Goal: Task Accomplishment & Management: Manage account settings

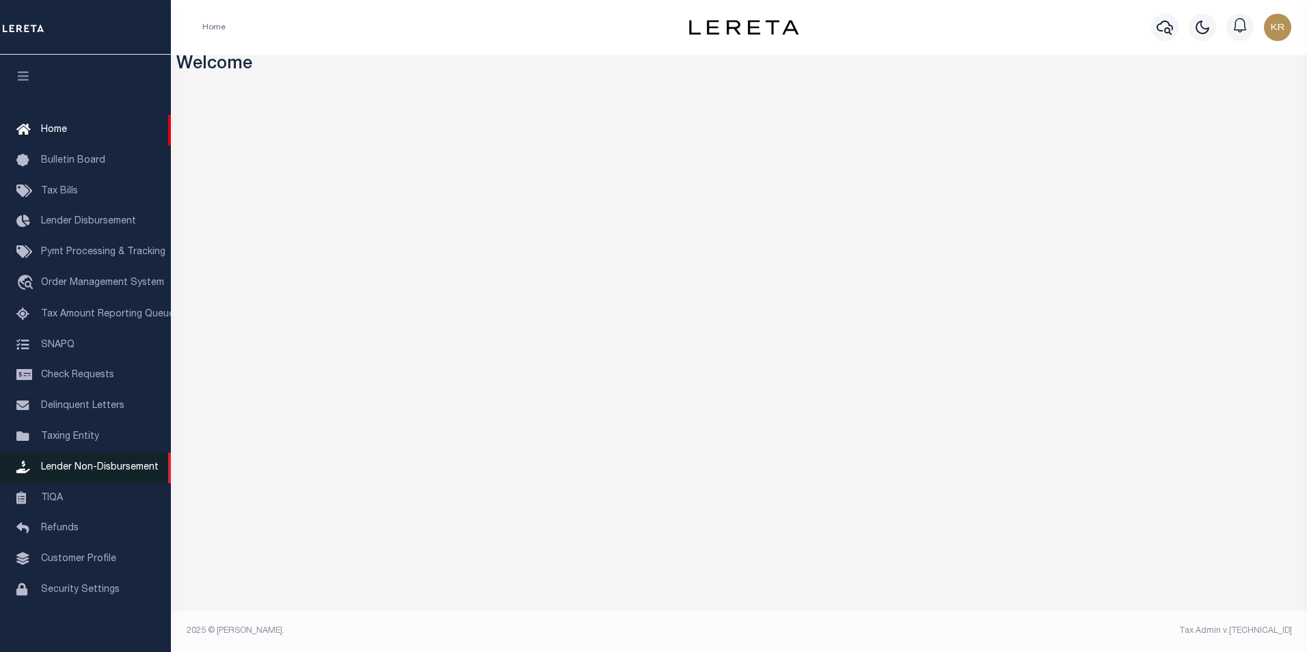
click at [103, 470] on span "Lender Non-Disbursement" at bounding box center [100, 468] width 118 height 10
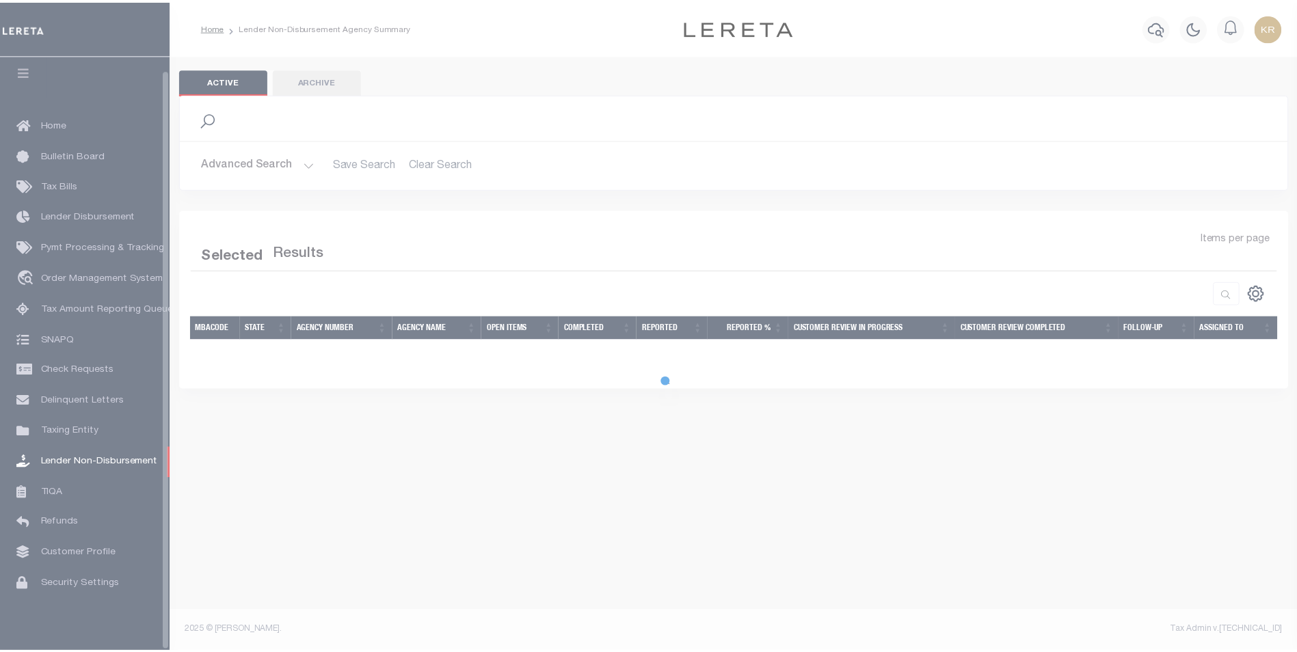
scroll to position [14, 0]
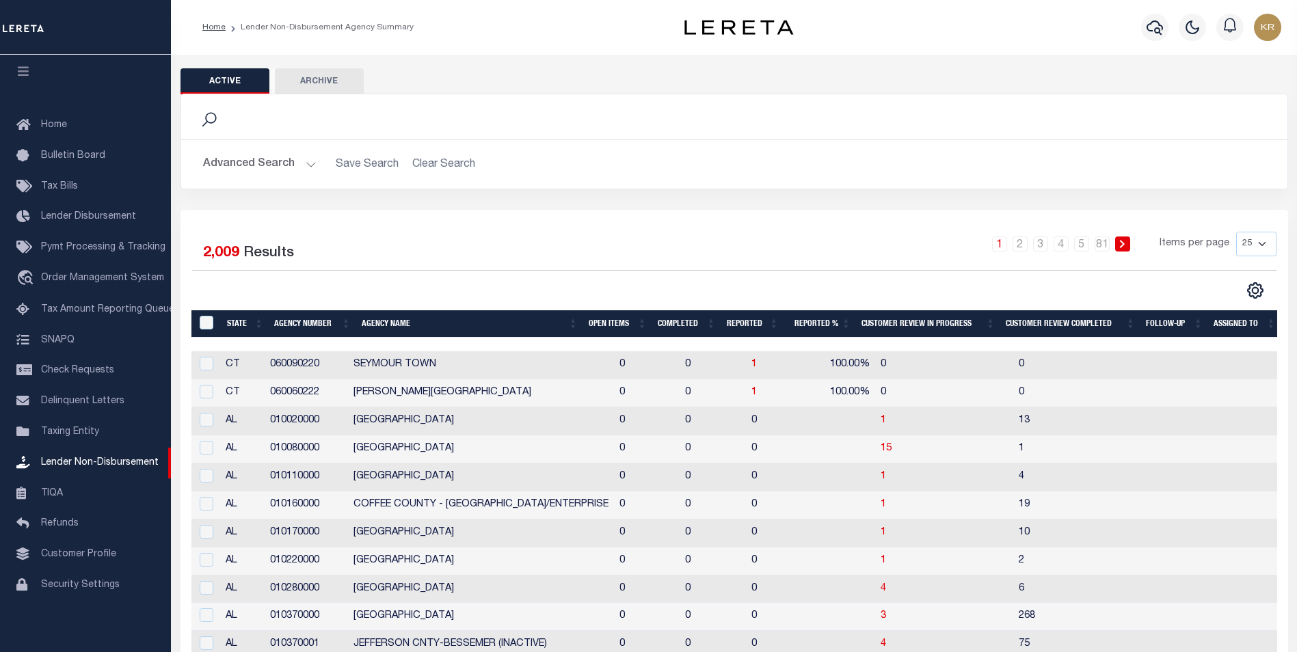
click at [234, 170] on button "Advanced Search" at bounding box center [259, 164] width 113 height 27
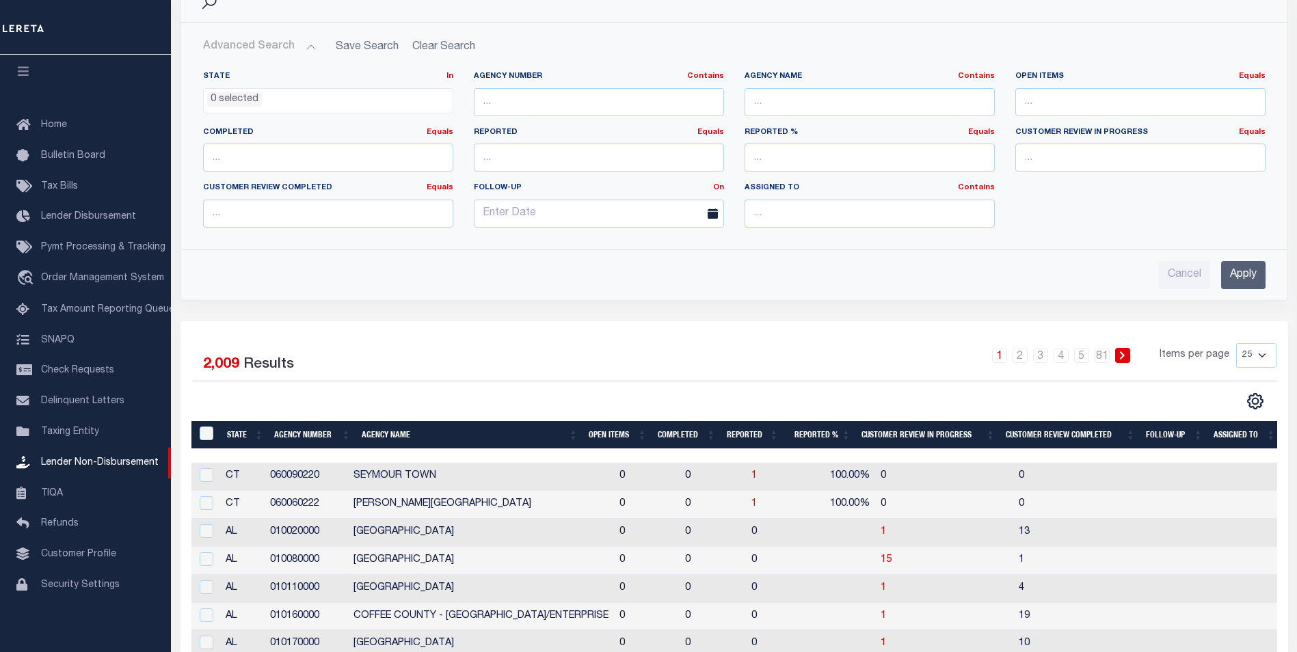
scroll to position [0, 0]
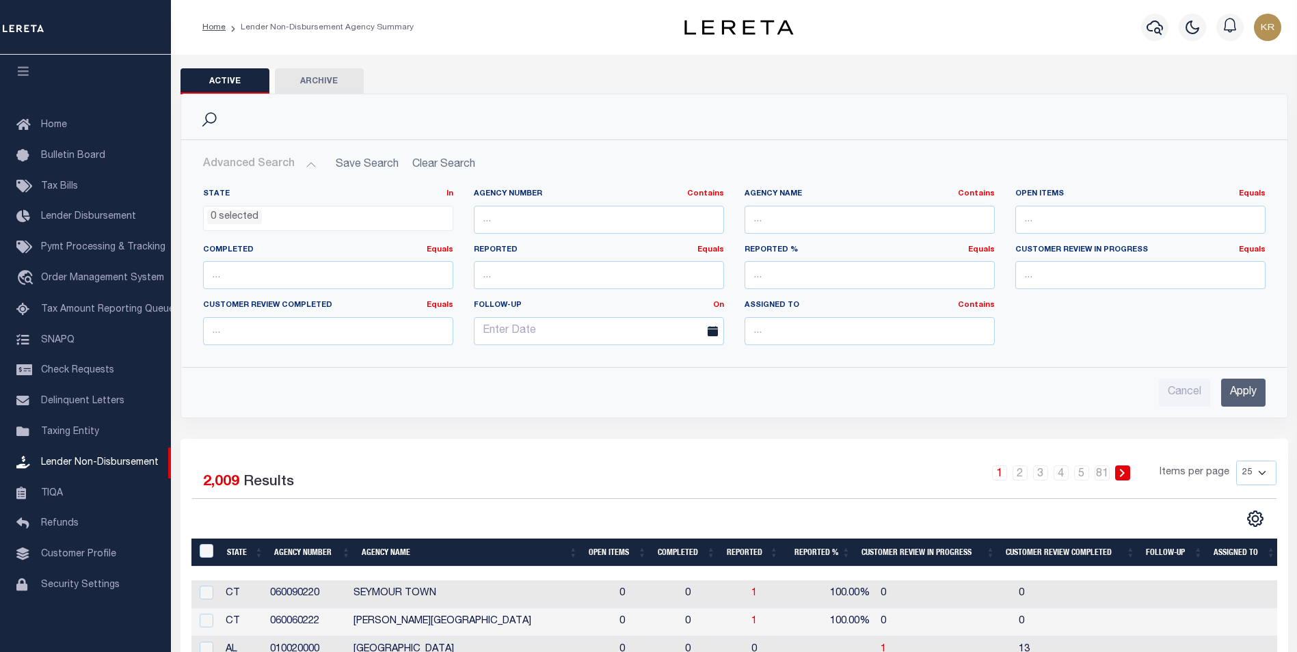
click at [335, 223] on ul "0 selected" at bounding box center [328, 215] width 249 height 18
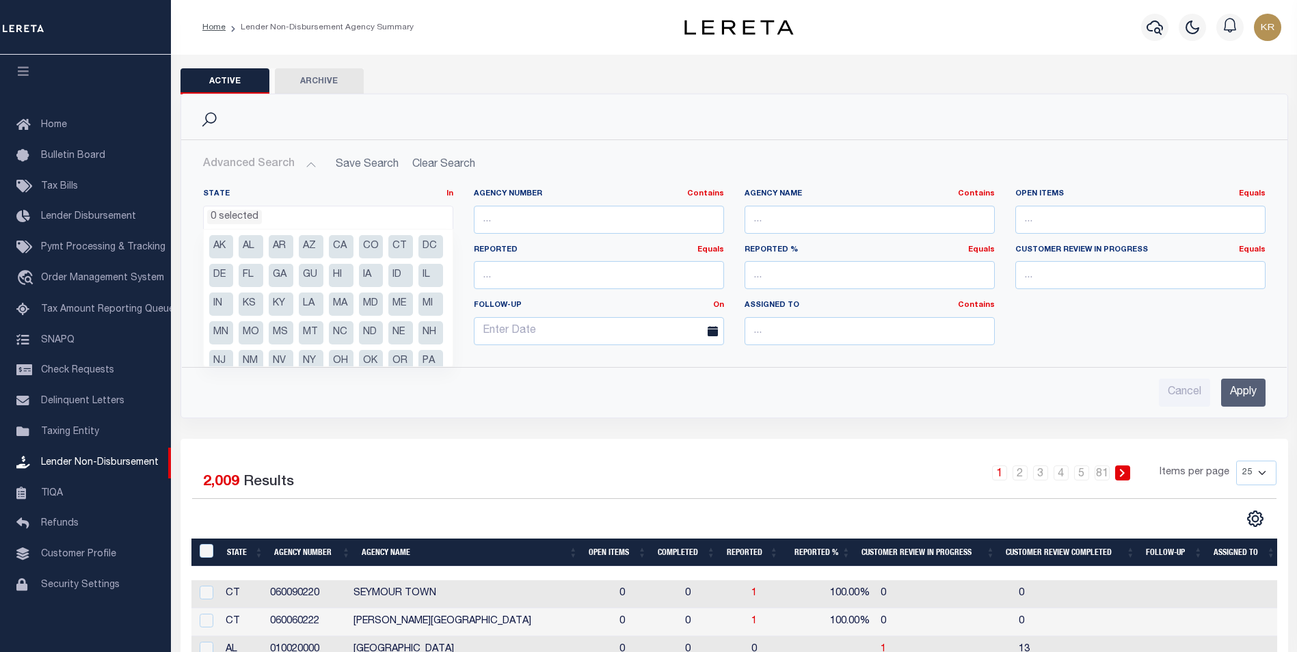
click at [293, 275] on li "GA" at bounding box center [281, 275] width 25 height 23
select select "GA"
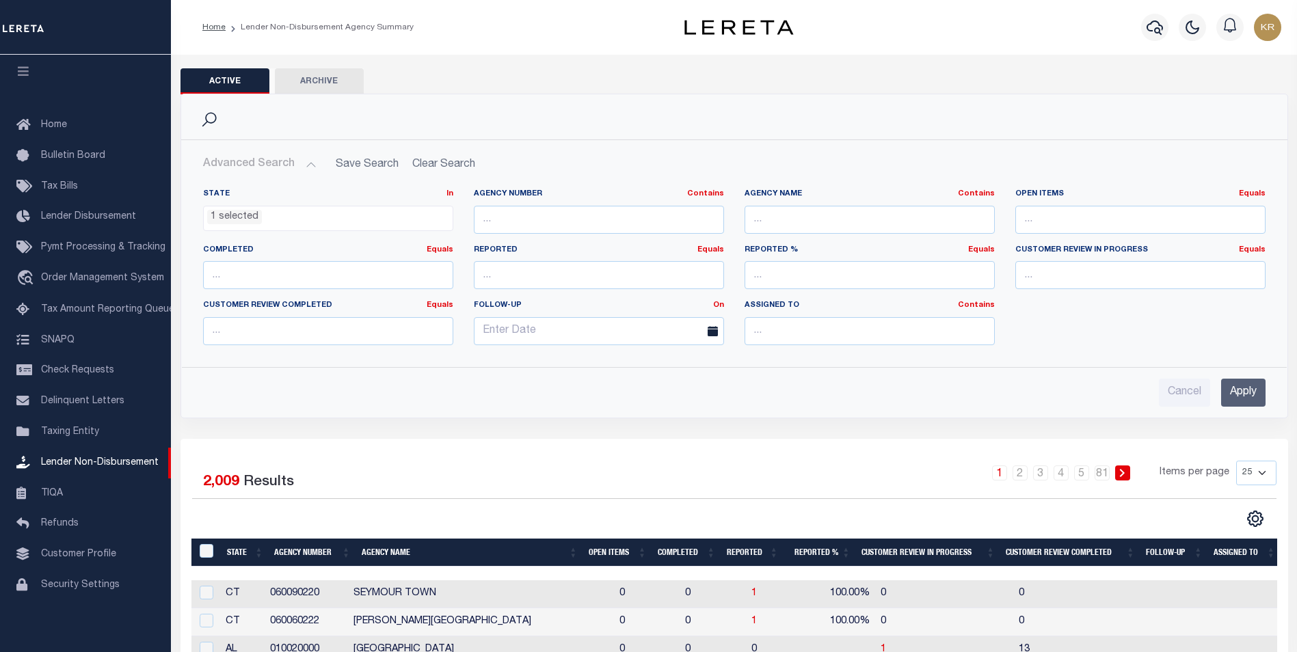
click at [1232, 397] on input "Apply" at bounding box center [1243, 393] width 44 height 28
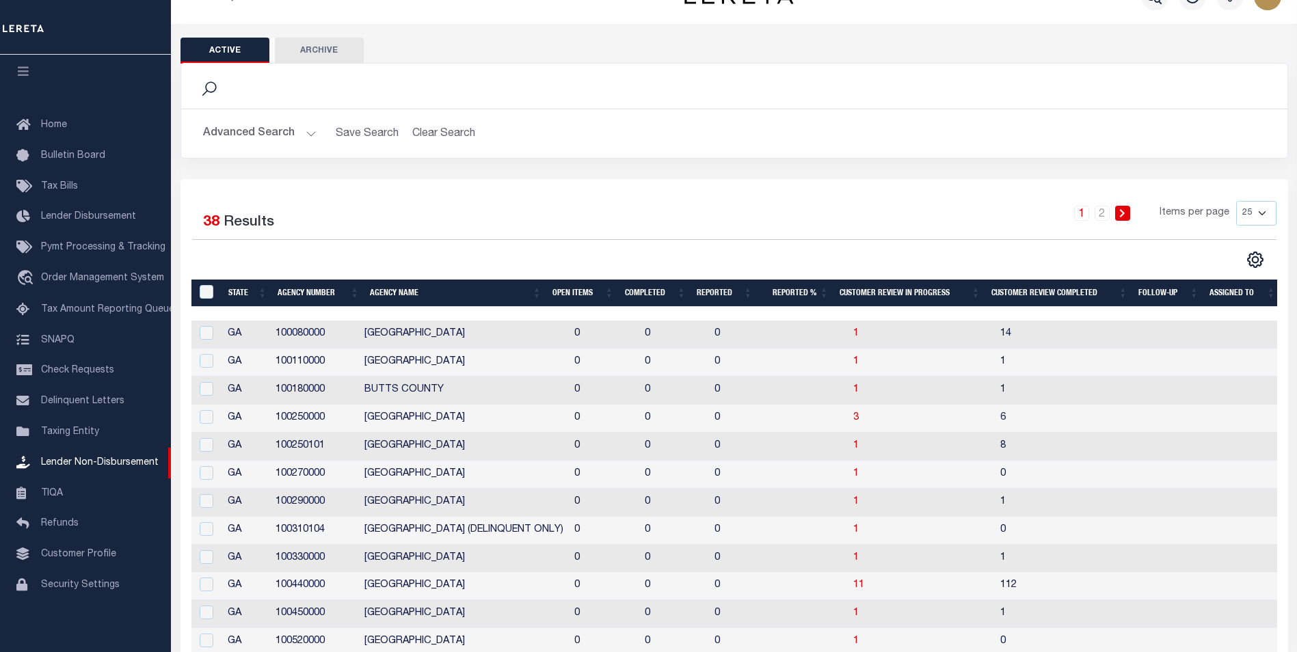
scroll to position [0, 0]
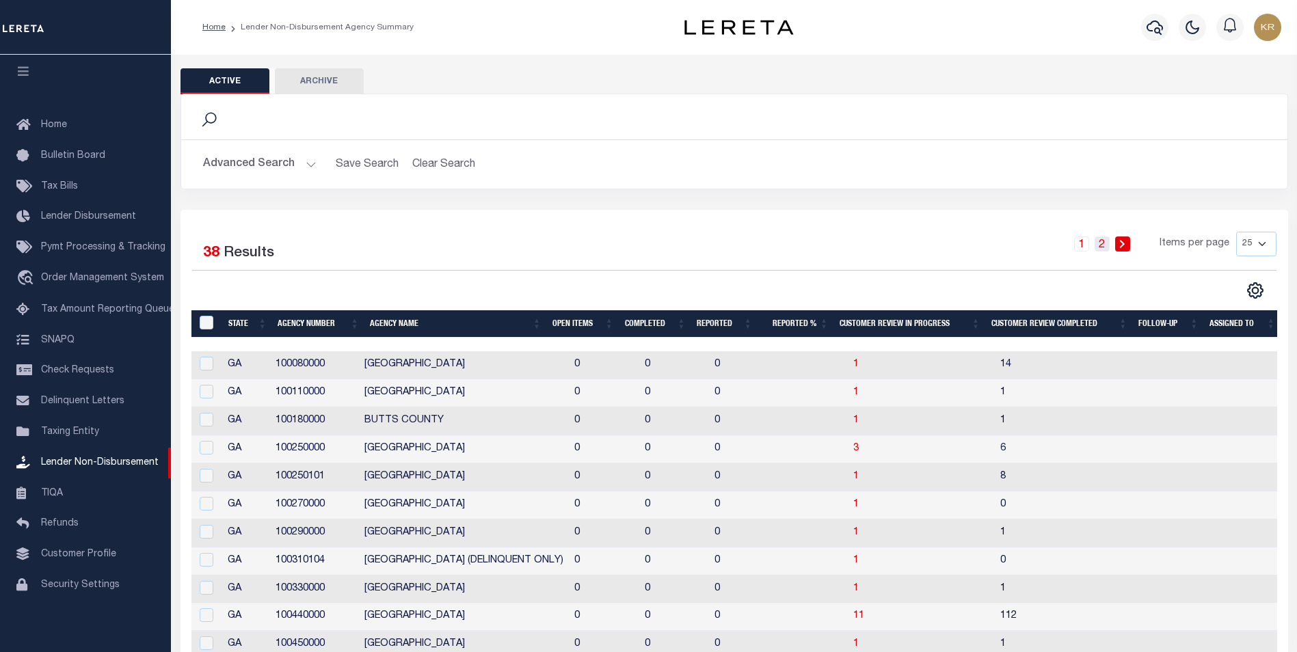
click at [1101, 241] on link "2" at bounding box center [1101, 244] width 15 height 15
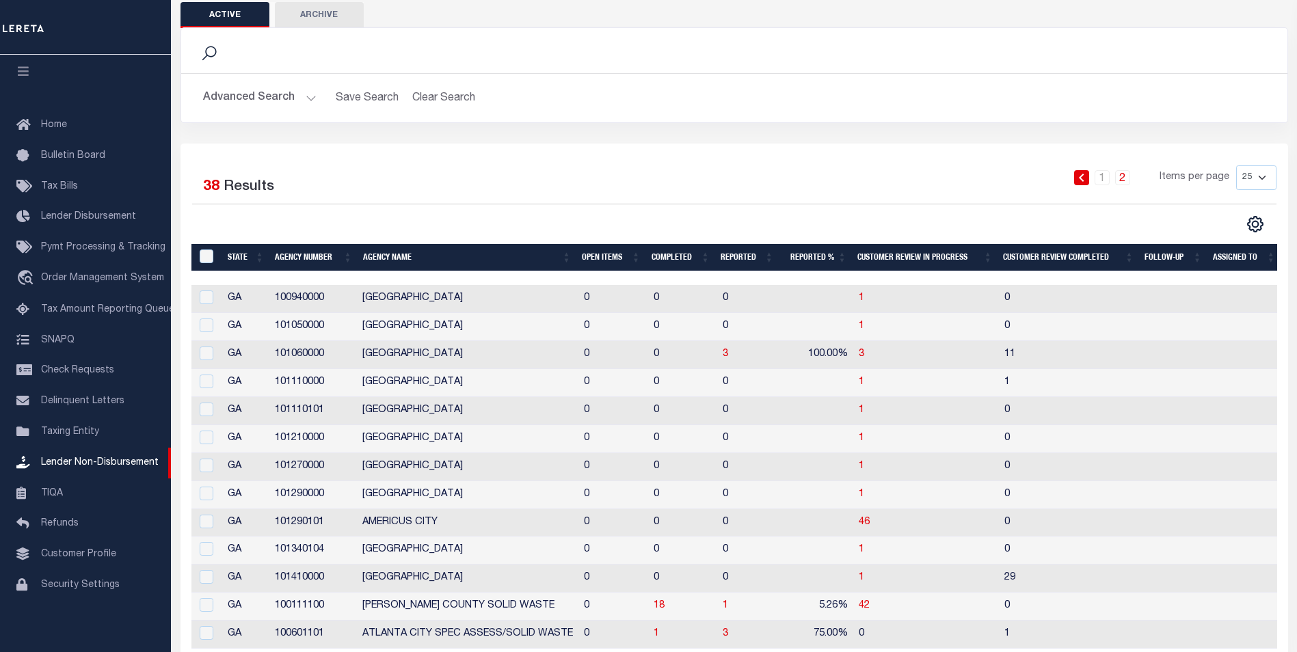
scroll to position [141, 0]
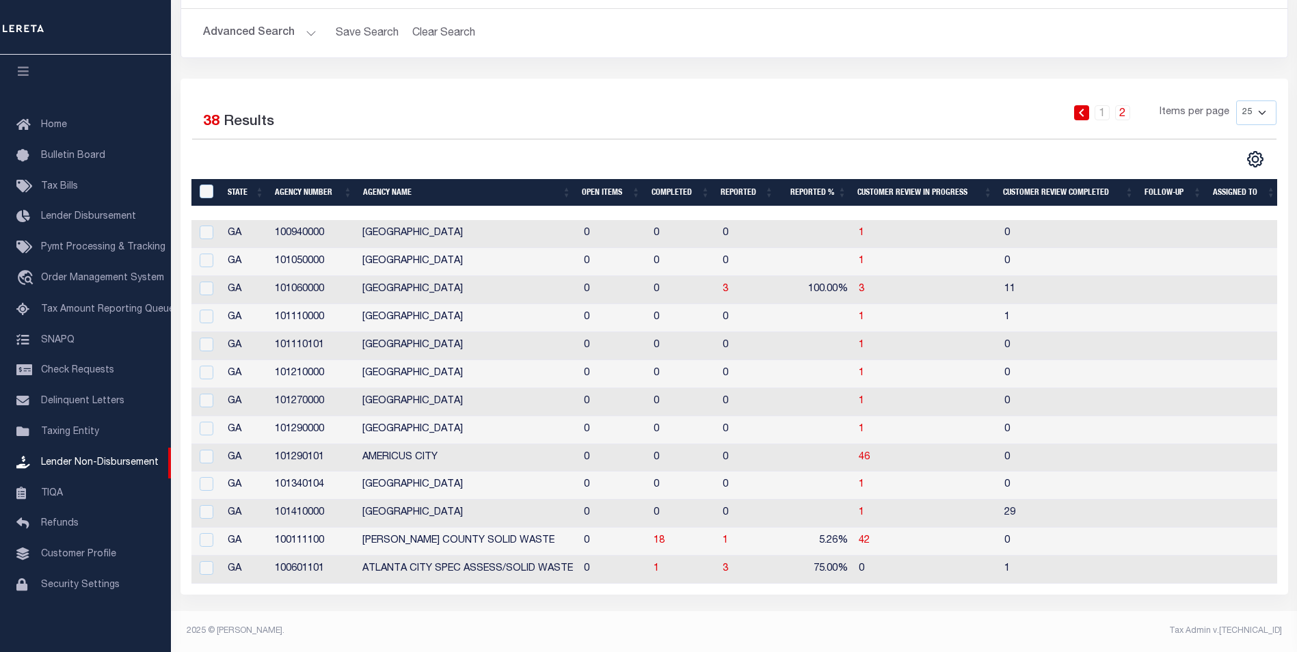
click at [720, 560] on td "3" at bounding box center [749, 570] width 64 height 28
checkbox input "true"
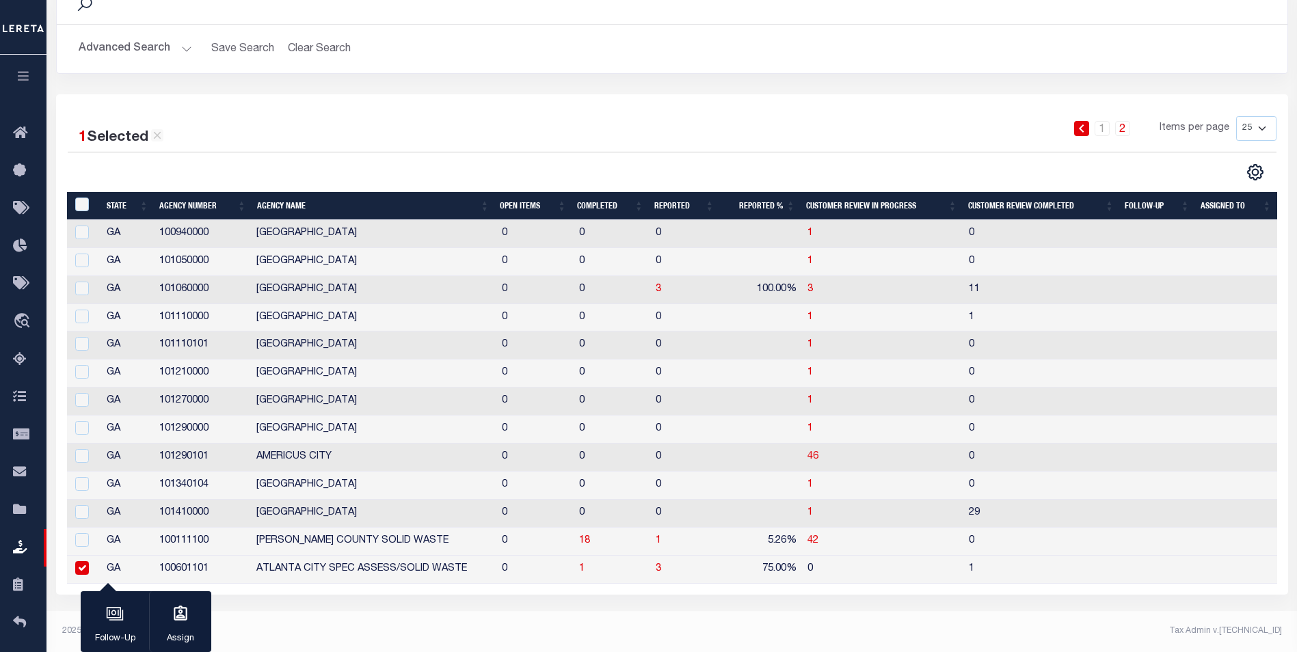
scroll to position [116, 0]
click at [658, 569] on span "3" at bounding box center [658, 569] width 5 height 10
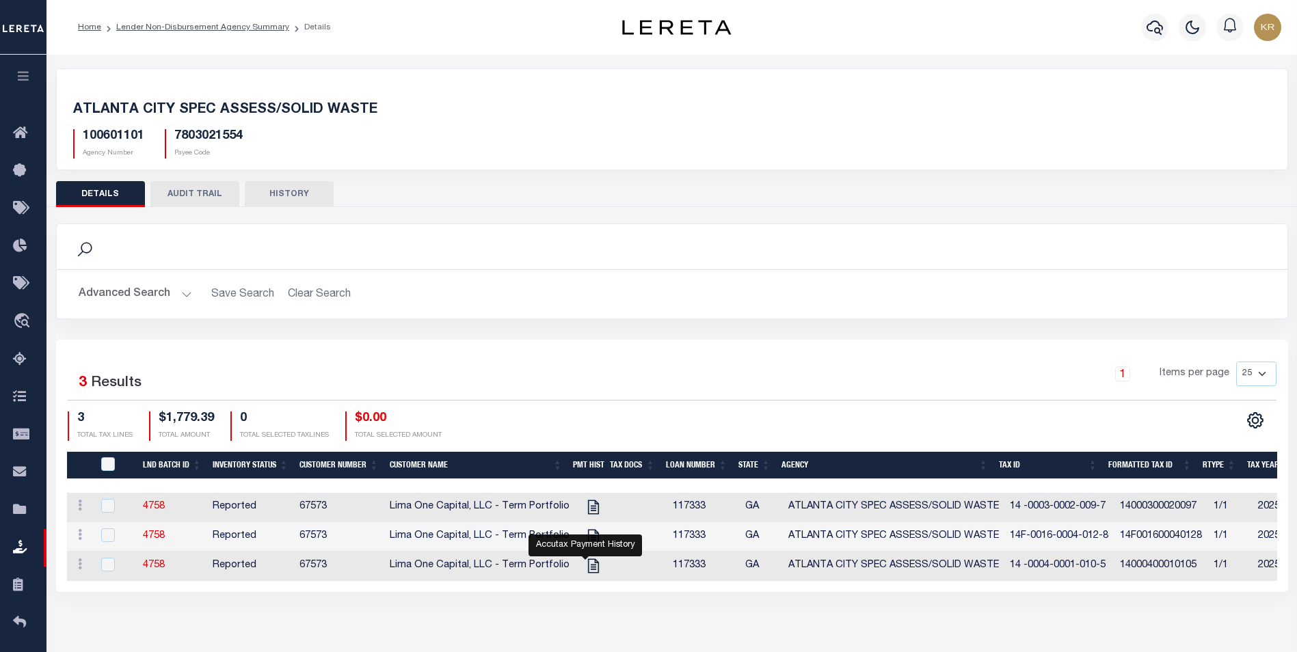
drag, startPoint x: 611, startPoint y: 595, endPoint x: 647, endPoint y: 591, distance: 35.7
click at [646, 591] on div "Selected 3 Results 1 Items per page 25 50 100 200 3 $1,779.39 0" at bounding box center [672, 466] width 1232 height 252
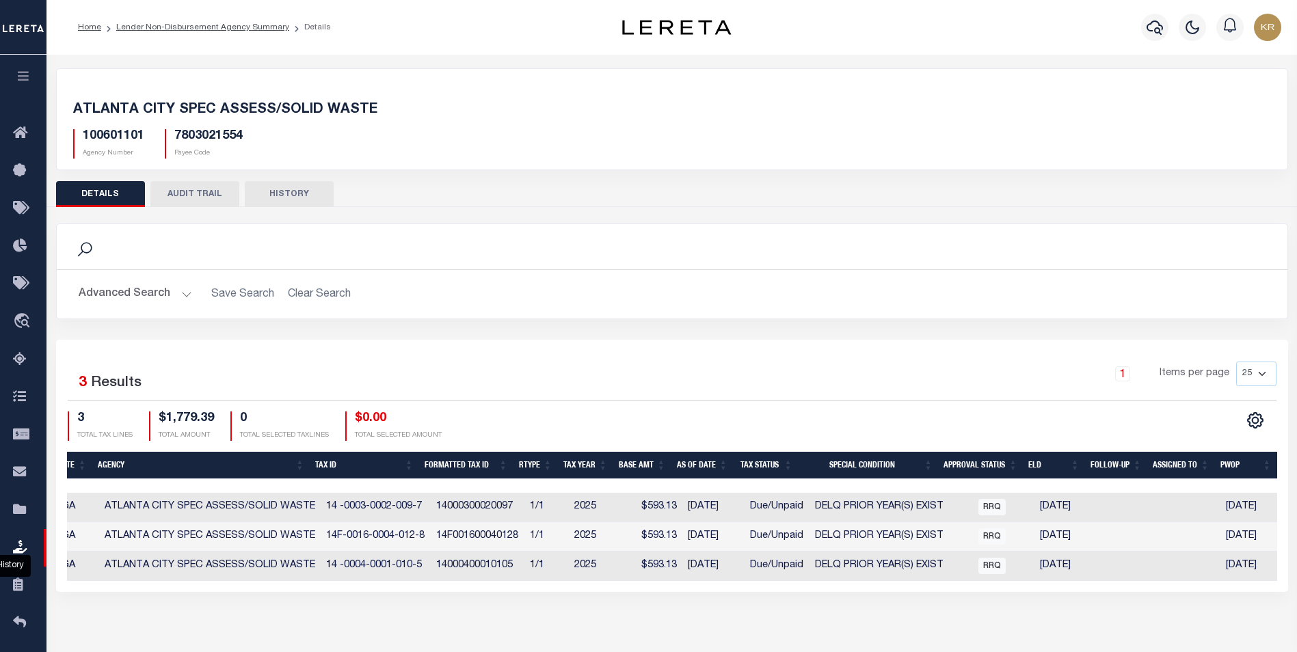
click at [22, 79] on icon "button" at bounding box center [24, 76] width 16 height 12
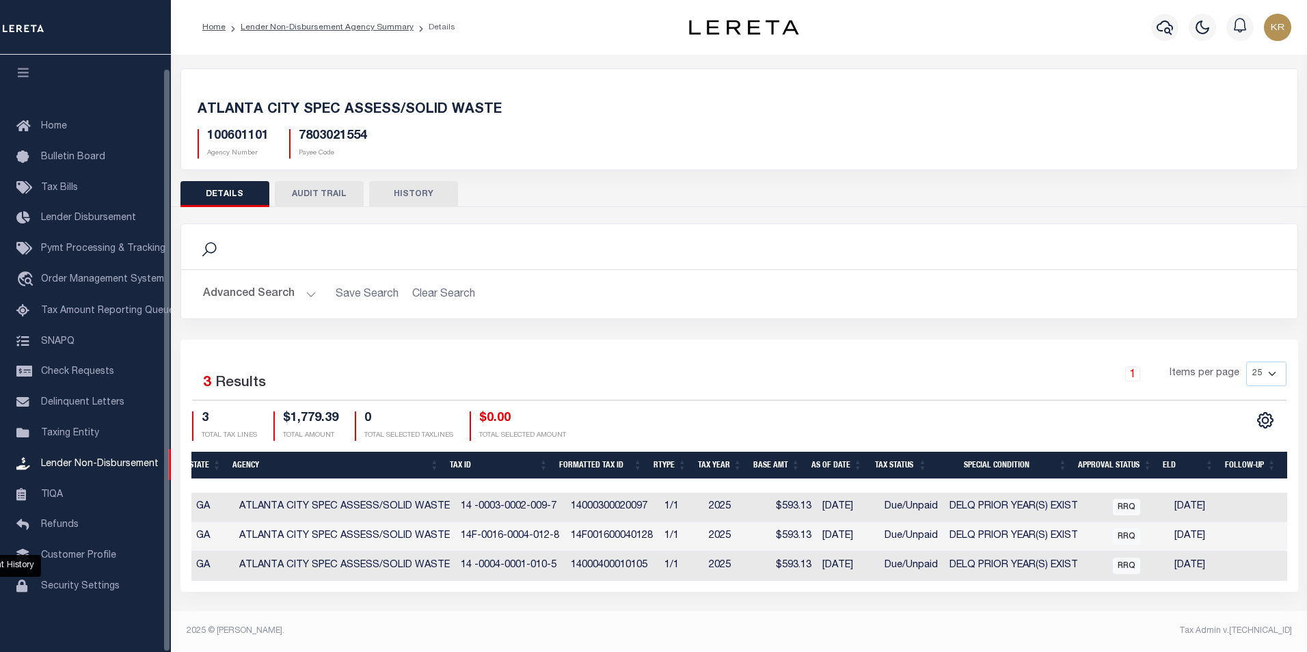
scroll to position [14, 0]
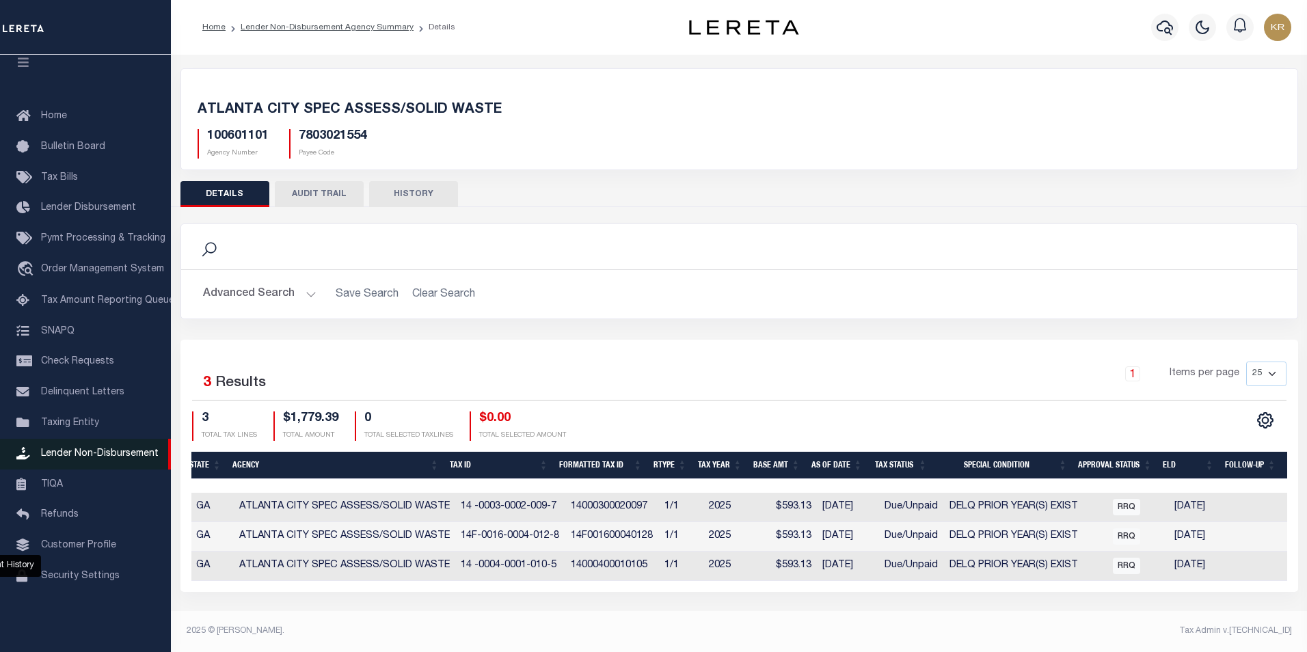
click at [83, 457] on span "Lender Non-Disbursement" at bounding box center [100, 454] width 118 height 10
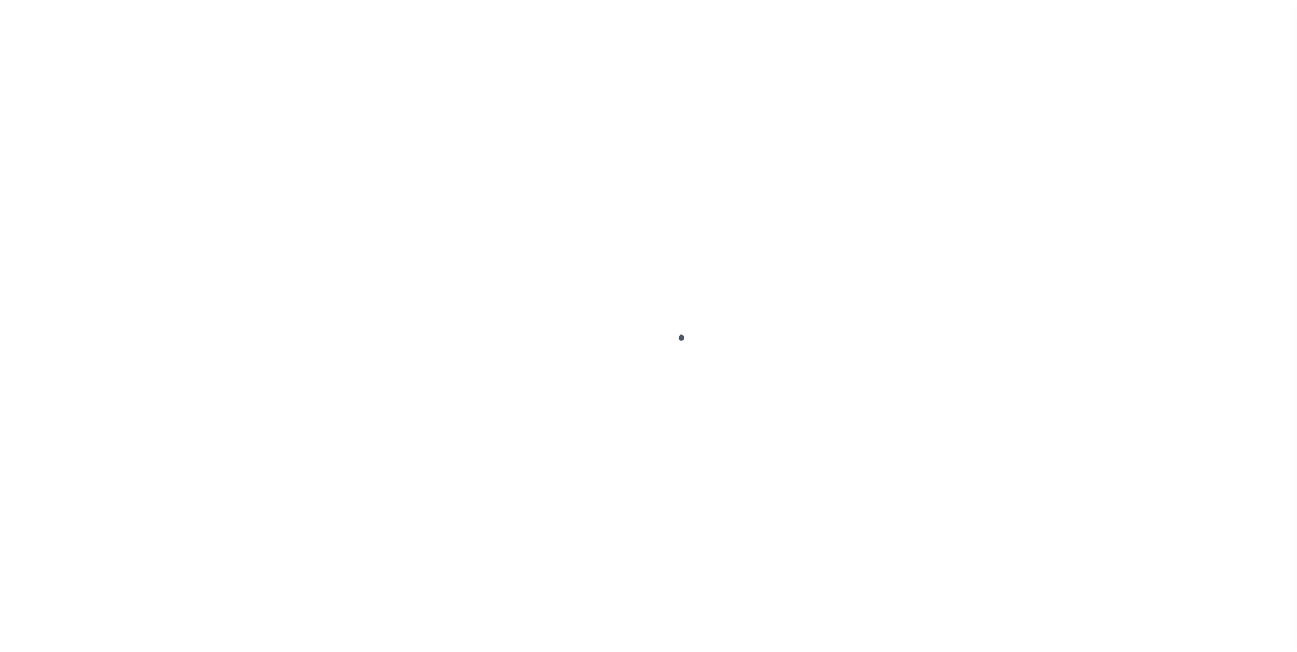
scroll to position [14, 0]
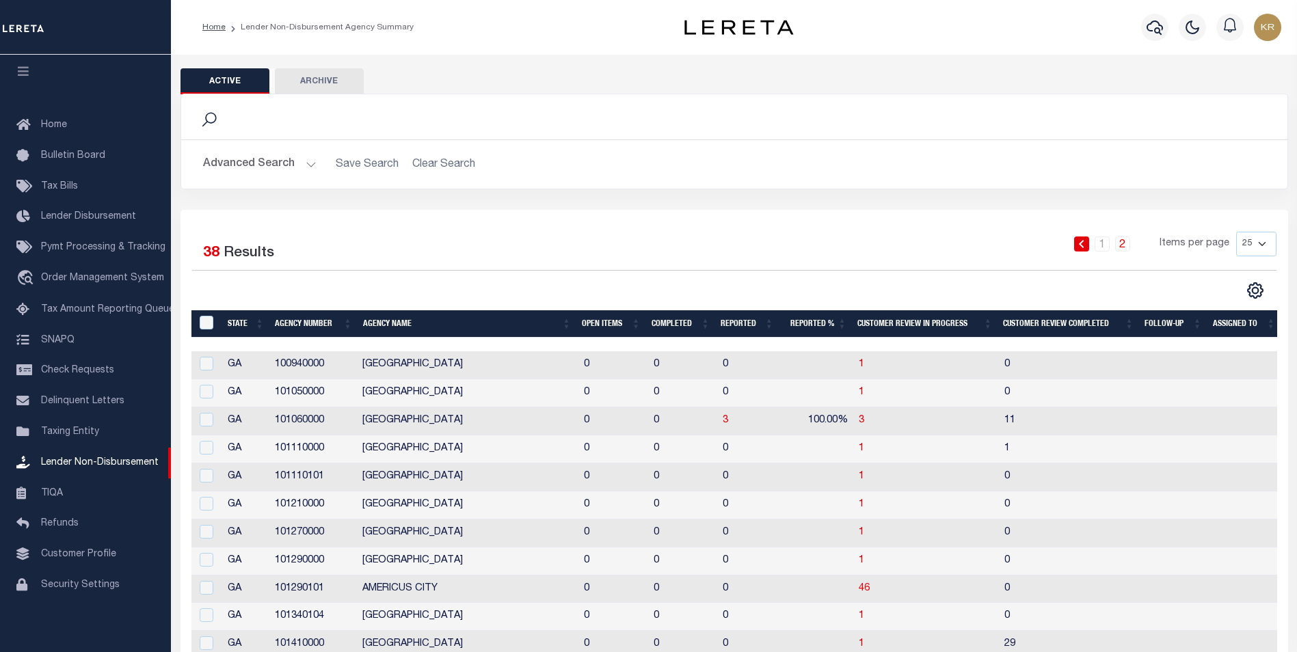
click at [244, 163] on button "Advanced Search" at bounding box center [259, 164] width 113 height 27
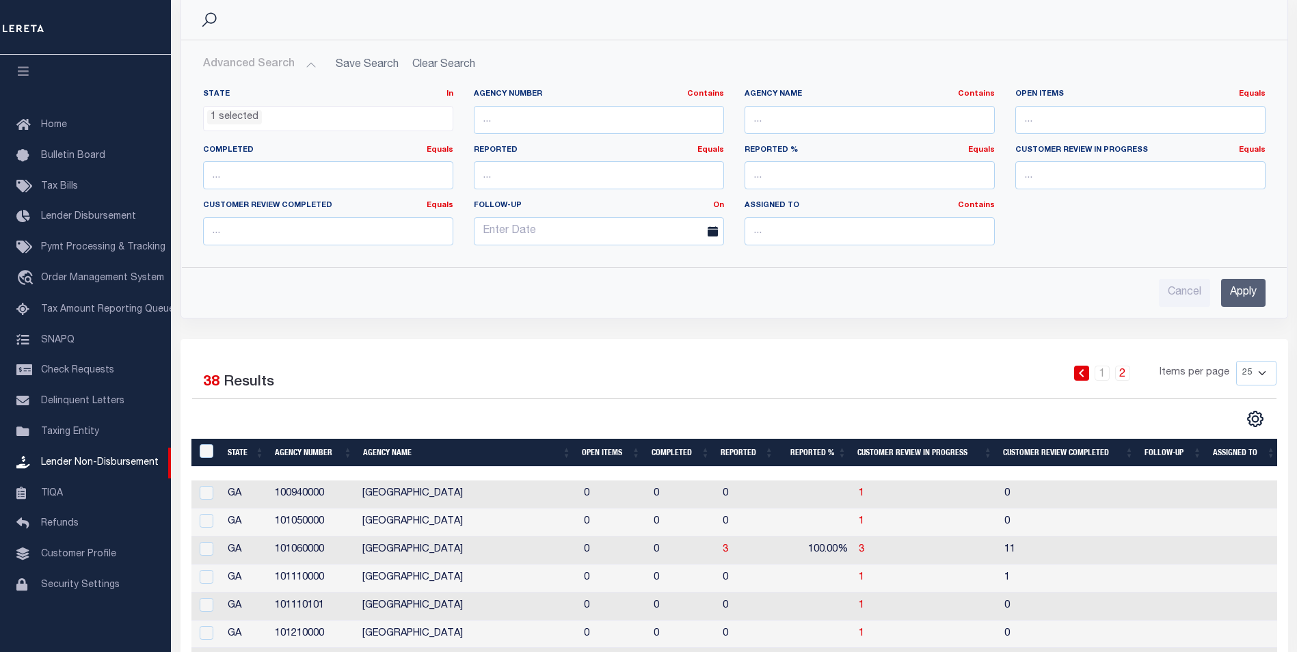
scroll to position [137, 0]
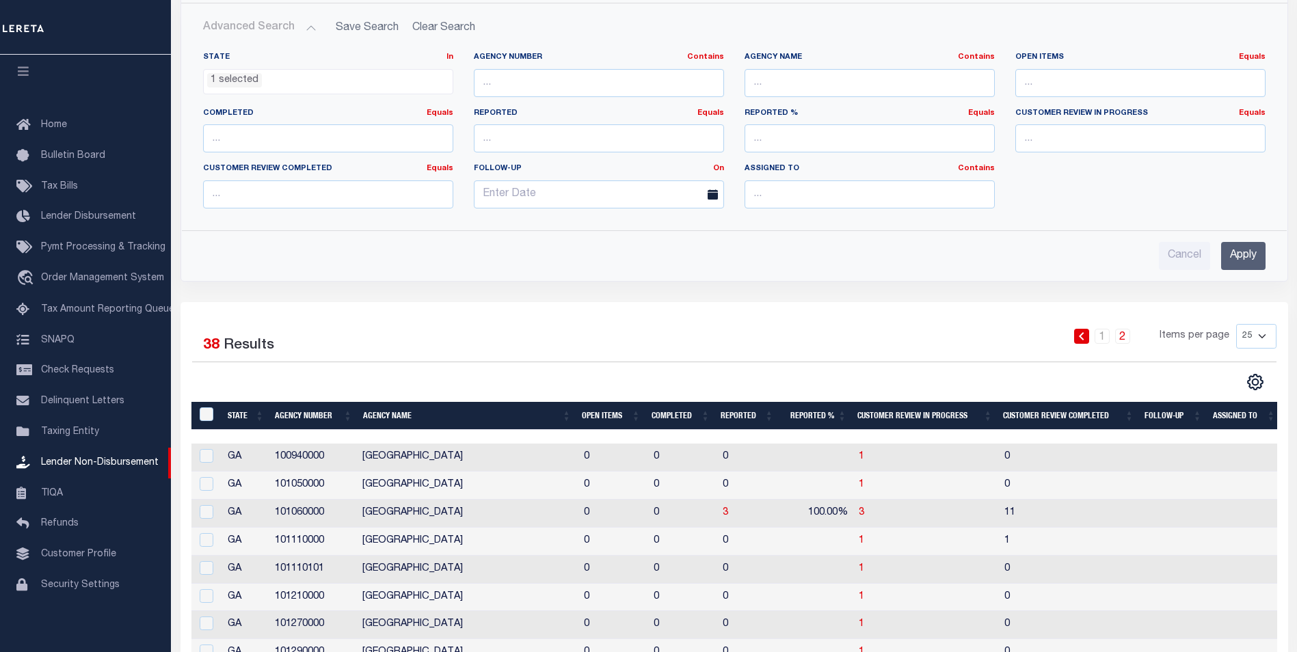
click at [1239, 334] on select "25 50 100 200" at bounding box center [1256, 336] width 40 height 25
select select "50"
click at [1236, 324] on select "25 50 100 200" at bounding box center [1256, 336] width 40 height 25
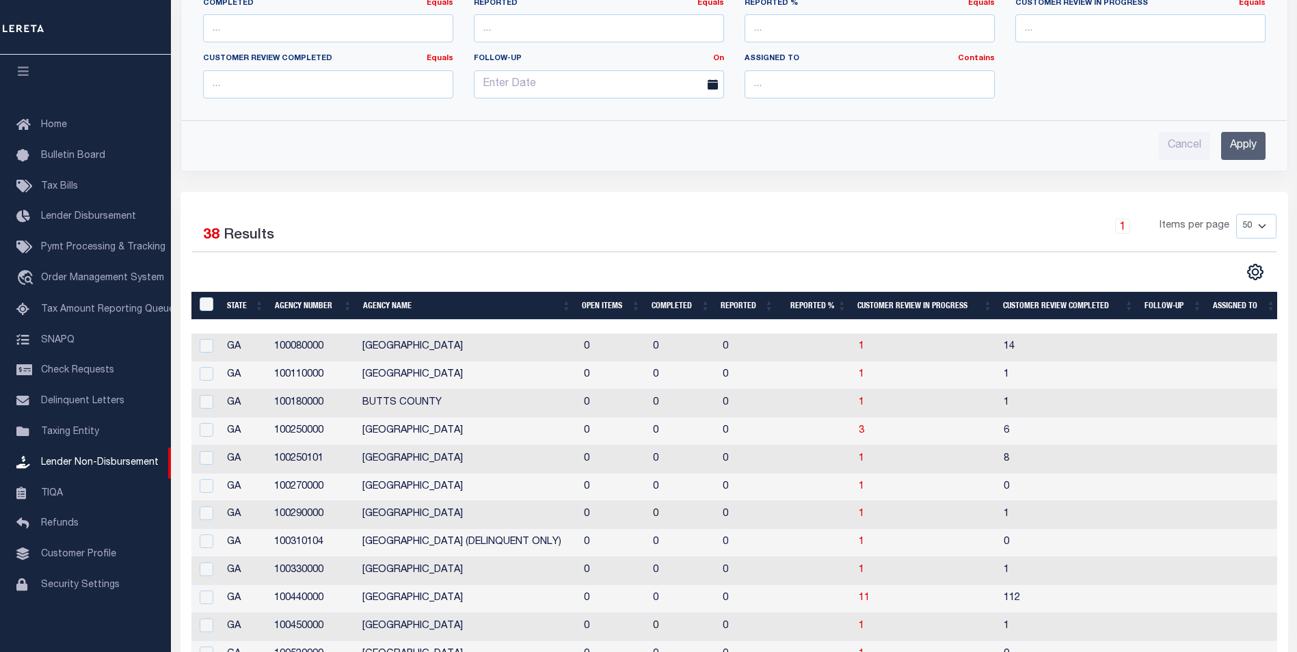
scroll to position [273, 0]
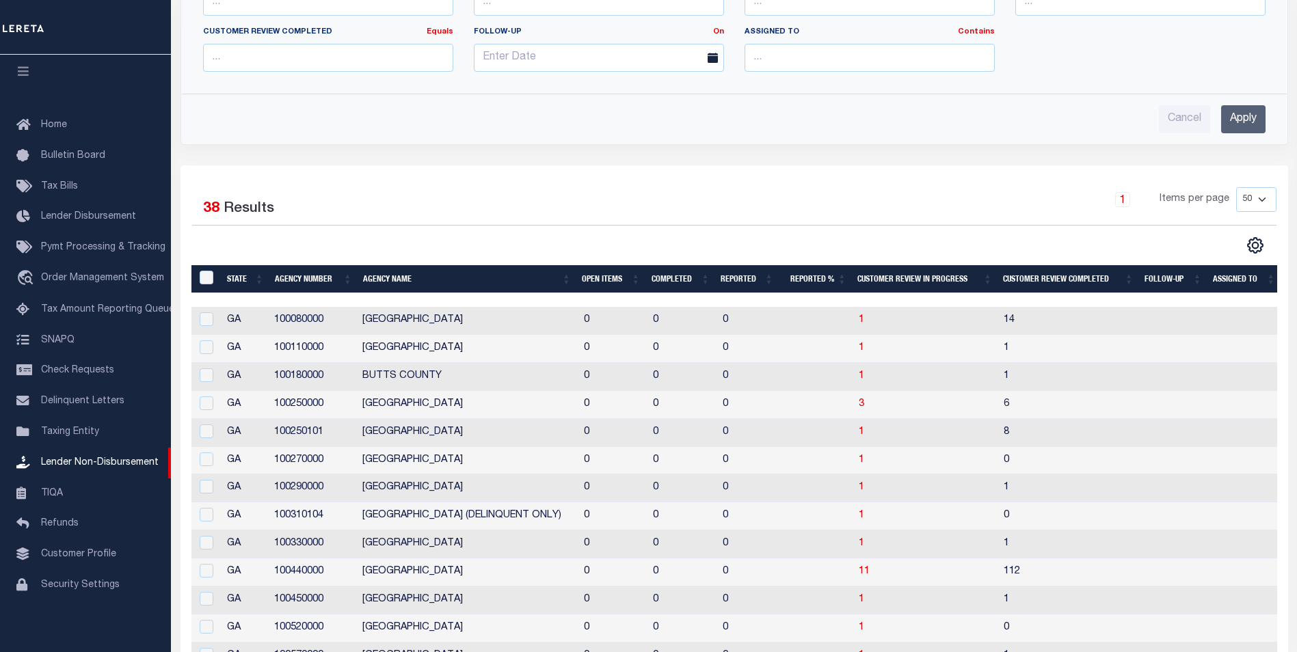
click at [386, 281] on th "Agency Name" at bounding box center [466, 279] width 219 height 28
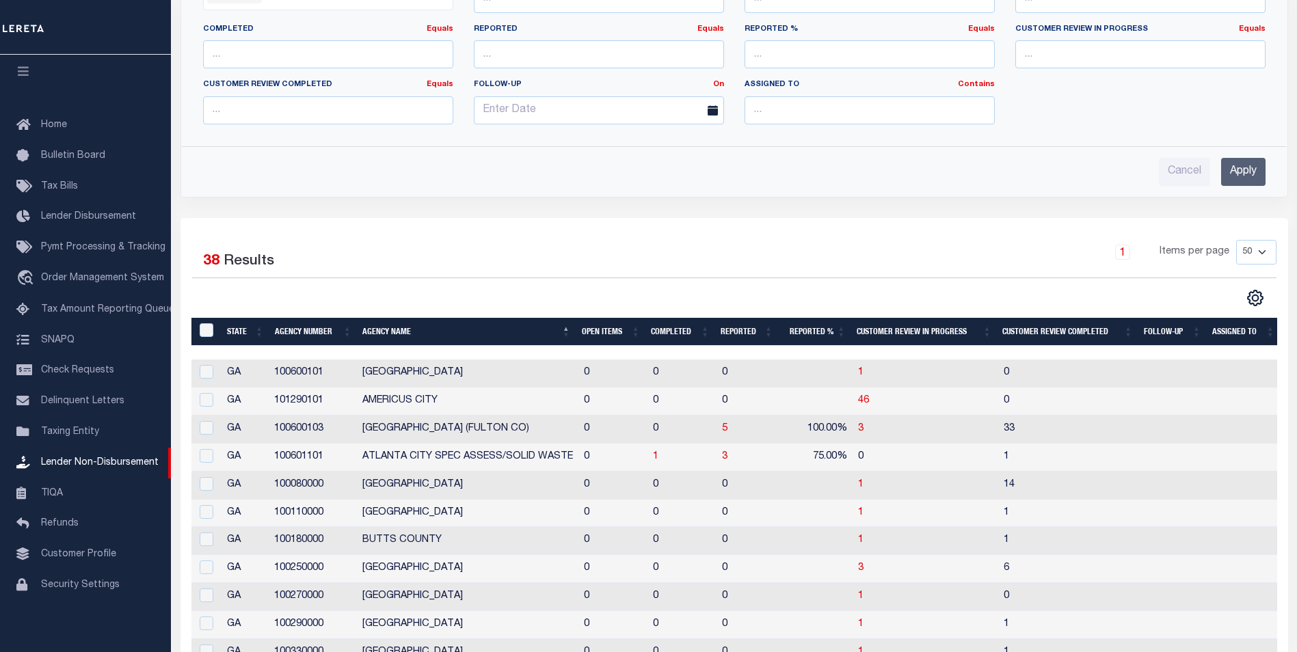
scroll to position [205, 0]
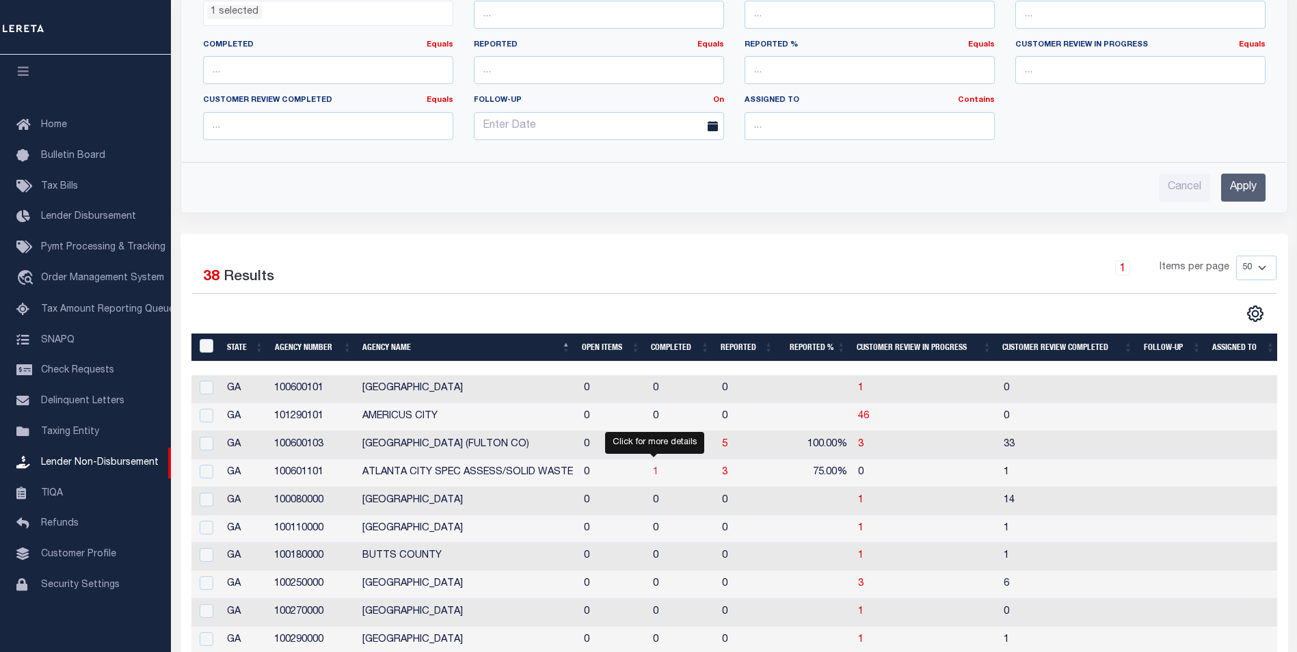
click at [653, 475] on span "1" at bounding box center [655, 473] width 5 height 10
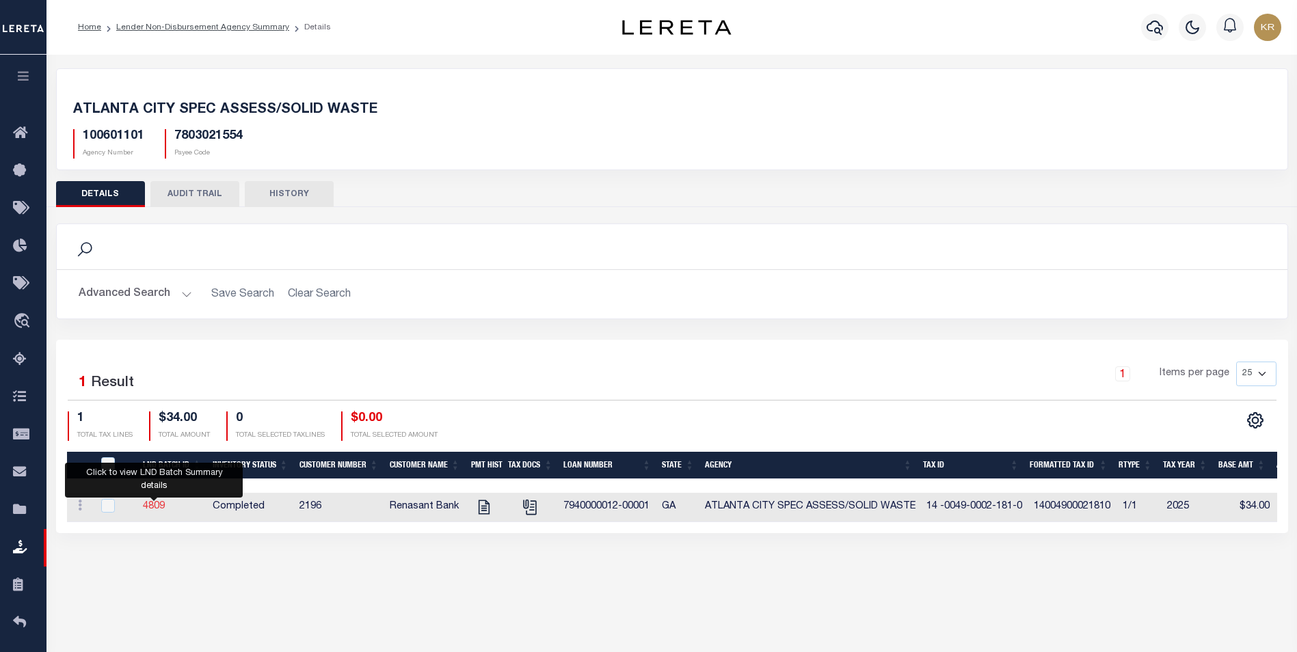
click at [163, 502] on link "4809" at bounding box center [154, 507] width 22 height 10
checkbox input "true"
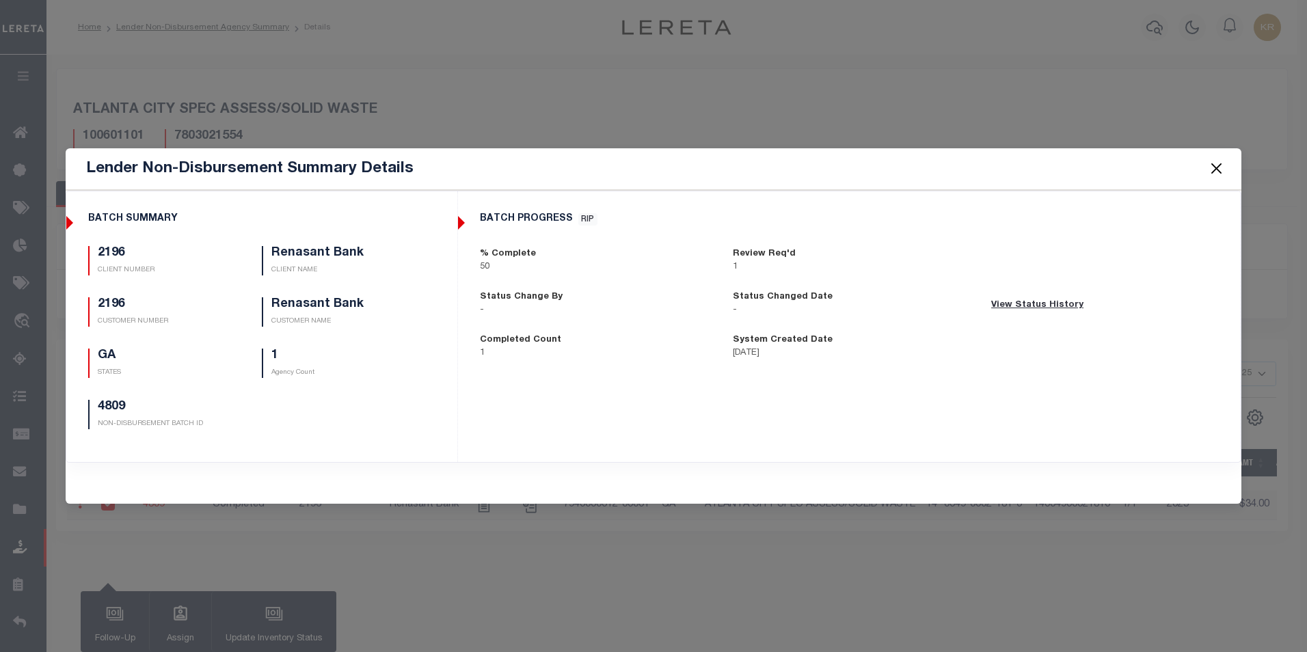
click at [1215, 168] on button "Close" at bounding box center [1216, 169] width 18 height 18
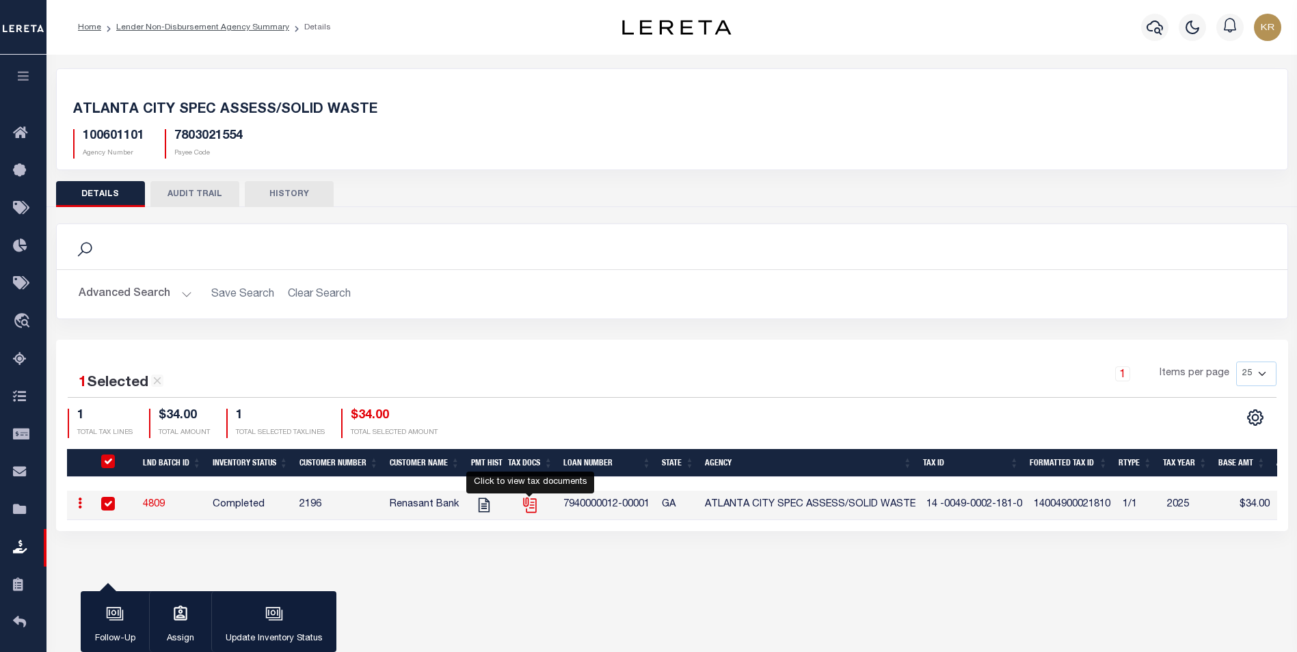
click at [530, 507] on icon "" at bounding box center [530, 505] width 18 height 18
checkbox input "false"
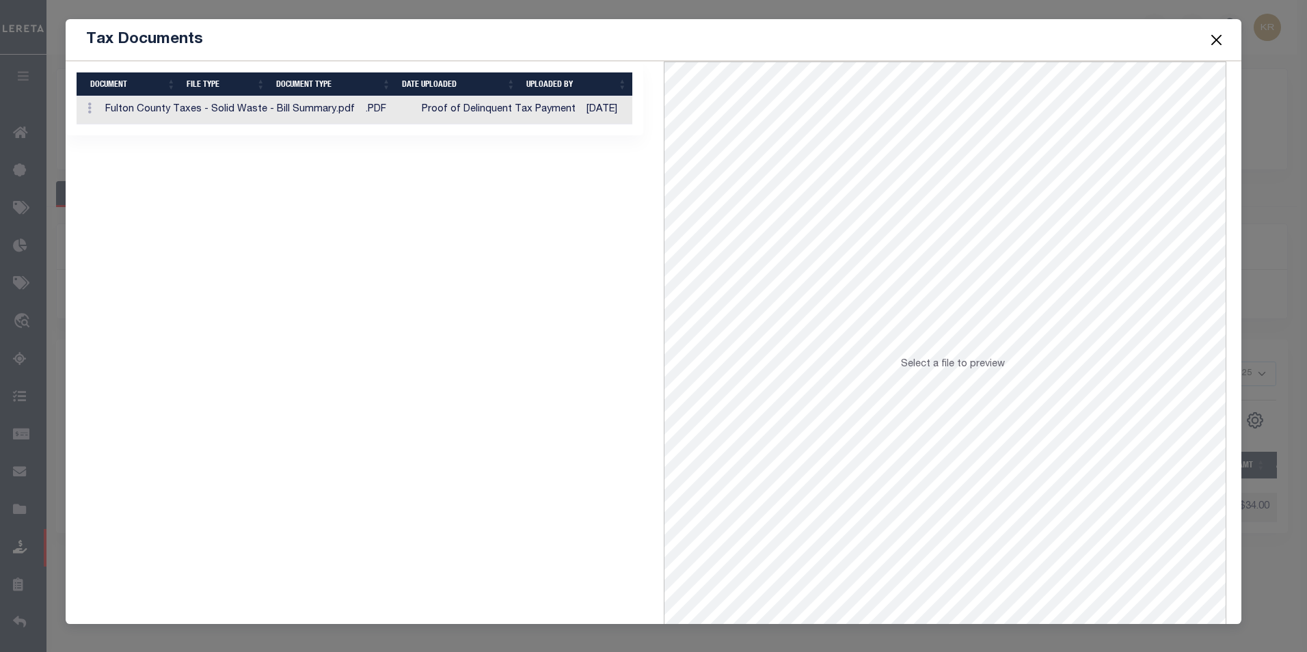
click at [1219, 37] on button "Close" at bounding box center [1216, 40] width 18 height 18
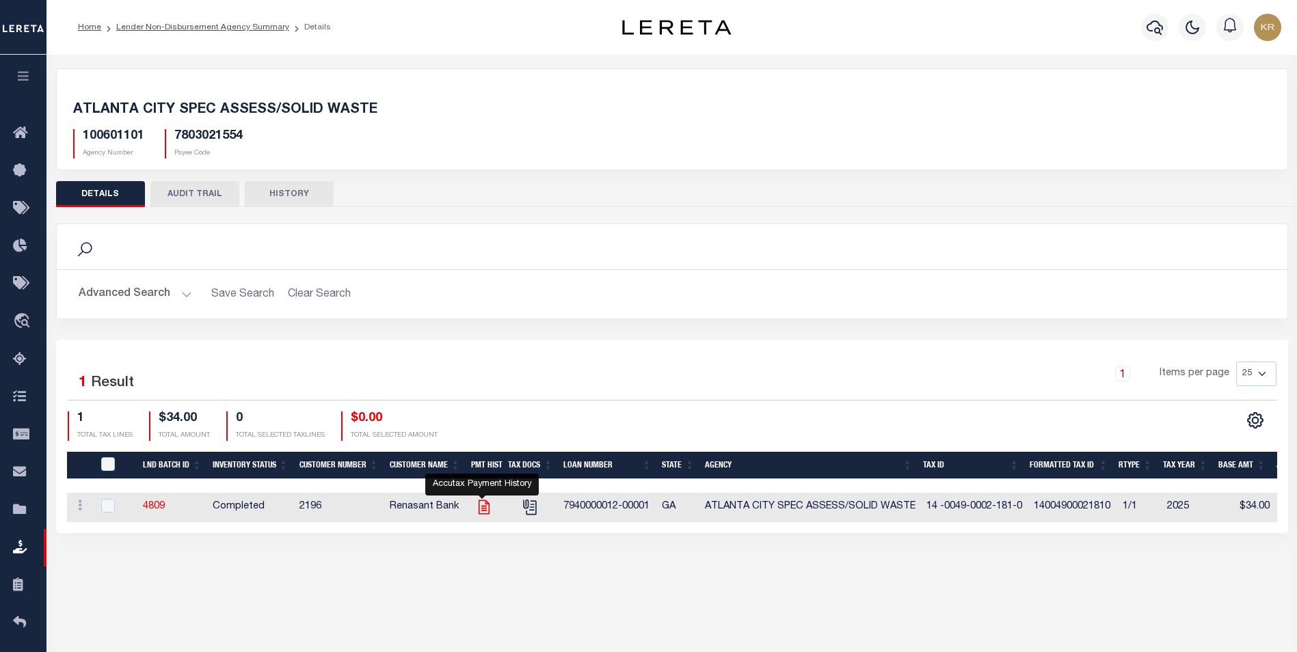
click at [476, 505] on icon "" at bounding box center [484, 507] width 18 height 18
checkbox input "true"
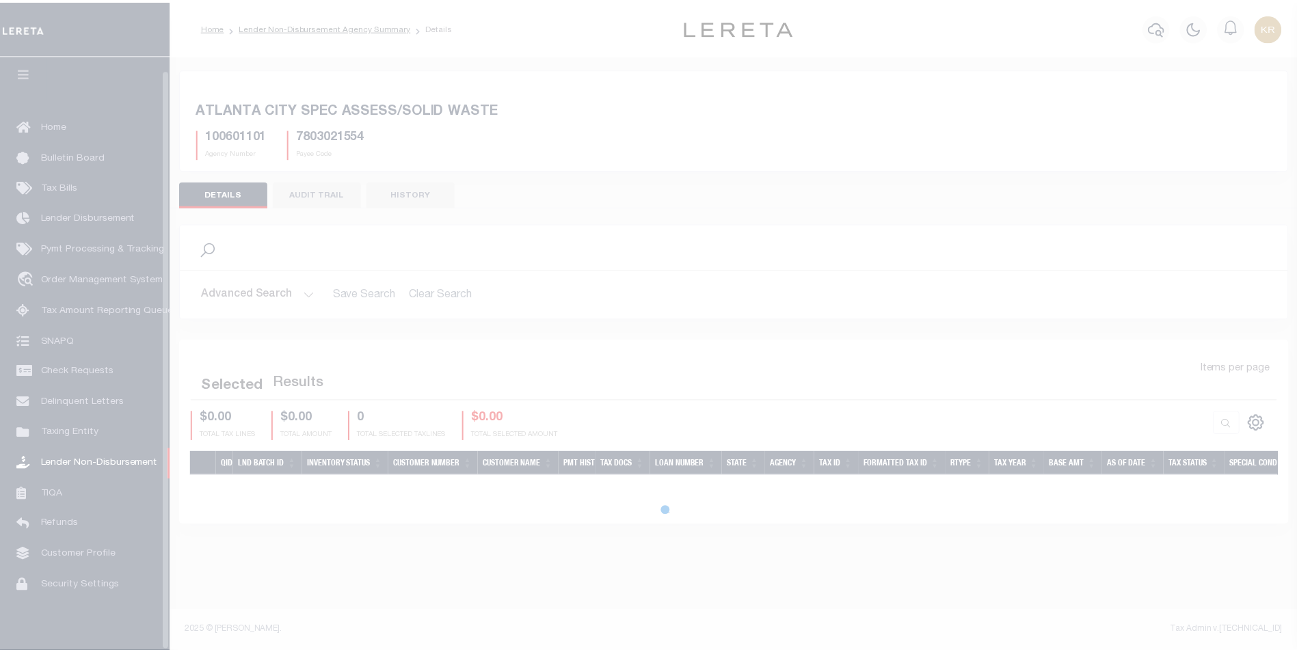
scroll to position [14, 0]
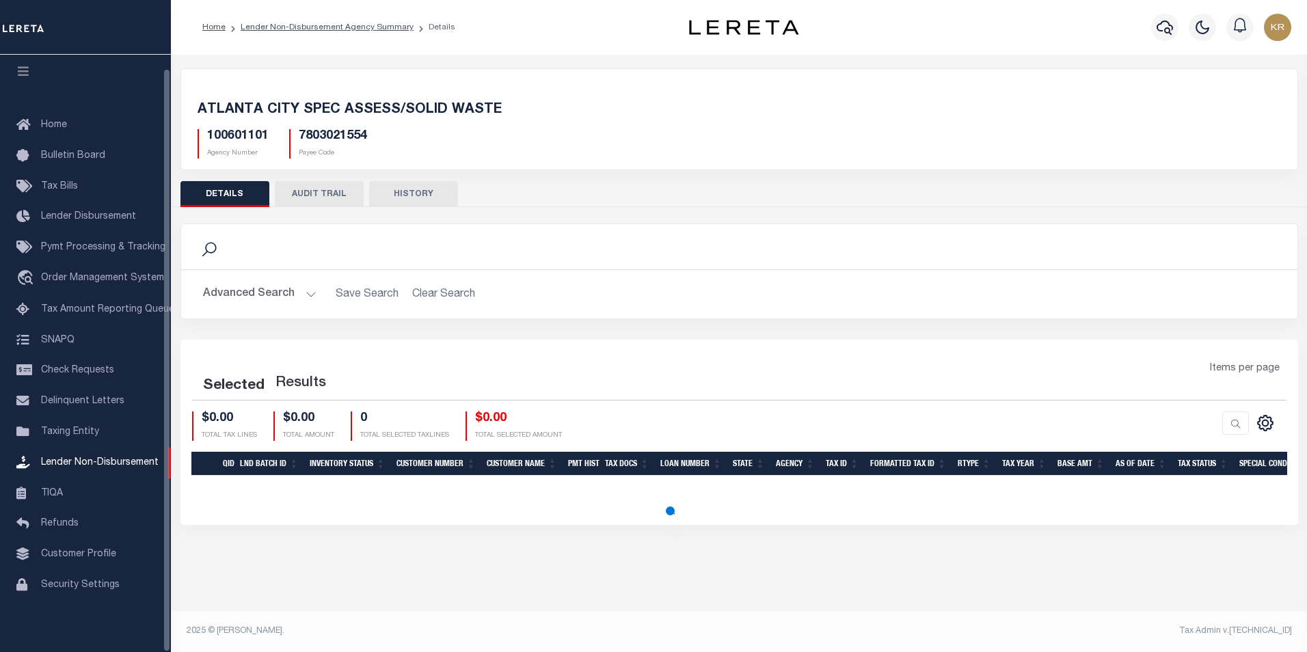
select select "50"
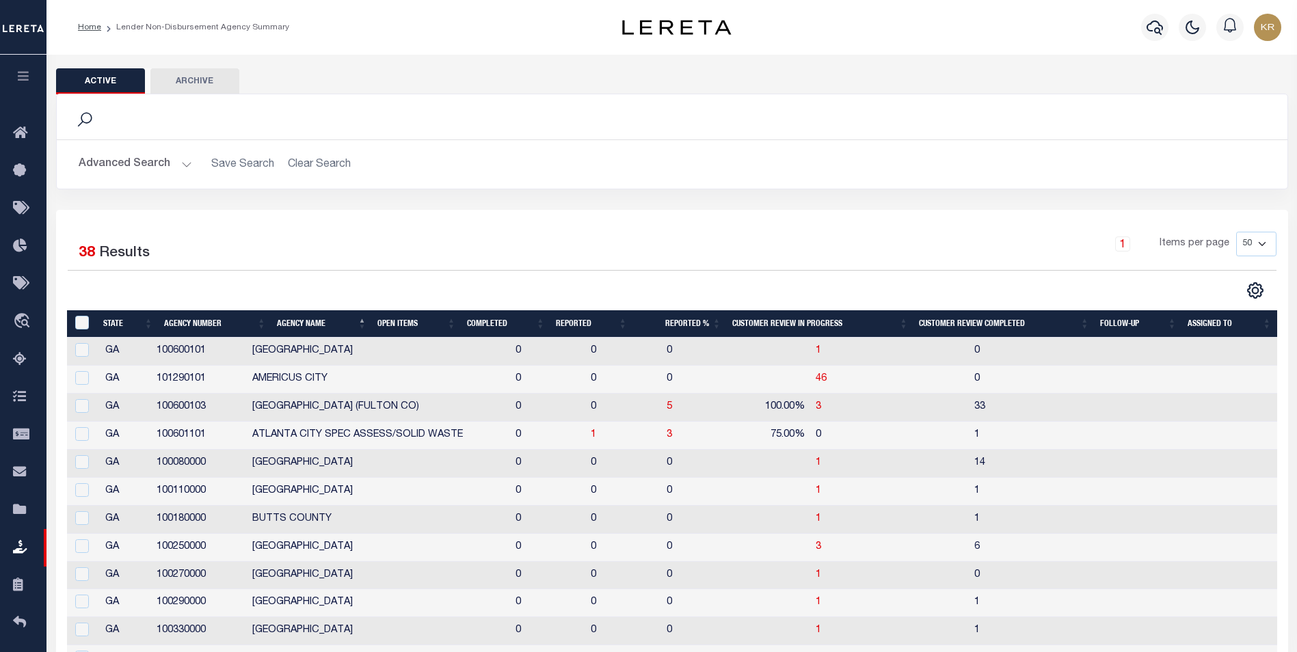
click at [124, 170] on button "Advanced Search" at bounding box center [135, 164] width 113 height 27
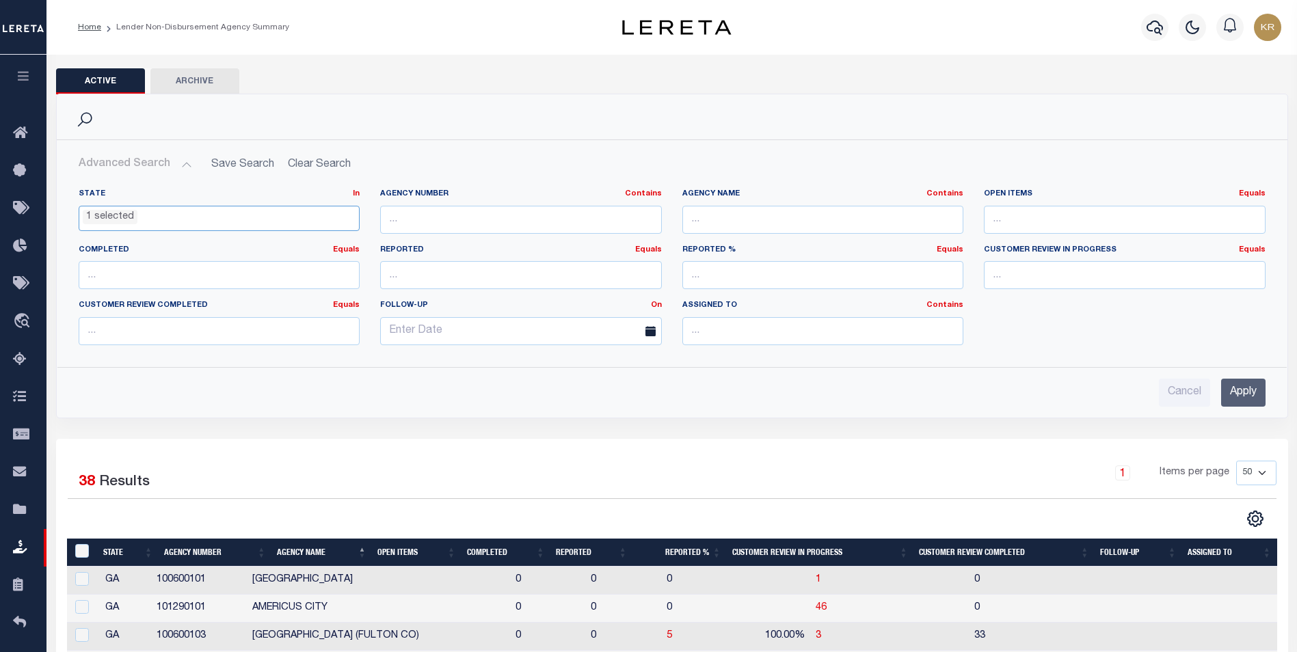
drag, startPoint x: 281, startPoint y: 211, endPoint x: 116, endPoint y: 217, distance: 165.5
click at [116, 217] on ul "1 selected" at bounding box center [219, 215] width 280 height 18
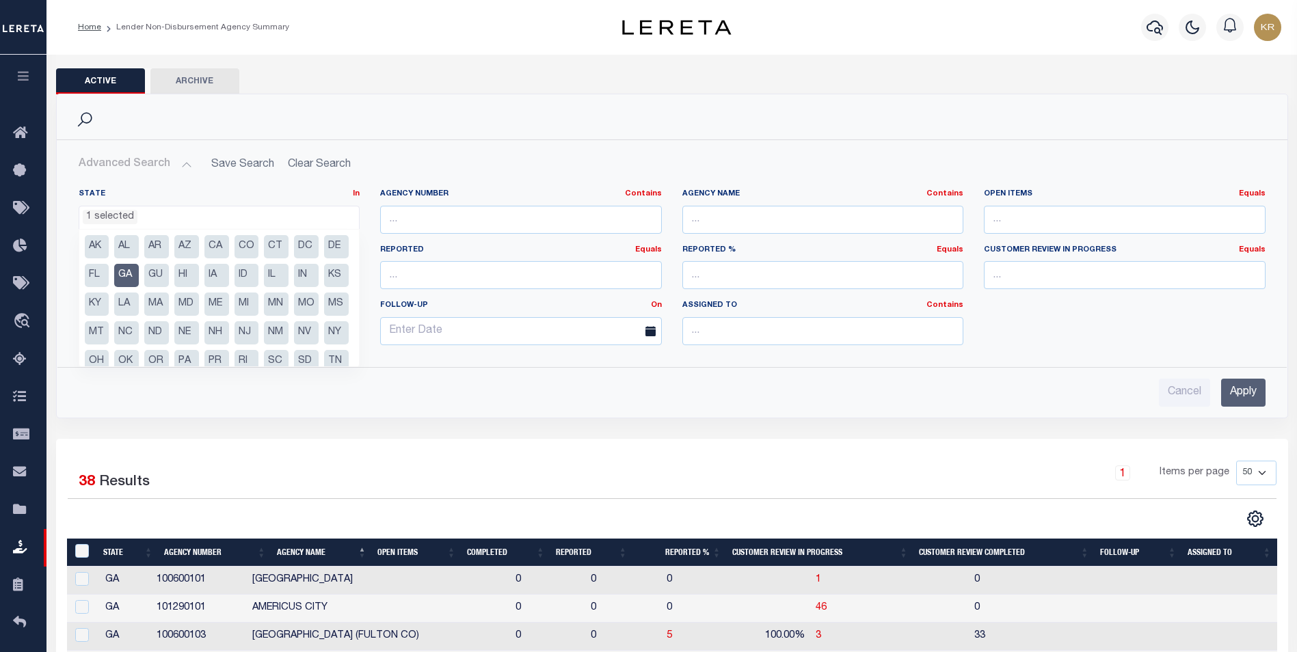
click at [199, 310] on li "MD" at bounding box center [186, 304] width 25 height 23
click at [139, 271] on li "GA" at bounding box center [126, 275] width 25 height 23
select select "MD"
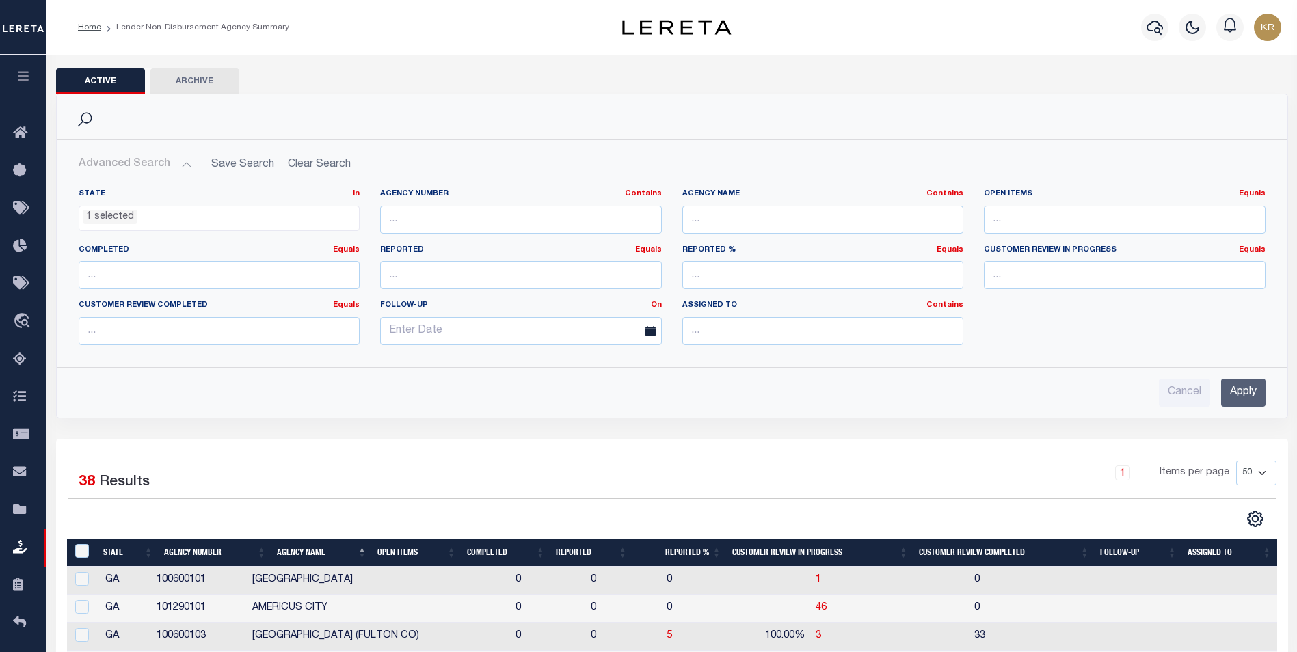
click at [1237, 390] on input "Apply" at bounding box center [1243, 393] width 44 height 28
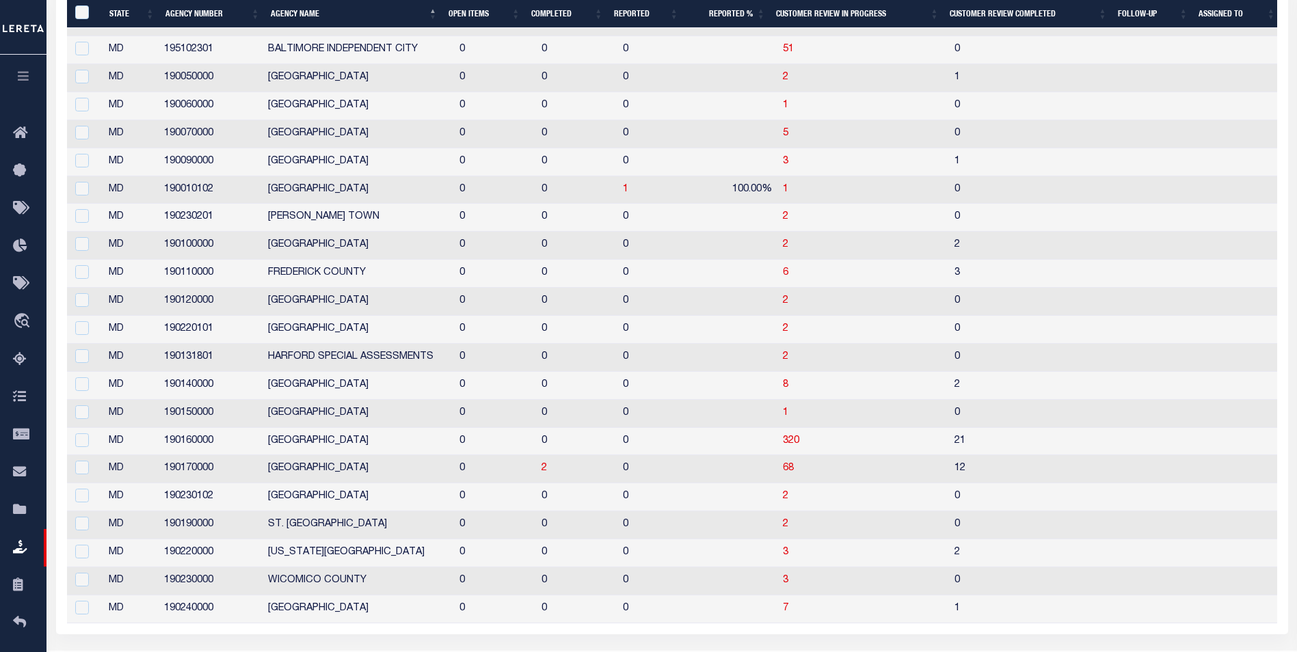
scroll to position [410, 0]
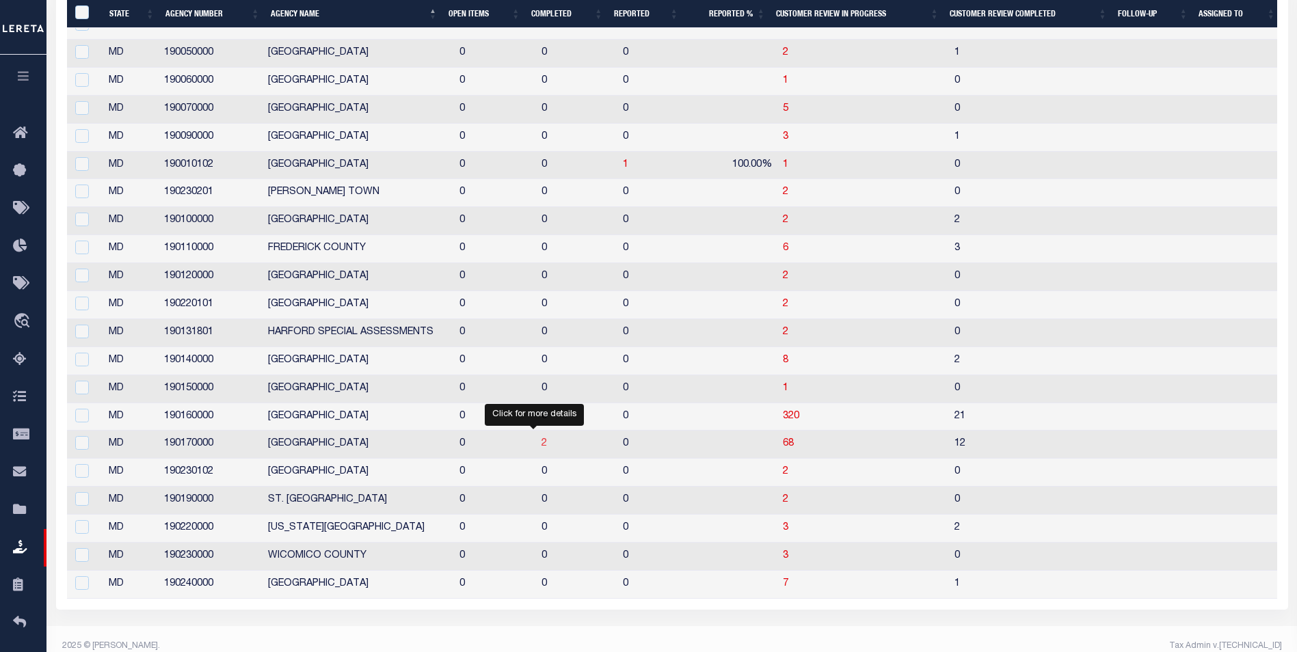
click at [541, 444] on span "2" at bounding box center [543, 444] width 5 height 10
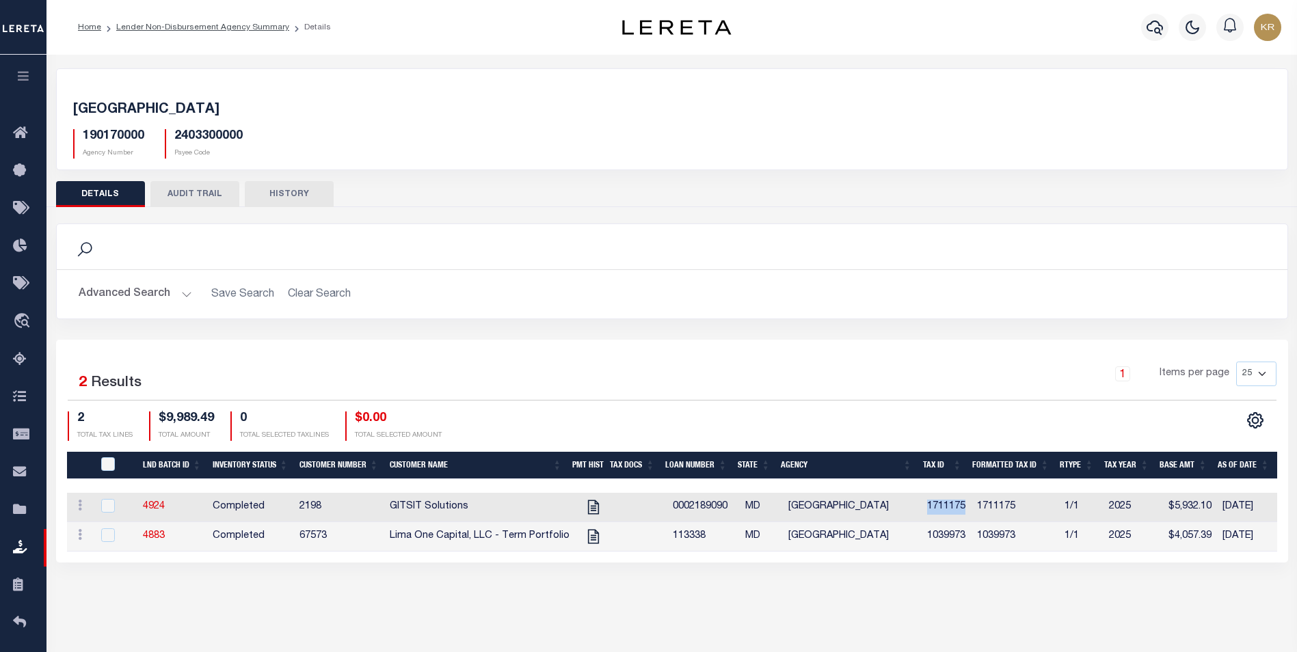
drag, startPoint x: 967, startPoint y: 505, endPoint x: 918, endPoint y: 504, distance: 49.2
click at [921, 504] on td "1711175" at bounding box center [946, 507] width 50 height 29
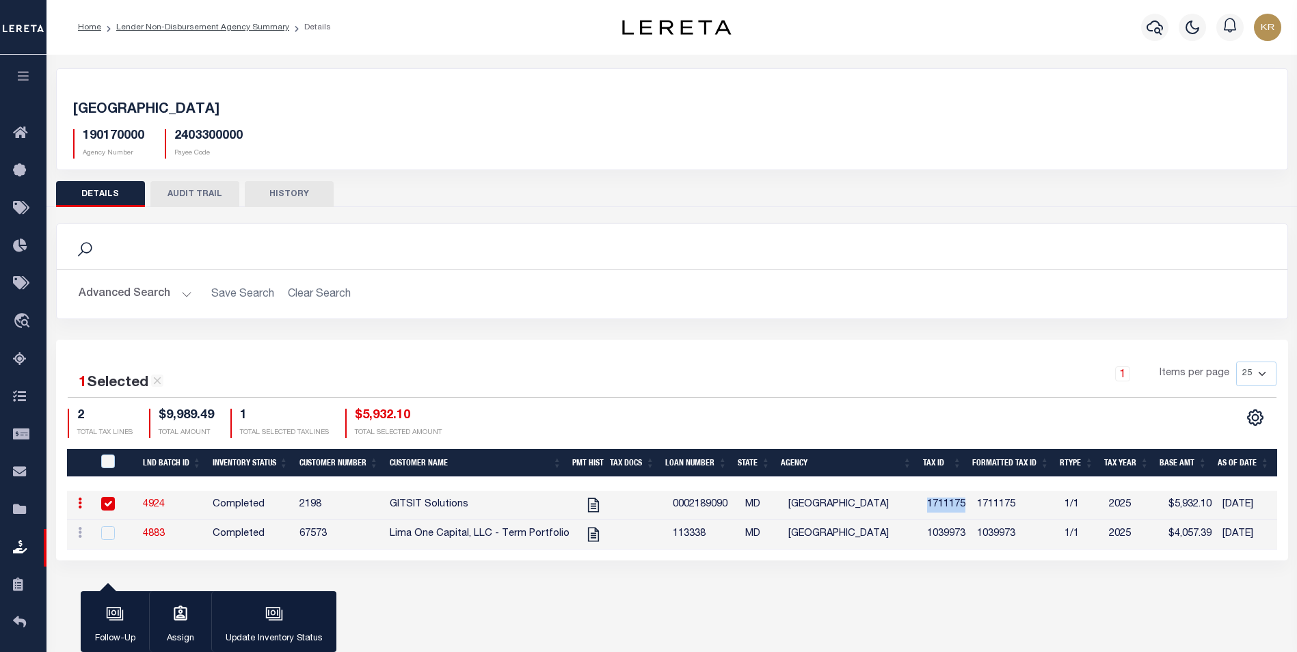
copy td "1711175"
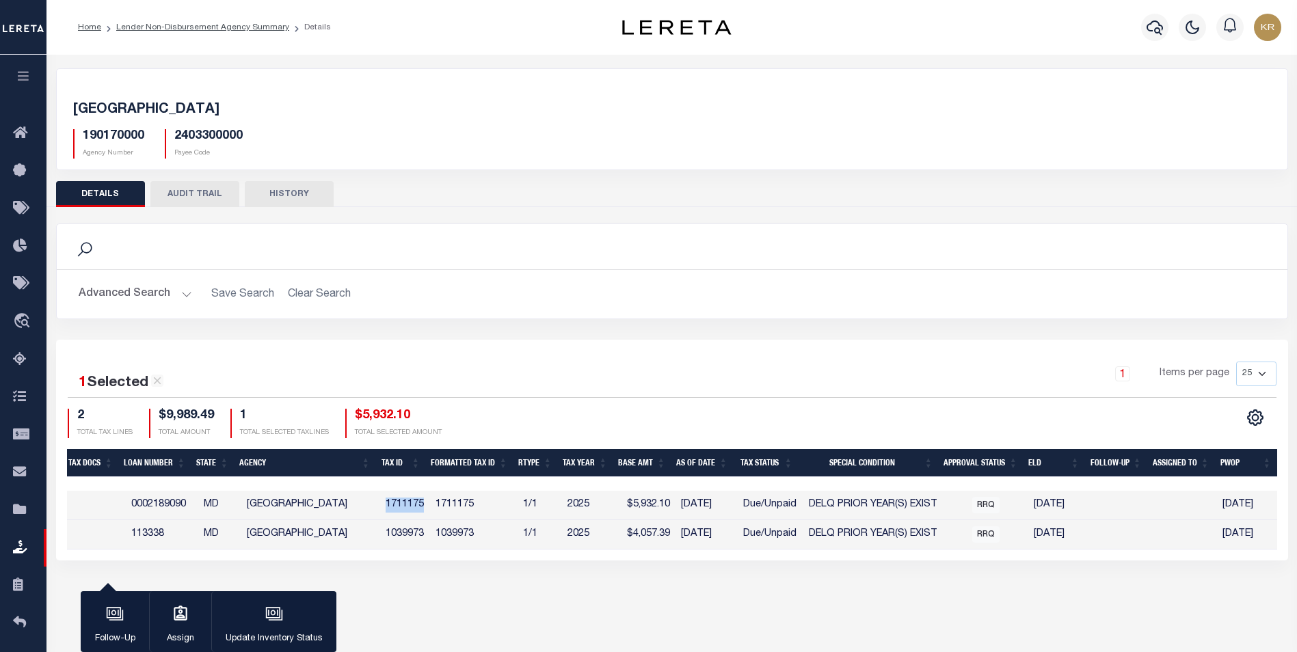
scroll to position [0, 404]
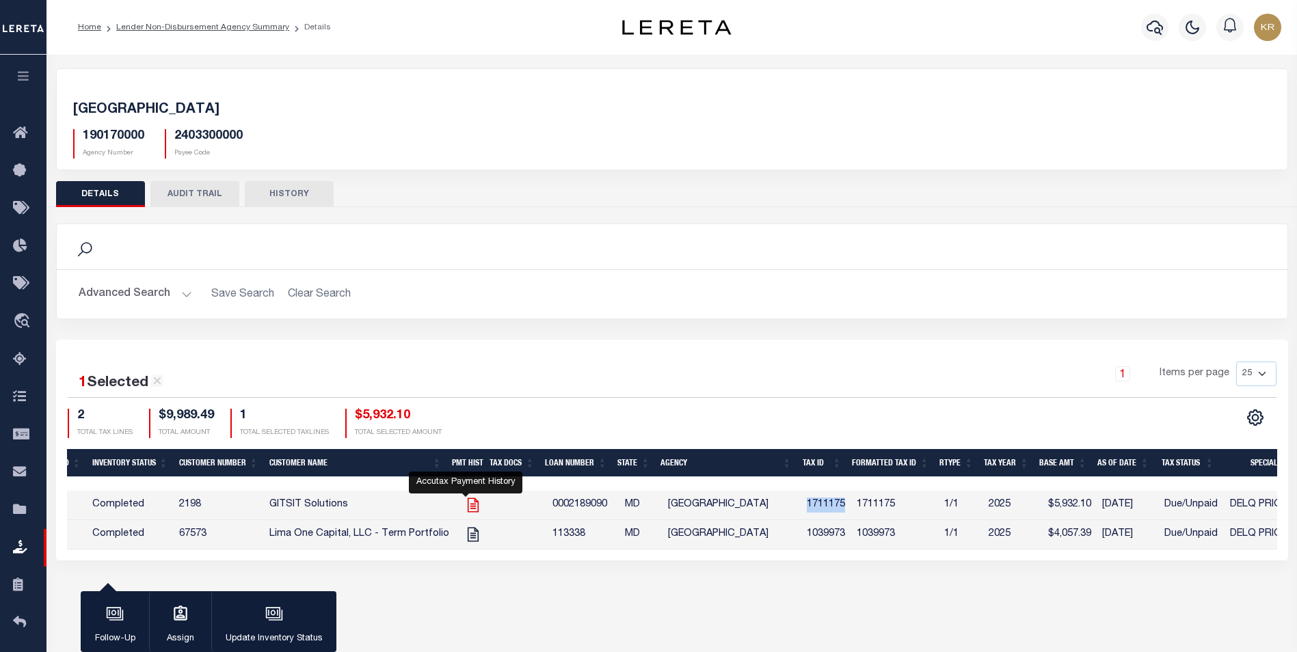
click at [470, 504] on icon "" at bounding box center [472, 505] width 11 height 14
checkbox input "false"
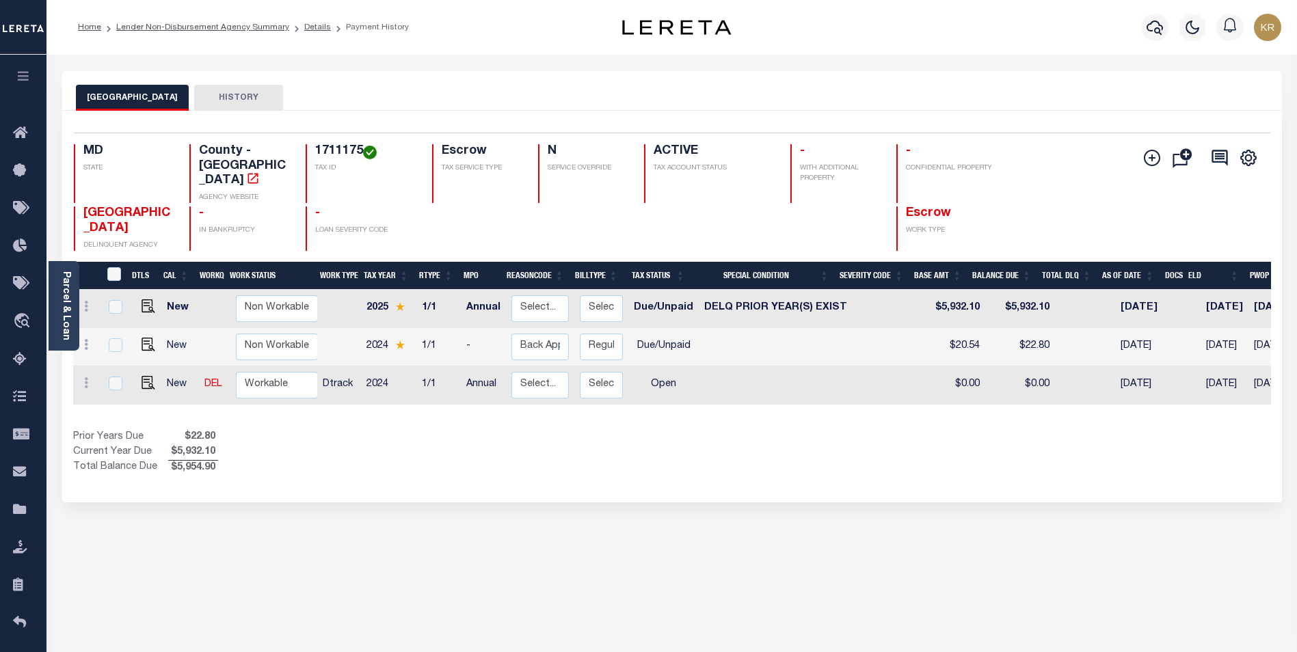
click at [255, 564] on div "PRINCE GEORGES COUNTY HISTORY Selected 3 Results" at bounding box center [672, 457] width 1240 height 772
click at [110, 306] on input "checkbox" at bounding box center [116, 307] width 14 height 14
checkbox input "true"
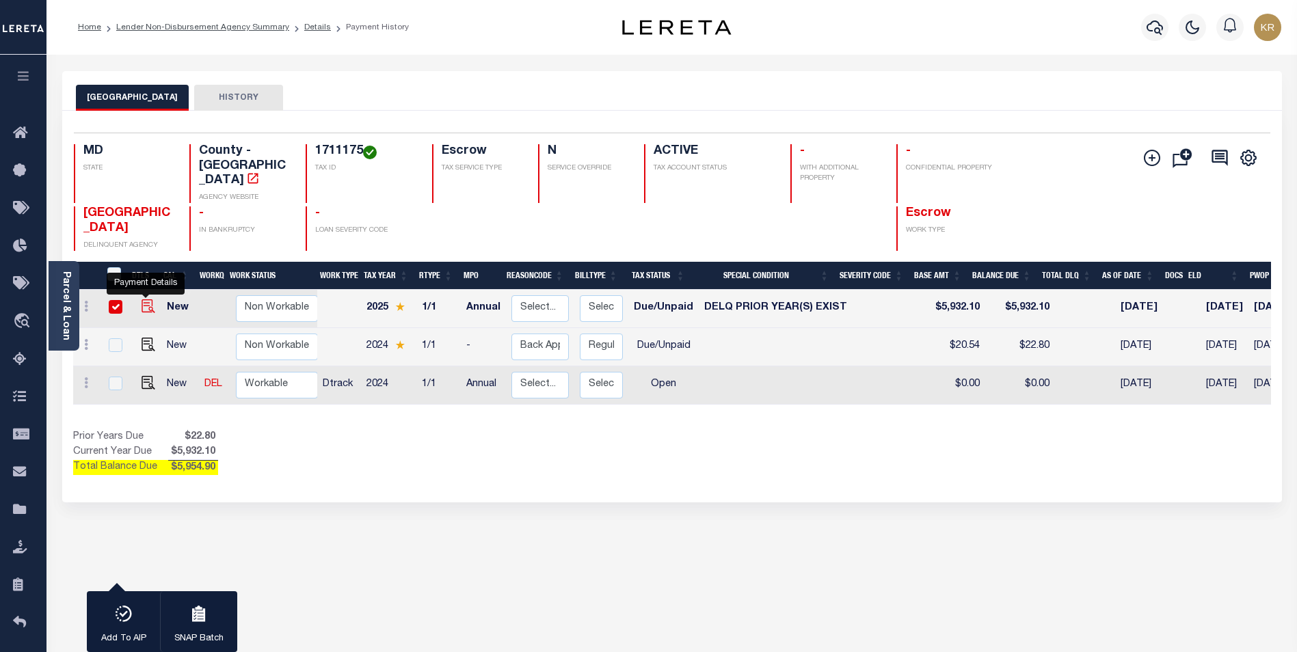
click at [149, 307] on img "" at bounding box center [148, 306] width 14 height 14
checkbox input "false"
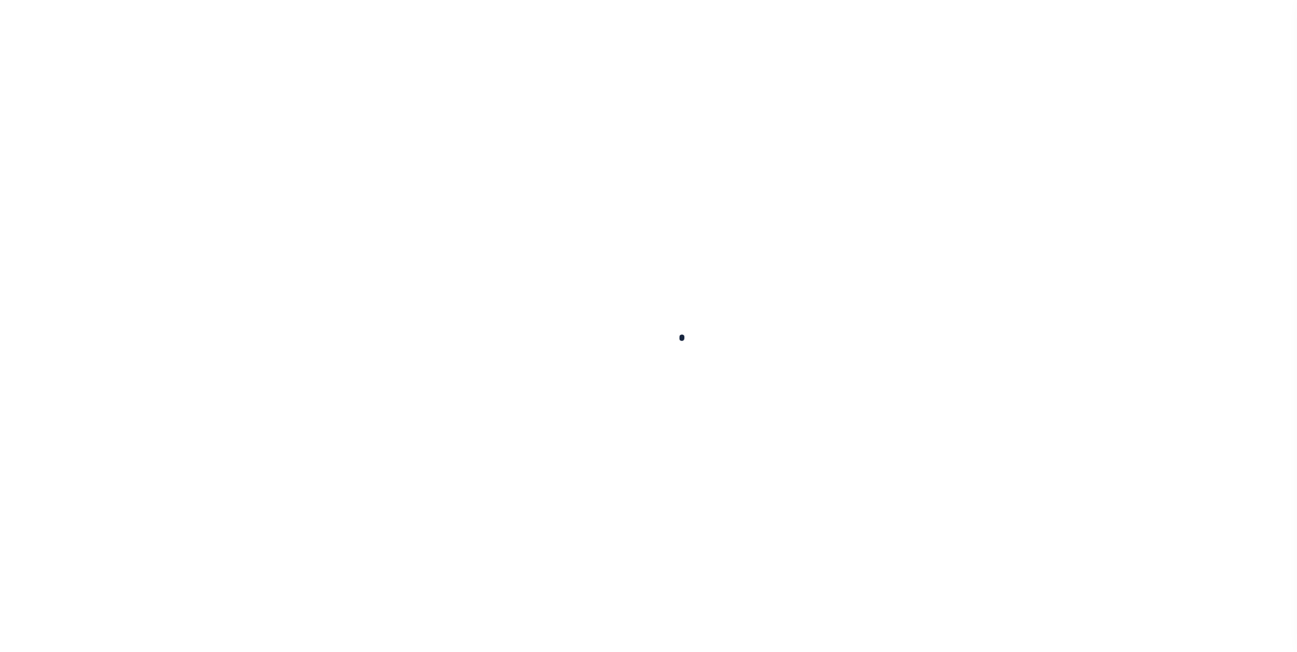
checkbox input "false"
type input "Annual"
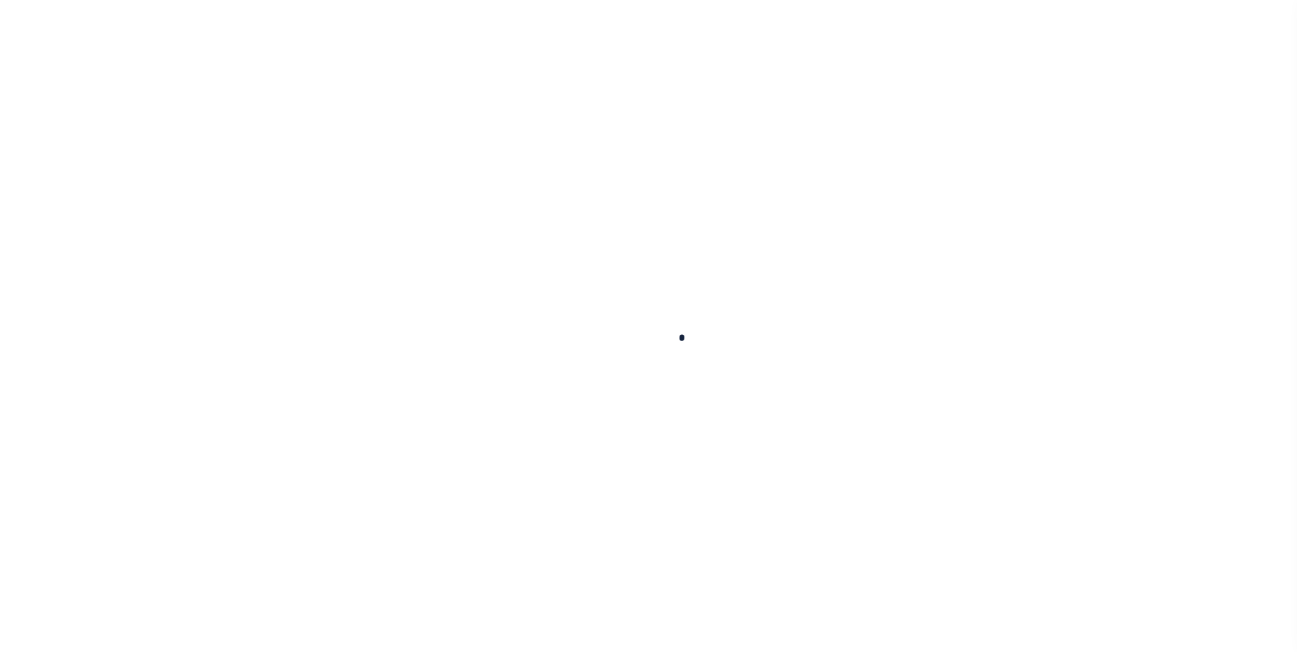
type input "[DATE]"
select select "DUE"
select select "18"
type input "$5,932.1"
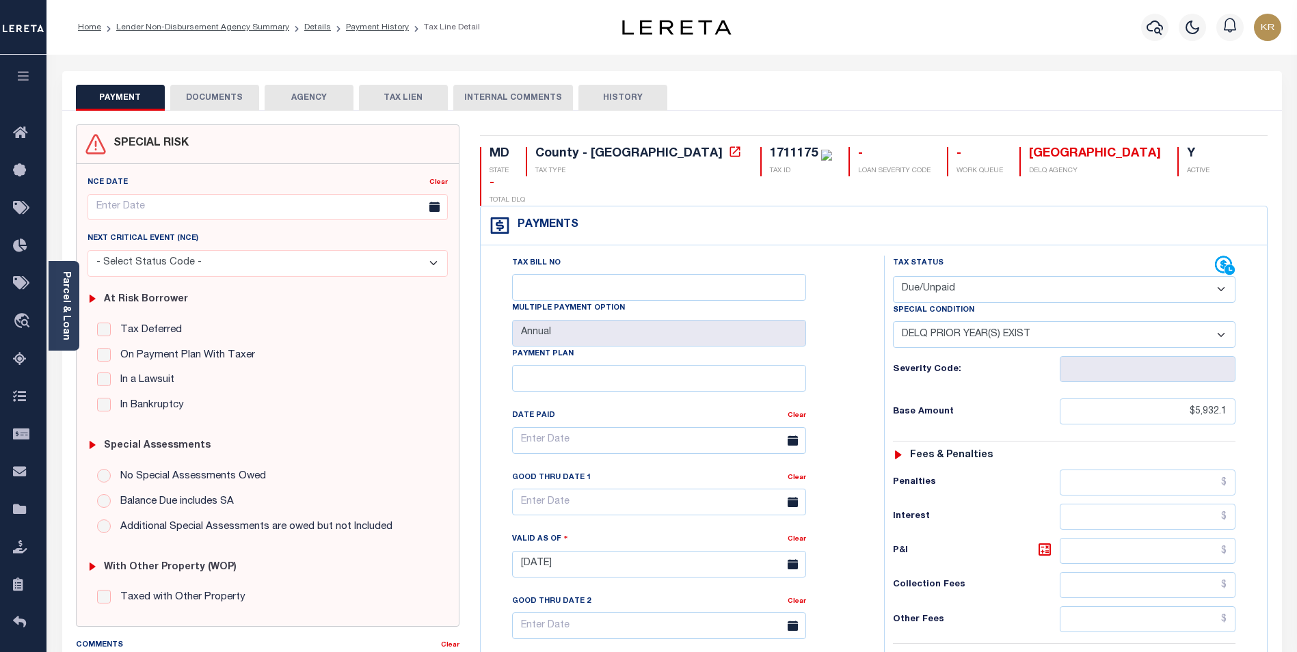
click at [915, 321] on select "-- Select Special Condition -- 3RD PARTY TAX LIEN AGENCY TAX LIEN (A.K.A Inside…" at bounding box center [1064, 334] width 342 height 27
click at [869, 297] on div "Tax Bill No Multiple Payment Option Annual Payment Plan" at bounding box center [679, 558] width 390 height 604
click at [978, 276] on select "- Select Status Code - Open Due/Unpaid Paid Incomplete No Tax Due Internal Refu…" at bounding box center [1064, 289] width 342 height 27
select select "PYD"
click at [893, 276] on select "- Select Status Code - Open Due/Unpaid Paid Incomplete No Tax Due Internal Refu…" at bounding box center [1064, 289] width 342 height 27
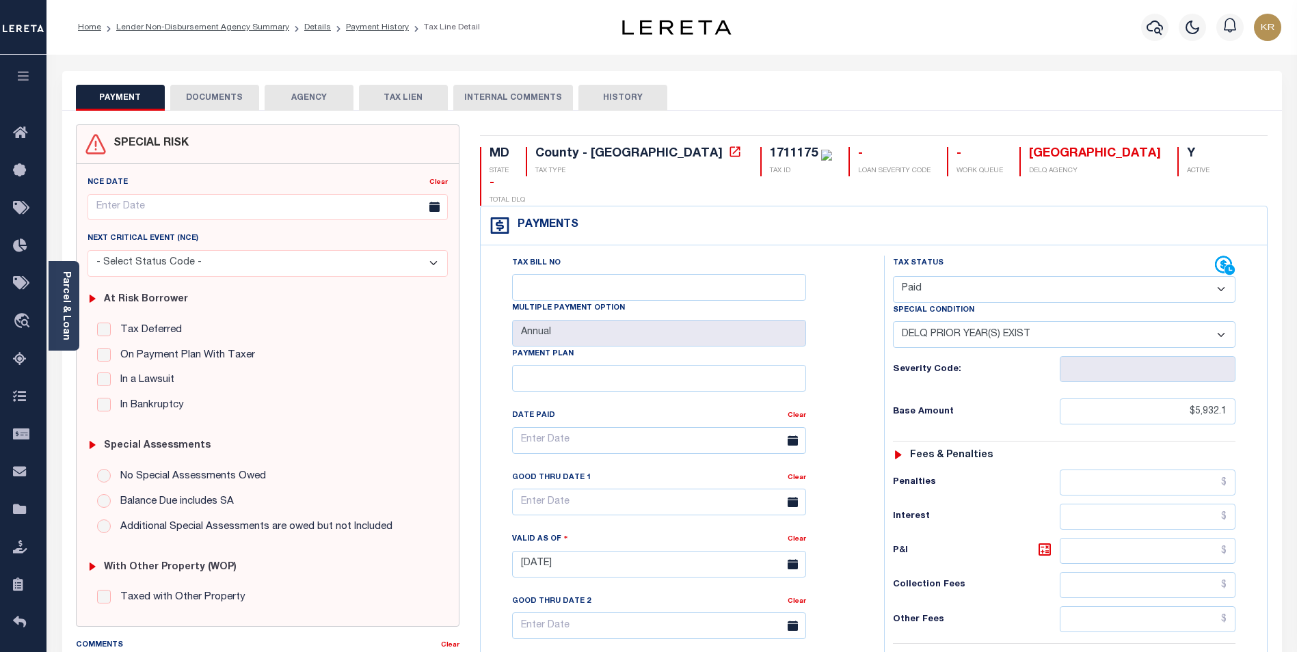
select select "0"
type input "[DATE]"
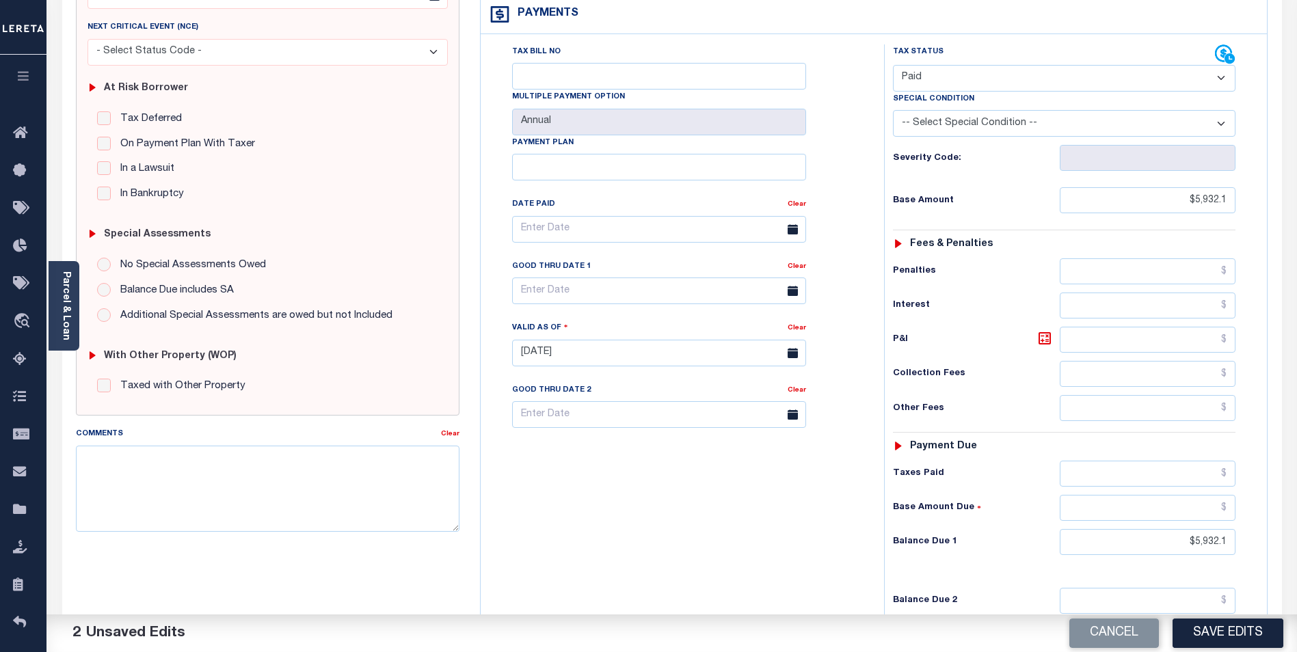
scroll to position [273, 0]
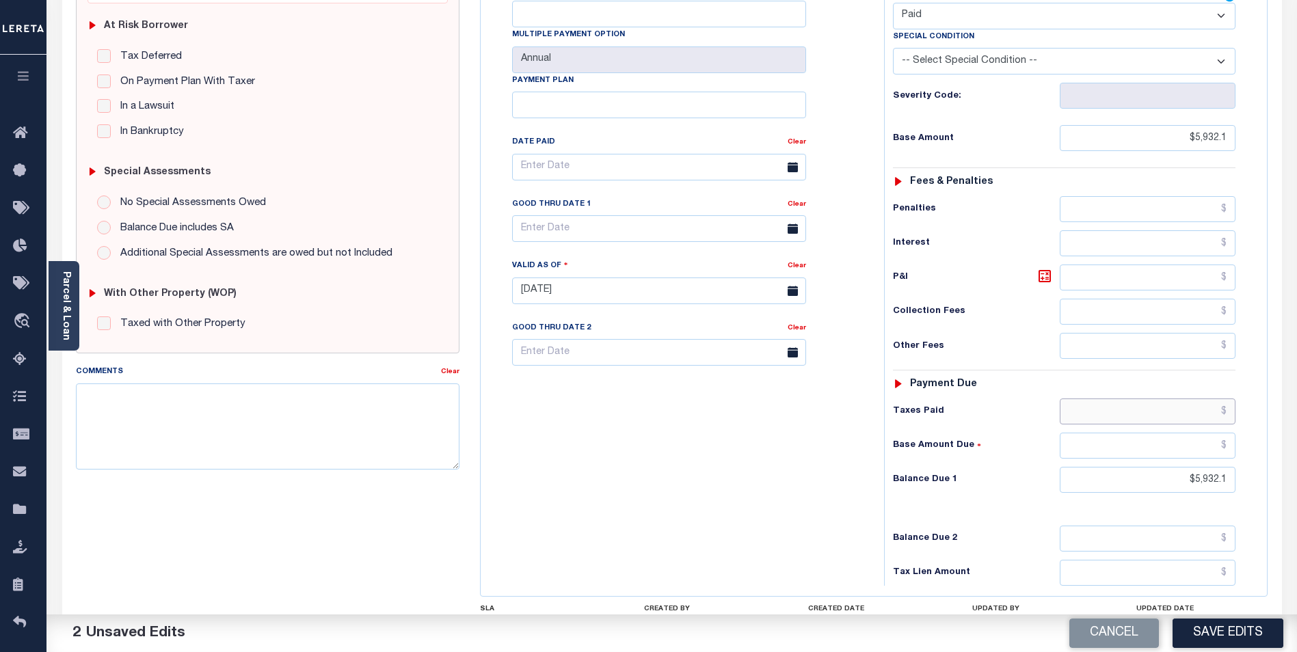
click at [1135, 399] on input "text" at bounding box center [1147, 412] width 176 height 26
type input "$5,932.10"
drag, startPoint x: 1185, startPoint y: 449, endPoint x: 1270, endPoint y: 444, distance: 84.9
click at [1270, 444] on div "MD STATE County - MD TAX TYPE 1711175 TAX ID - LOAN SEVERITY CODE - WORK QUEUE …" at bounding box center [874, 294] width 809 height 887
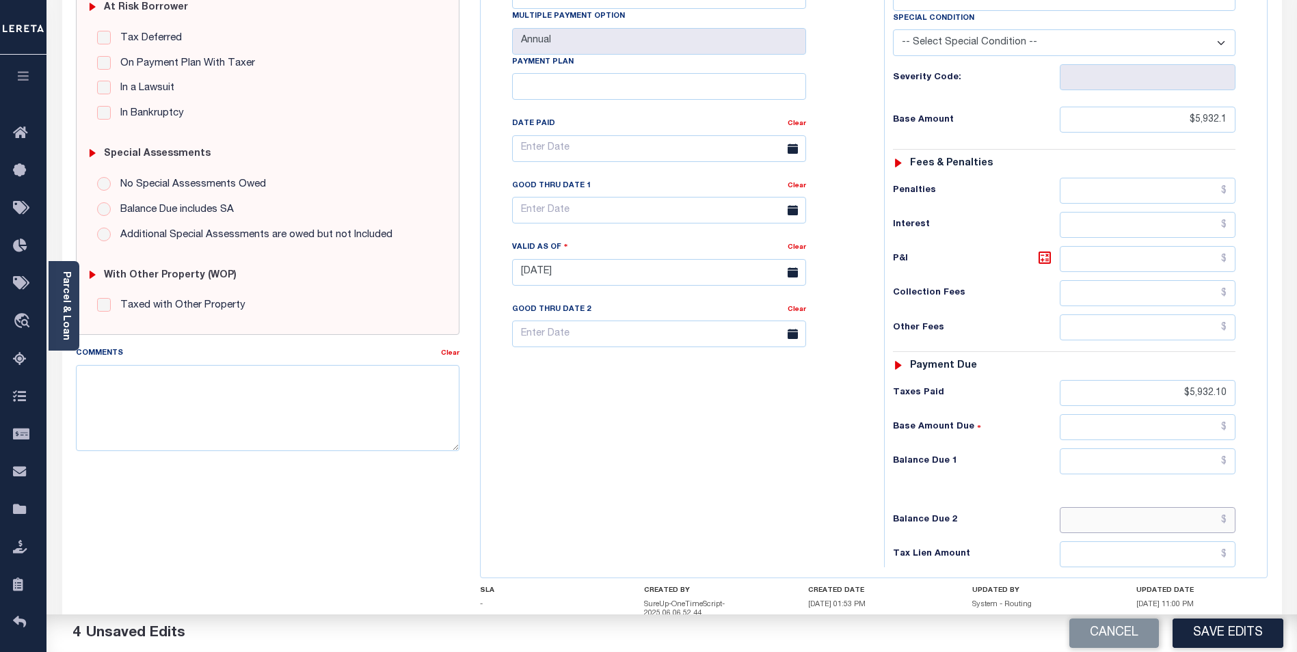
scroll to position [342, 0]
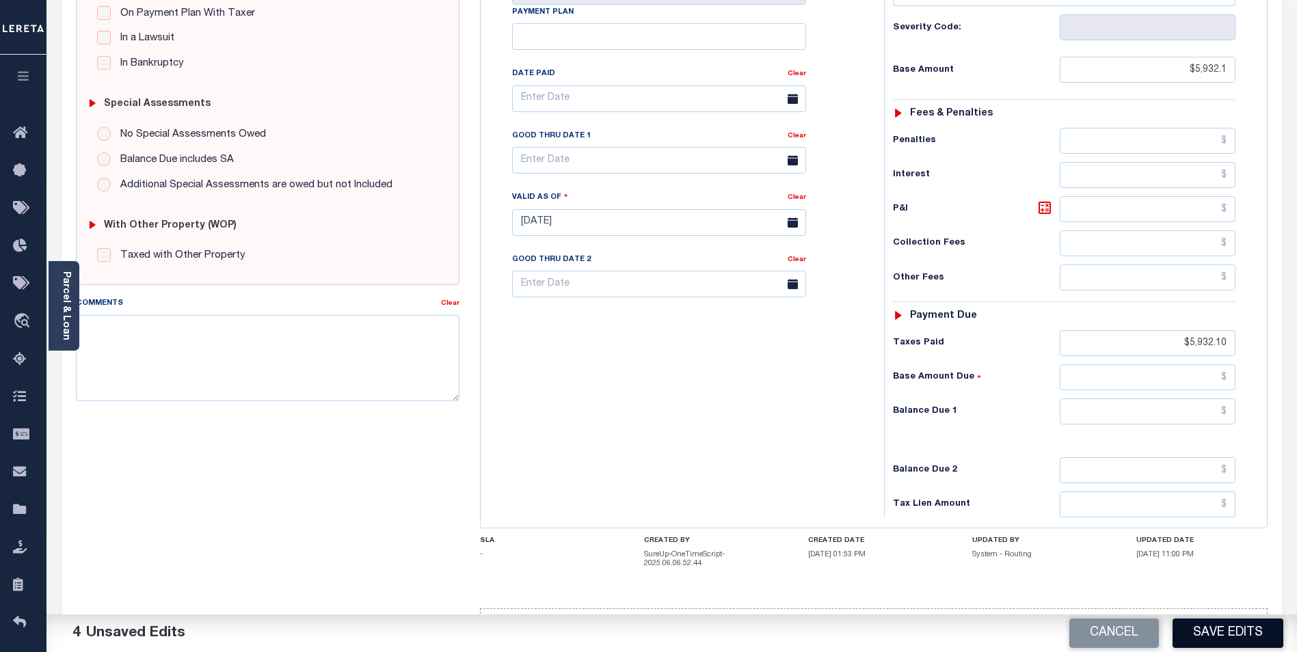
click at [1248, 640] on button "Save Edits" at bounding box center [1227, 633] width 111 height 29
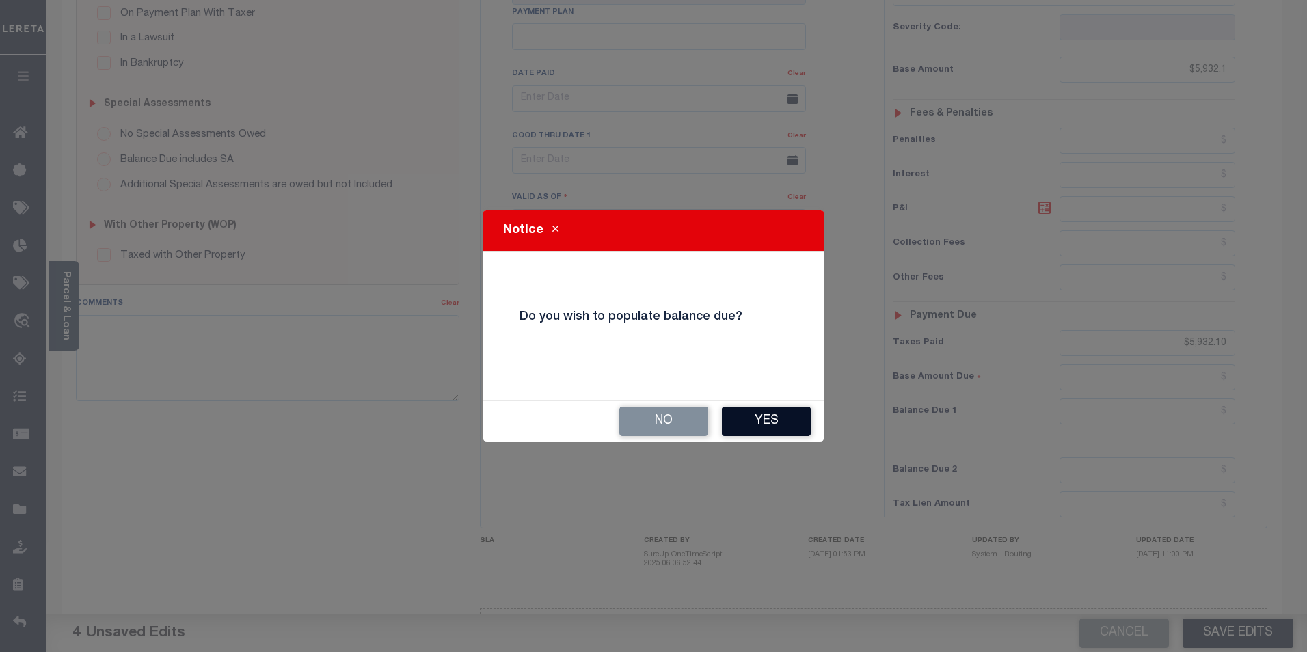
click at [766, 414] on button "Yes" at bounding box center [766, 421] width 89 height 29
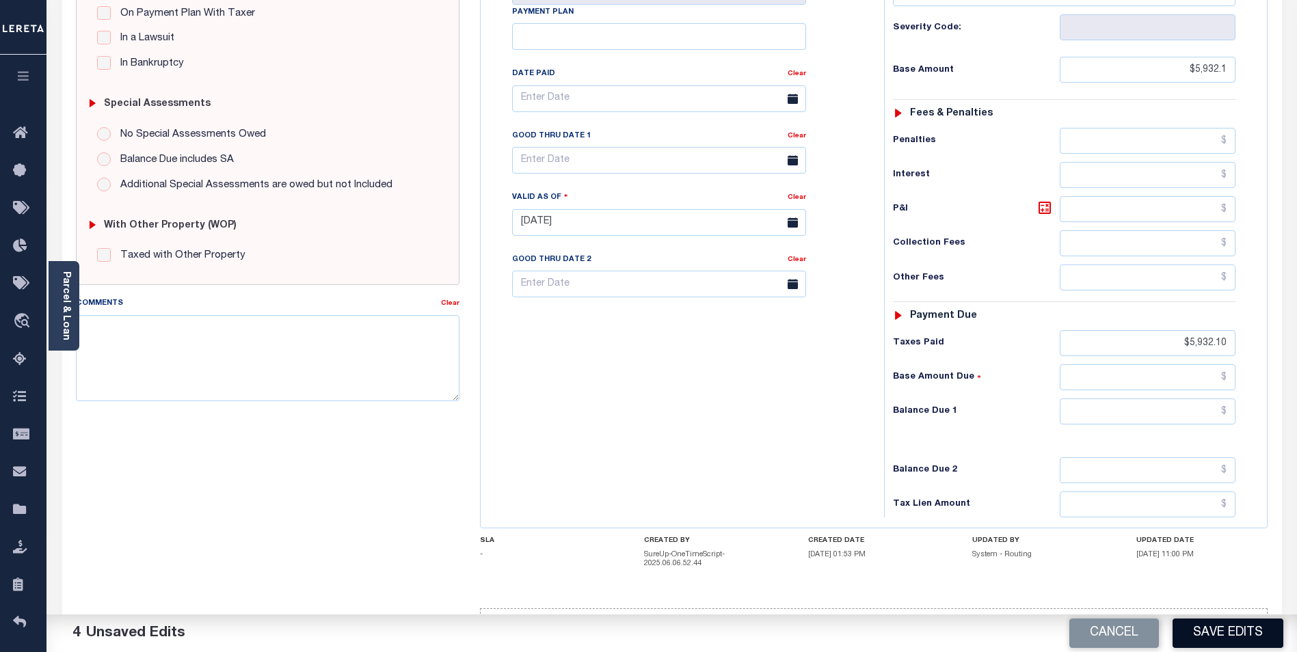
click at [1208, 636] on button "Save Edits" at bounding box center [1227, 633] width 111 height 29
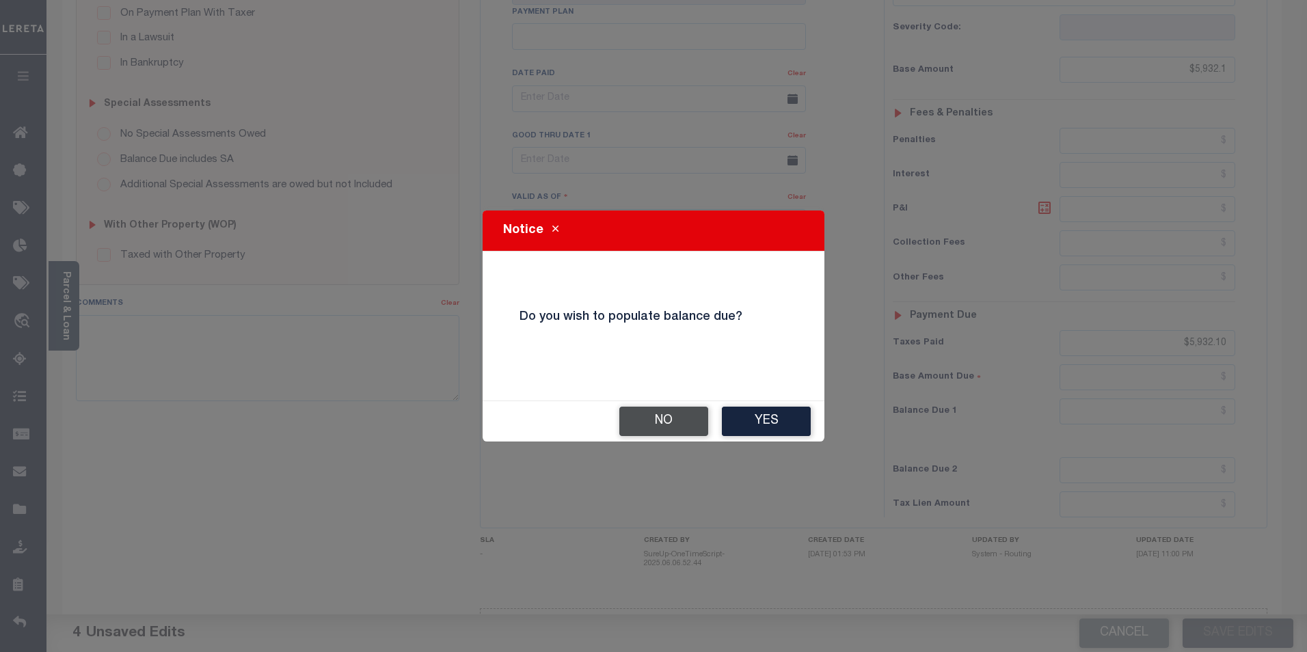
click at [686, 422] on button "No" at bounding box center [663, 421] width 89 height 29
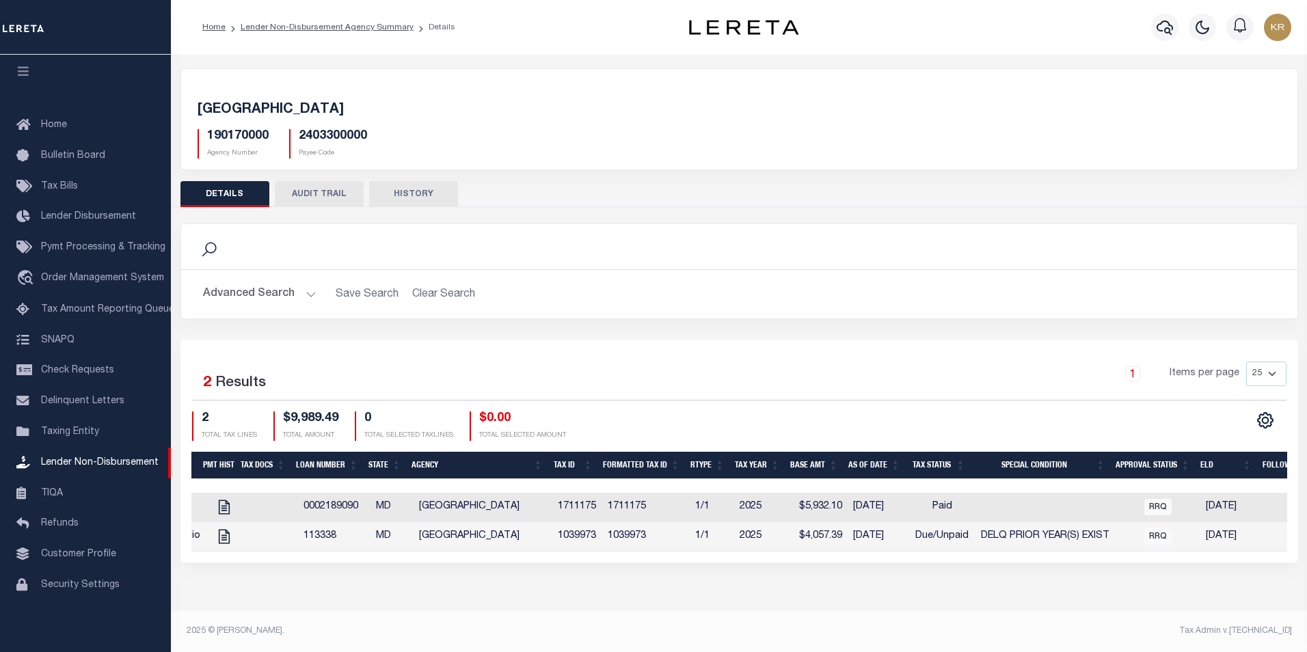
scroll to position [0, 513]
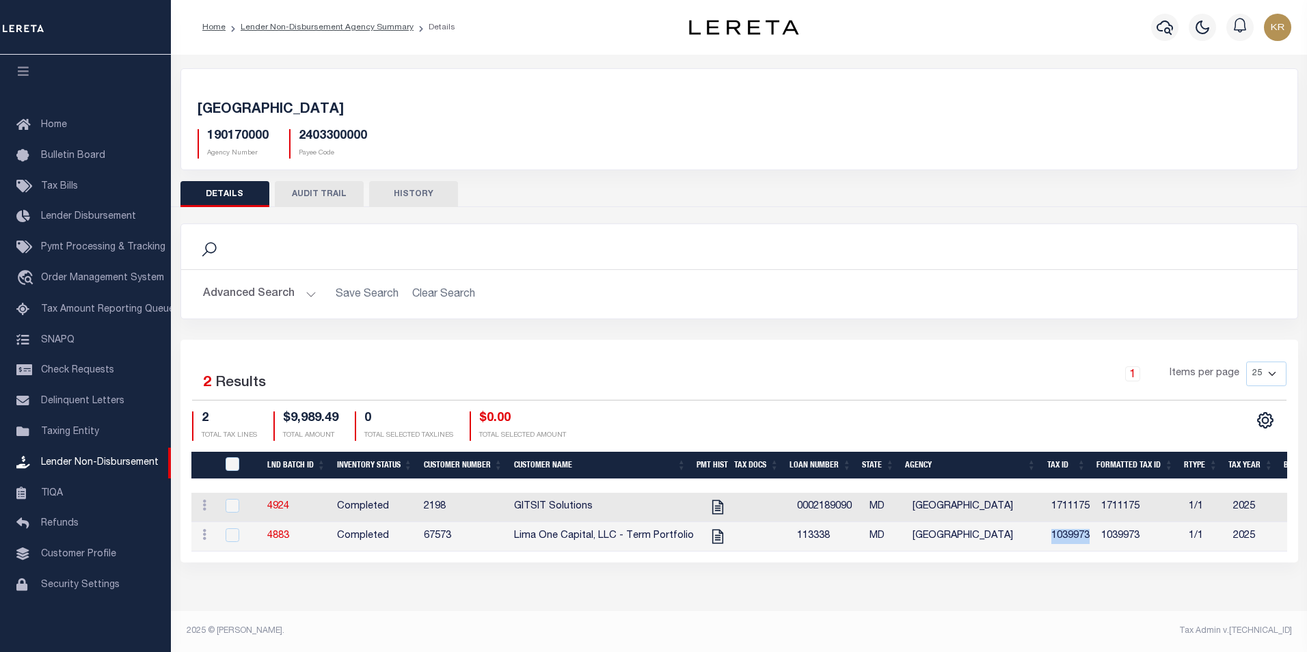
drag, startPoint x: 1091, startPoint y: 539, endPoint x: 1047, endPoint y: 537, distance: 44.5
click at [1047, 537] on td "1039973" at bounding box center [1071, 536] width 50 height 29
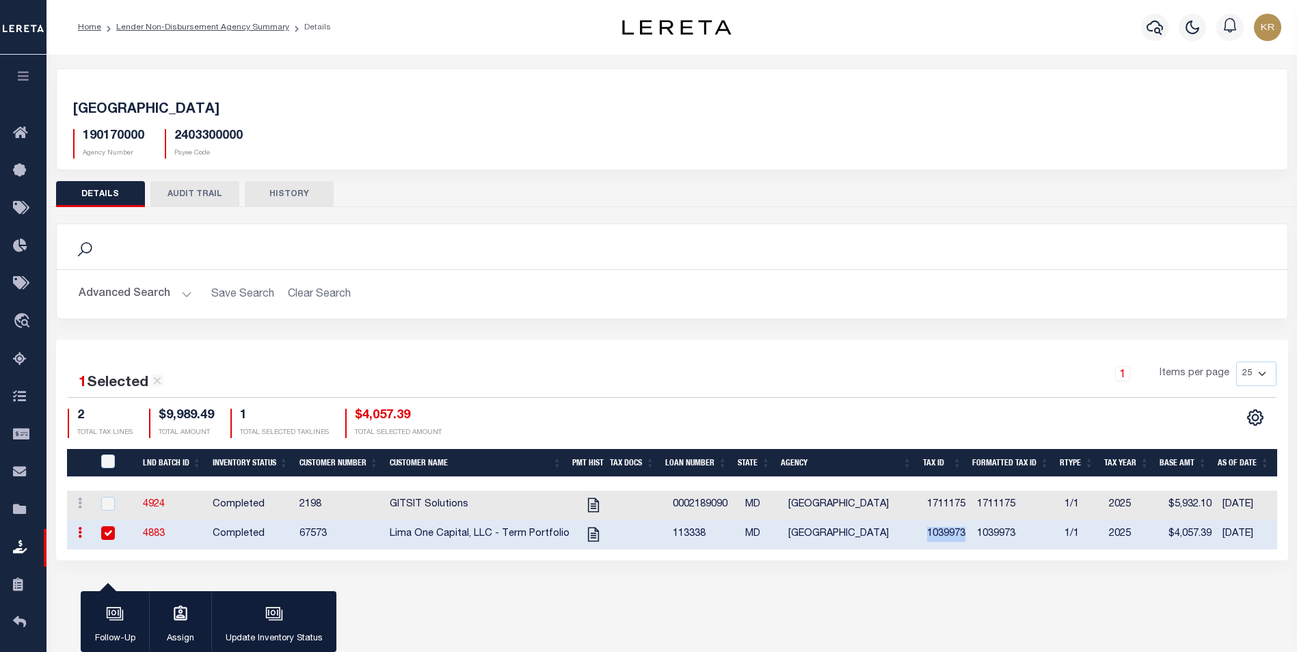
copy td "1039973"
click at [590, 539] on icon "" at bounding box center [593, 535] width 18 height 18
checkbox input "false"
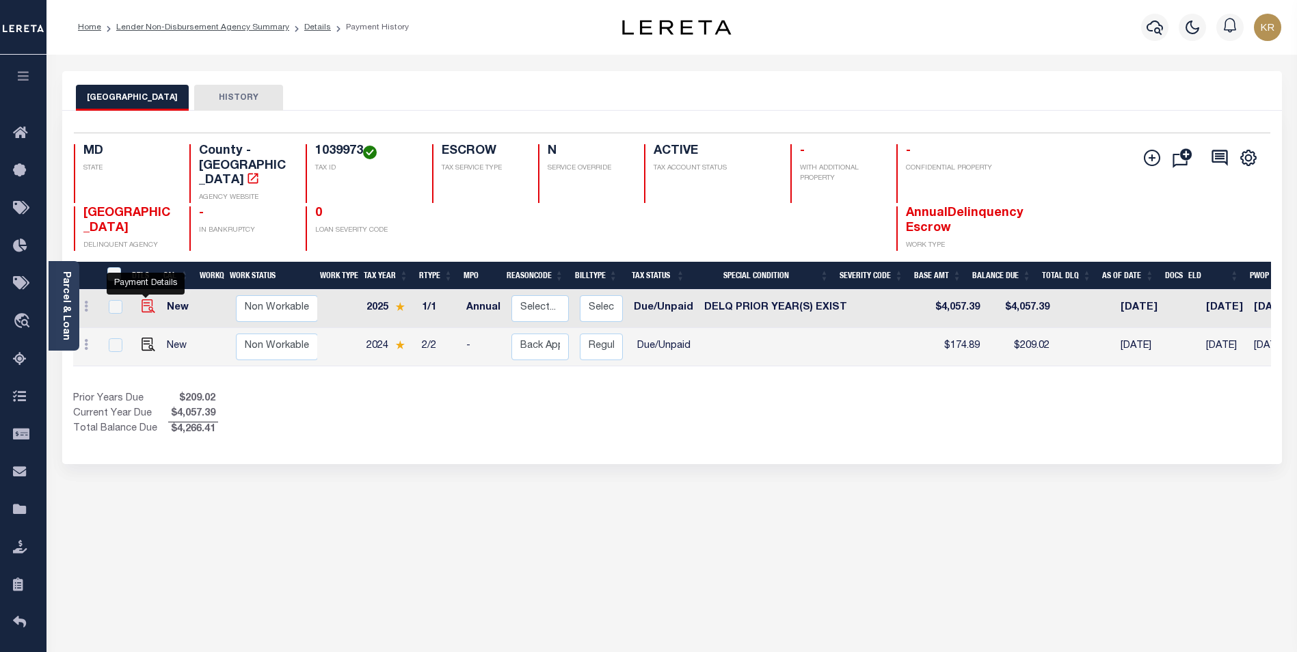
click at [148, 309] on img "" at bounding box center [148, 306] width 14 height 14
checkbox input "true"
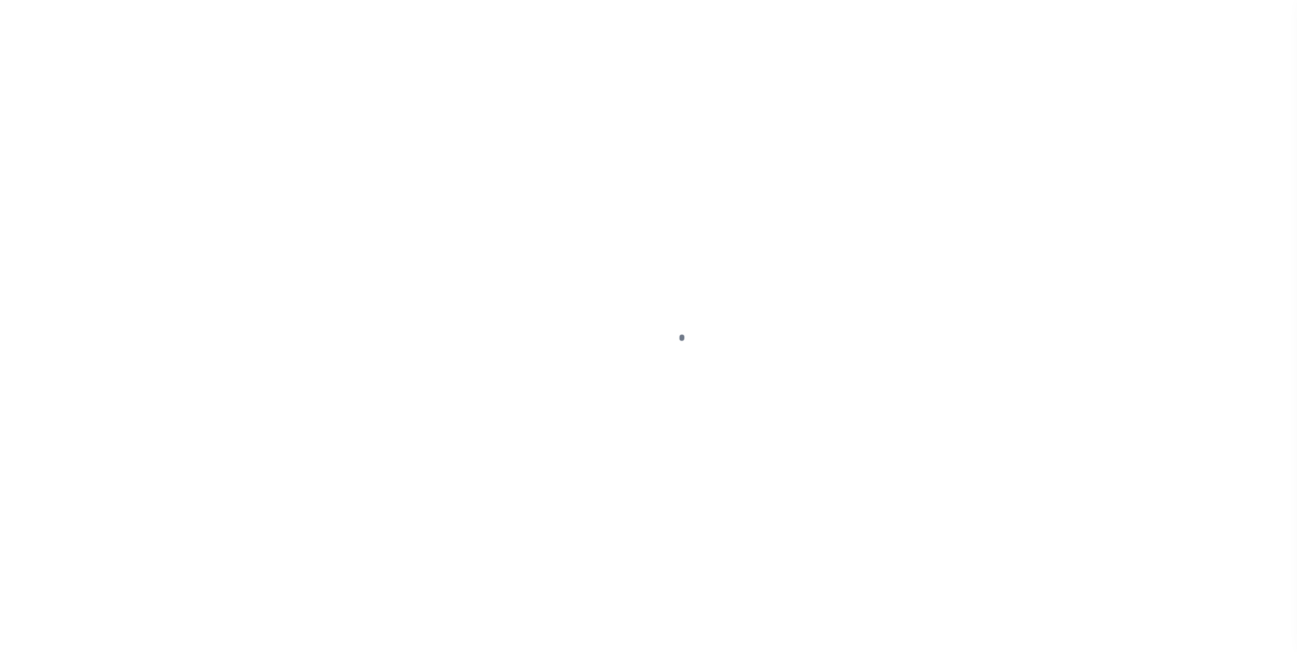
select select "DUE"
select select "18"
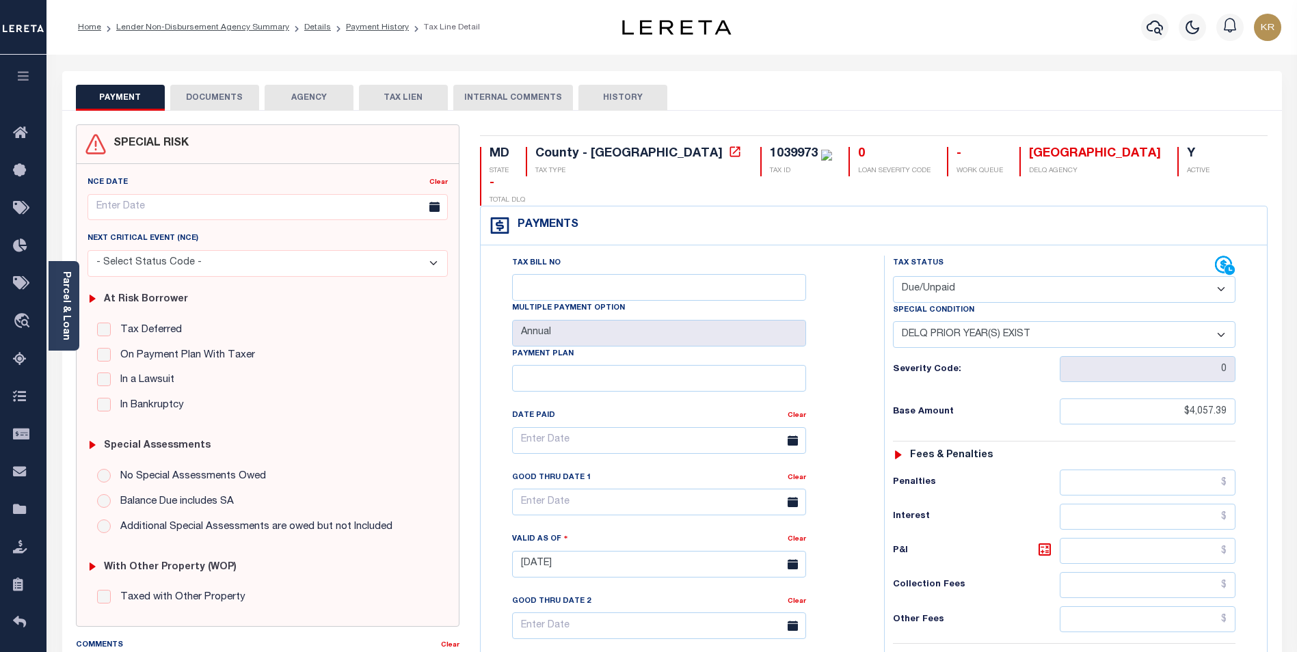
click at [975, 276] on select "- Select Status Code - Open Due/Unpaid Paid Incomplete No Tax Due Internal Refu…" at bounding box center [1064, 289] width 342 height 27
select select "PYD"
click at [893, 276] on select "- Select Status Code - Open Due/Unpaid Paid Incomplete No Tax Due Internal Refu…" at bounding box center [1064, 289] width 342 height 27
select select "0"
type input "[DATE]"
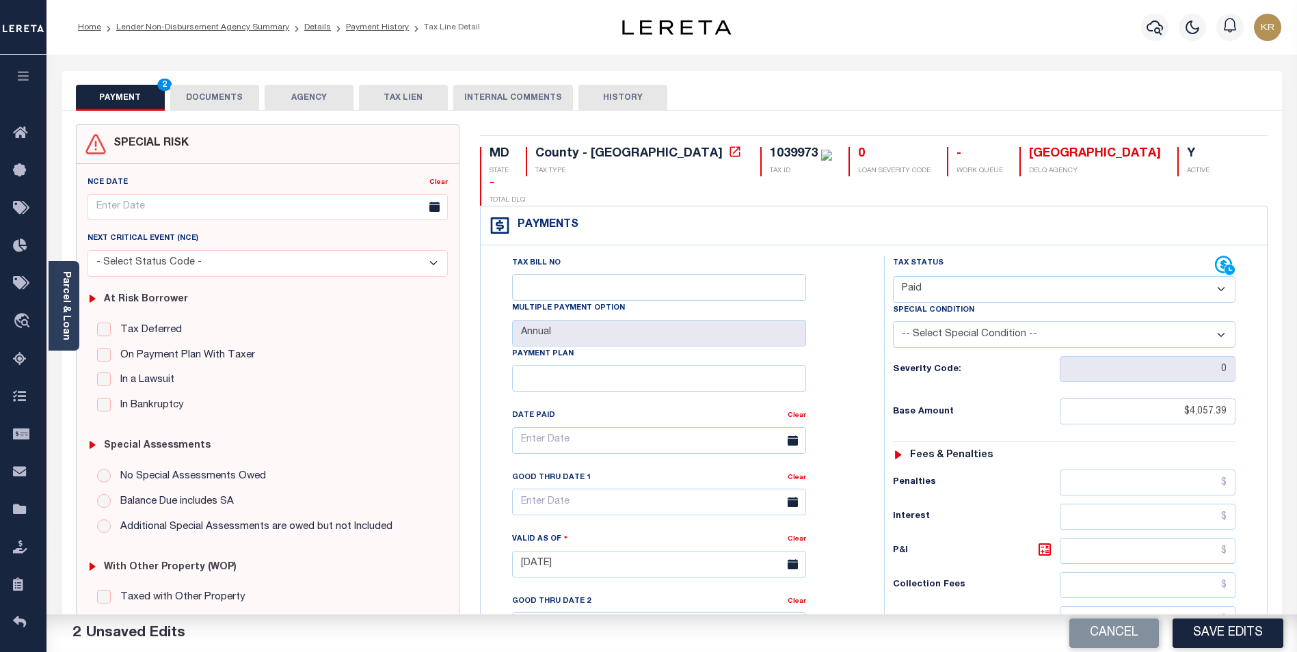
click at [924, 321] on select "-- Select Special Condition -- 3RD PARTY TAX LIEN AGENCY TAX LIEN (A.K.A Inside…" at bounding box center [1064, 334] width 342 height 27
select select "18"
click at [893, 321] on select "-- Select Special Condition -- 3RD PARTY TAX LIEN AGENCY TAX LIEN (A.K.A Inside…" at bounding box center [1064, 334] width 342 height 27
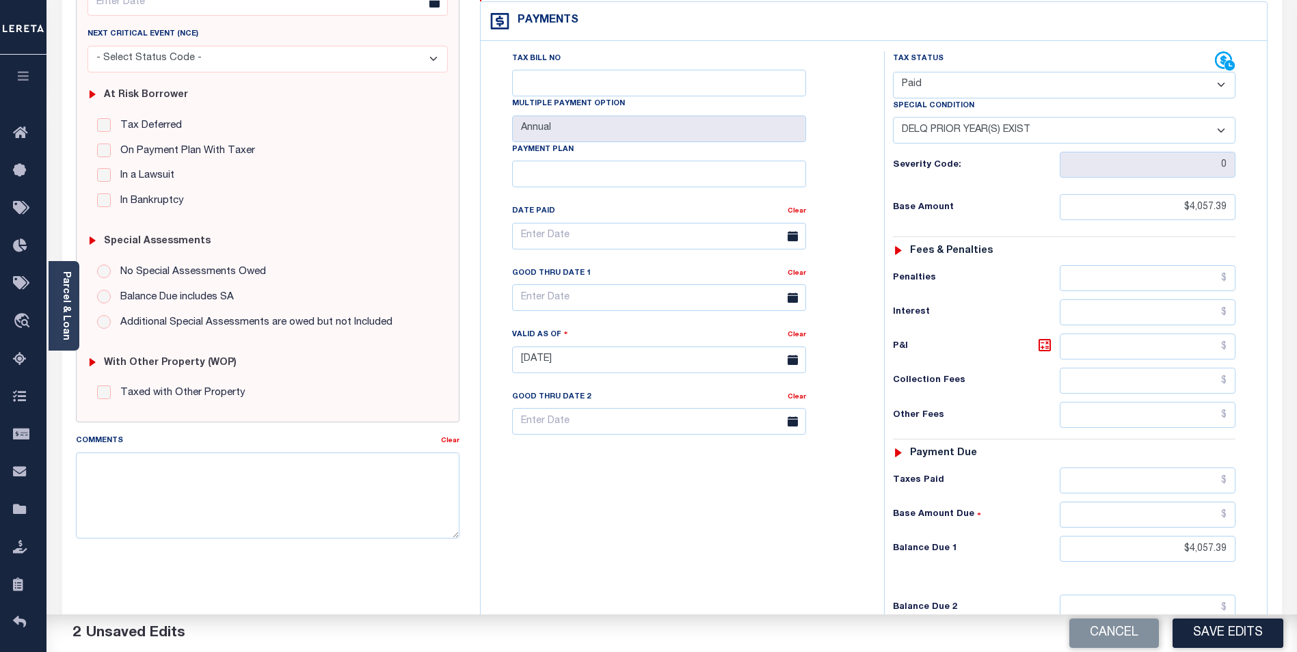
scroll to position [273, 0]
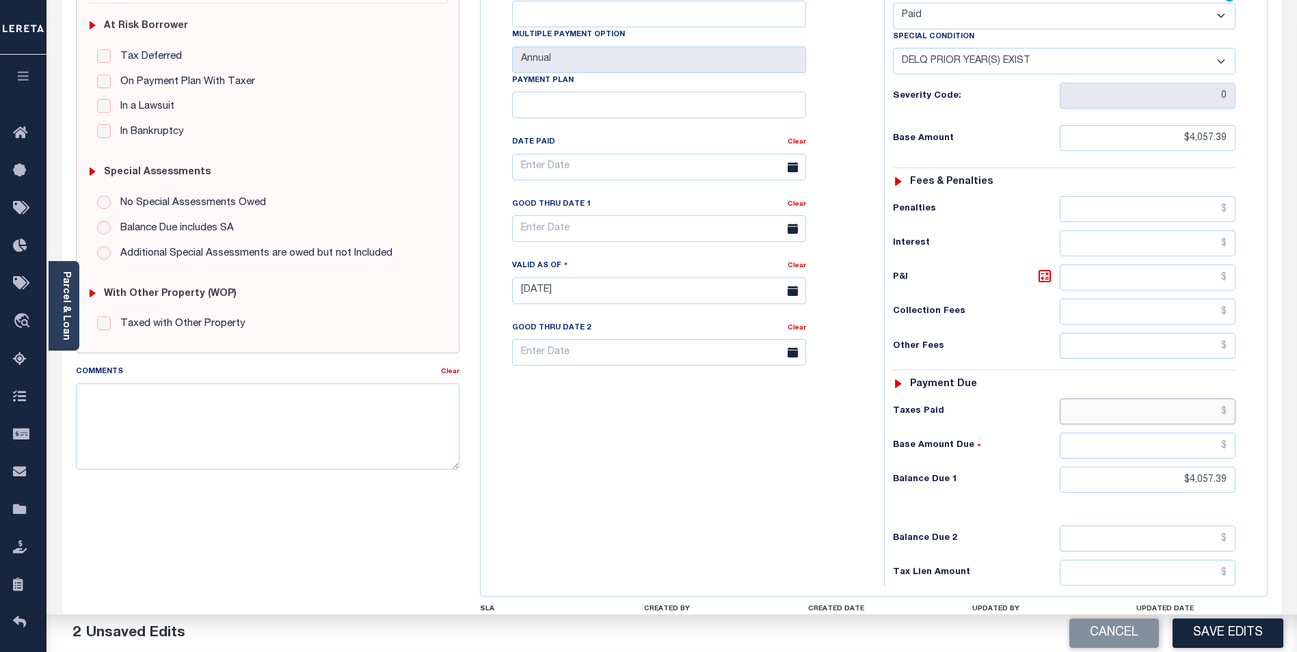
click at [1139, 399] on input "text" at bounding box center [1147, 412] width 176 height 26
click at [1131, 433] on input "text" at bounding box center [1147, 446] width 176 height 26
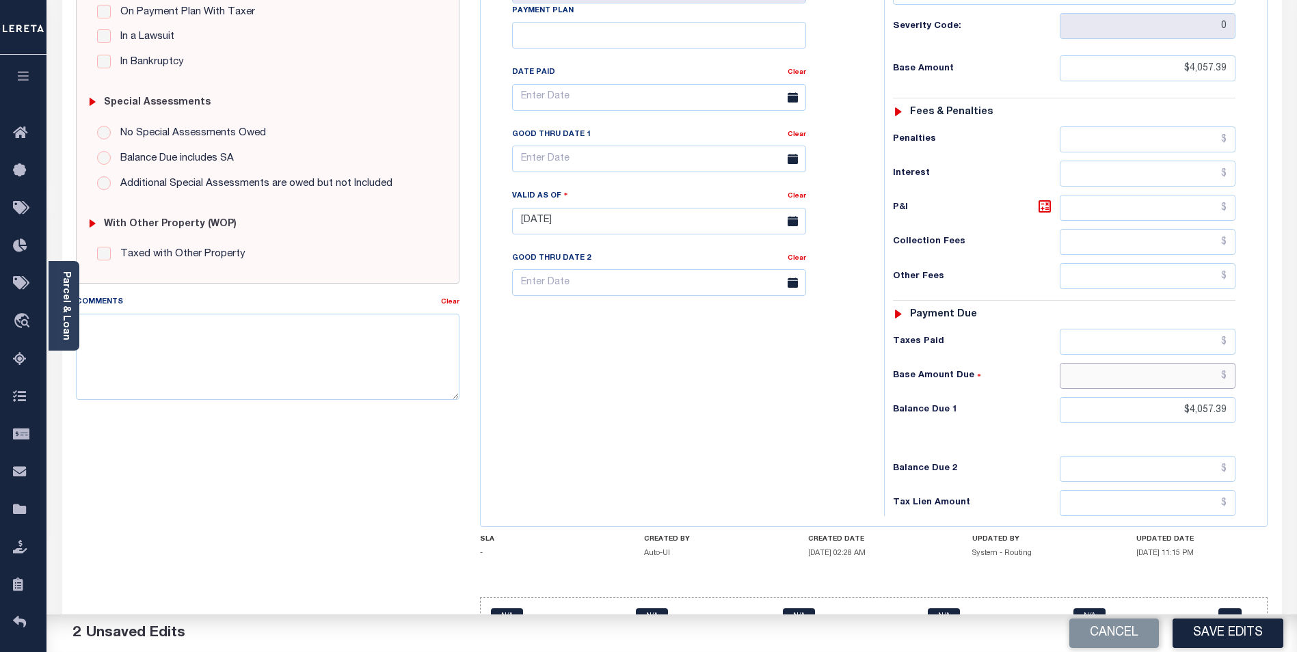
scroll to position [354, 0]
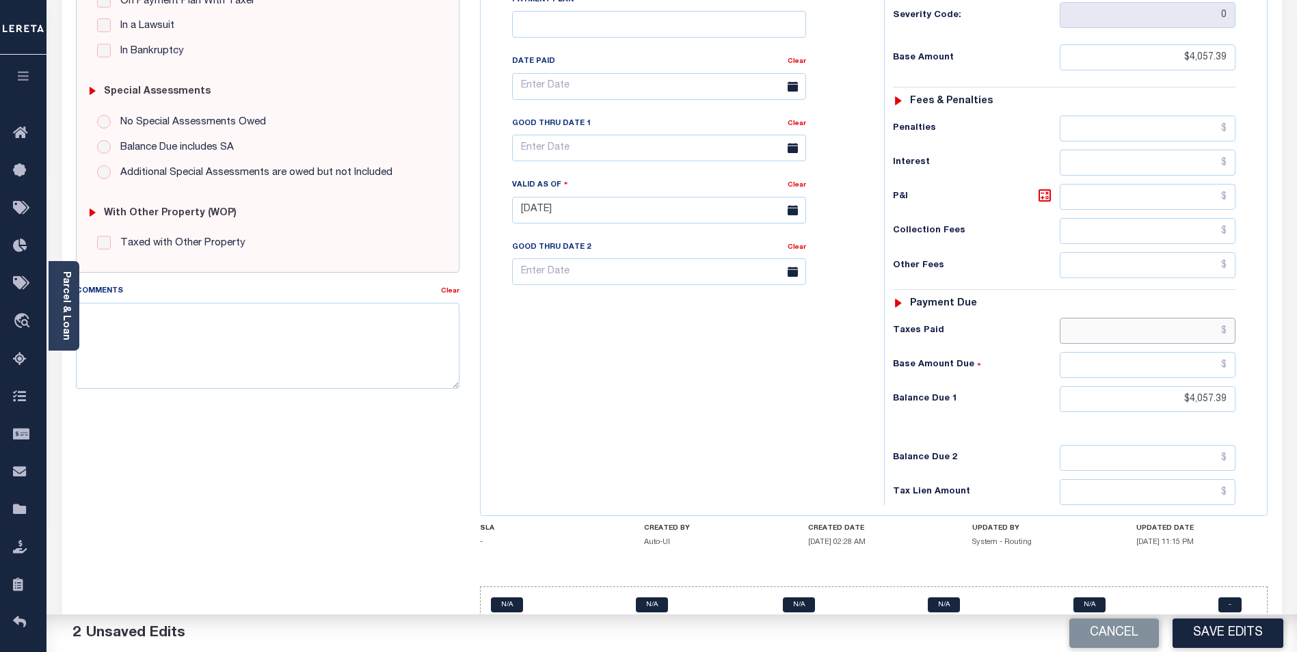
click at [1139, 318] on input "text" at bounding box center [1147, 331] width 176 height 26
type input "$4,057.39"
drag, startPoint x: 1178, startPoint y: 367, endPoint x: 1258, endPoint y: 373, distance: 80.2
click at [1258, 373] on div "Tax Status Status" at bounding box center [1069, 204] width 390 height 604
type input "$0.00"
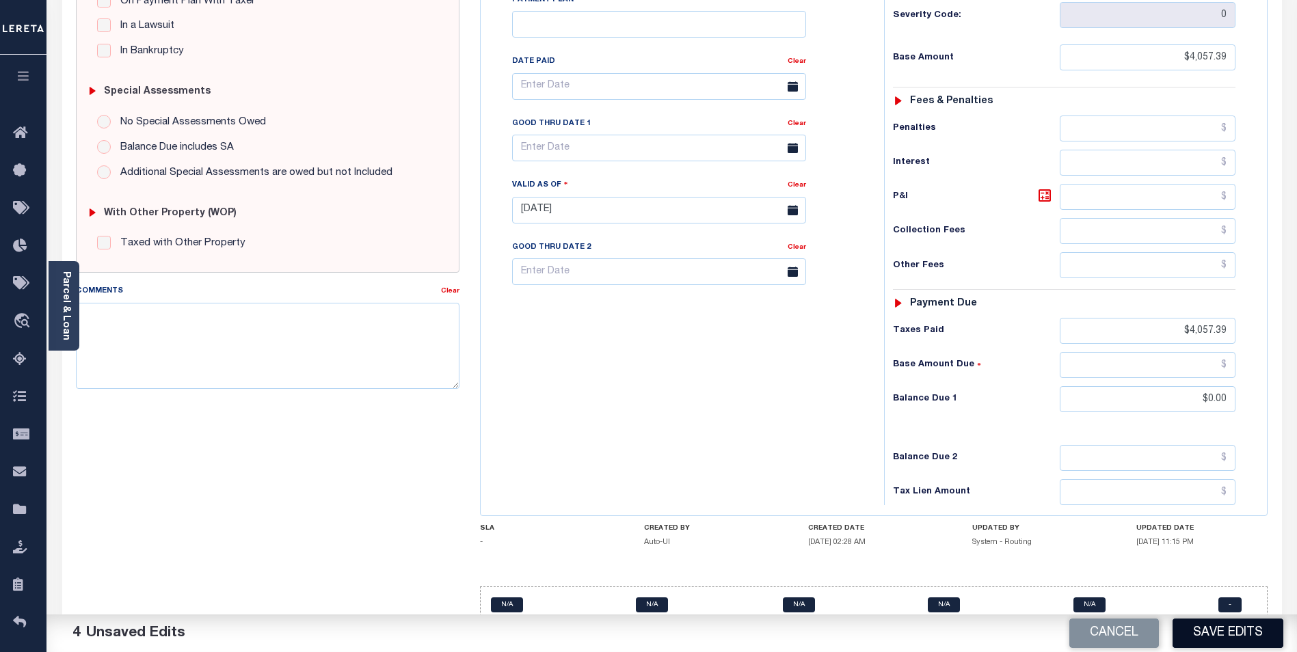
click at [1224, 627] on button "Save Edits" at bounding box center [1227, 633] width 111 height 29
checkbox input "false"
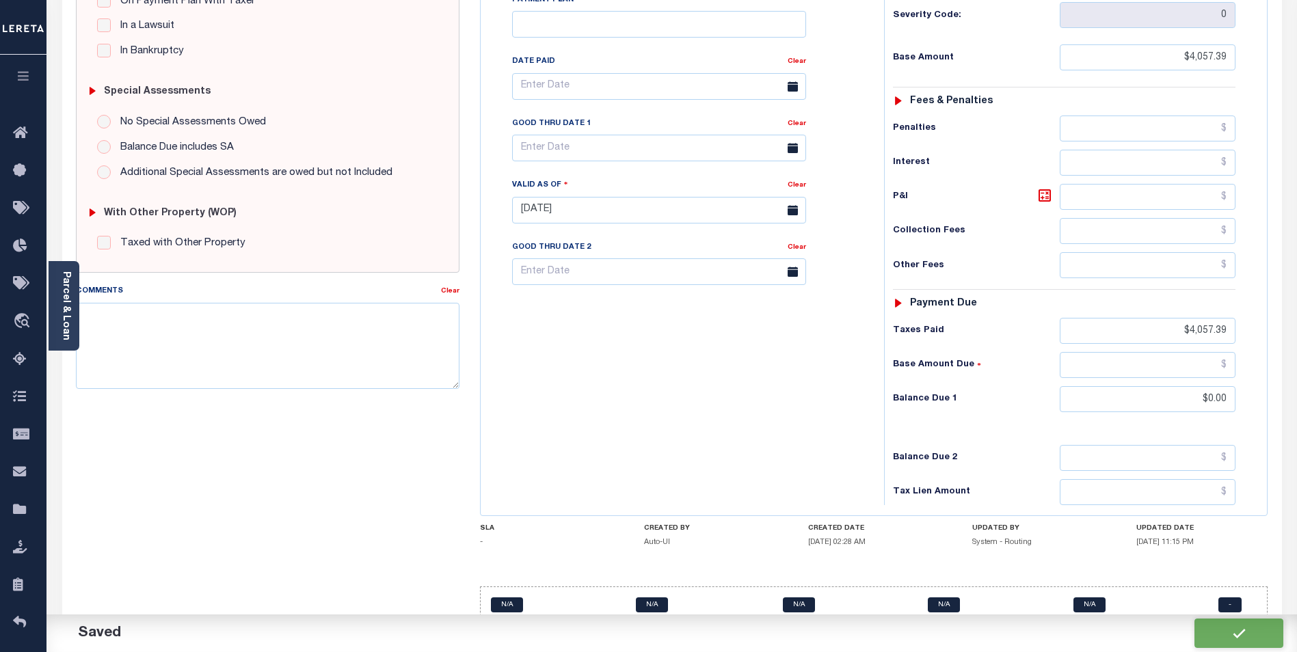
type input "$4,057.39"
type input "$0"
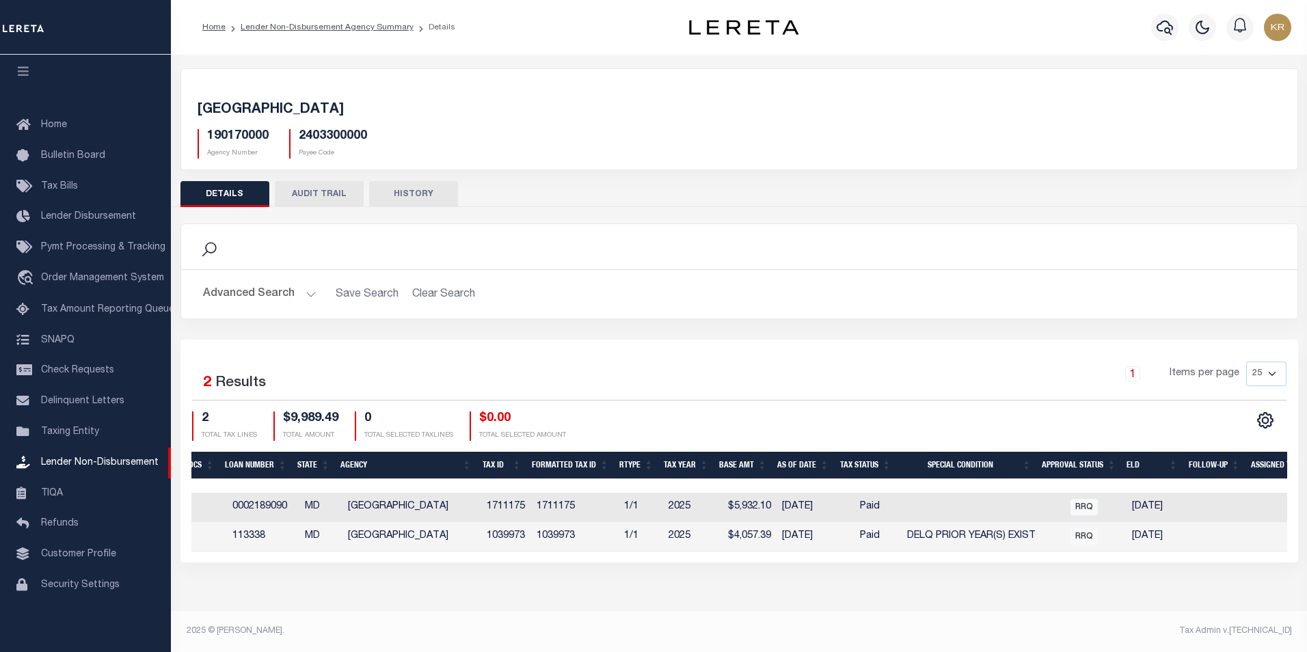
scroll to position [0, 575]
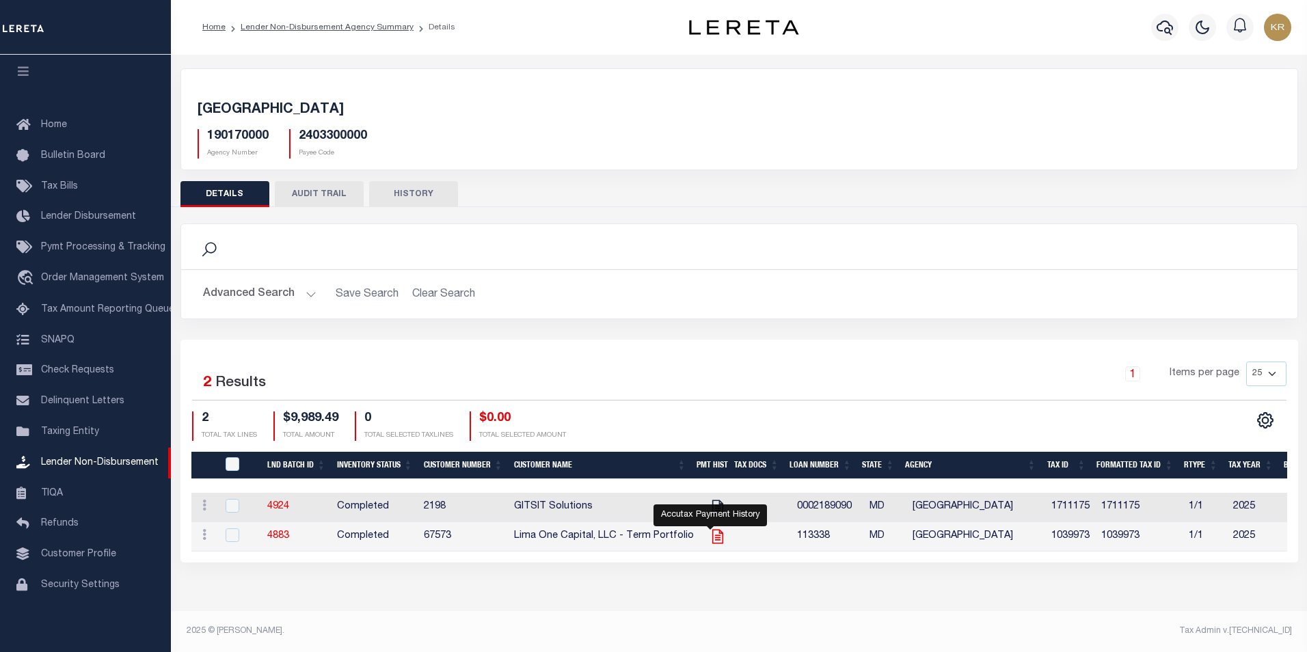
click at [709, 536] on icon "" at bounding box center [718, 537] width 18 height 18
checkbox input "true"
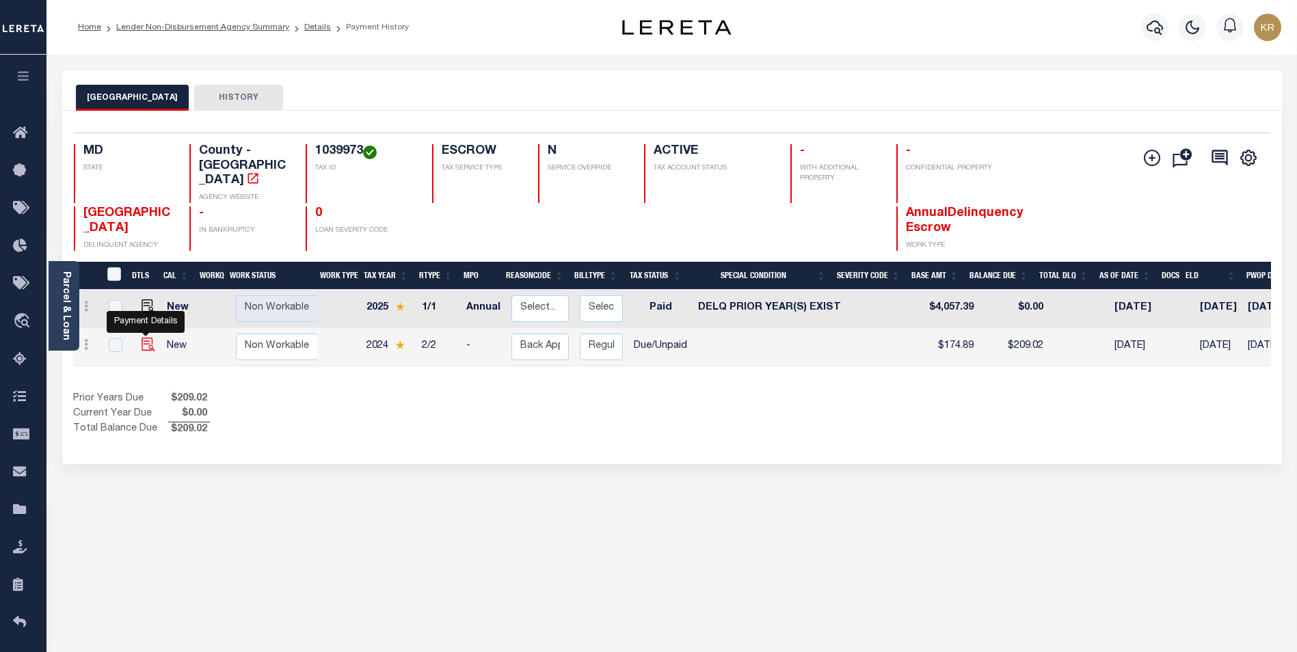
click at [144, 351] on img "" at bounding box center [148, 345] width 14 height 14
checkbox input "true"
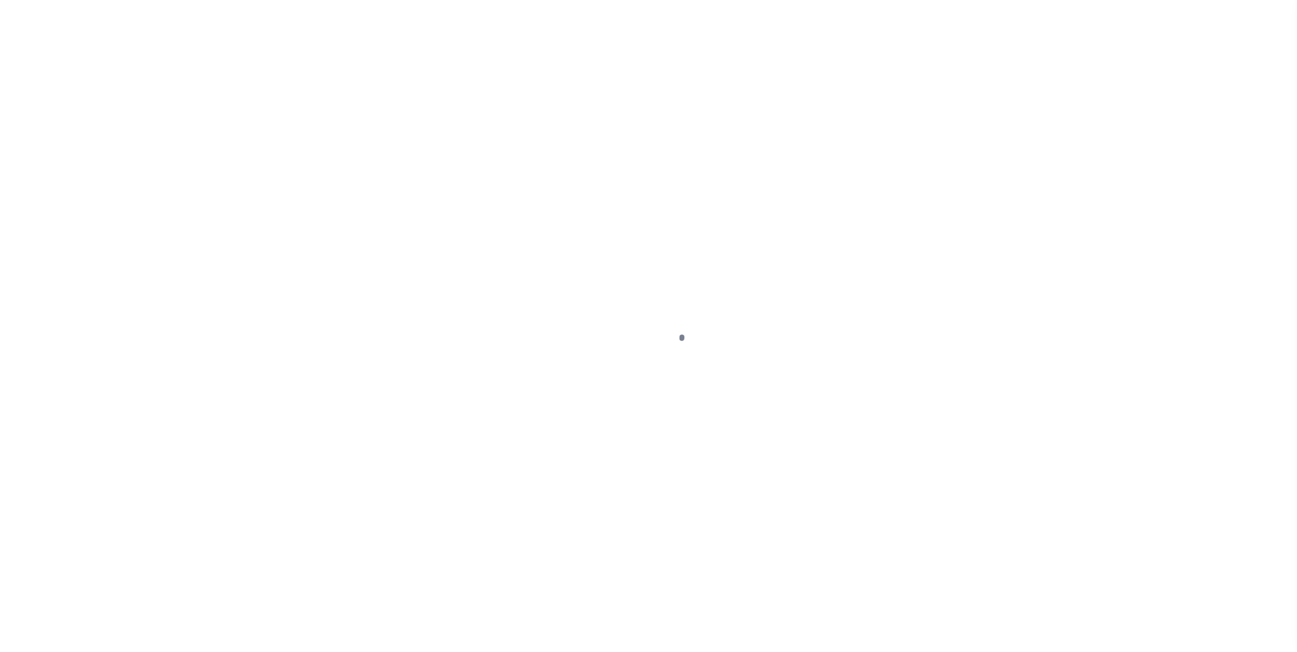
select select "DUE"
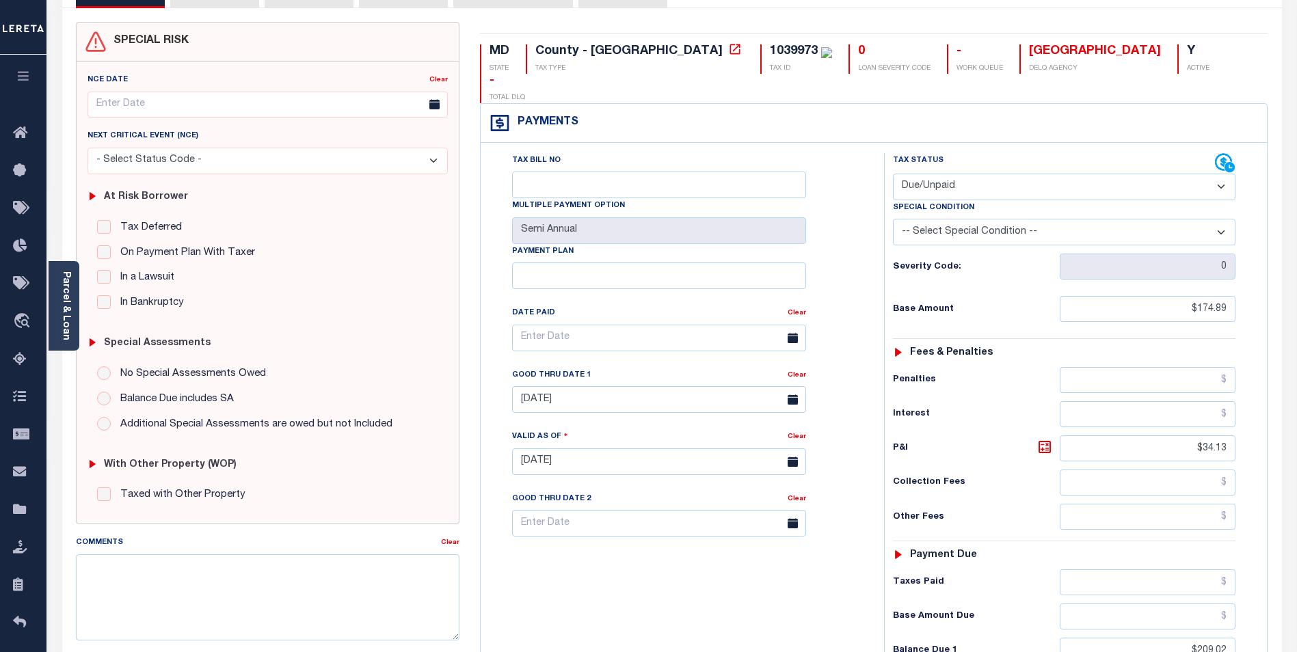
scroll to position [137, 0]
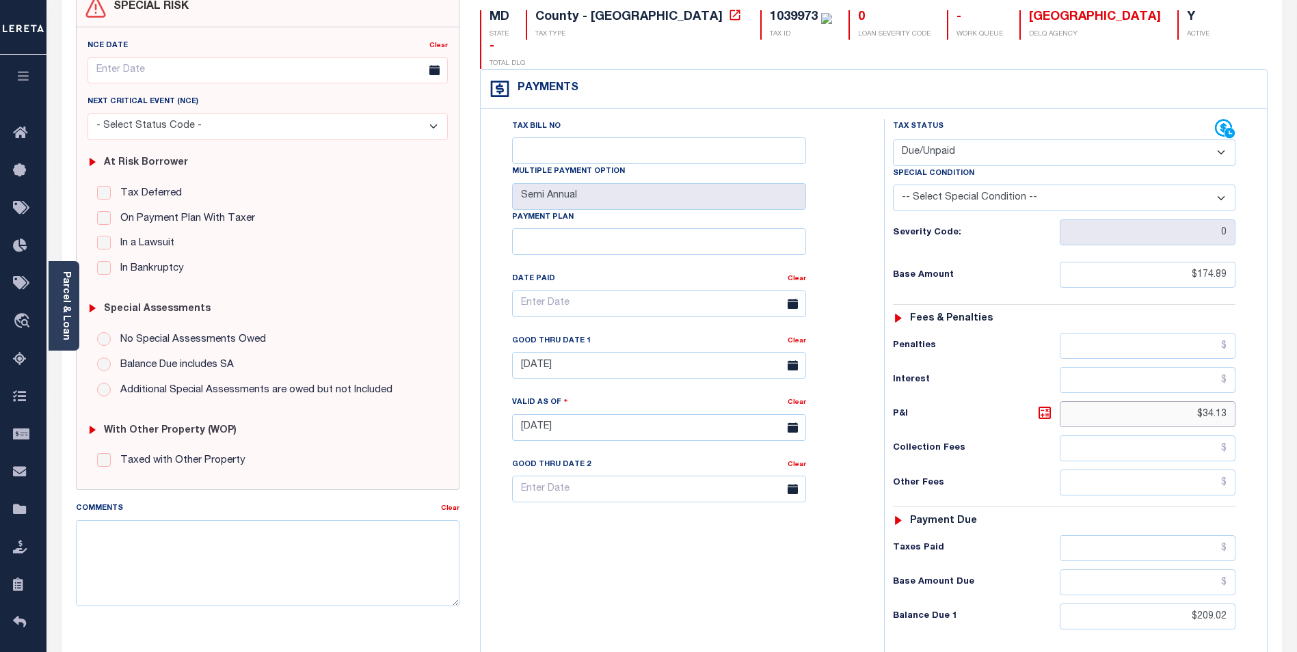
drag, startPoint x: 1229, startPoint y: 387, endPoint x: 1172, endPoint y: 381, distance: 57.7
click at [1172, 401] on input "$34.13" at bounding box center [1147, 414] width 176 height 26
type input "$36.97"
type input "[DATE]"
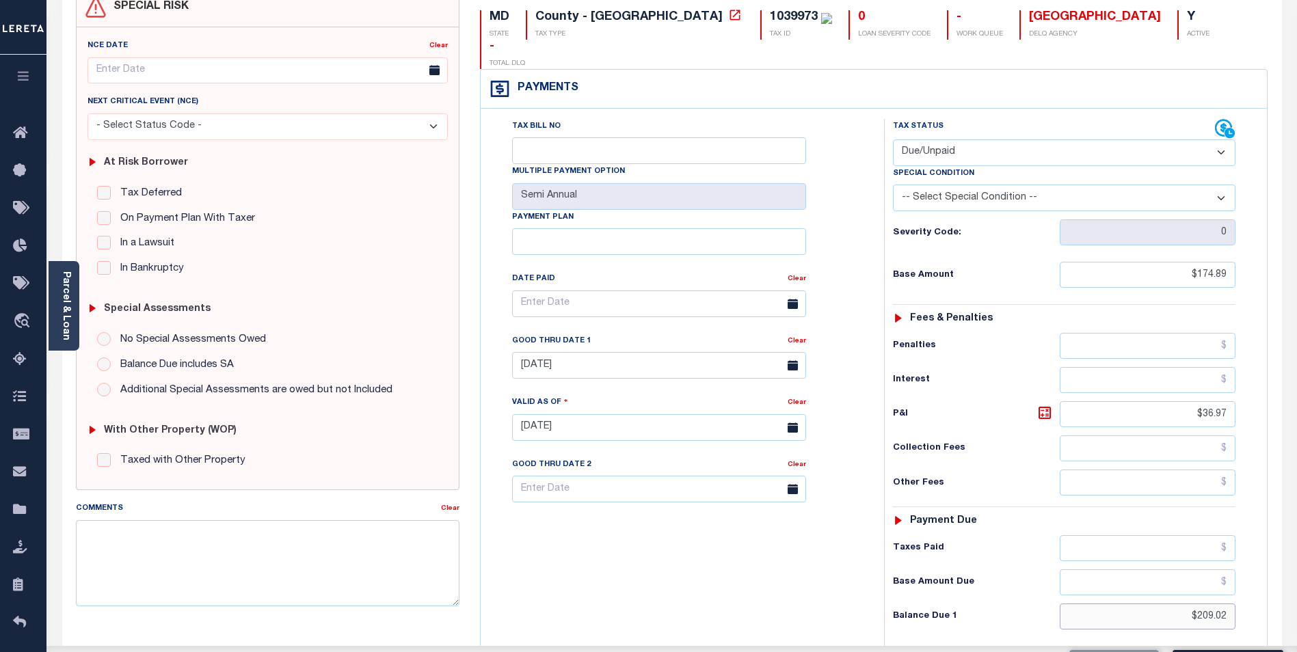
click at [1200, 604] on input "$209.02" at bounding box center [1147, 617] width 176 height 26
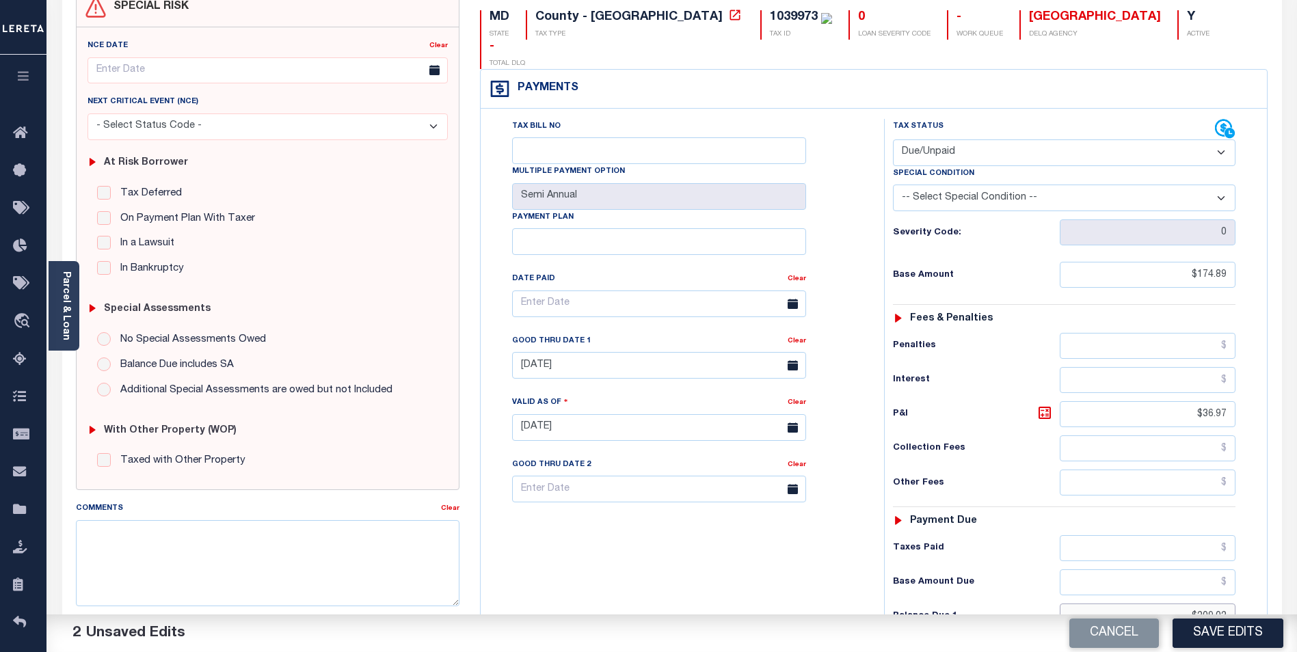
drag, startPoint x: 1229, startPoint y: 586, endPoint x: 1196, endPoint y: 586, distance: 32.8
click at [1196, 604] on input "$209.02" at bounding box center [1147, 617] width 176 height 26
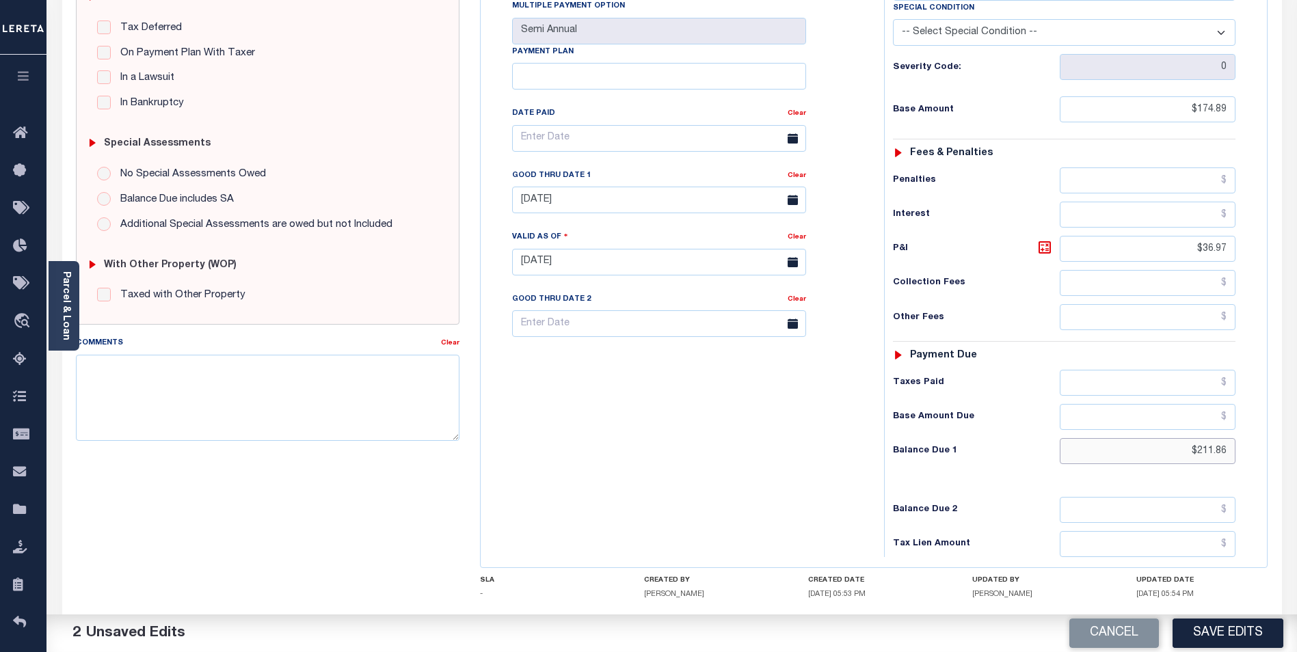
scroll to position [342, 0]
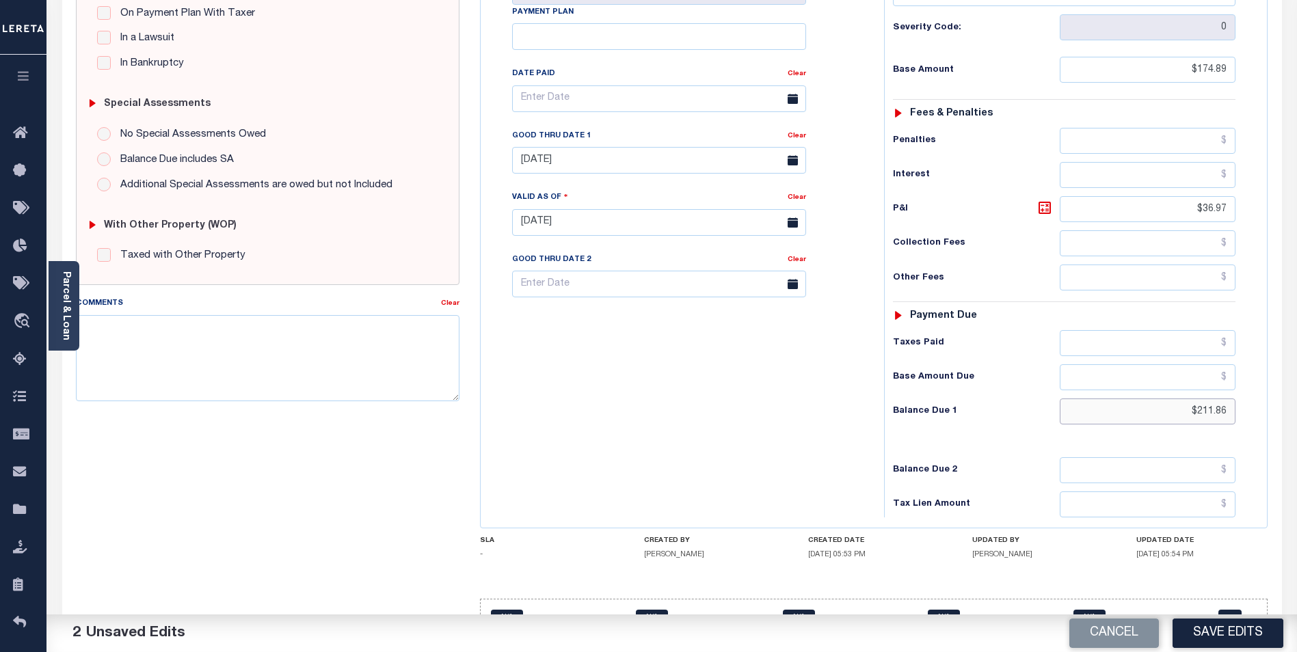
type input "$211.86"
click at [1140, 457] on input "text" at bounding box center [1147, 470] width 176 height 26
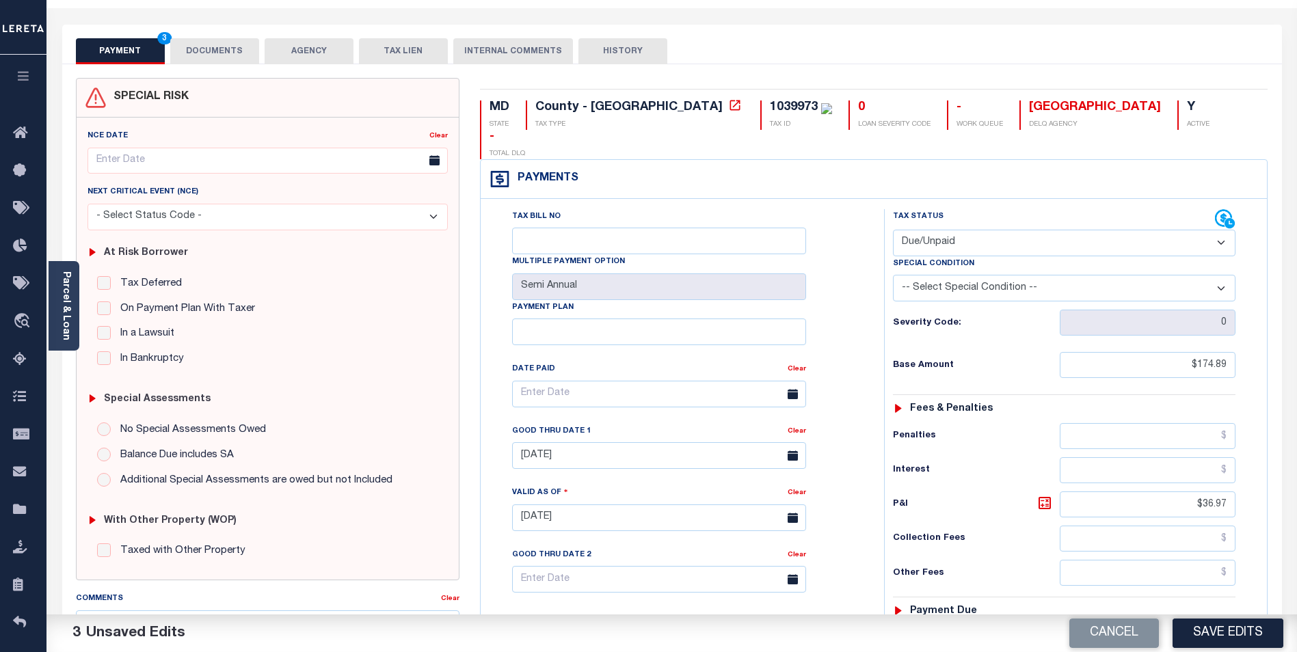
scroll to position [81, 0]
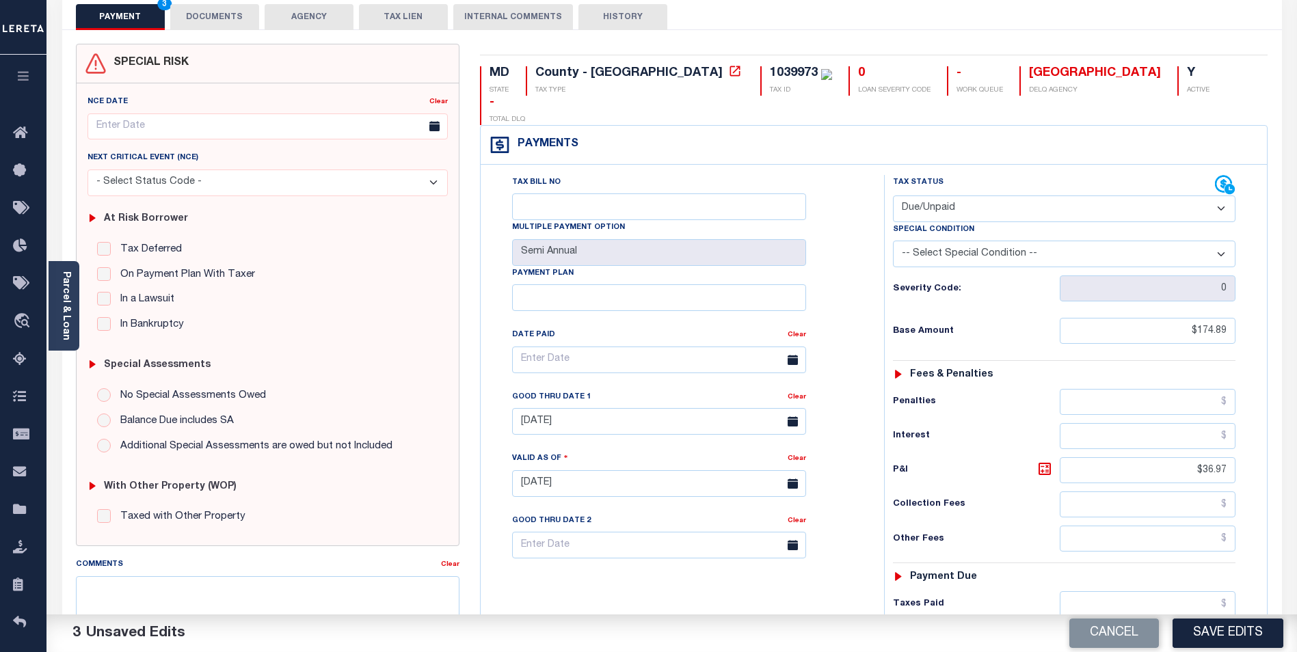
type input "$214.71"
click at [525, 408] on input "[DATE]" at bounding box center [659, 421] width 294 height 27
click at [673, 576] on span "31" at bounding box center [677, 578] width 27 height 27
type input "10/31/2025"
click at [542, 532] on input "text" at bounding box center [659, 545] width 294 height 27
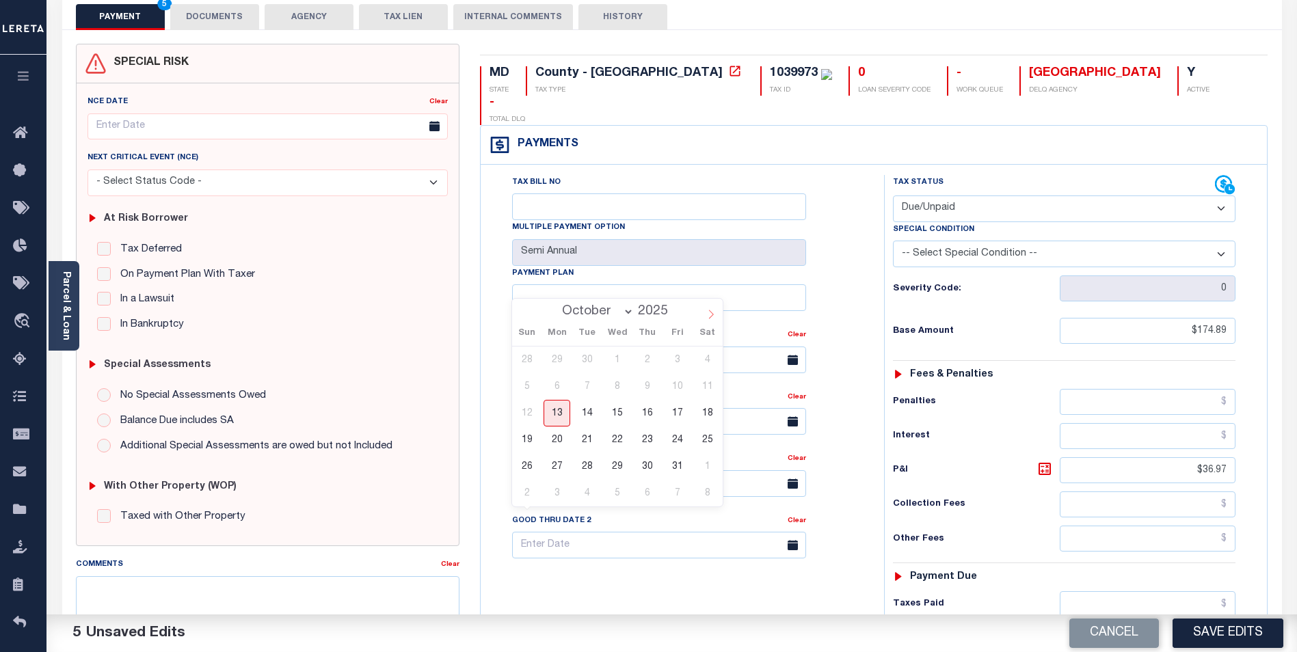
click at [710, 309] on span at bounding box center [710, 310] width 23 height 23
select select "10"
click at [614, 466] on span "26" at bounding box center [617, 466] width 27 height 27
type input "11/26/2025"
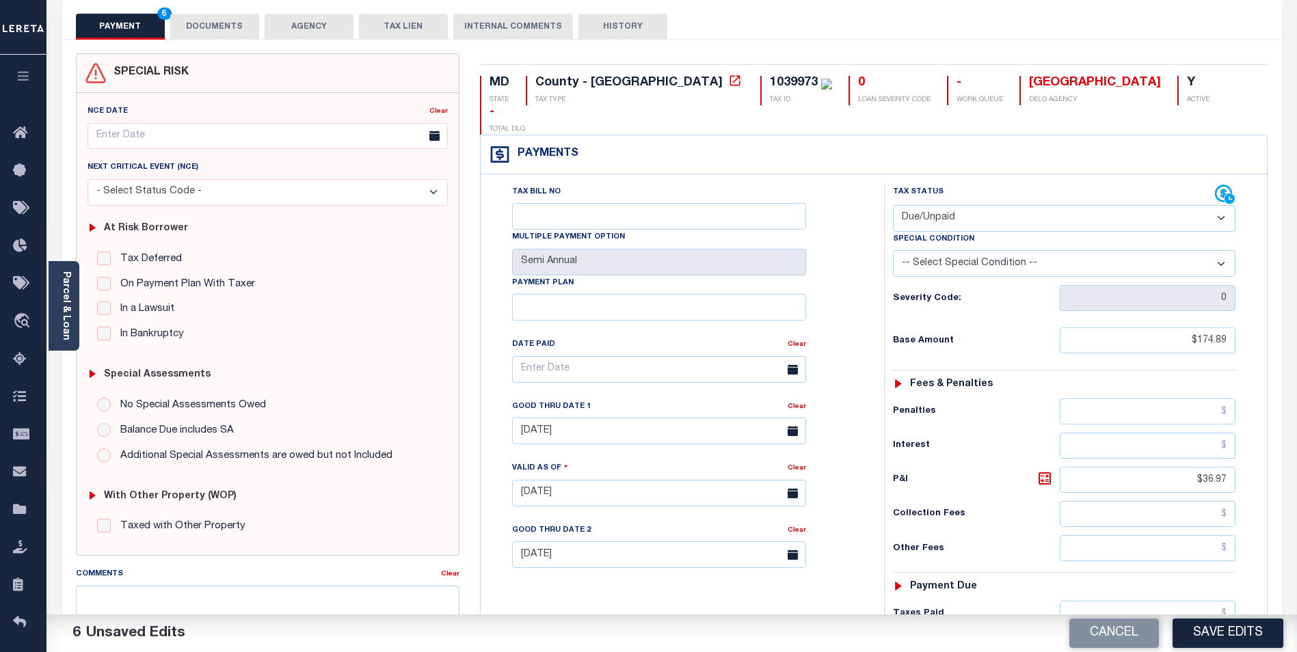
scroll to position [0, 0]
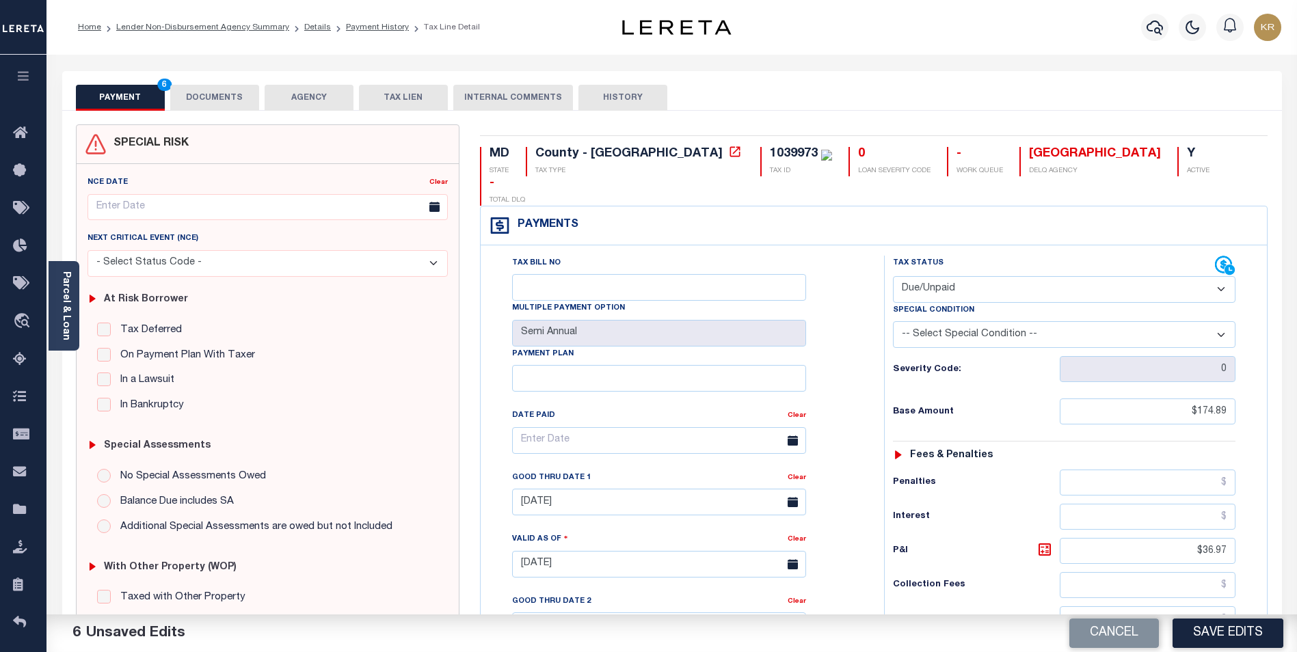
click at [223, 94] on button "DOCUMENTS" at bounding box center [214, 98] width 89 height 26
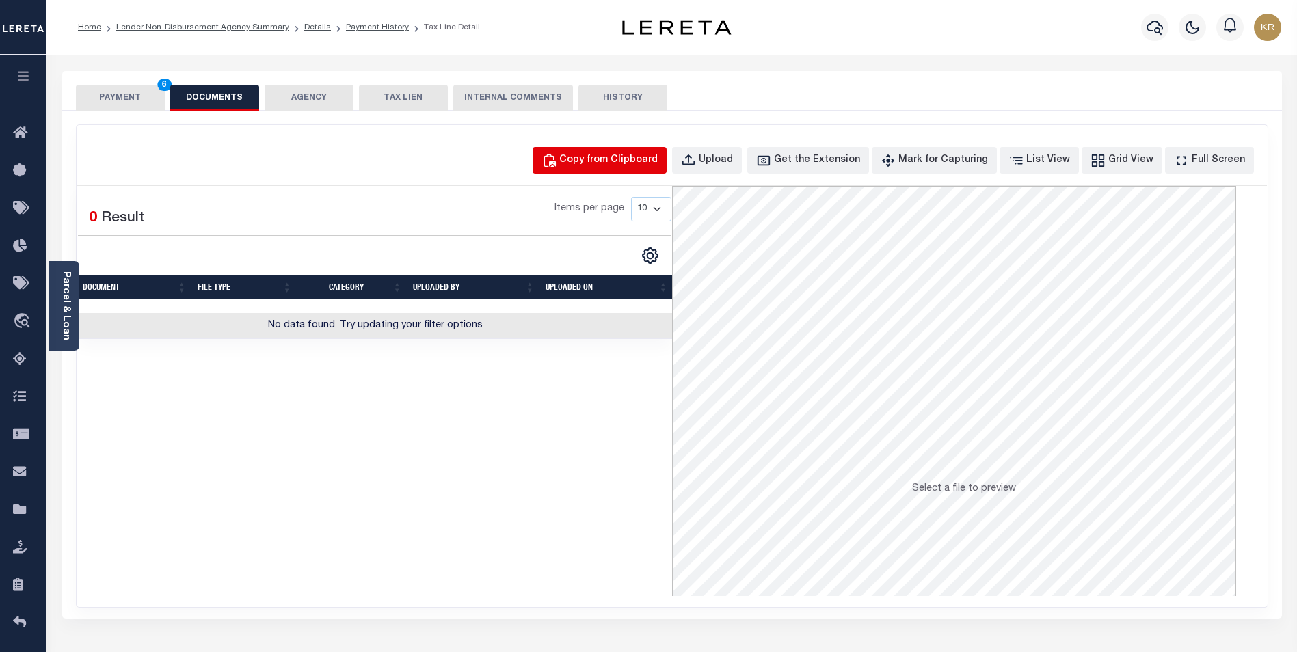
click at [623, 161] on div "Copy from Clipboard" at bounding box center [608, 160] width 98 height 15
select select "POP"
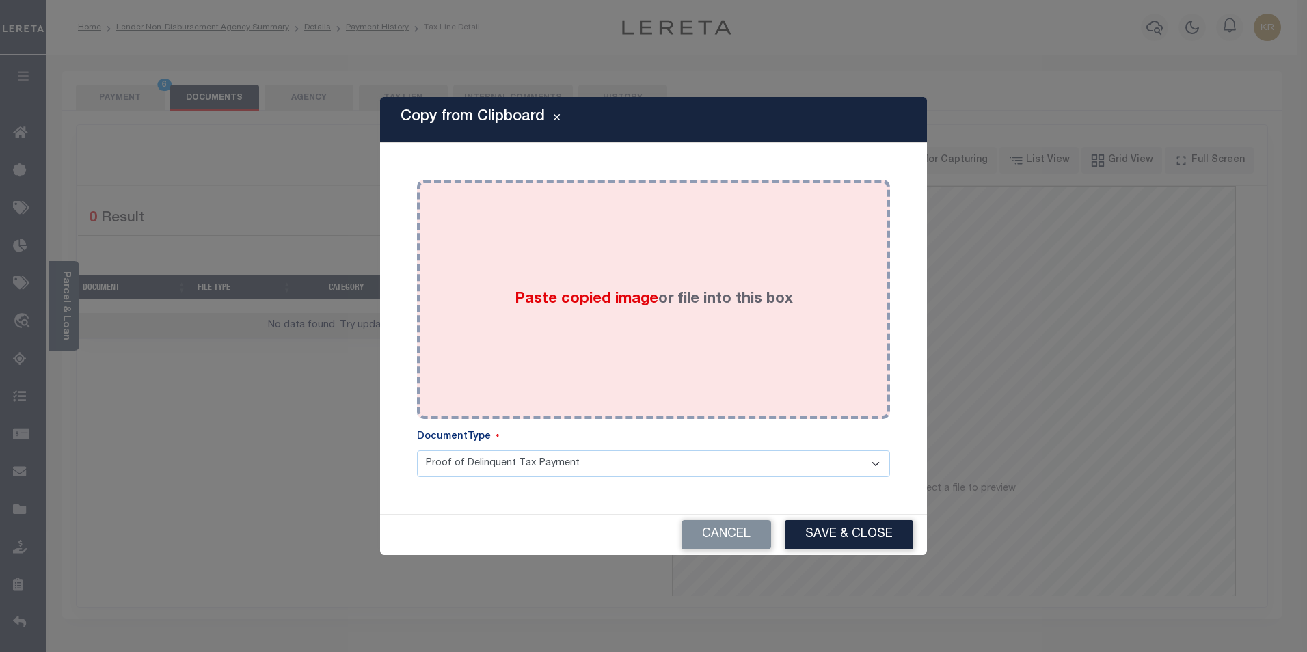
click at [626, 313] on div "Paste copied image or file into this box" at bounding box center [653, 299] width 453 height 219
click at [555, 301] on span "Paste copied image" at bounding box center [587, 299] width 144 height 15
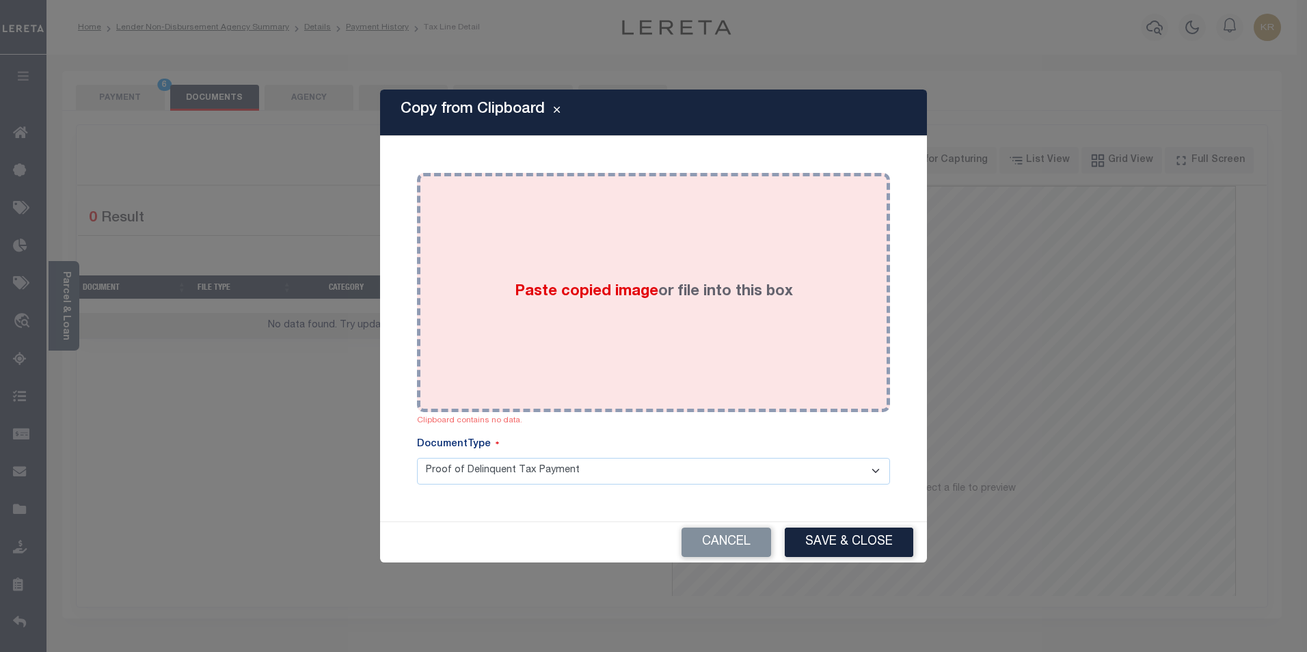
click at [541, 293] on span "Paste copied image" at bounding box center [587, 291] width 144 height 15
click at [559, 298] on span "Paste copied image" at bounding box center [587, 291] width 144 height 15
drag, startPoint x: 558, startPoint y: 288, endPoint x: 463, endPoint y: 360, distance: 120.0
click at [463, 360] on div "Paste copied image or file into this box" at bounding box center [653, 292] width 453 height 219
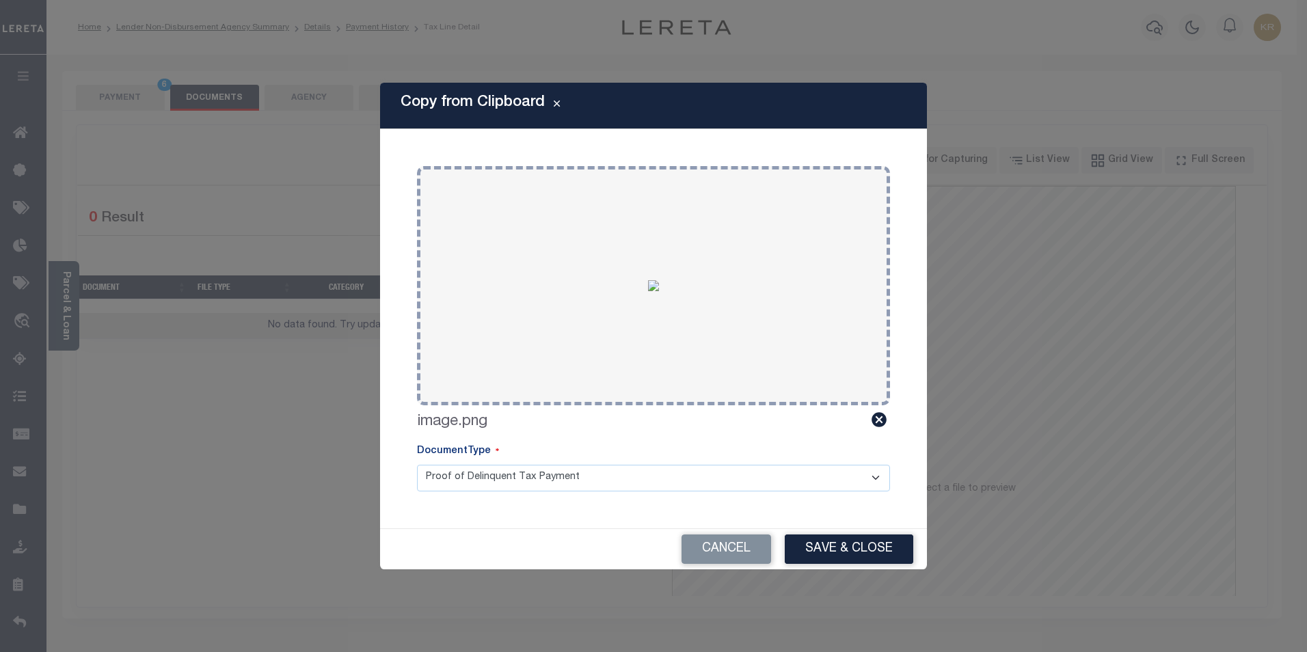
click at [528, 474] on select "Proof of Delinquent Tax Payment" at bounding box center [653, 478] width 473 height 27
click at [530, 474] on select "Proof of Delinquent Tax Payment" at bounding box center [653, 478] width 473 height 27
click at [833, 550] on button "Save & Close" at bounding box center [849, 549] width 129 height 29
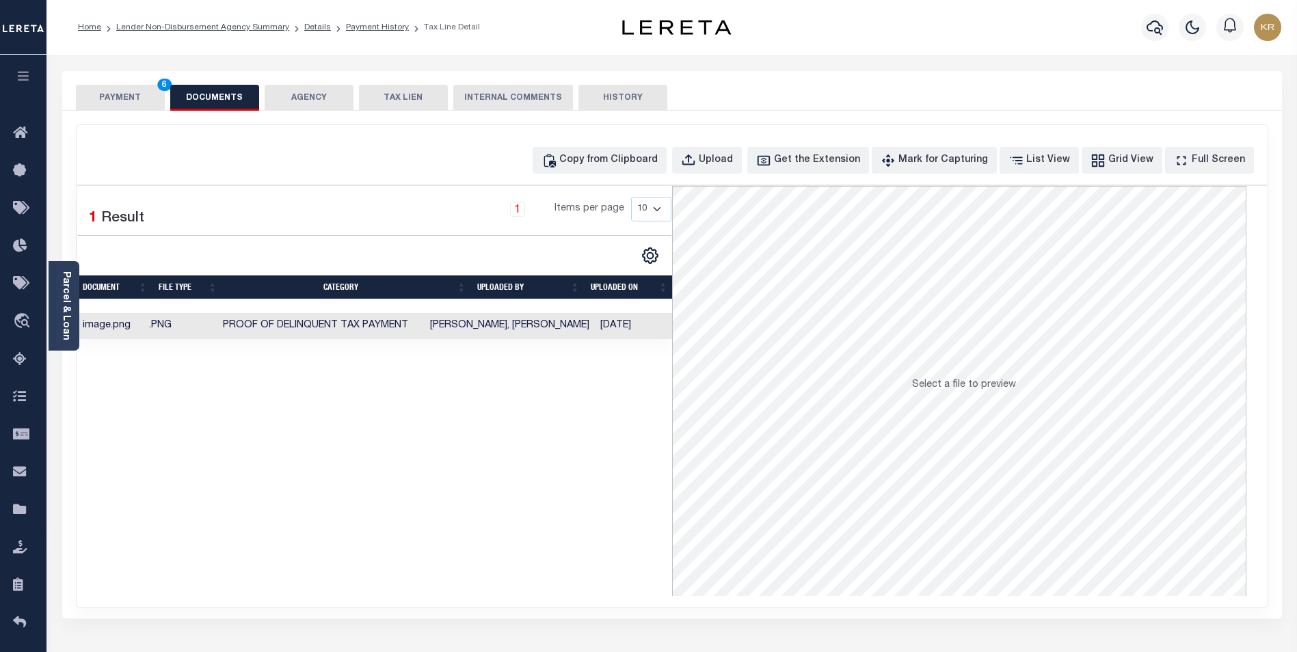
click at [116, 98] on button "PAYMENT 6" at bounding box center [120, 98] width 89 height 26
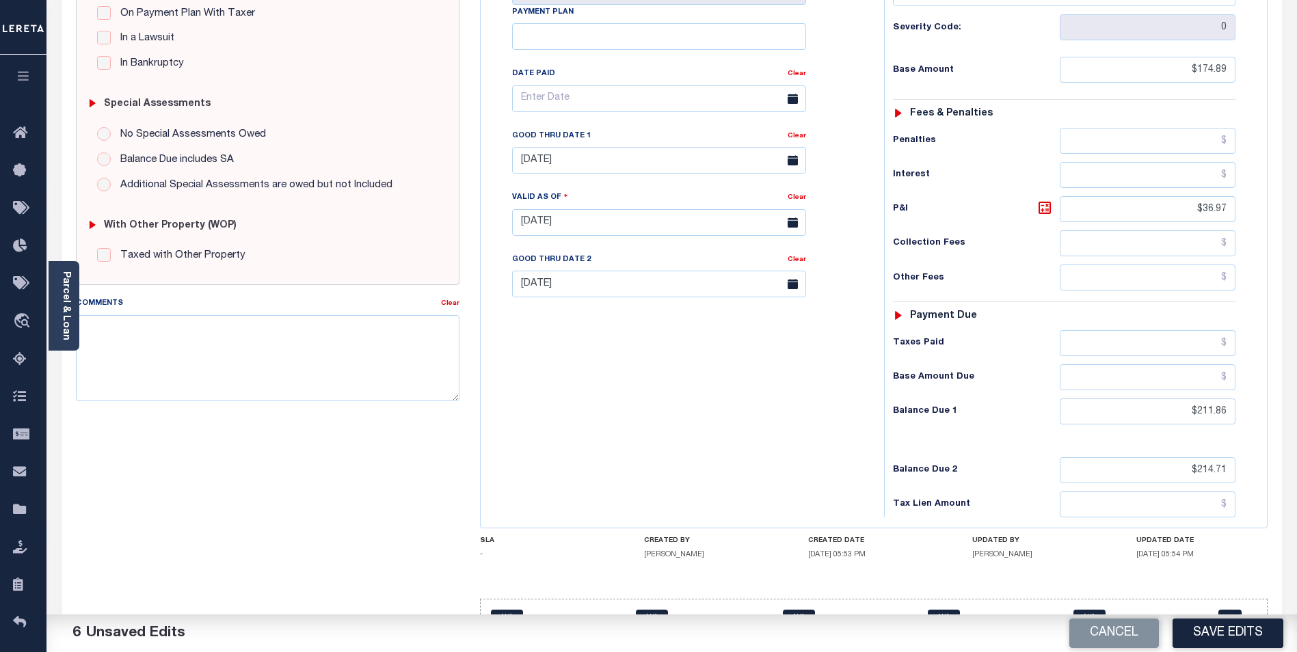
scroll to position [350, 0]
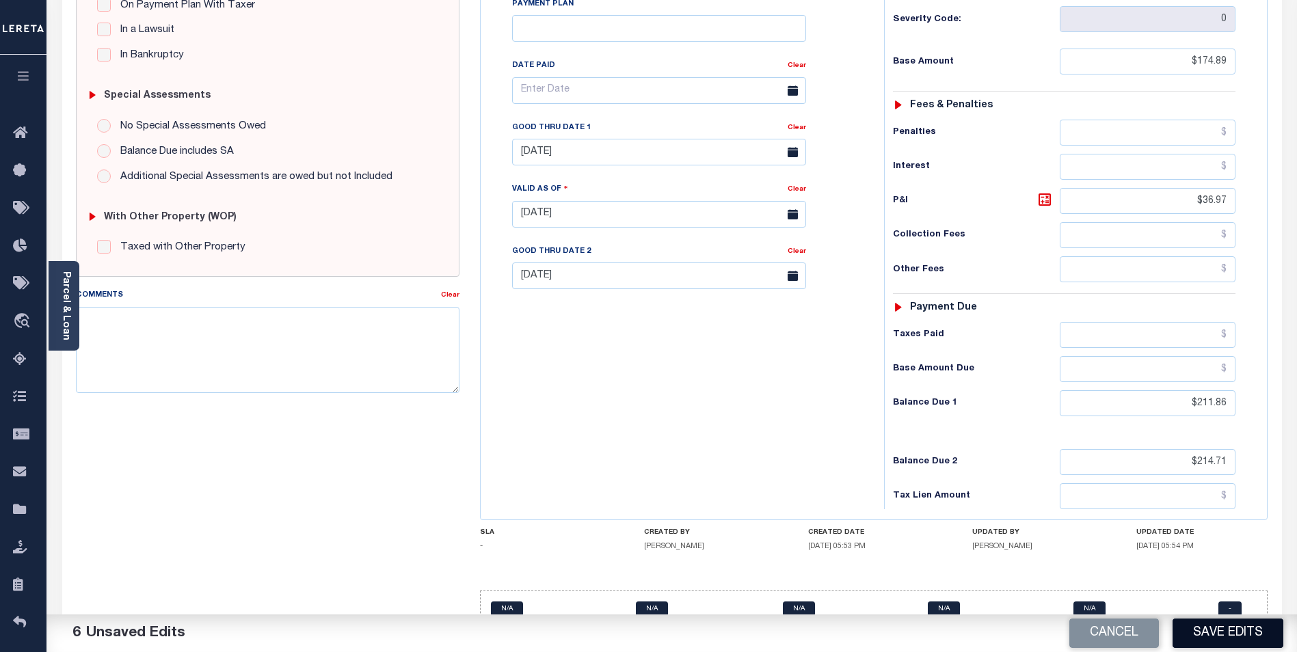
click at [1242, 634] on button "Save Edits" at bounding box center [1227, 633] width 111 height 29
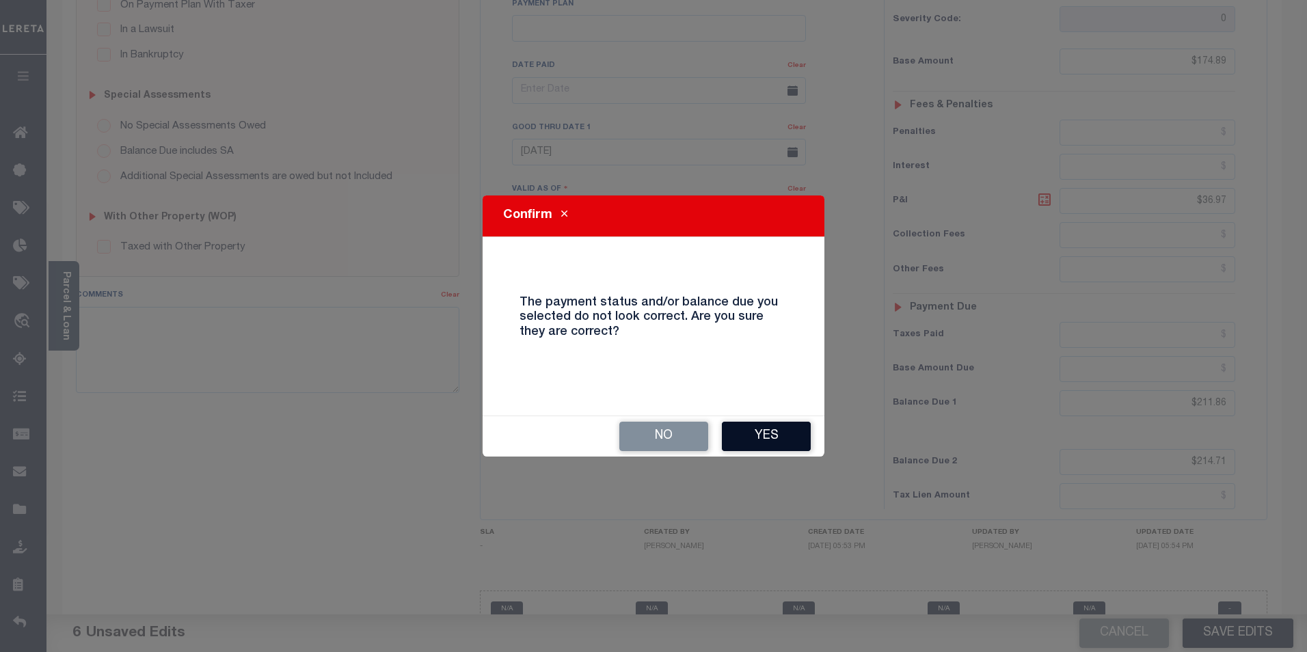
click at [770, 437] on button "Yes" at bounding box center [766, 436] width 89 height 29
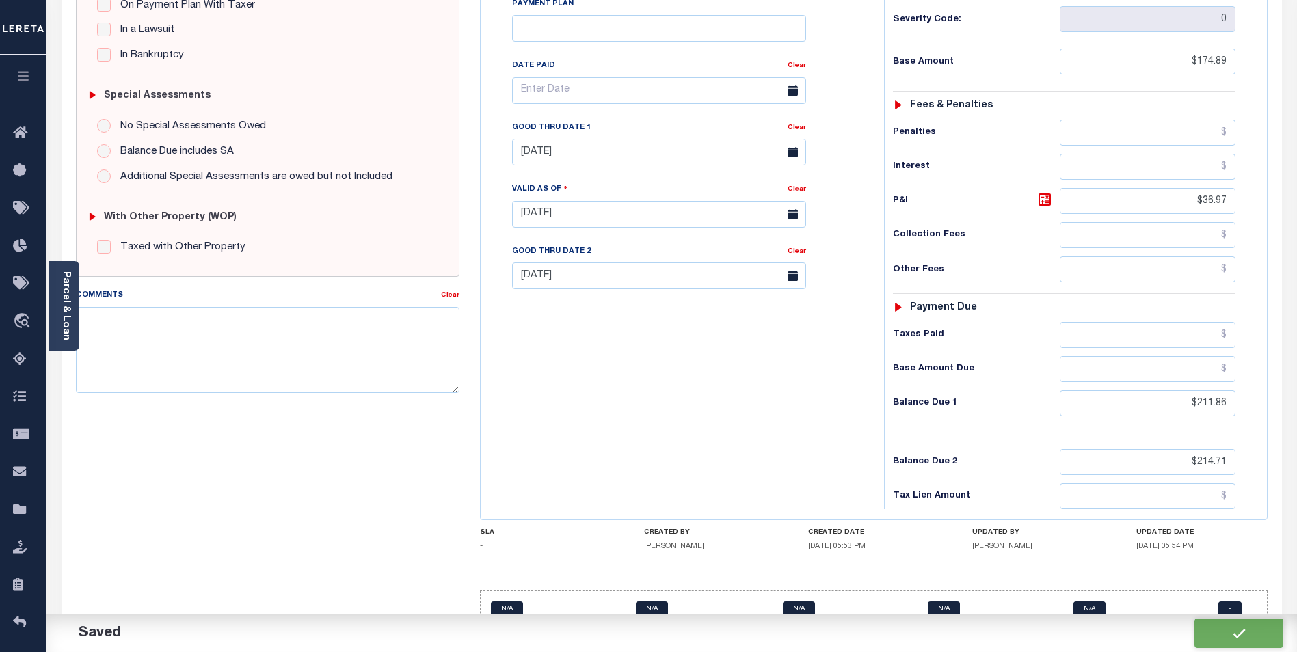
checkbox input "false"
type input "$174.89"
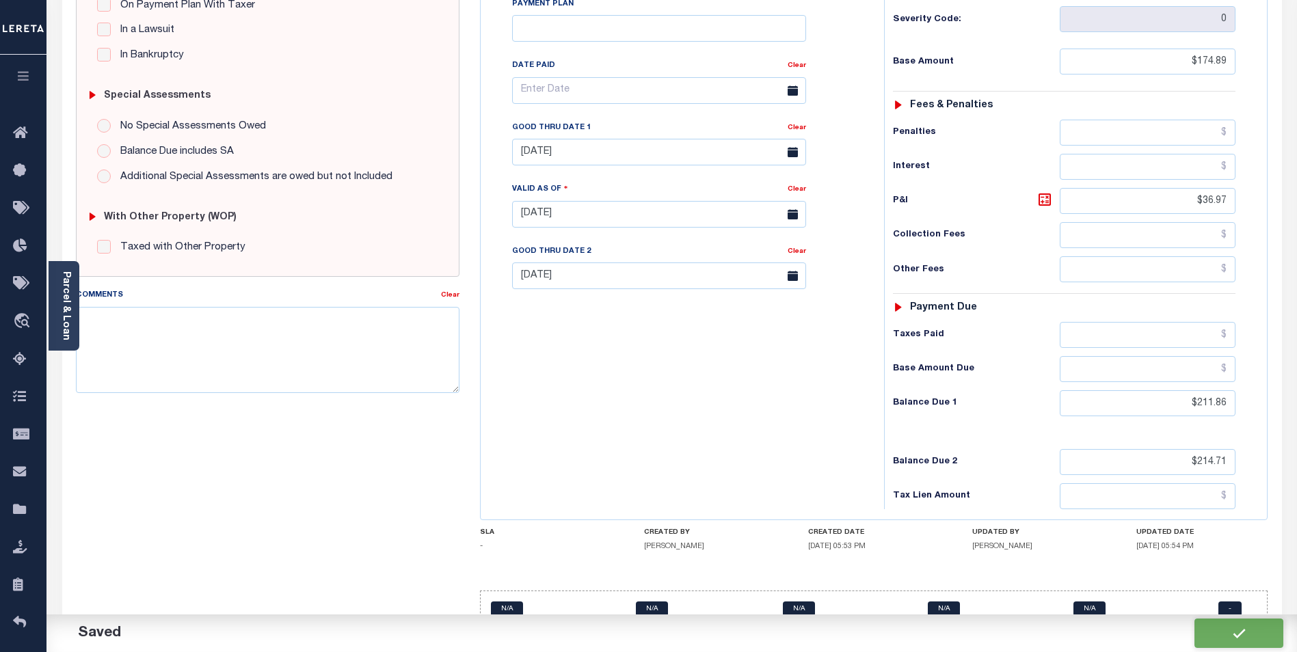
type input "$36.97"
type input "$211.86"
type input "$214.71"
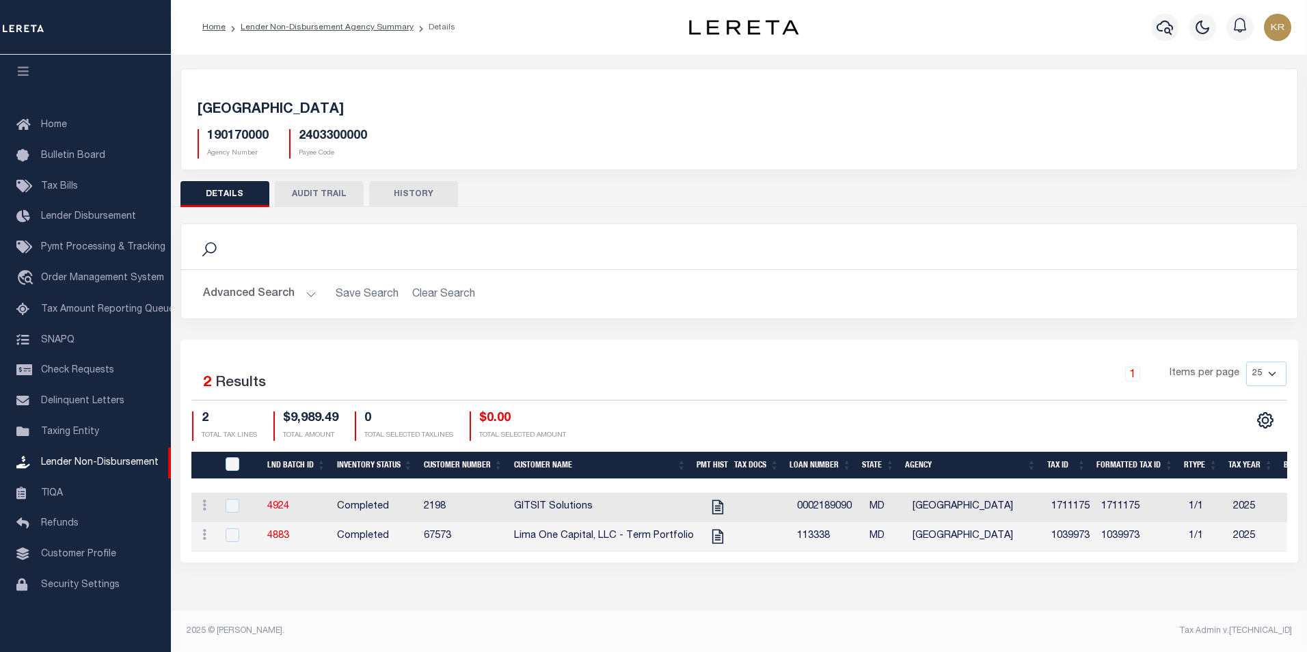
scroll to position [0, 183]
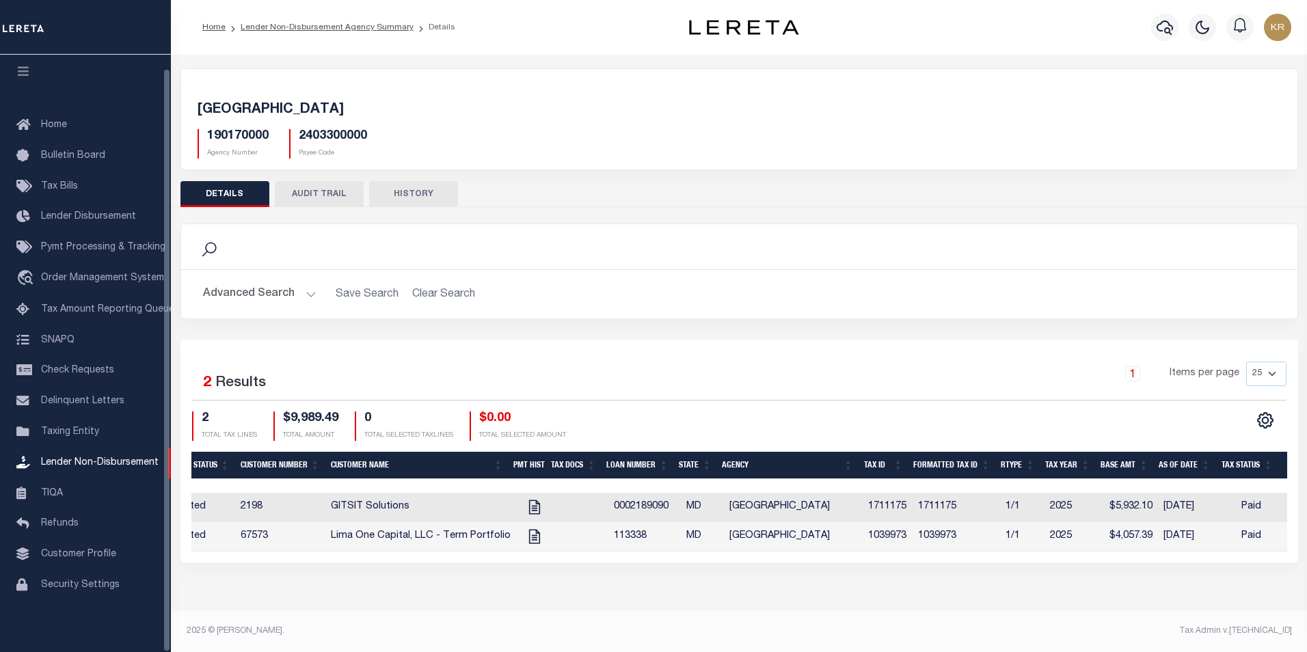
click at [141, 632] on li "Loan Onboarding" at bounding box center [85, 616] width 171 height 31
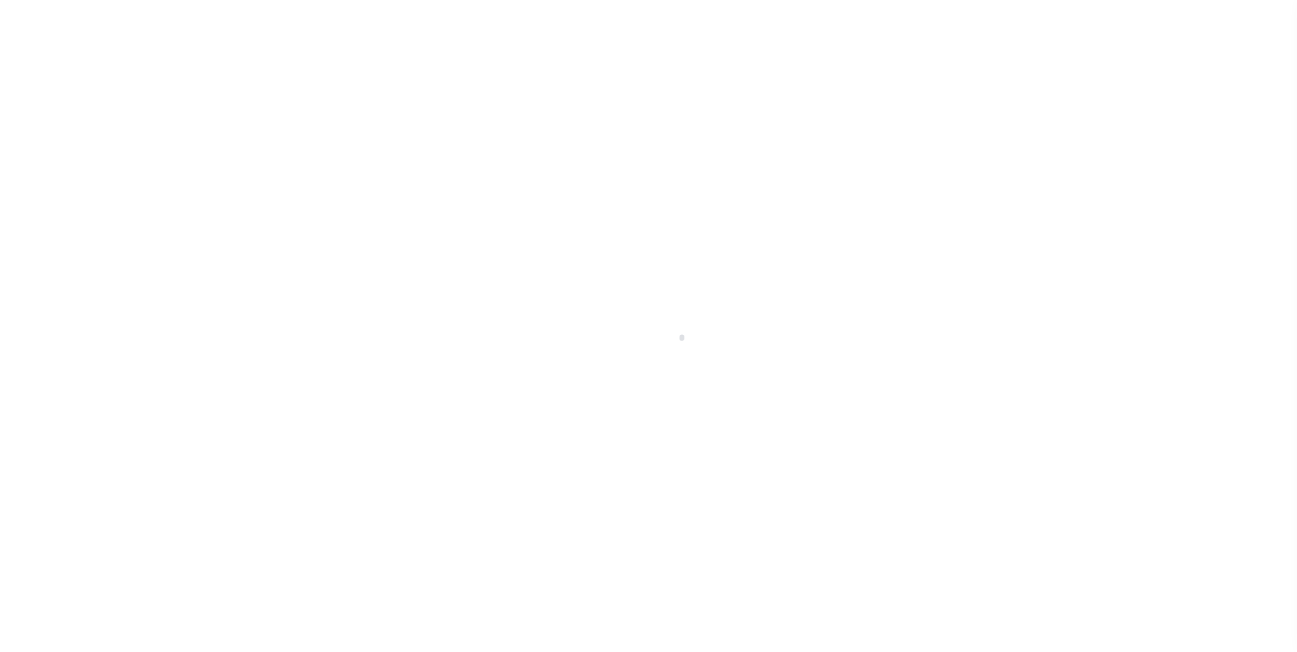
scroll to position [14, 0]
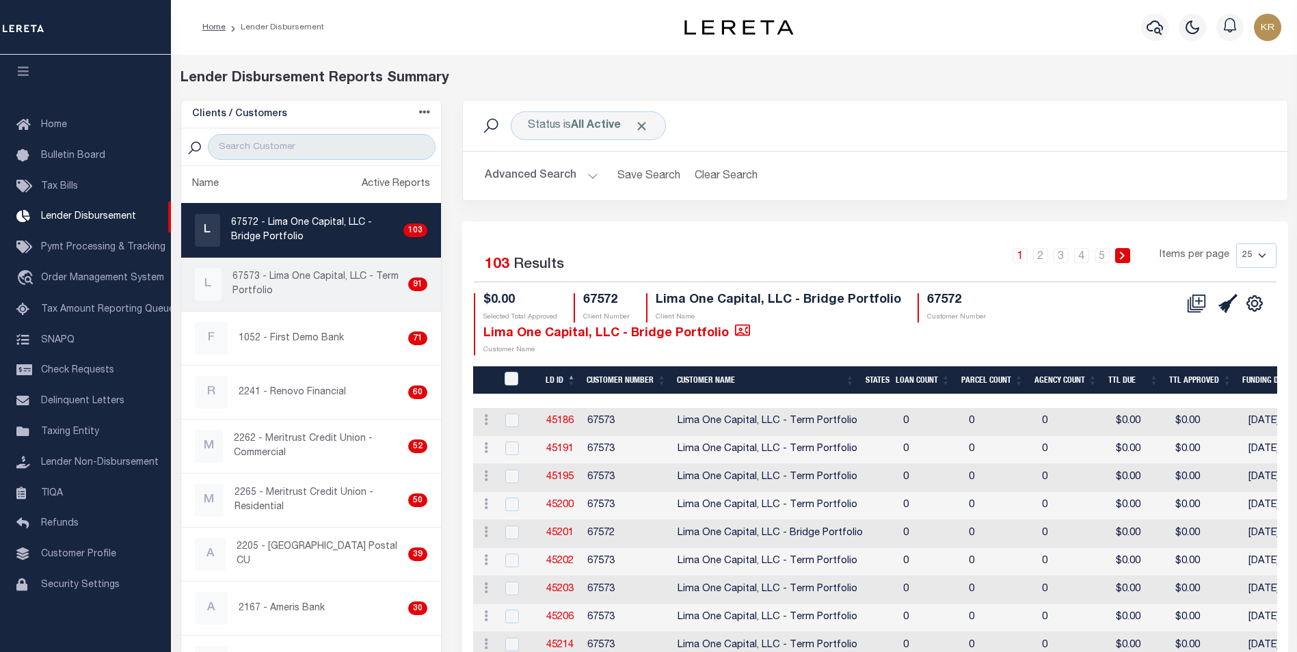
click at [244, 287] on p "67573 - Lima One Capital, LLC - Term Portfolio" at bounding box center [317, 284] width 170 height 29
checkbox input "true"
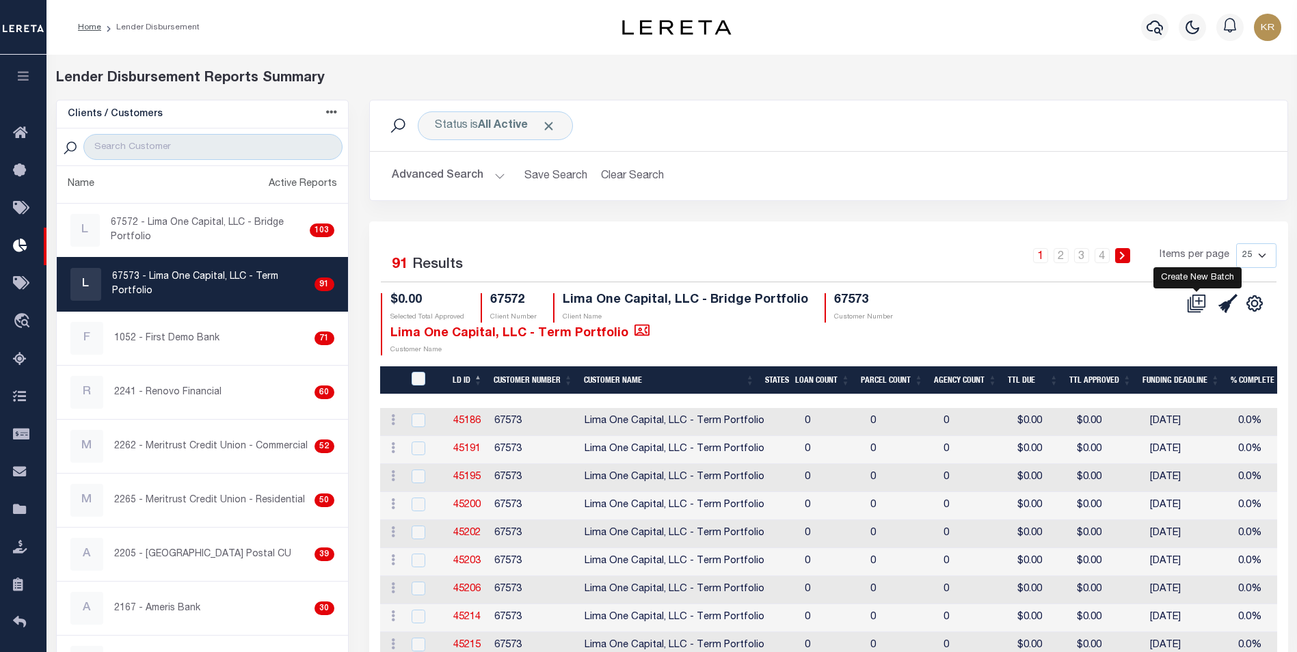
click at [1197, 299] on icon at bounding box center [1196, 303] width 19 height 19
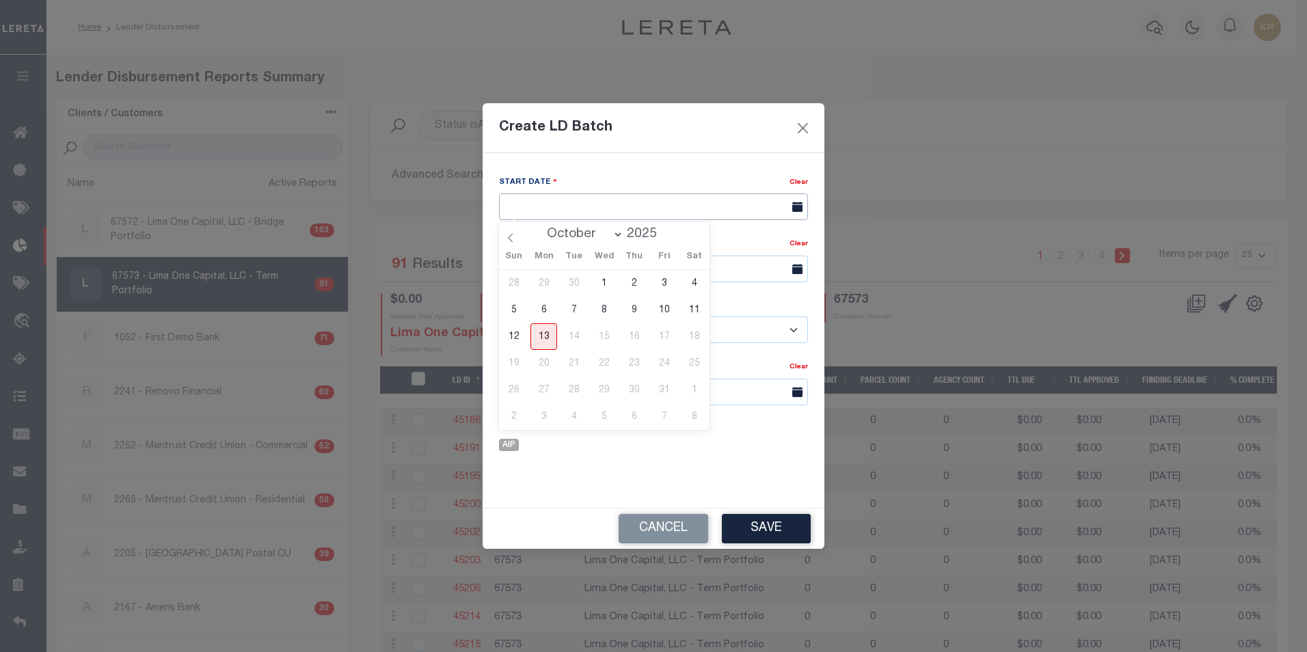
click at [530, 201] on input "text" at bounding box center [653, 206] width 309 height 27
click at [545, 336] on span "13" at bounding box center [543, 336] width 27 height 27
type input "[DATE]"
click at [524, 274] on input "text" at bounding box center [653, 269] width 309 height 27
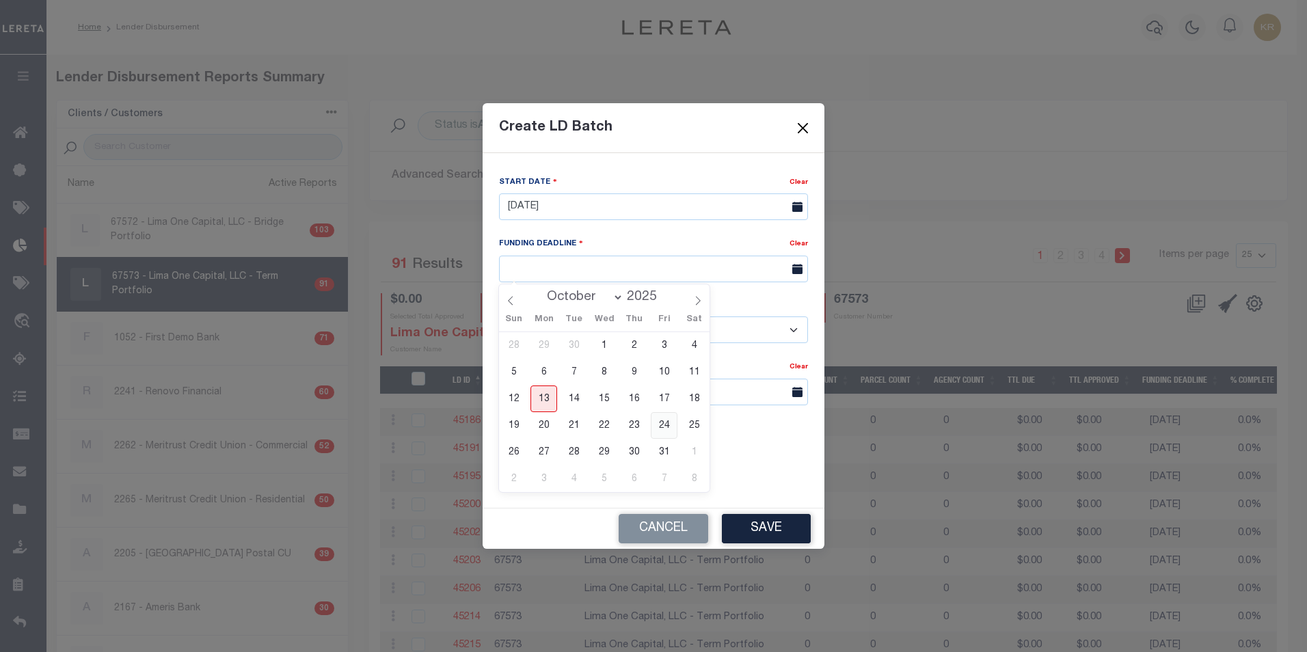
click at [662, 424] on span "24" at bounding box center [664, 425] width 27 height 27
type input "10/24/25"
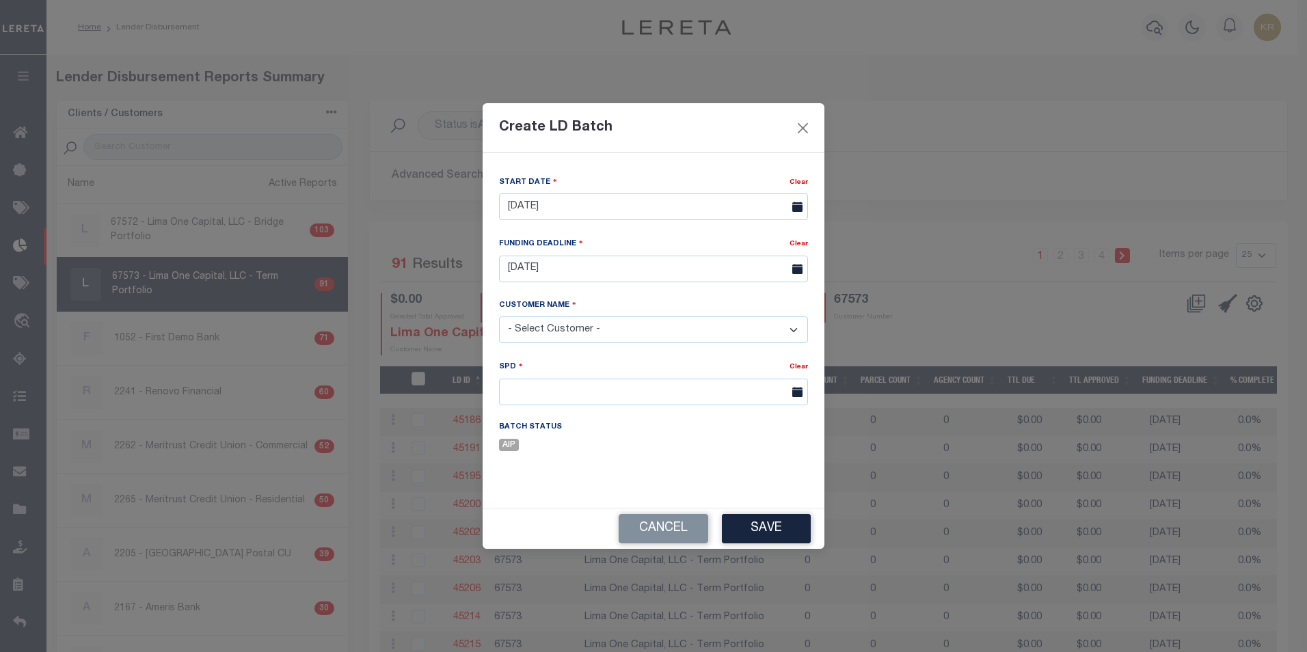
click at [631, 336] on select "- Select Customer - Accumatch - Refunds All In Credit Union Amarillo National B…" at bounding box center [653, 329] width 309 height 27
select select "2283"
click at [499, 316] on select "- Select Customer - Accumatch - Refunds All In Credit Union Amarillo National B…" at bounding box center [653, 329] width 309 height 27
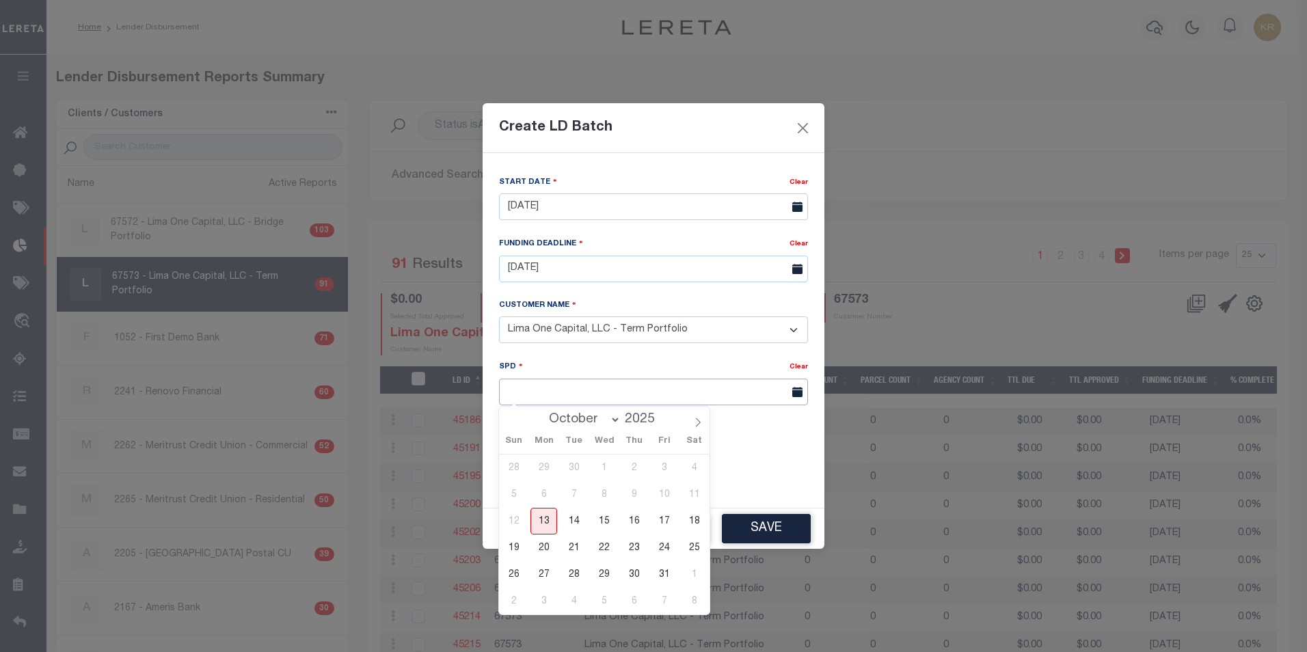
click at [511, 389] on input "text" at bounding box center [653, 392] width 309 height 27
click at [669, 548] on span "24" at bounding box center [664, 548] width 27 height 27
type input "10/24/2025"
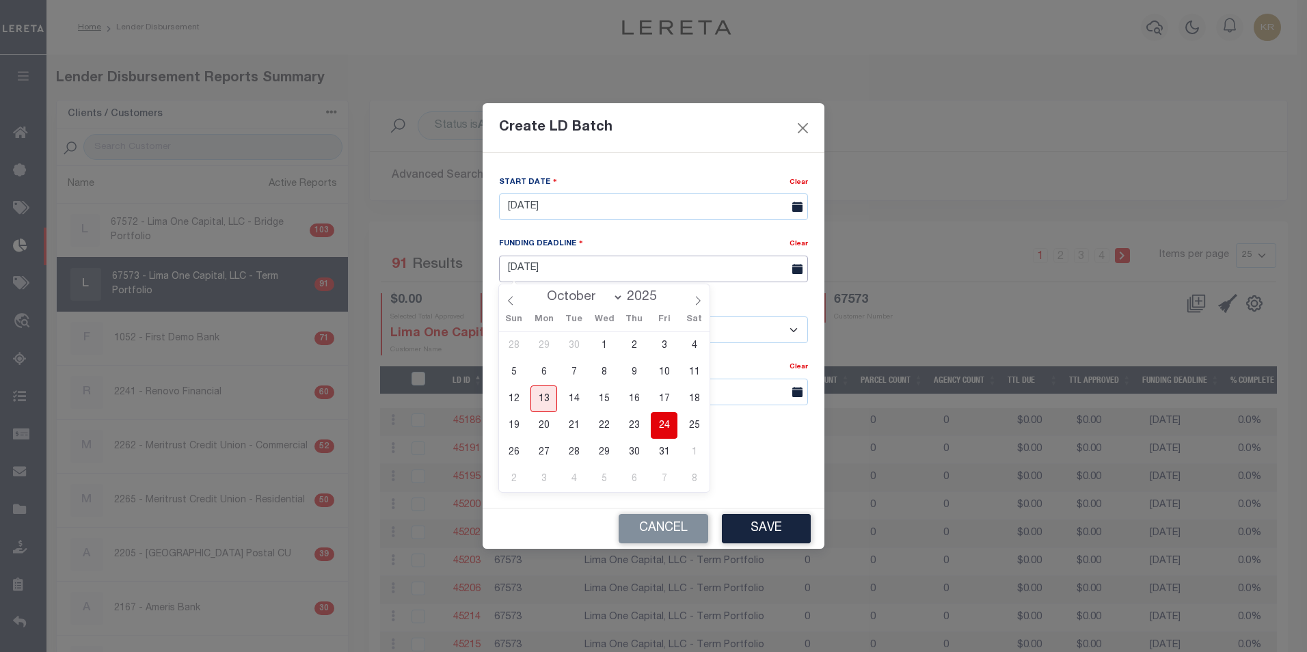
click at [526, 273] on input "10/24/25" at bounding box center [653, 269] width 309 height 27
click at [572, 427] on span "21" at bounding box center [574, 425] width 27 height 27
type input "10/21/25"
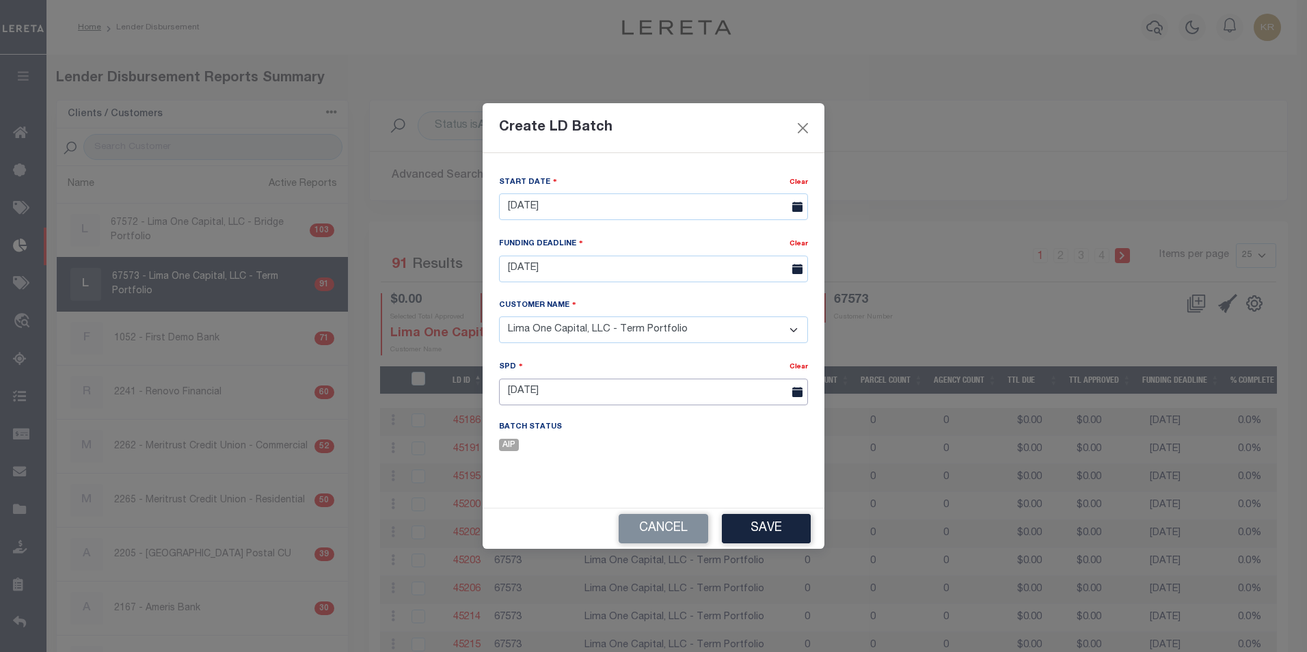
click at [521, 401] on input "10/24/2025" at bounding box center [653, 392] width 309 height 27
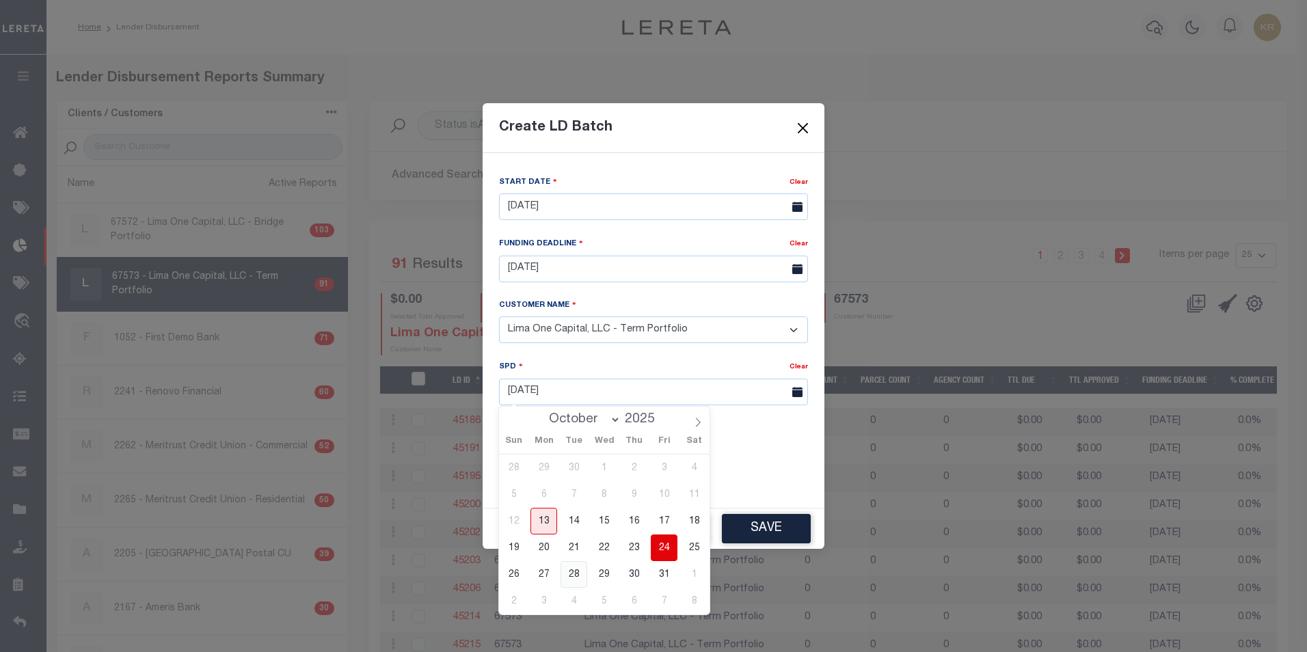
click at [573, 572] on span "28" at bounding box center [574, 574] width 27 height 27
type input "10/28/2025"
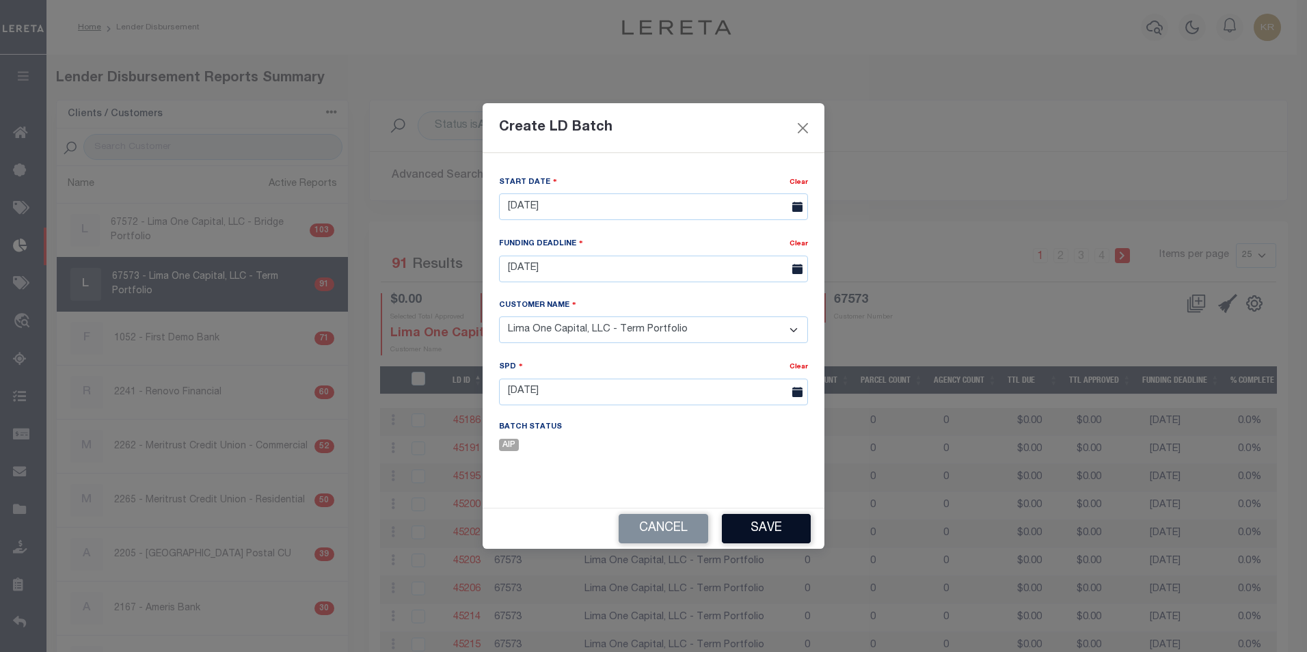
click at [760, 532] on button "Save" at bounding box center [766, 528] width 89 height 29
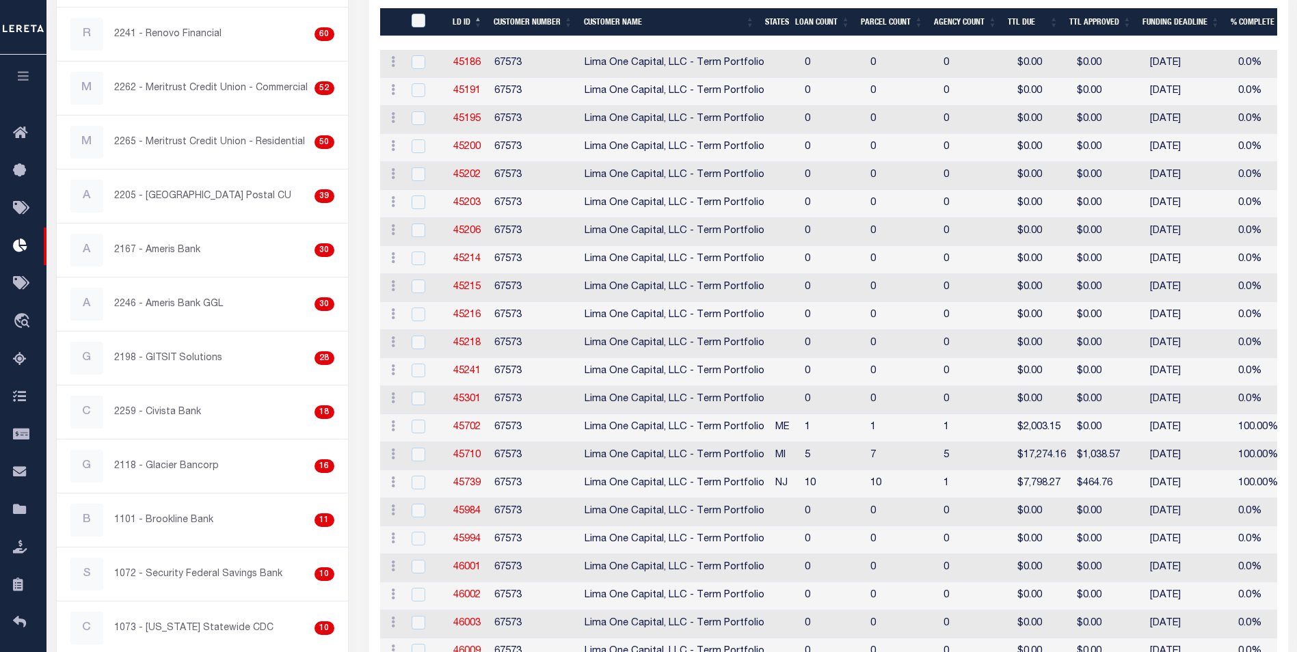
scroll to position [108, 0]
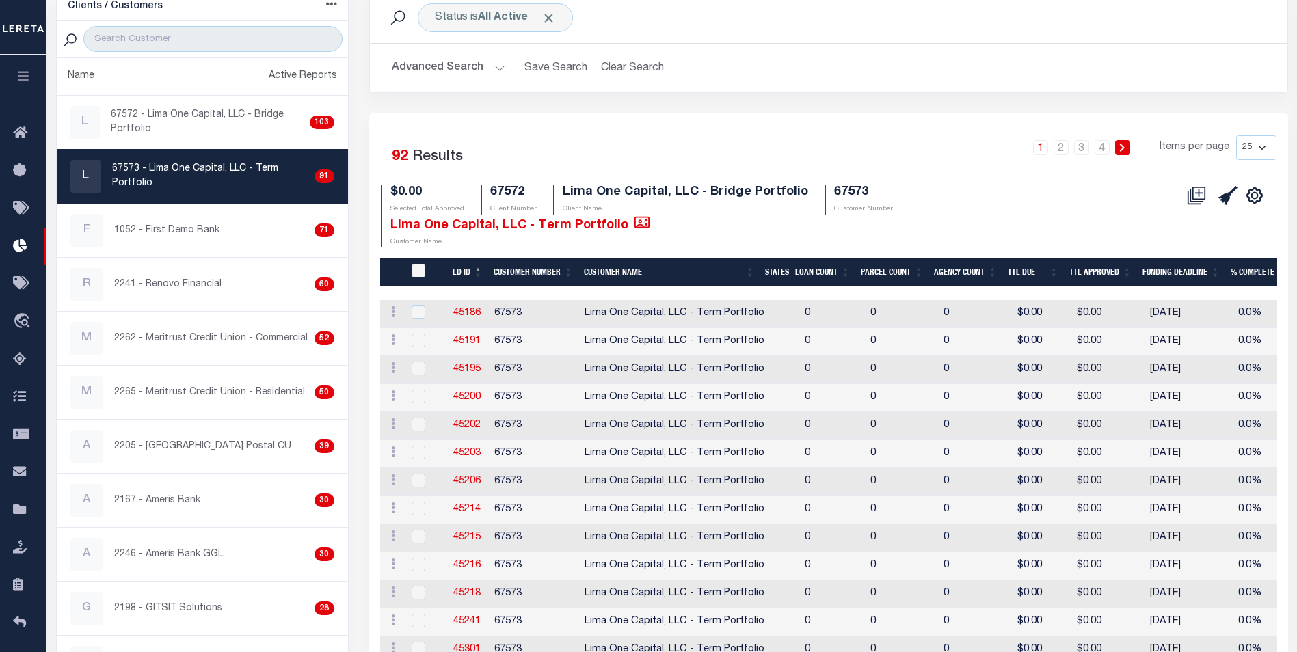
click at [1254, 150] on select "25 50 100 200" at bounding box center [1256, 147] width 40 height 25
click at [1101, 148] on link "4" at bounding box center [1101, 147] width 15 height 15
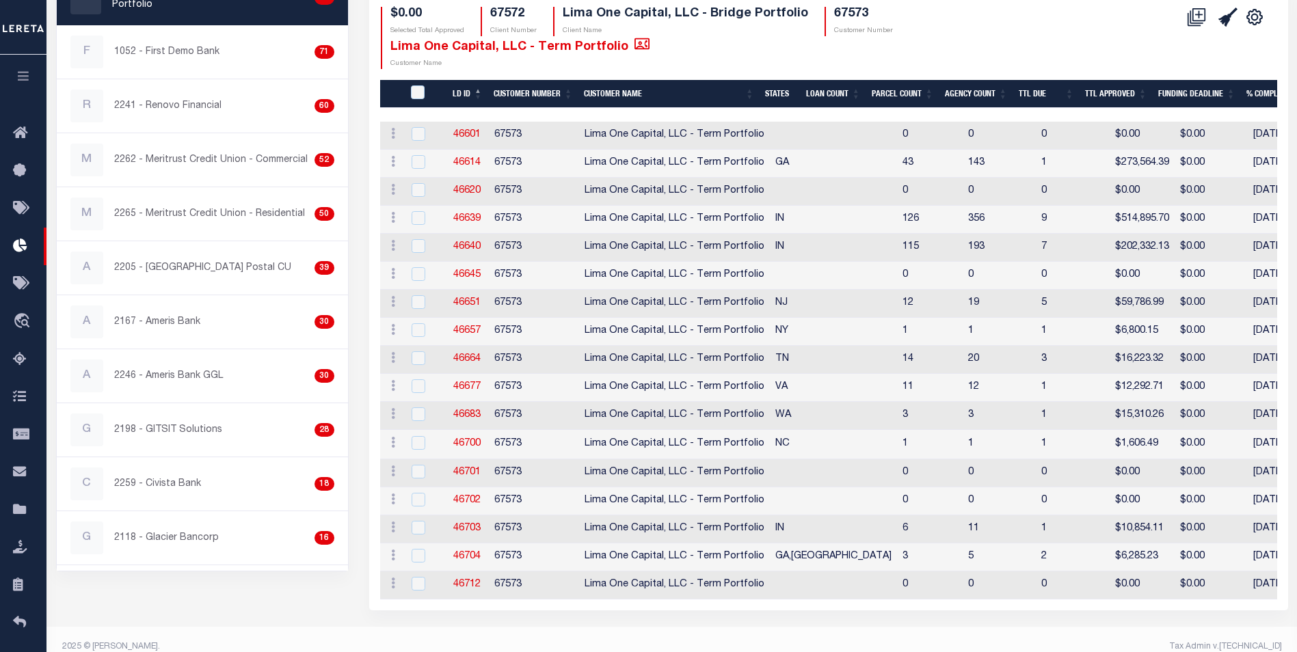
scroll to position [310, 0]
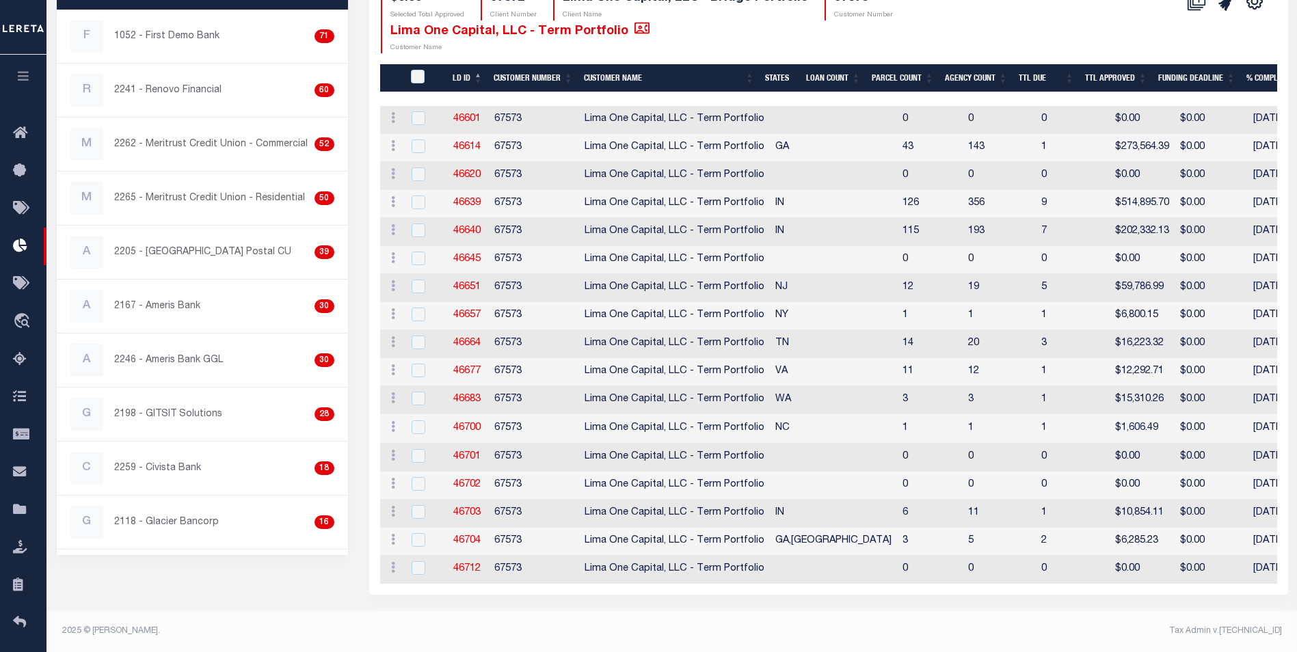
click at [847, 584] on div "LD ID Customer Number Customer Name States Loan Count Parcel Count Agency Count…" at bounding box center [828, 345] width 897 height 478
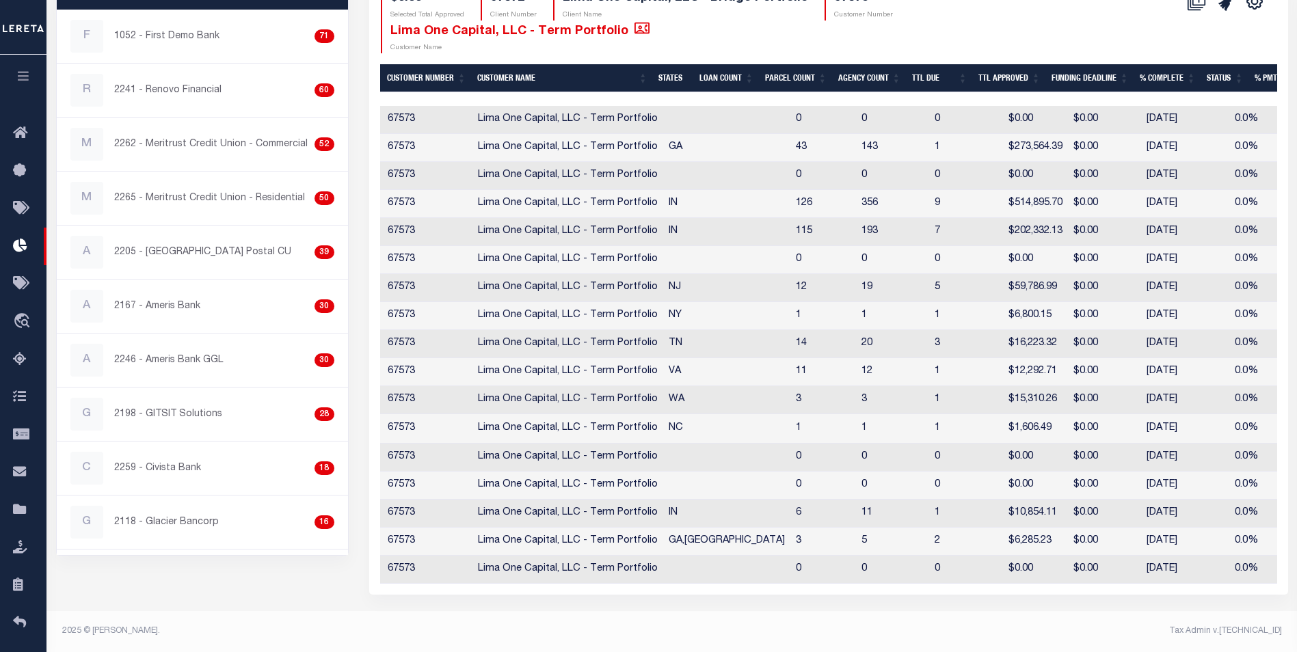
scroll to position [0, 0]
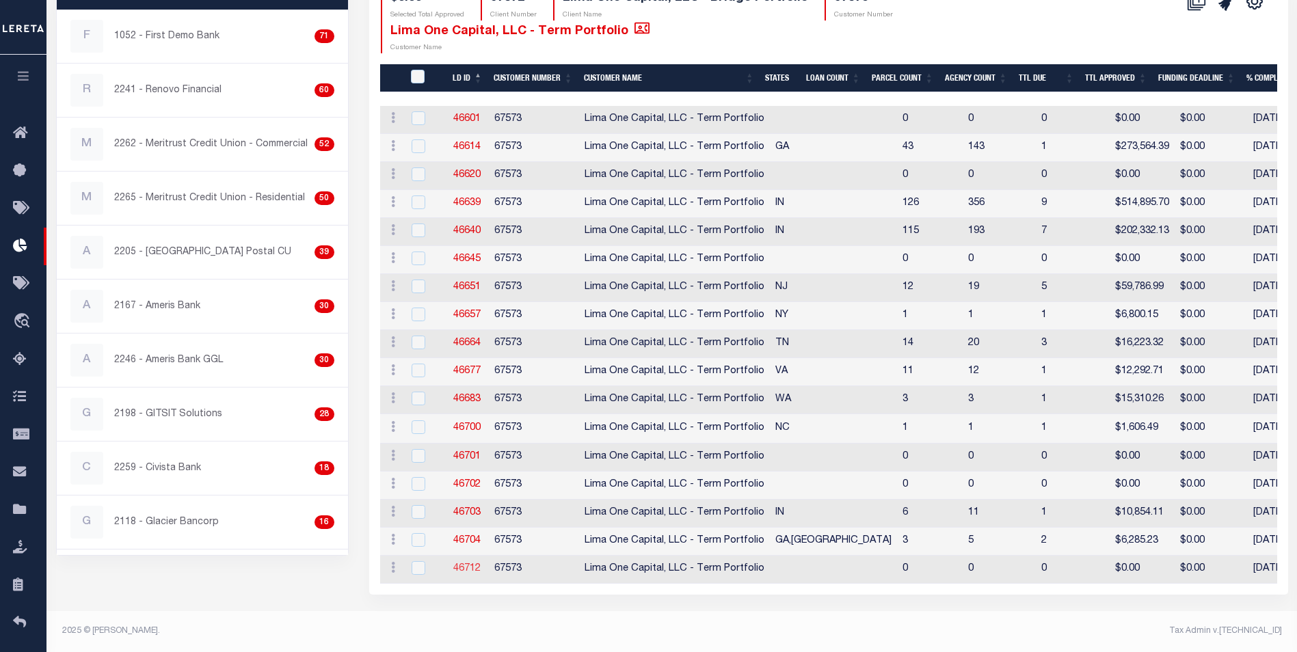
click at [460, 564] on link "46712" at bounding box center [466, 569] width 27 height 10
checkbox input "true"
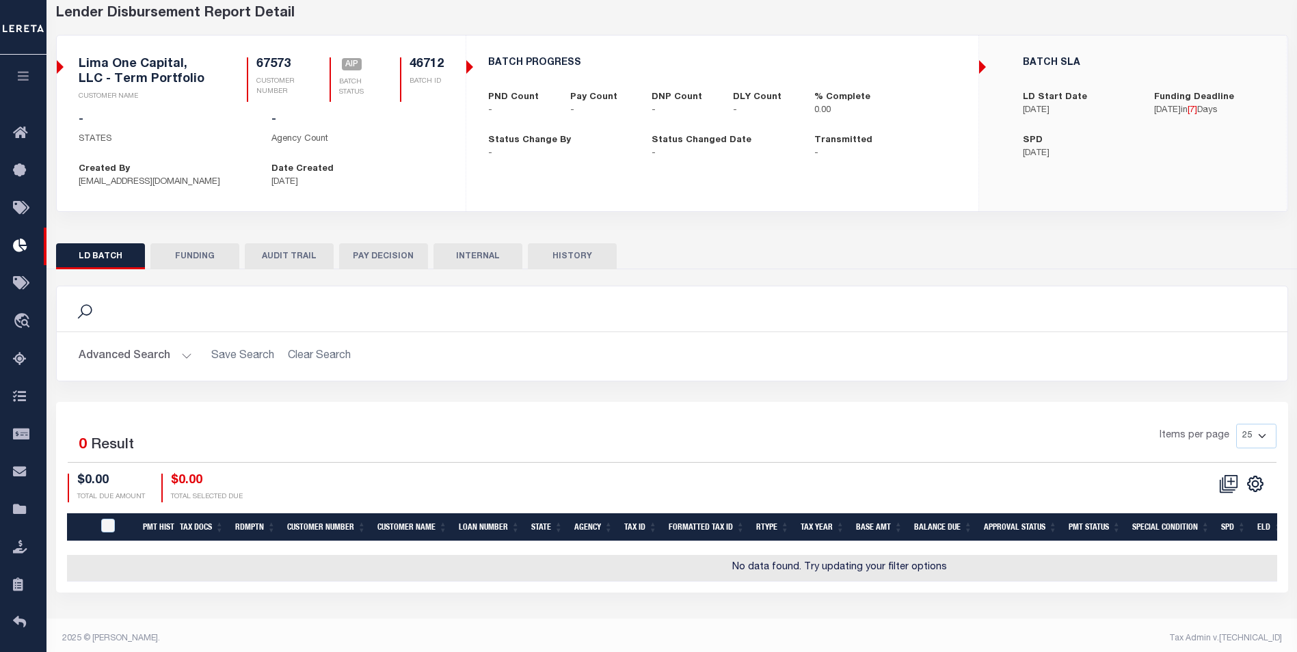
scroll to position [72, 0]
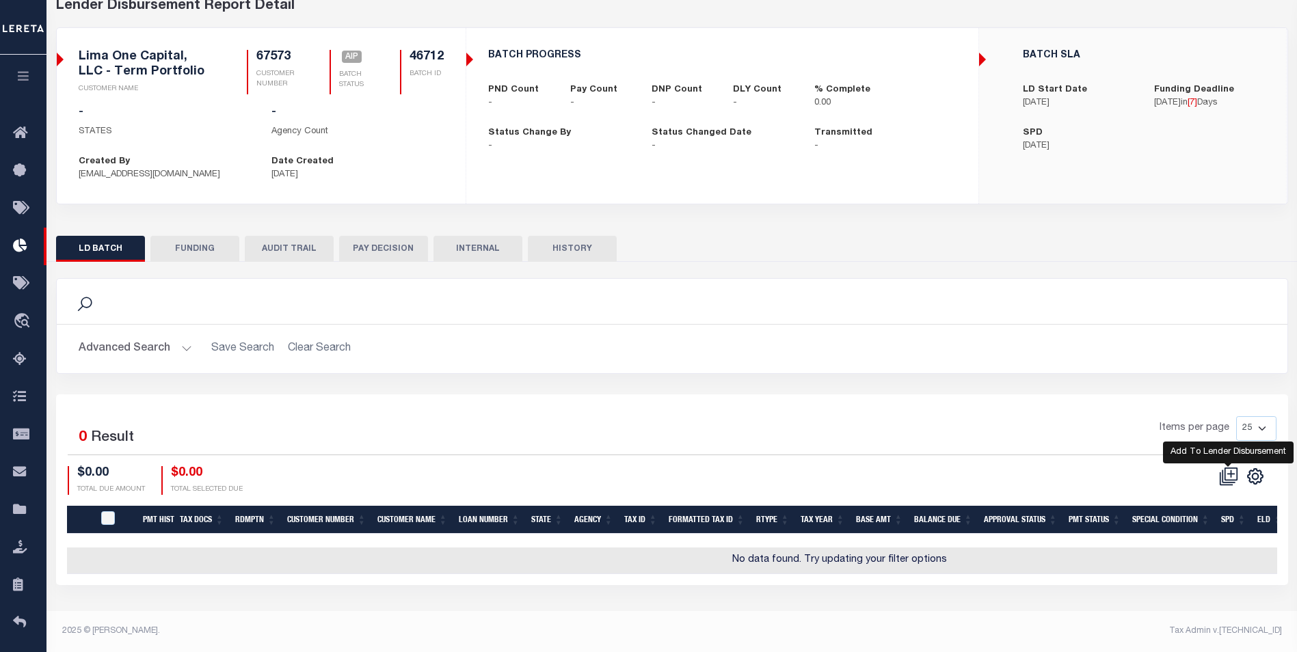
click at [1230, 470] on icon at bounding box center [1228, 476] width 19 height 19
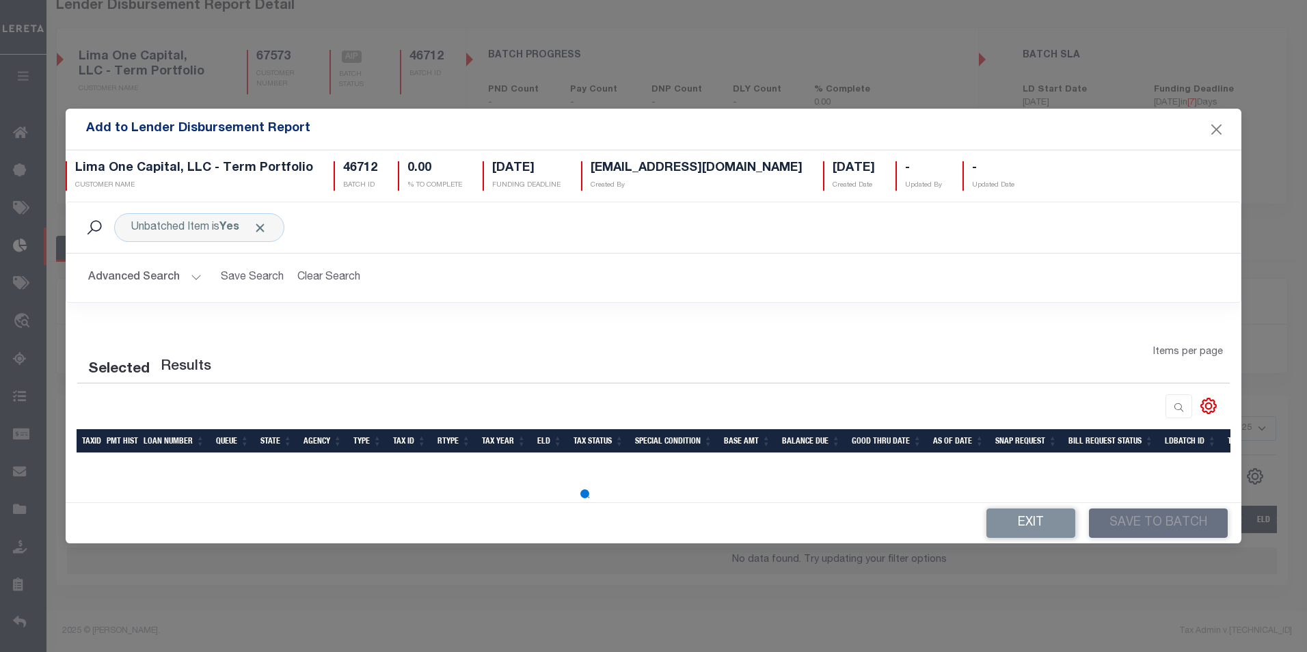
click at [112, 283] on button "Advanced Search" at bounding box center [144, 278] width 113 height 27
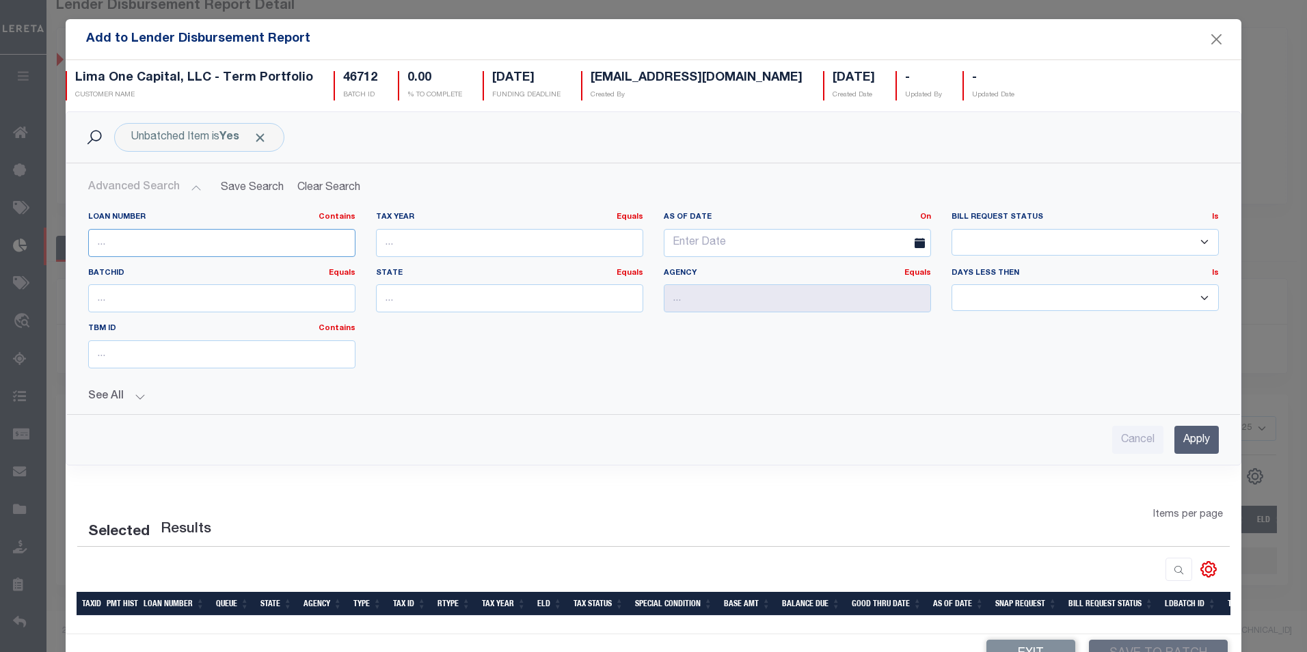
click at [116, 242] on input "text" at bounding box center [221, 243] width 267 height 28
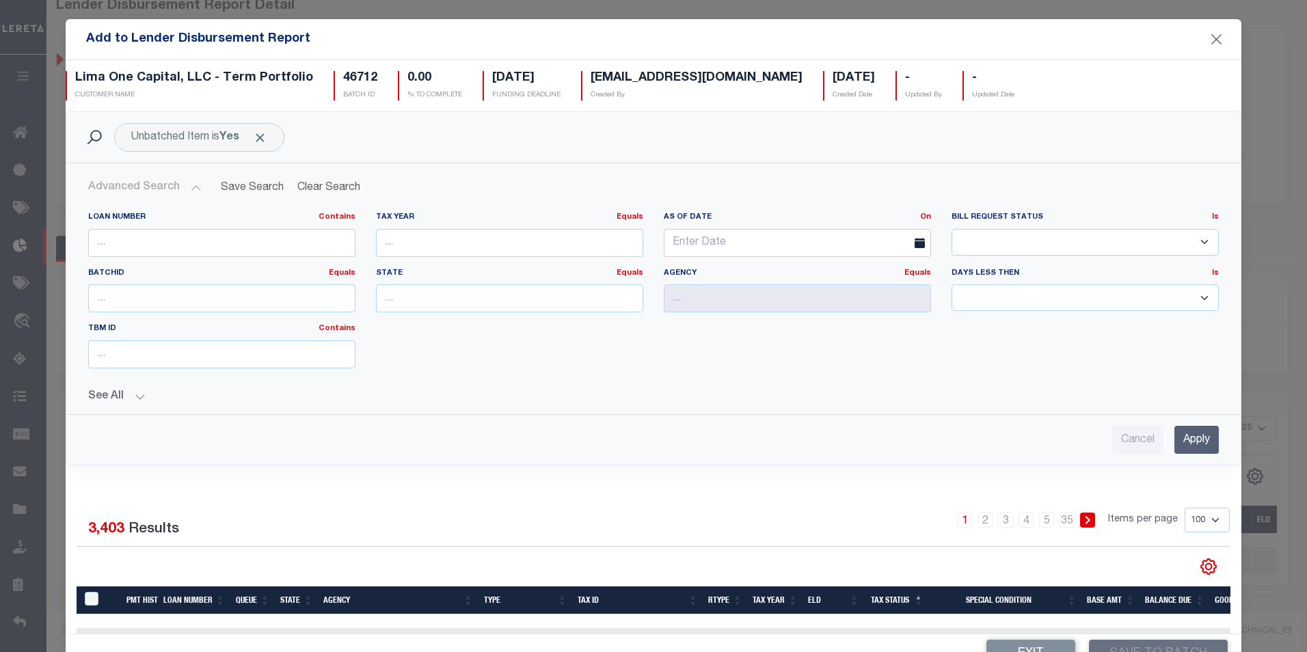
click at [192, 478] on div "Unbatched Item is Yes Search Advanced Search Save Search Clear Search Contains …" at bounding box center [653, 298] width 1197 height 375
click at [100, 234] on input "text" at bounding box center [221, 243] width 267 height 28
paste input "113338"
type input "113338"
click at [1174, 442] on input "Apply" at bounding box center [1196, 440] width 44 height 28
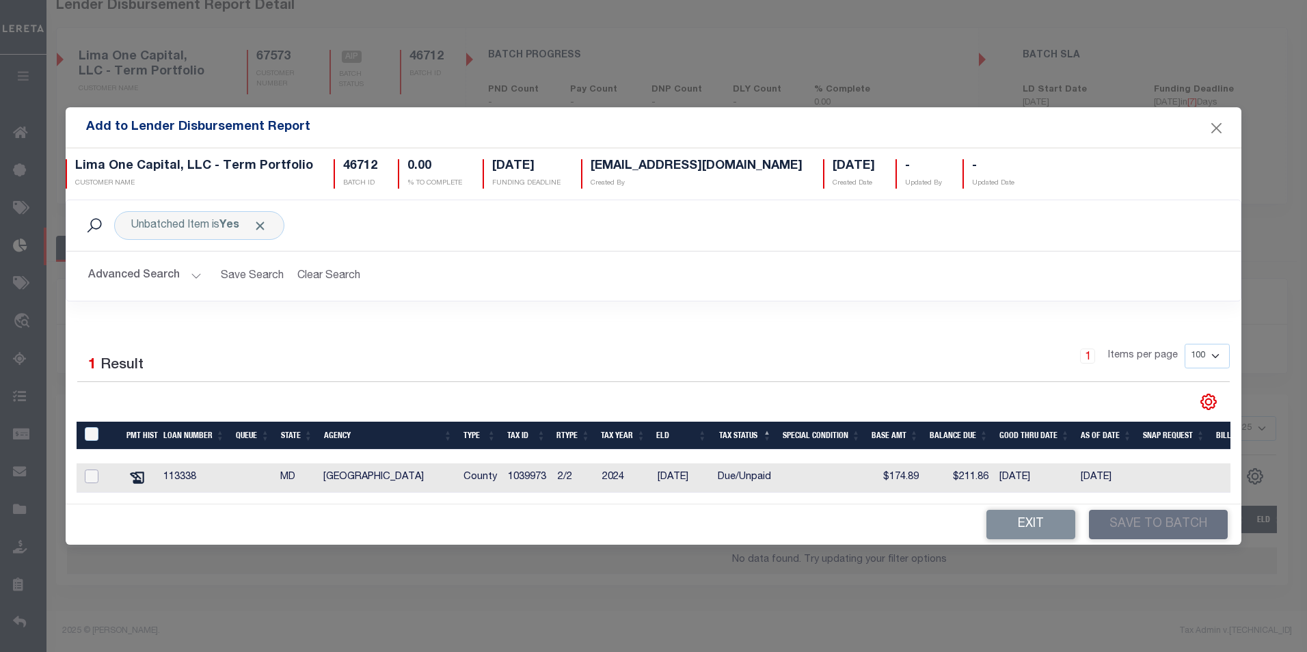
click at [86, 474] on input "checkbox" at bounding box center [92, 477] width 14 height 14
checkbox input "true"
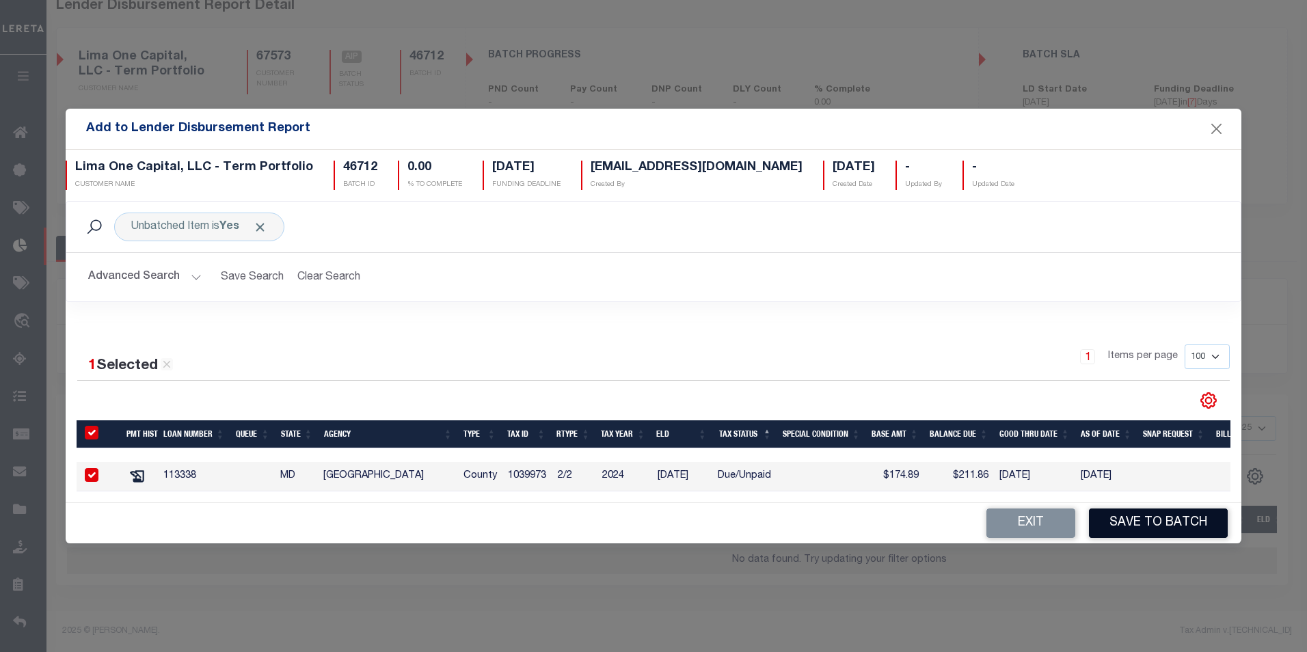
click at [1142, 527] on button "Save to Batch" at bounding box center [1158, 523] width 139 height 29
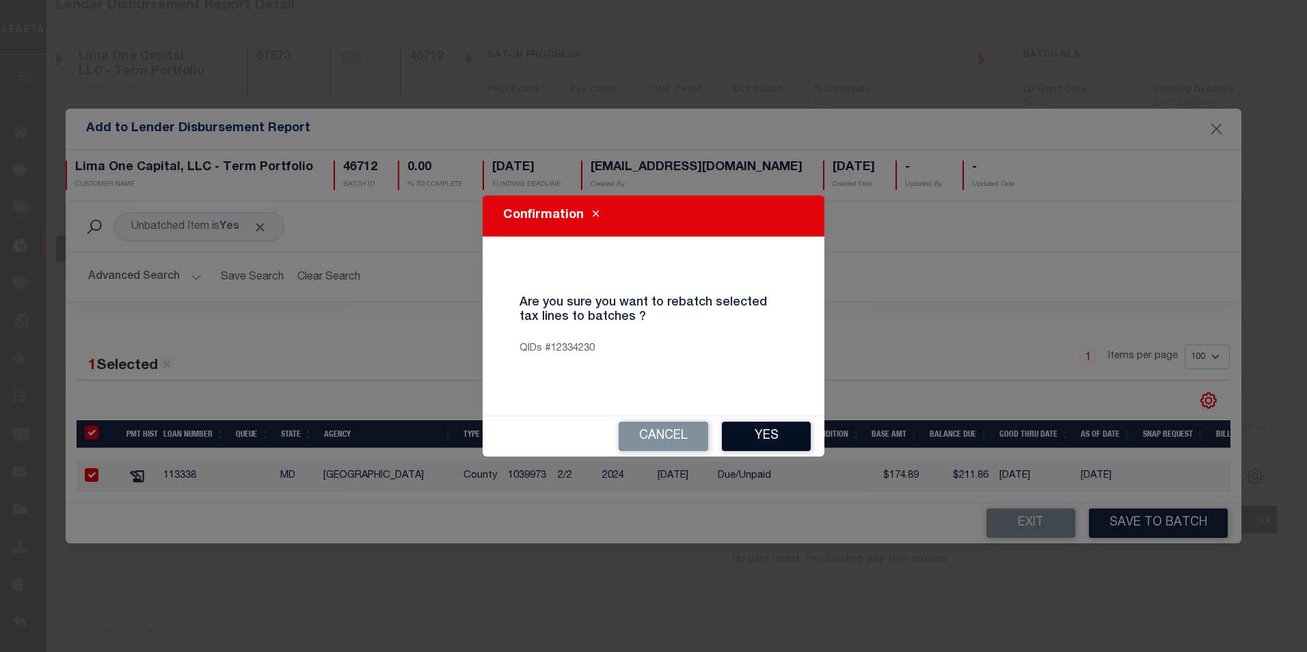
click at [751, 435] on button "Yes" at bounding box center [766, 436] width 89 height 29
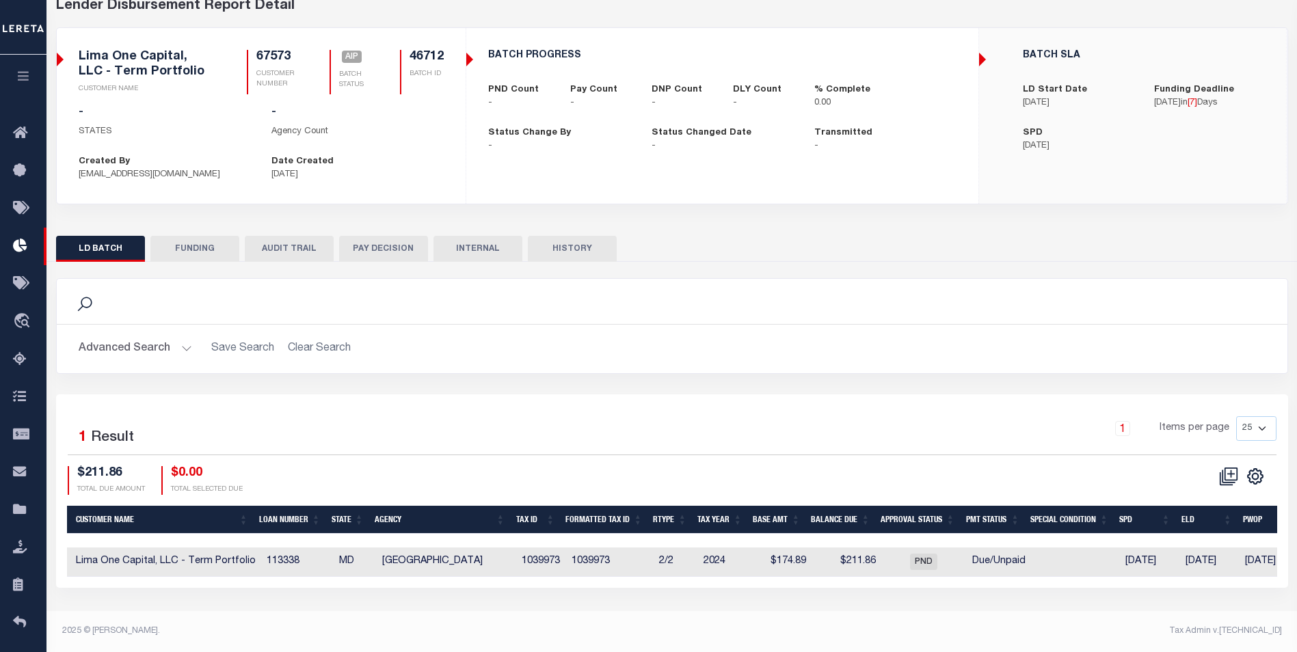
scroll to position [0, 0]
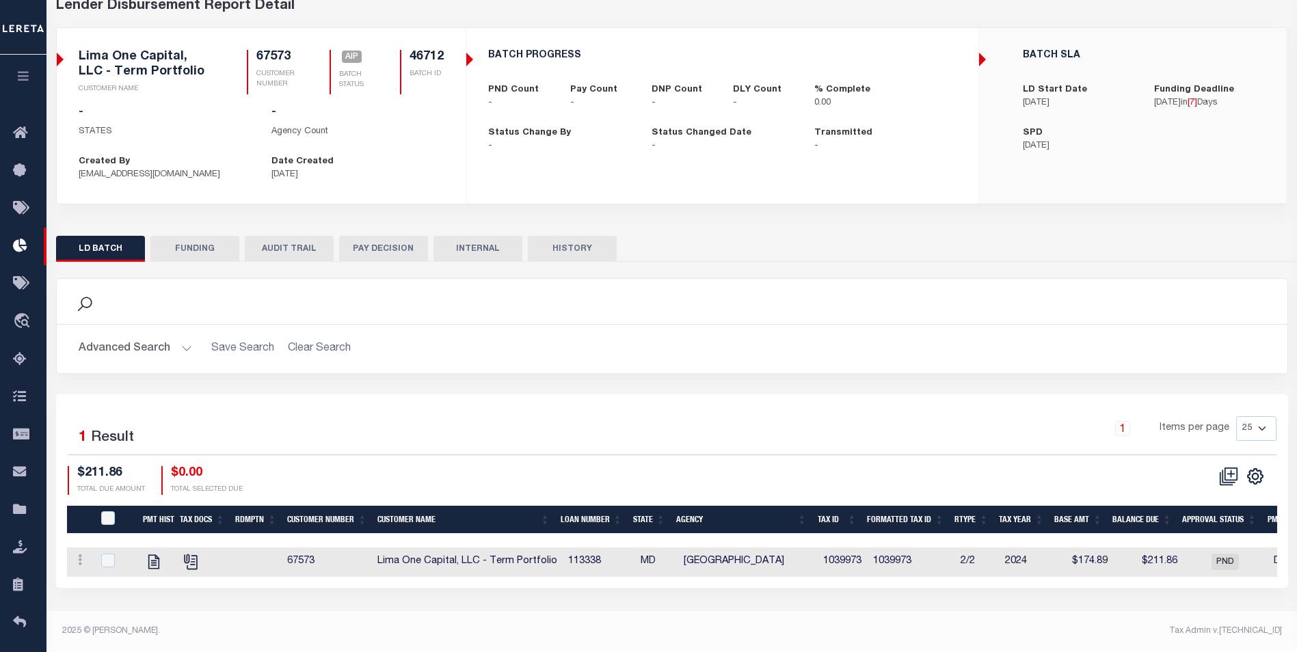
click at [21, 79] on icon "button" at bounding box center [24, 76] width 16 height 12
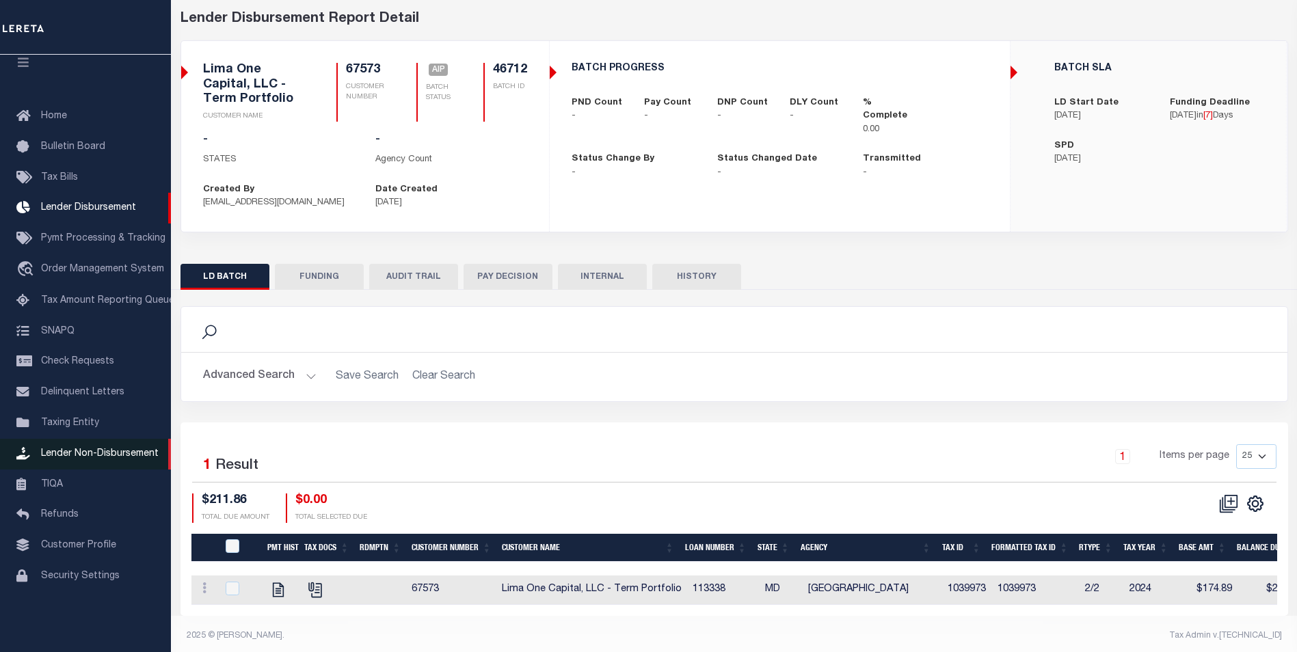
click at [83, 457] on span "Lender Non-Disbursement" at bounding box center [100, 454] width 118 height 10
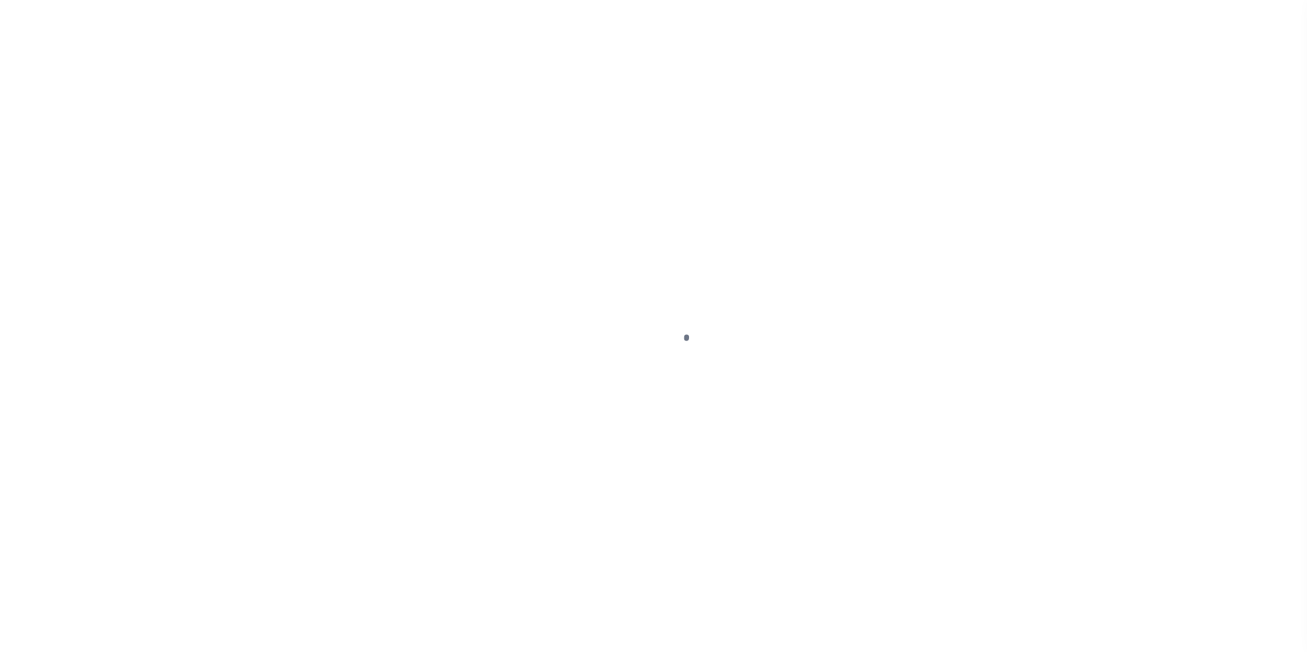
select select "50"
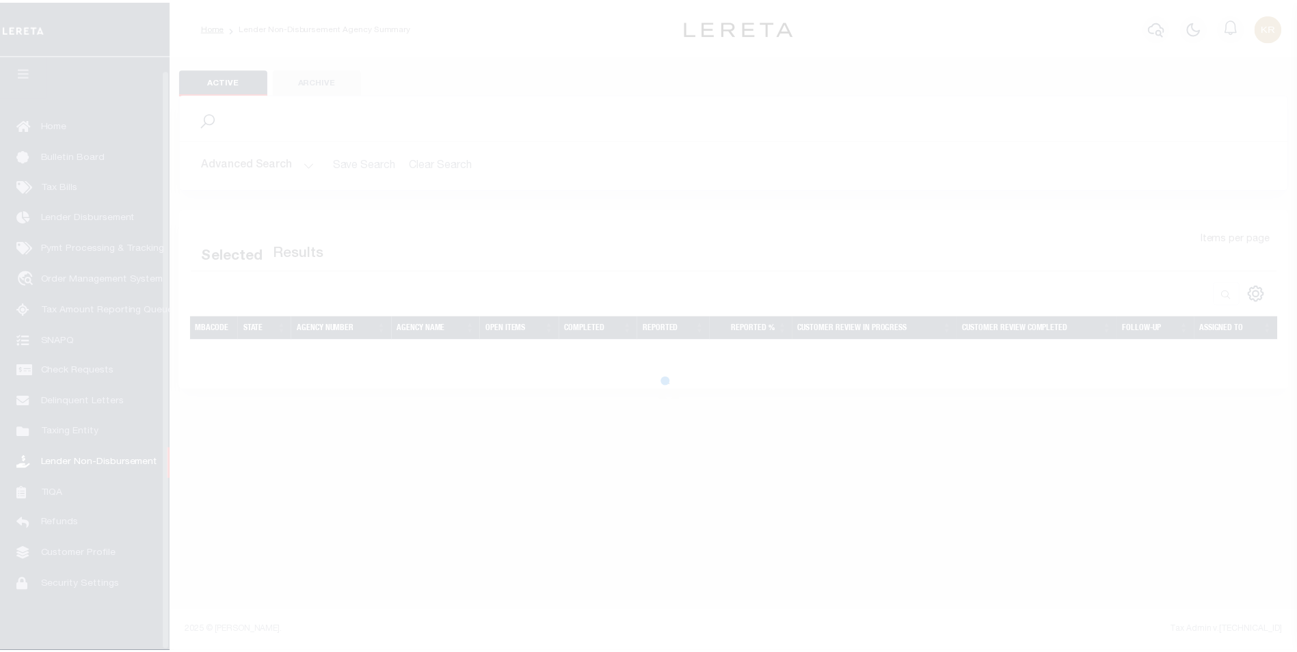
scroll to position [14, 0]
select select "50"
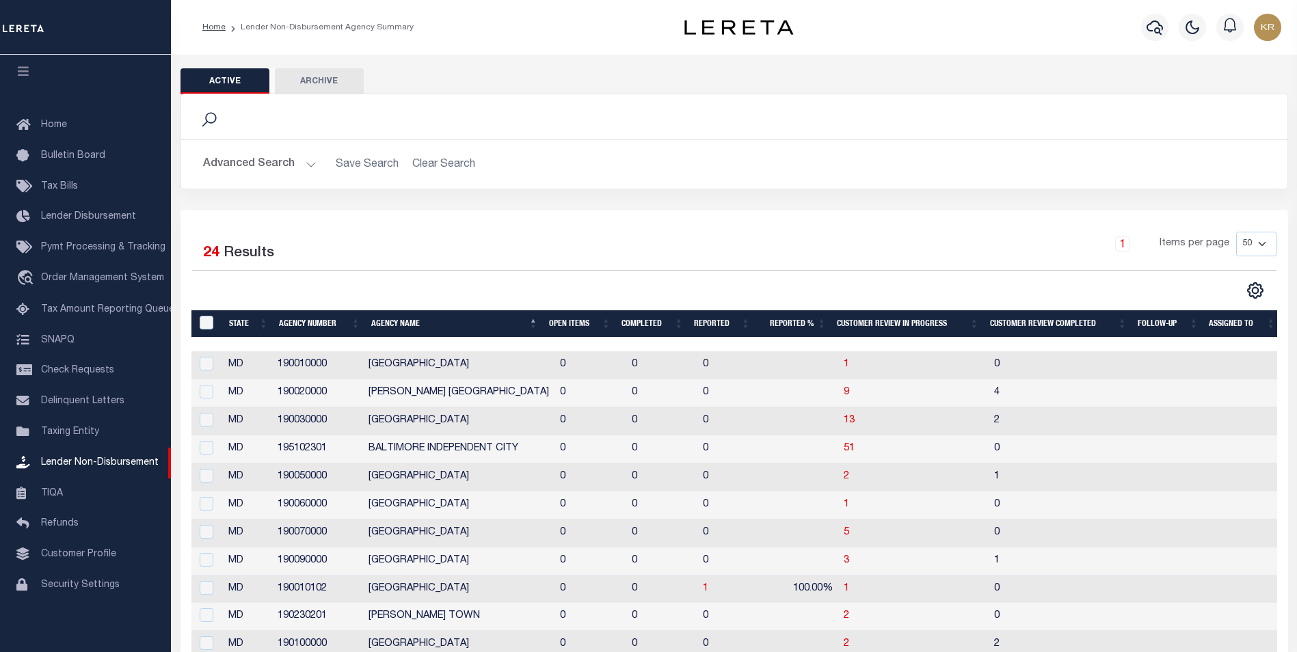
click at [249, 161] on button "Advanced Search" at bounding box center [259, 164] width 113 height 27
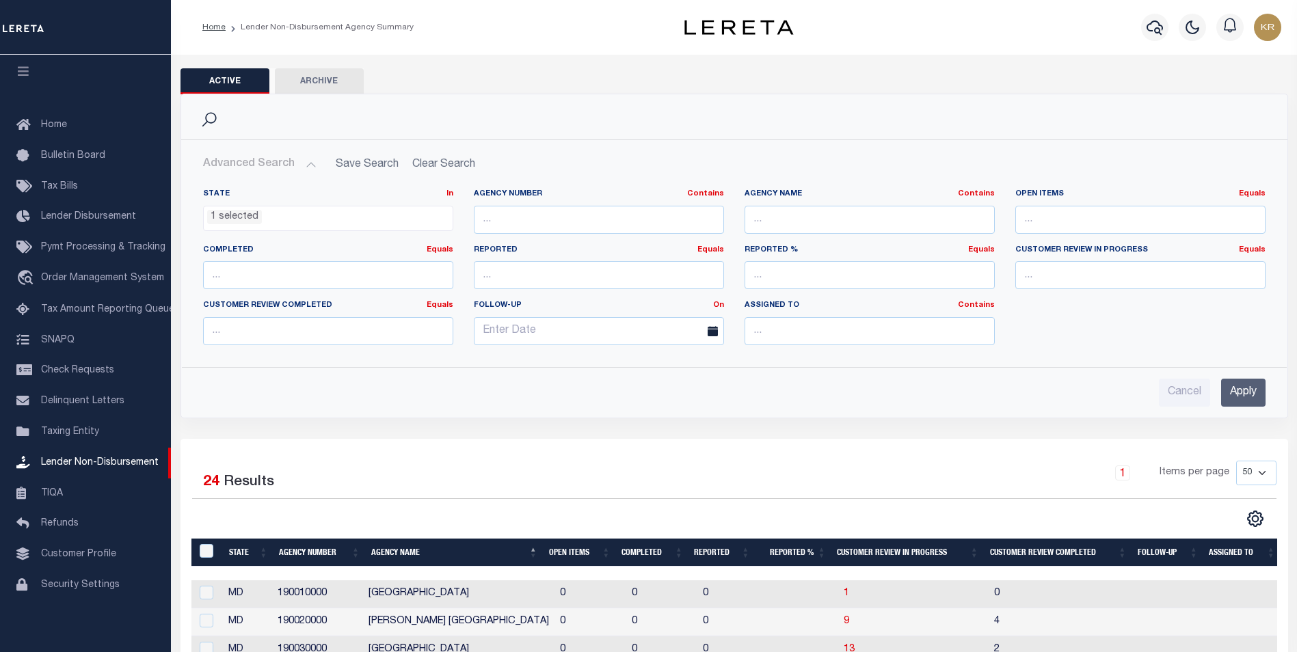
click at [641, 499] on div "Selected 24 Results 1 Items per page 25 50 100 200" at bounding box center [734, 480] width 1084 height 39
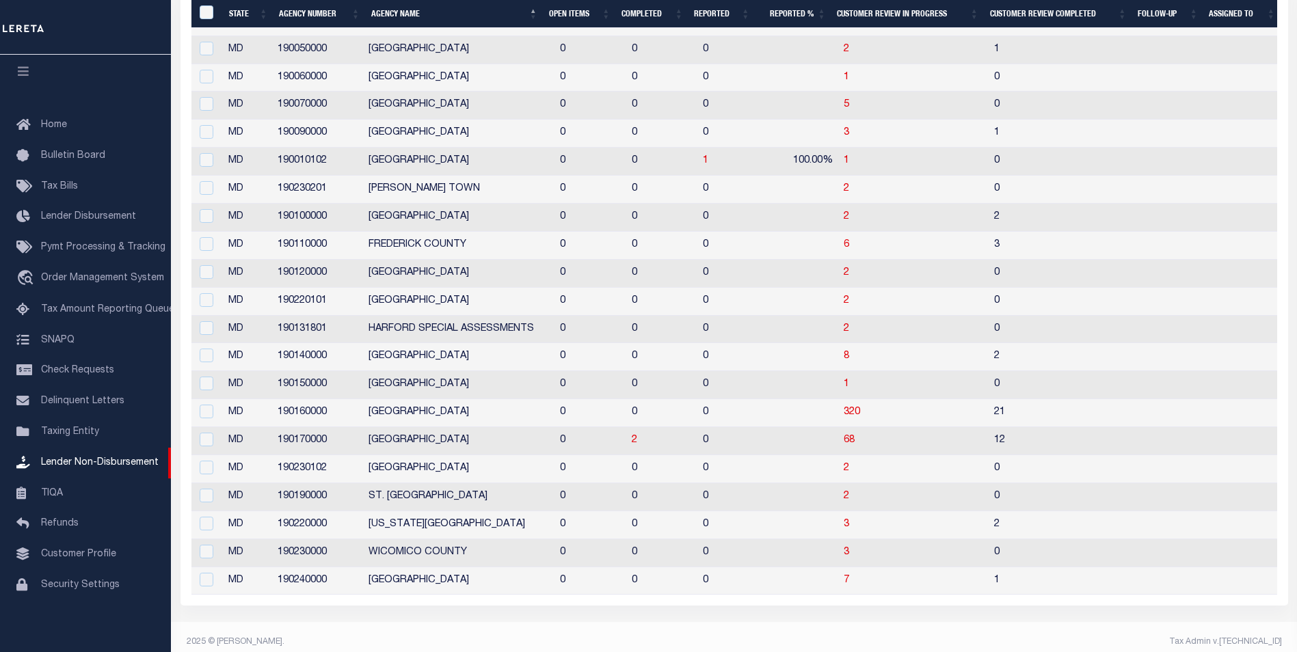
scroll to position [664, 0]
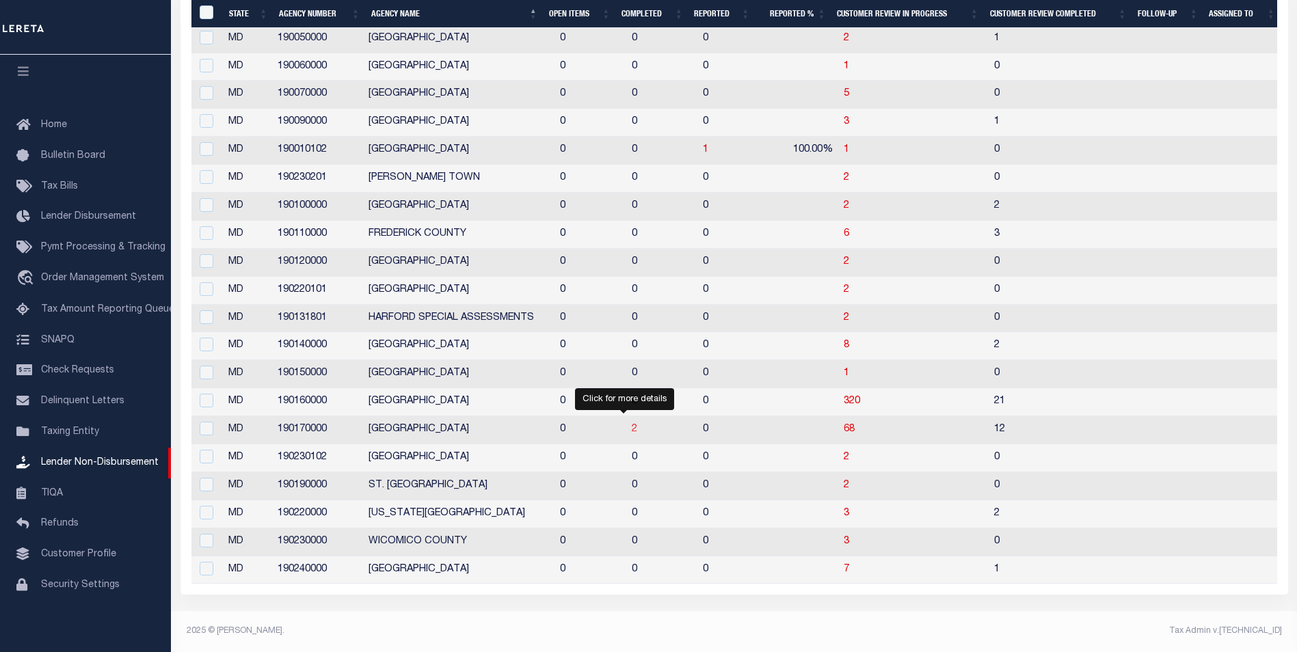
click at [632, 424] on span "2" at bounding box center [634, 429] width 5 height 10
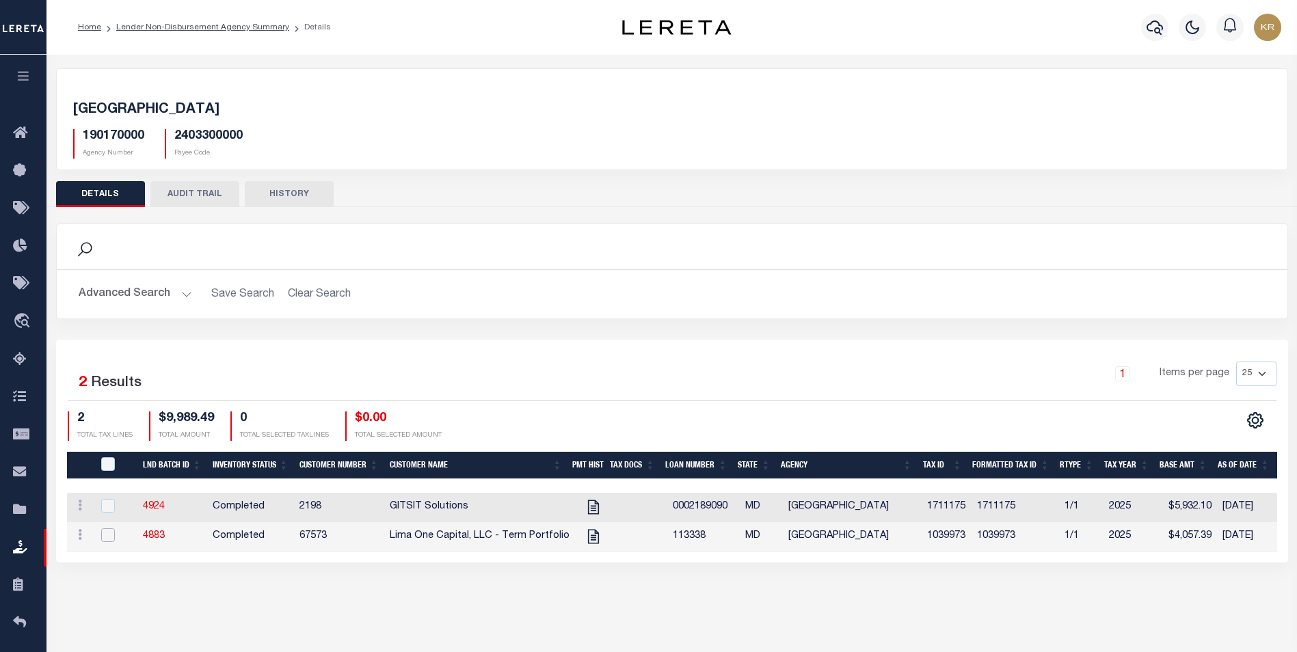
click at [107, 534] on input "checkbox" at bounding box center [108, 535] width 14 height 14
checkbox input "true"
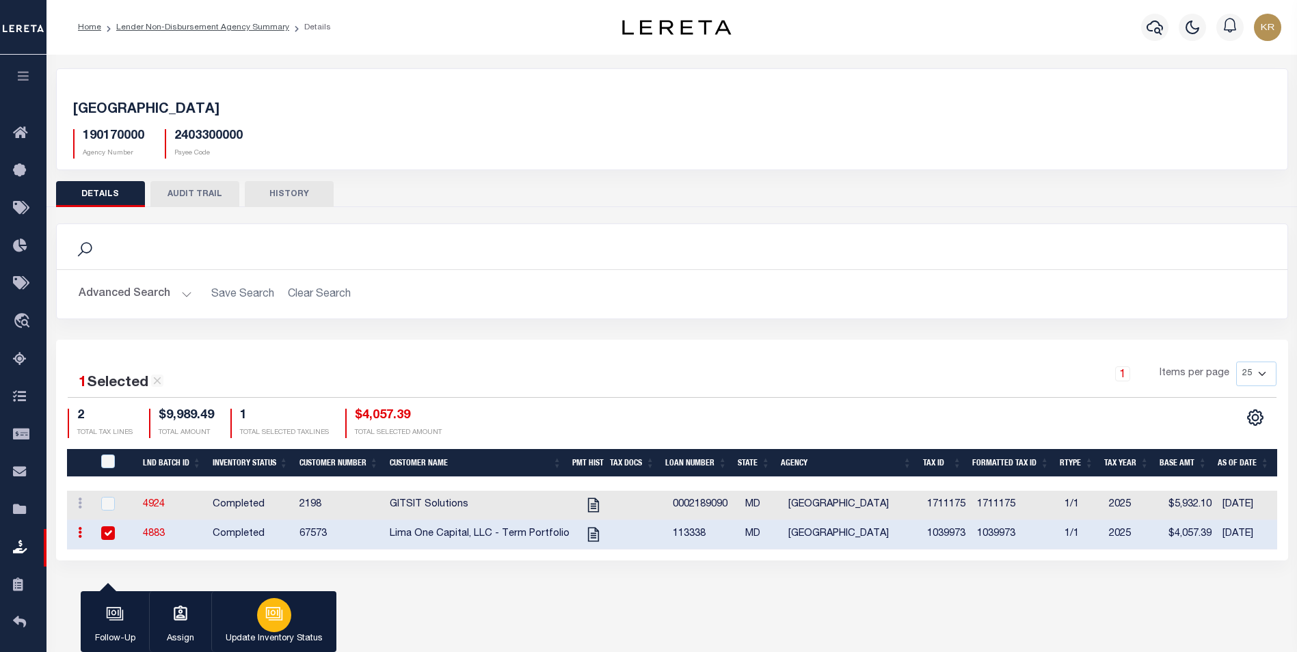
click at [273, 618] on icon "button" at bounding box center [272, 612] width 14 height 11
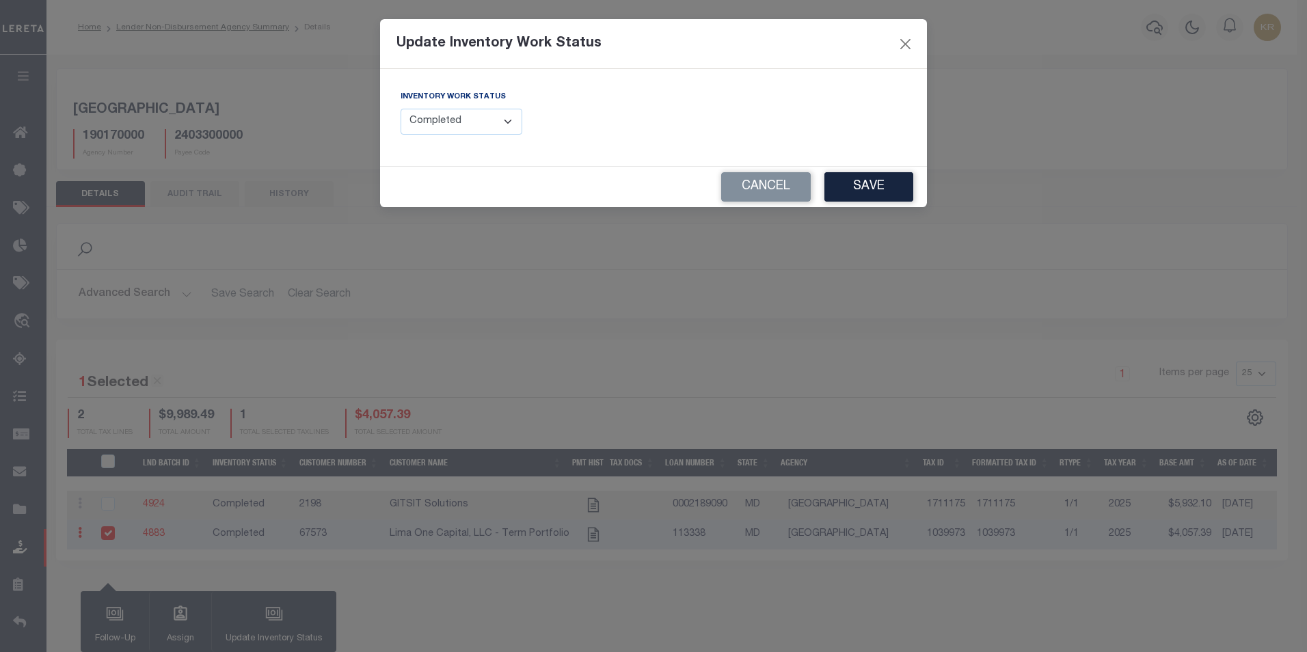
click at [433, 124] on select "--Select-- Open Completed Reported" at bounding box center [462, 122] width 122 height 27
select select "Reported"
click at [401, 109] on select "--Select-- Open Completed Reported" at bounding box center [462, 122] width 122 height 27
click at [853, 191] on button "Save" at bounding box center [868, 186] width 89 height 29
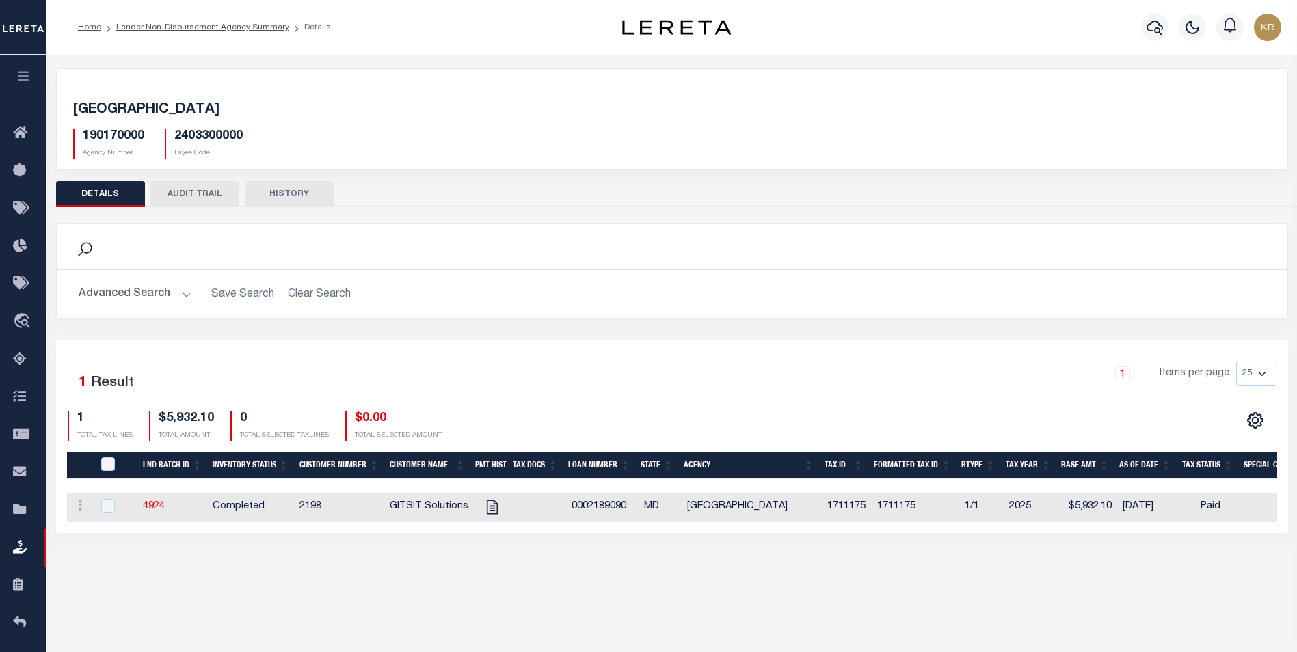
click at [25, 75] on icon "button" at bounding box center [24, 76] width 16 height 12
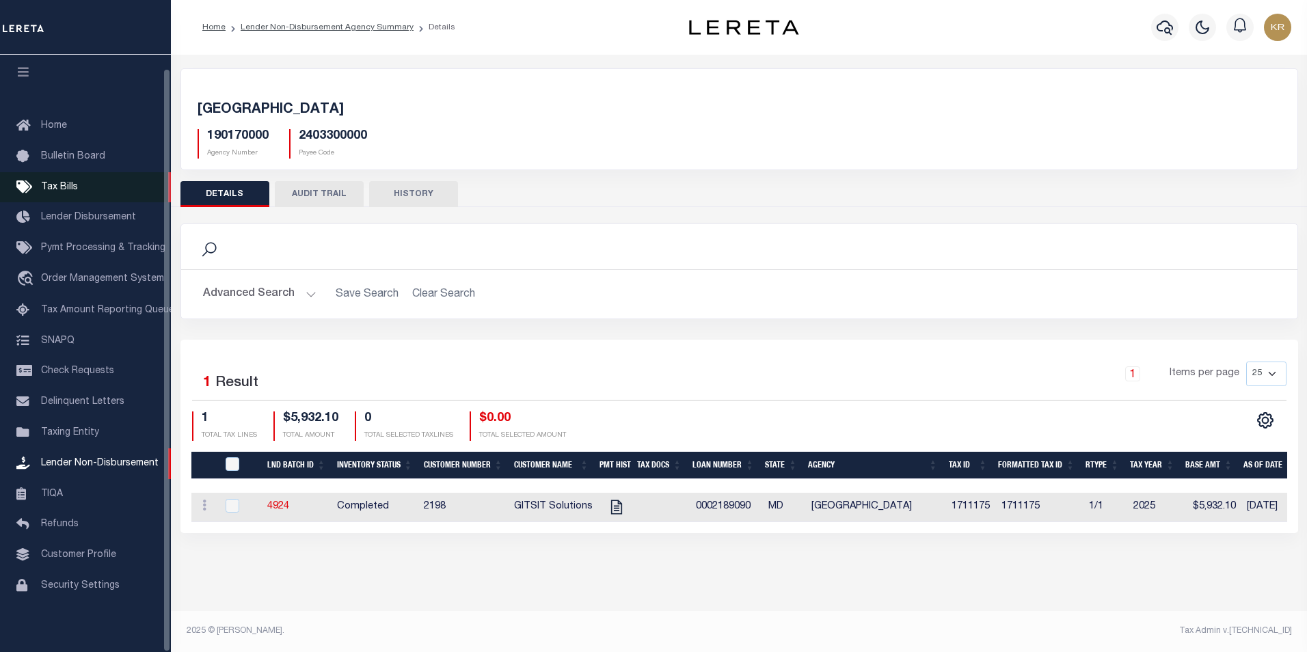
scroll to position [14, 0]
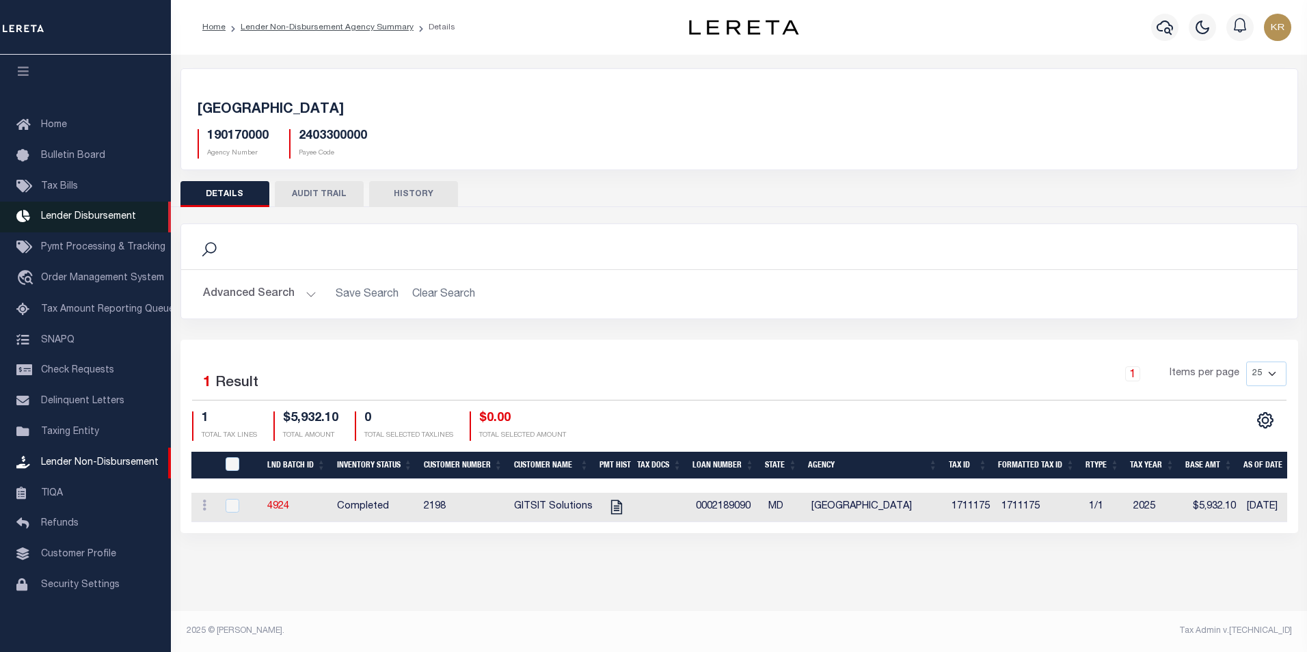
click at [65, 212] on span "Lender Disbursement" at bounding box center [88, 217] width 95 height 10
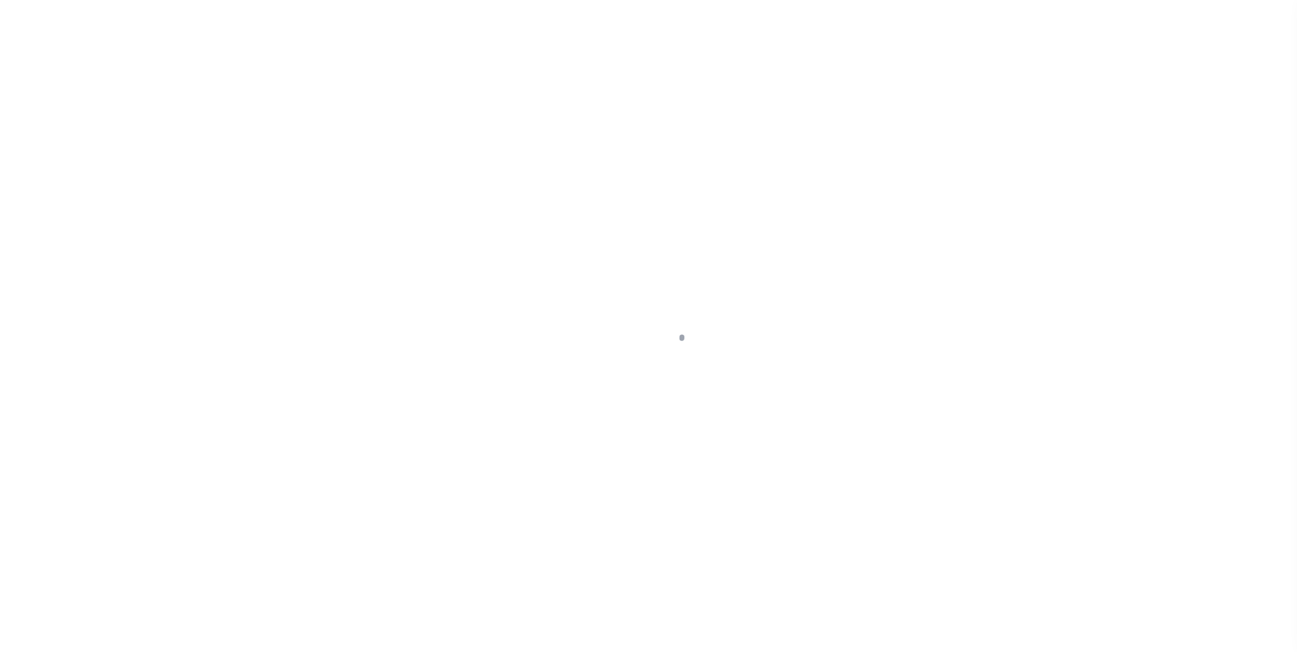
scroll to position [14, 0]
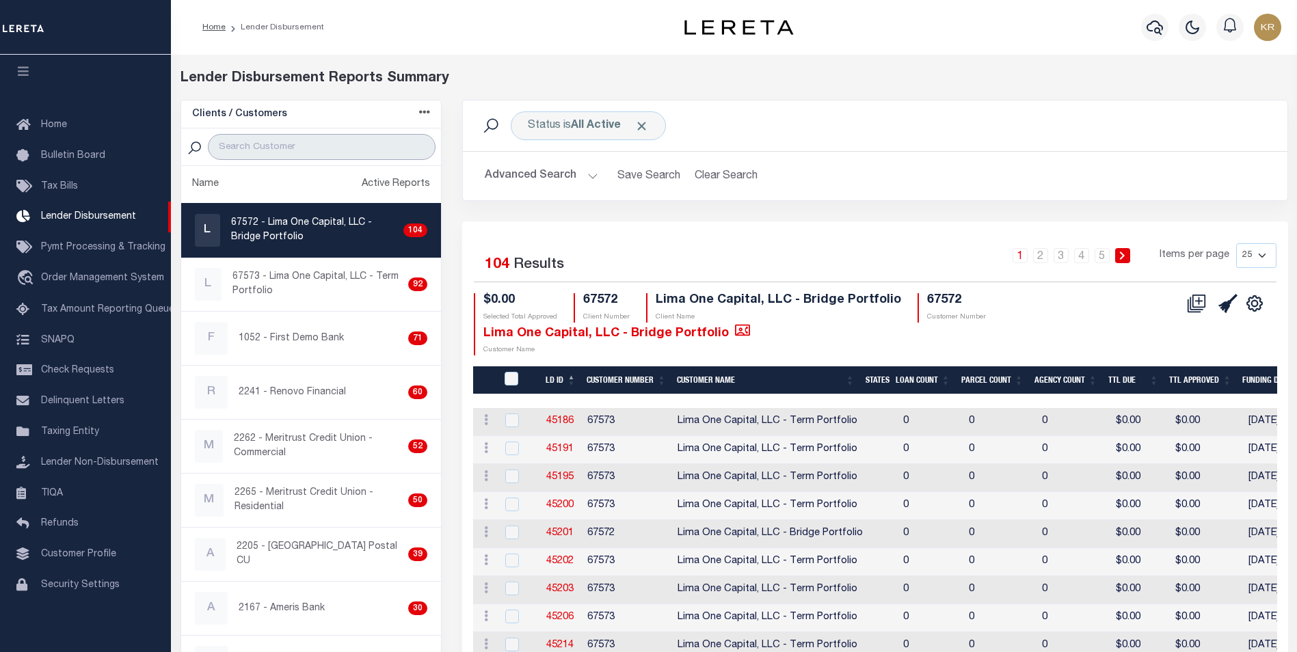
click at [239, 149] on input "search" at bounding box center [322, 147] width 228 height 26
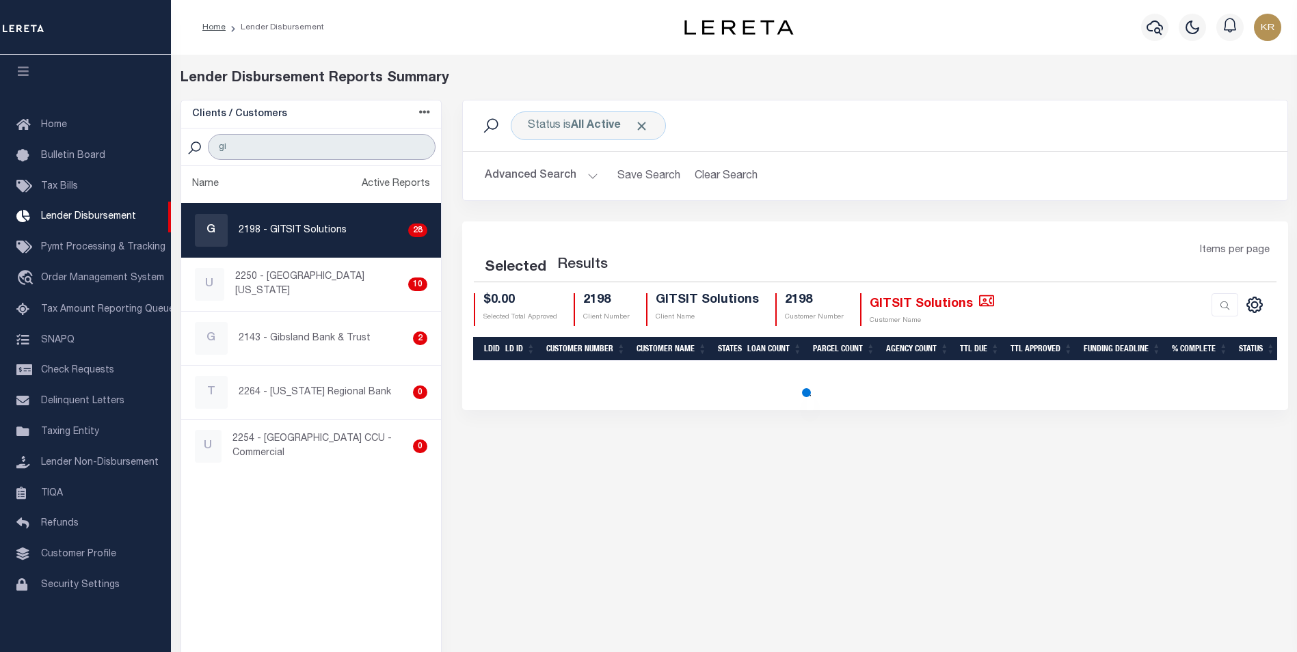
type input "gi"
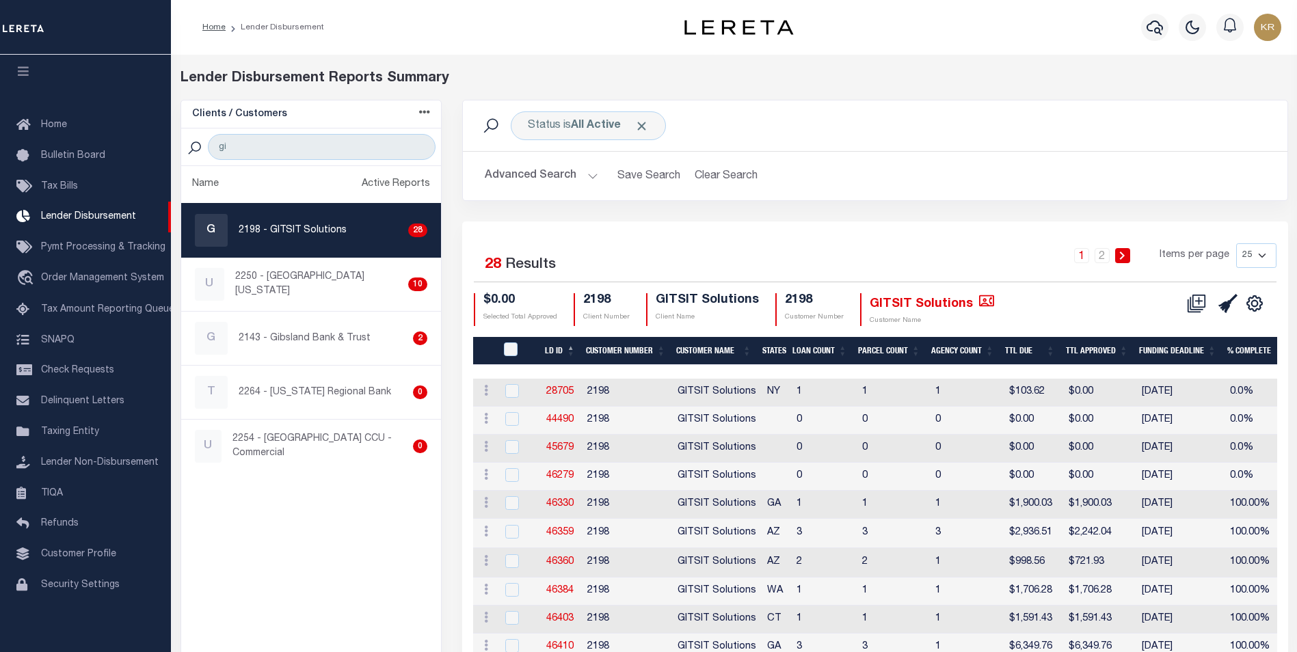
click at [245, 228] on p "2198 - GITSIT Solutions" at bounding box center [293, 231] width 108 height 14
checkbox input "true"
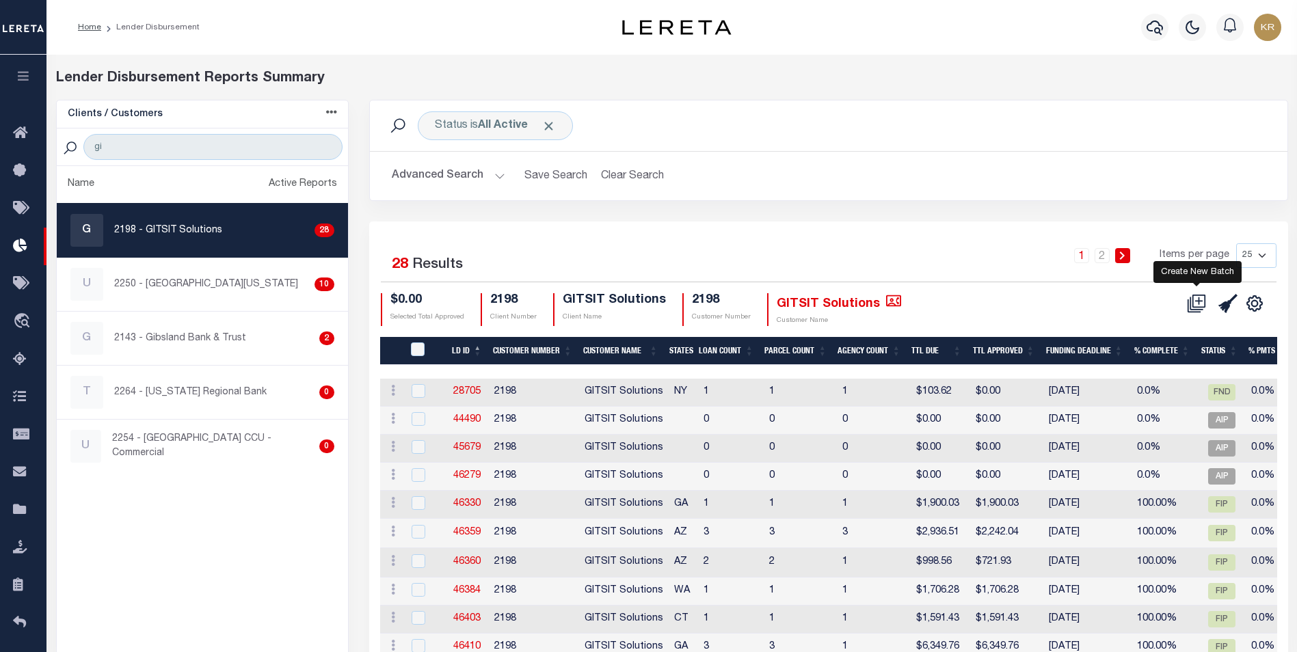
click at [1196, 301] on icon at bounding box center [1200, 301] width 8 height 8
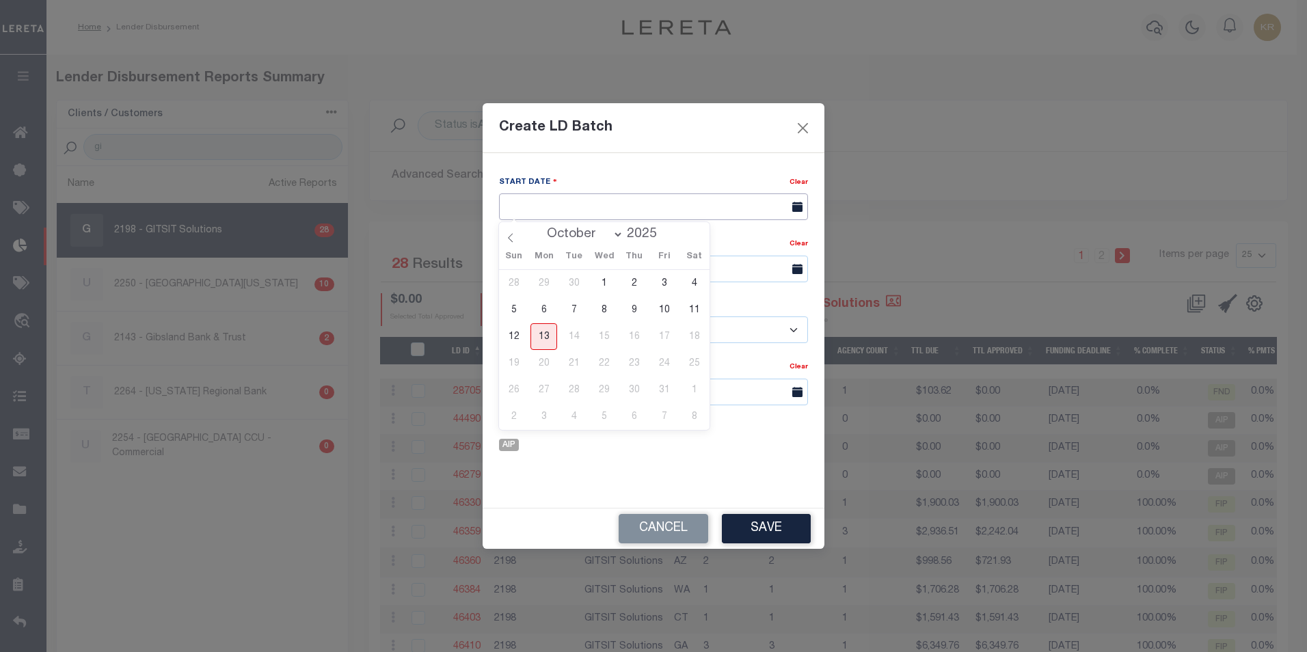
click at [527, 208] on input "text" at bounding box center [653, 206] width 309 height 27
click at [545, 340] on span "13" at bounding box center [543, 336] width 27 height 27
type input "[DATE]"
click at [544, 272] on input "text" at bounding box center [653, 269] width 309 height 27
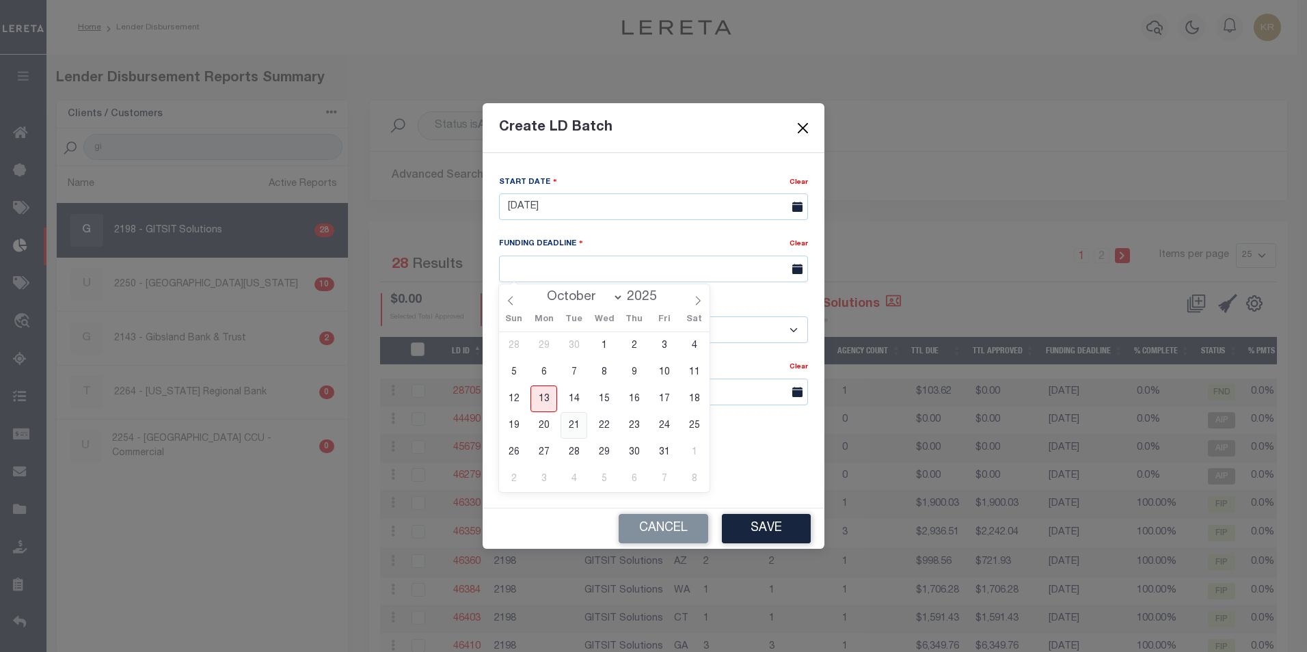
click at [576, 422] on span "21" at bounding box center [574, 425] width 27 height 27
type input "10/21/25"
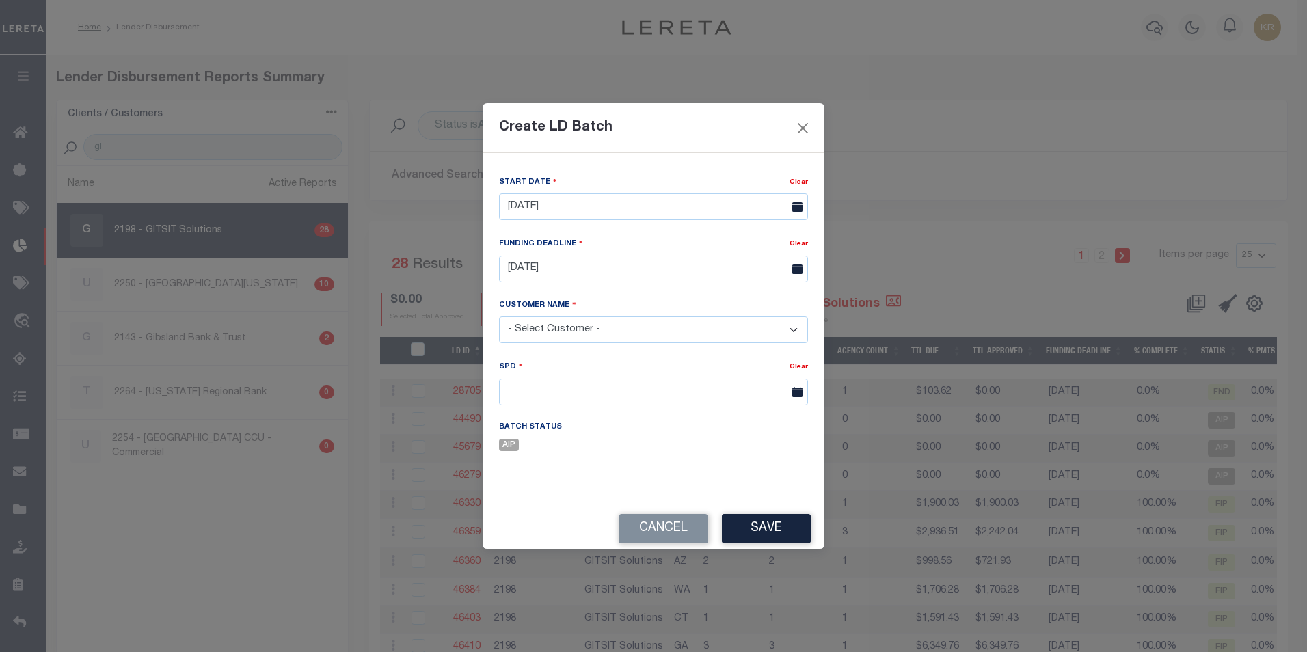
click at [533, 330] on select "- Select Customer - Accumatch - Refunds All In Credit Union Amarillo National B…" at bounding box center [653, 329] width 309 height 27
select select "2198"
click at [499, 316] on select "- Select Customer - Accumatch - Refunds All In Credit Union Amarillo National B…" at bounding box center [653, 329] width 309 height 27
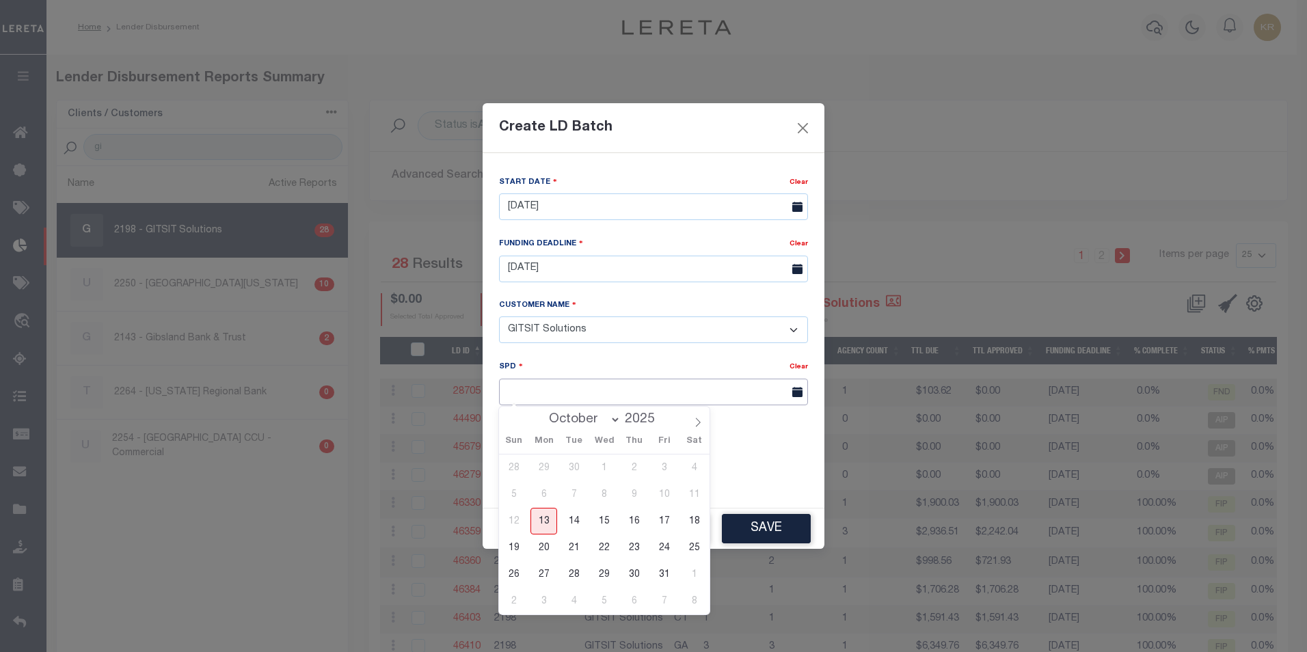
click at [535, 395] on input "text" at bounding box center [653, 392] width 309 height 27
click at [576, 571] on span "28" at bounding box center [574, 574] width 27 height 27
type input "10/28/2025"
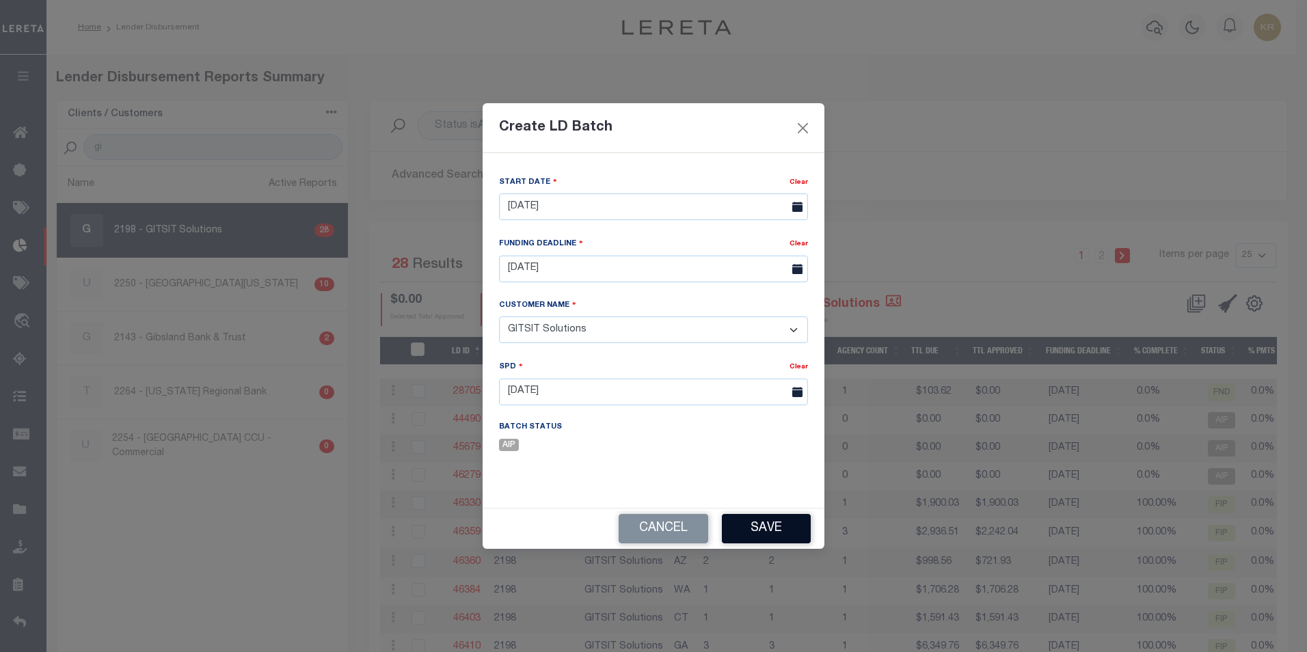
click at [759, 529] on button "Save" at bounding box center [766, 528] width 89 height 29
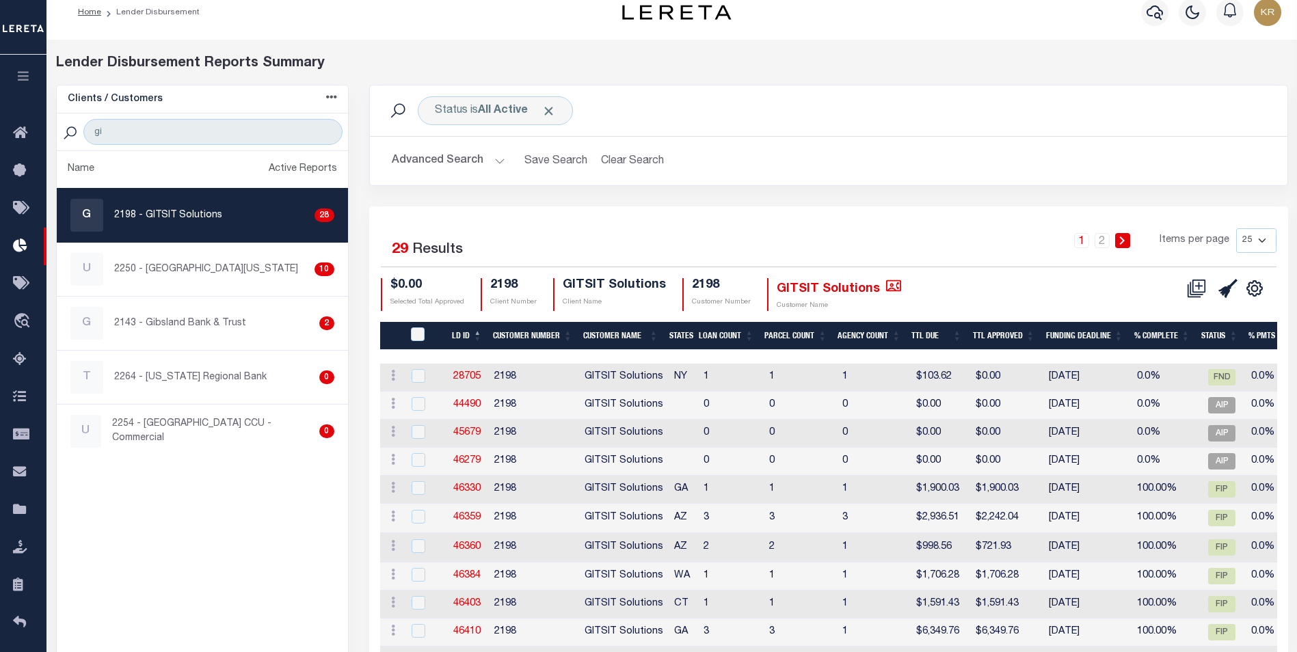
scroll to position [14, 0]
click at [1097, 241] on link "2" at bounding box center [1101, 241] width 15 height 15
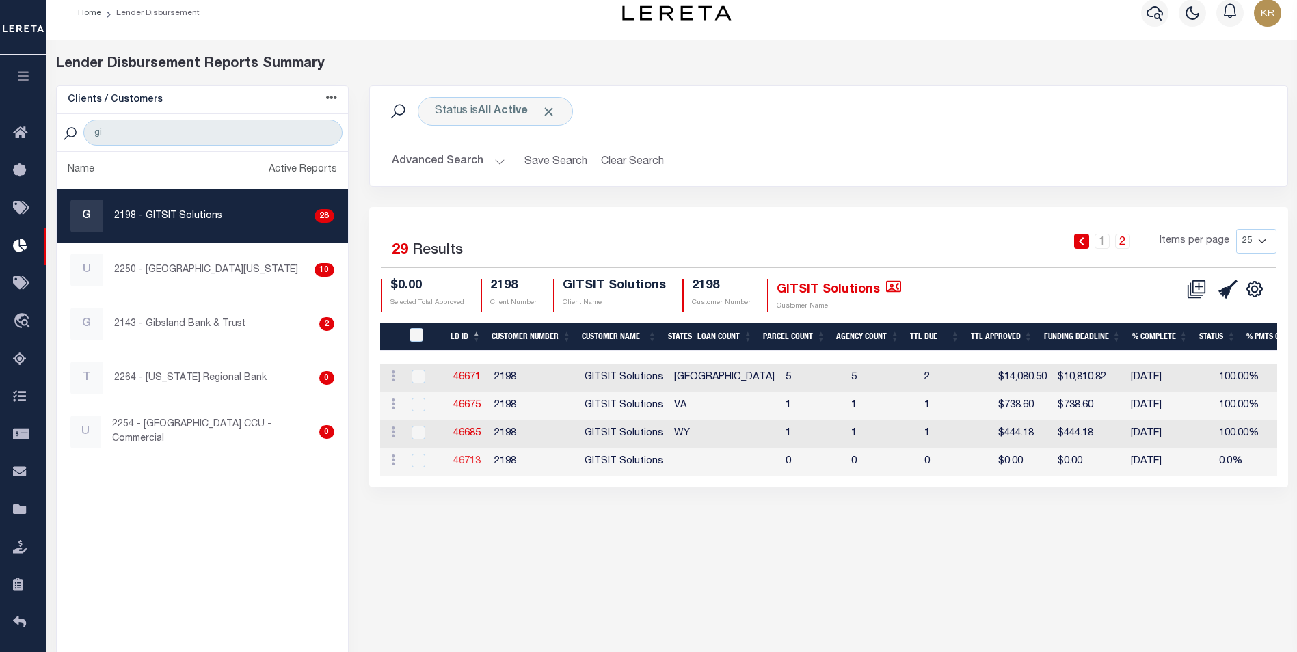
click at [468, 461] on link "46713" at bounding box center [466, 462] width 27 height 10
checkbox input "true"
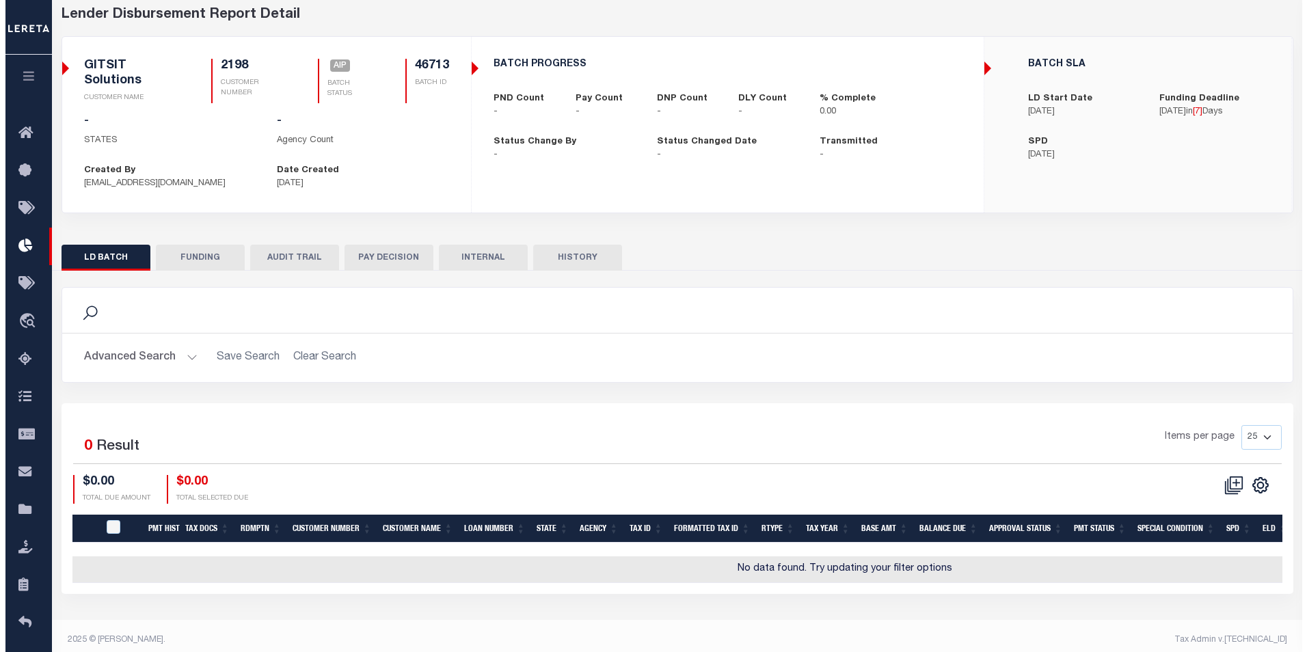
scroll to position [72, 0]
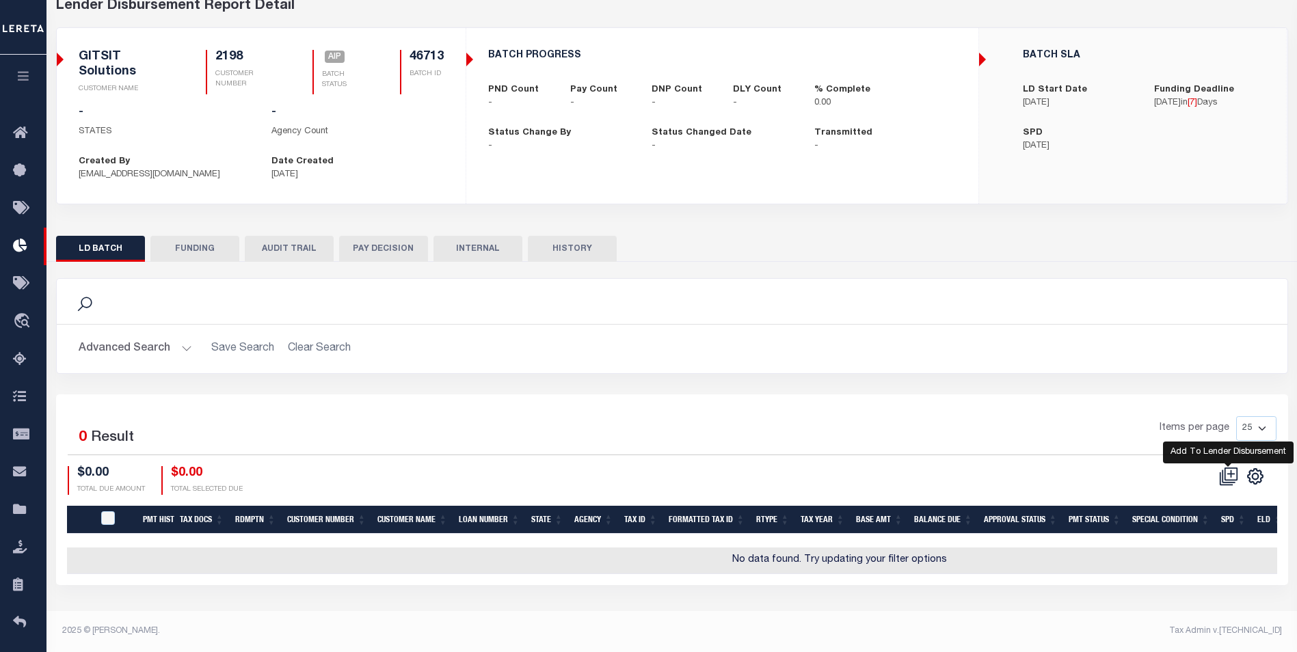
click at [1229, 472] on icon at bounding box center [1228, 476] width 19 height 19
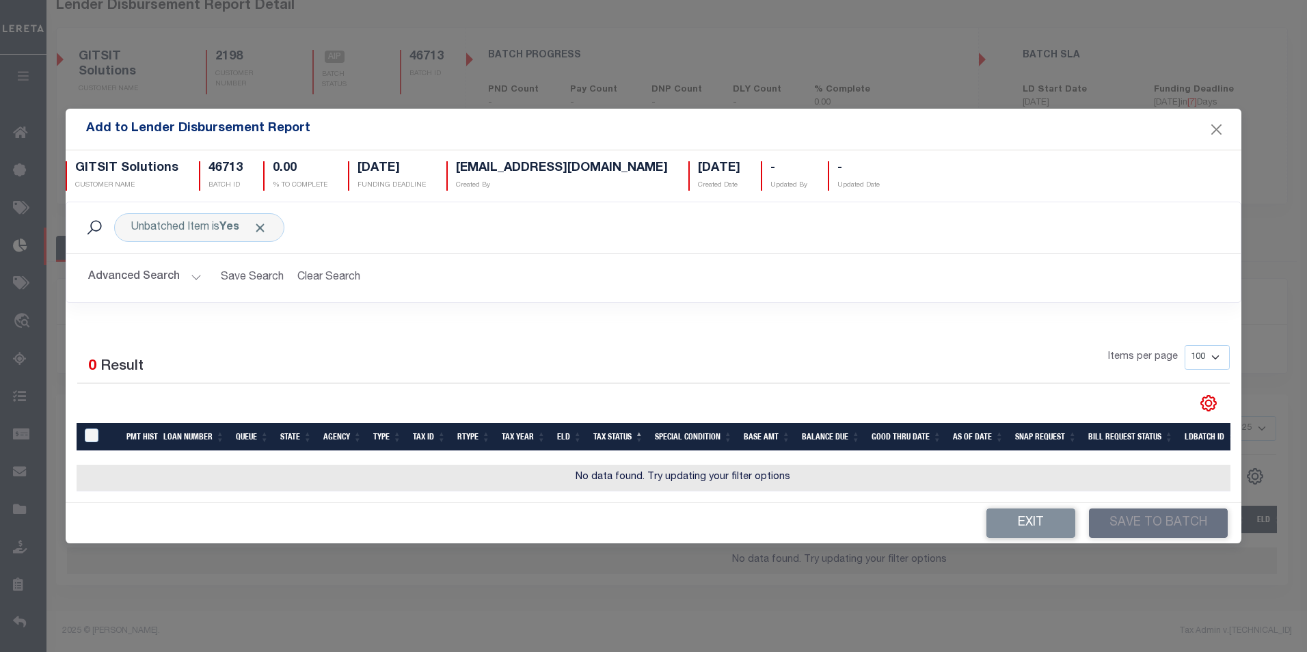
click at [120, 274] on button "Advanced Search" at bounding box center [144, 278] width 113 height 27
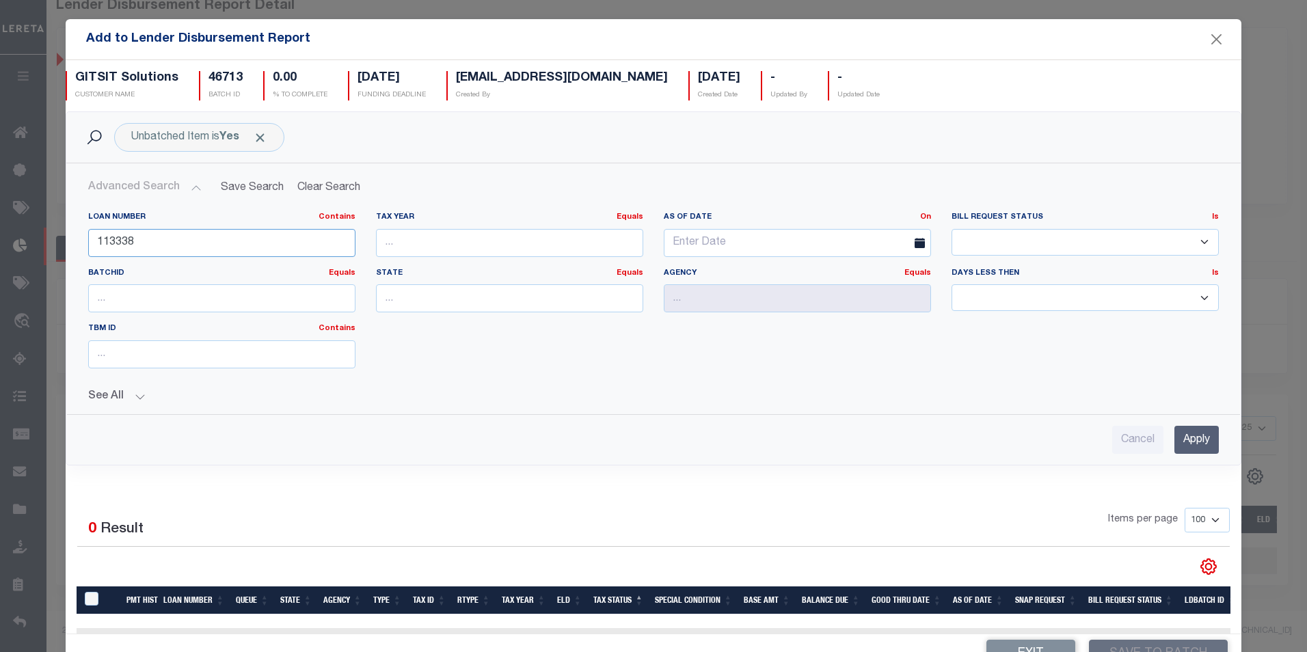
click at [191, 240] on input "113338" at bounding box center [221, 243] width 267 height 28
drag, startPoint x: 180, startPoint y: 240, endPoint x: 51, endPoint y: 237, distance: 129.2
click at [51, 237] on div "Add to Lender Disbursement Report GITSIT Solutions CUSTOMER NAME 46713 BATCH ID…" at bounding box center [653, 326] width 1307 height 652
paste input "2191019"
drag, startPoint x: 150, startPoint y: 247, endPoint x: 17, endPoint y: 249, distance: 133.3
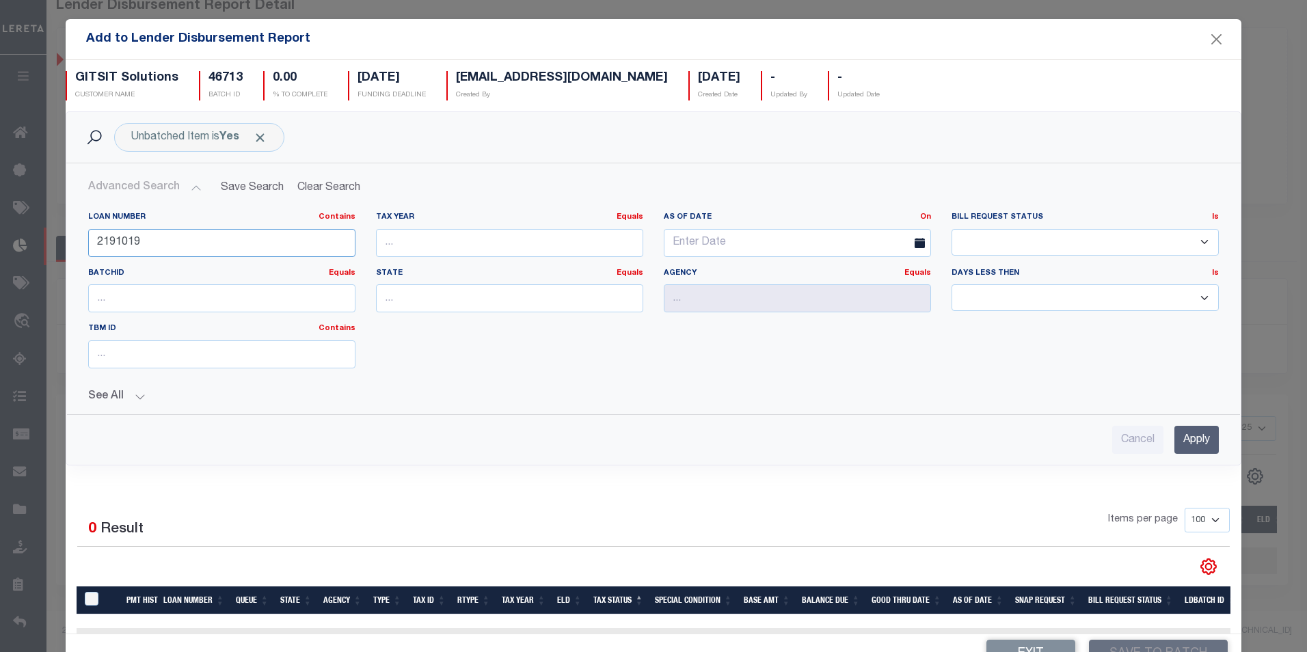
click at [18, 249] on div "Add to Lender Disbursement Report GITSIT Solutions CUSTOMER NAME 46713 BATCH ID…" at bounding box center [653, 326] width 1307 height 652
paste input "0002189090"
type input "0002189090"
click at [1174, 442] on input "Apply" at bounding box center [1196, 440] width 44 height 28
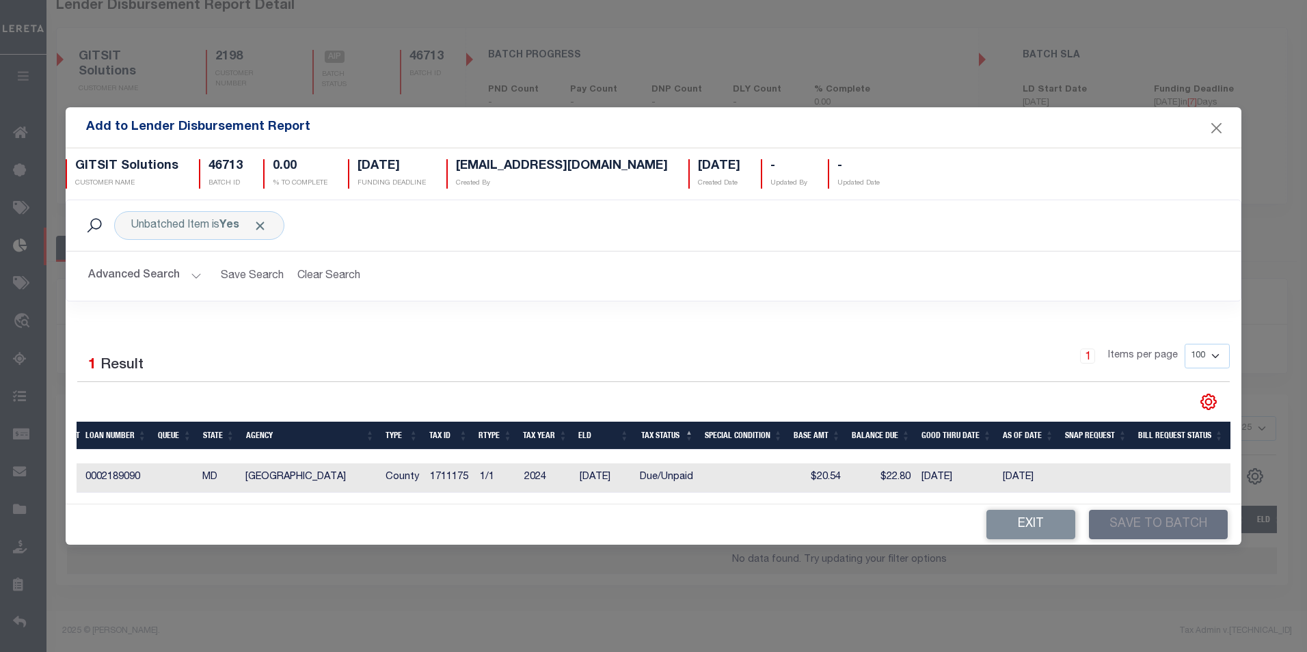
scroll to position [0, 0]
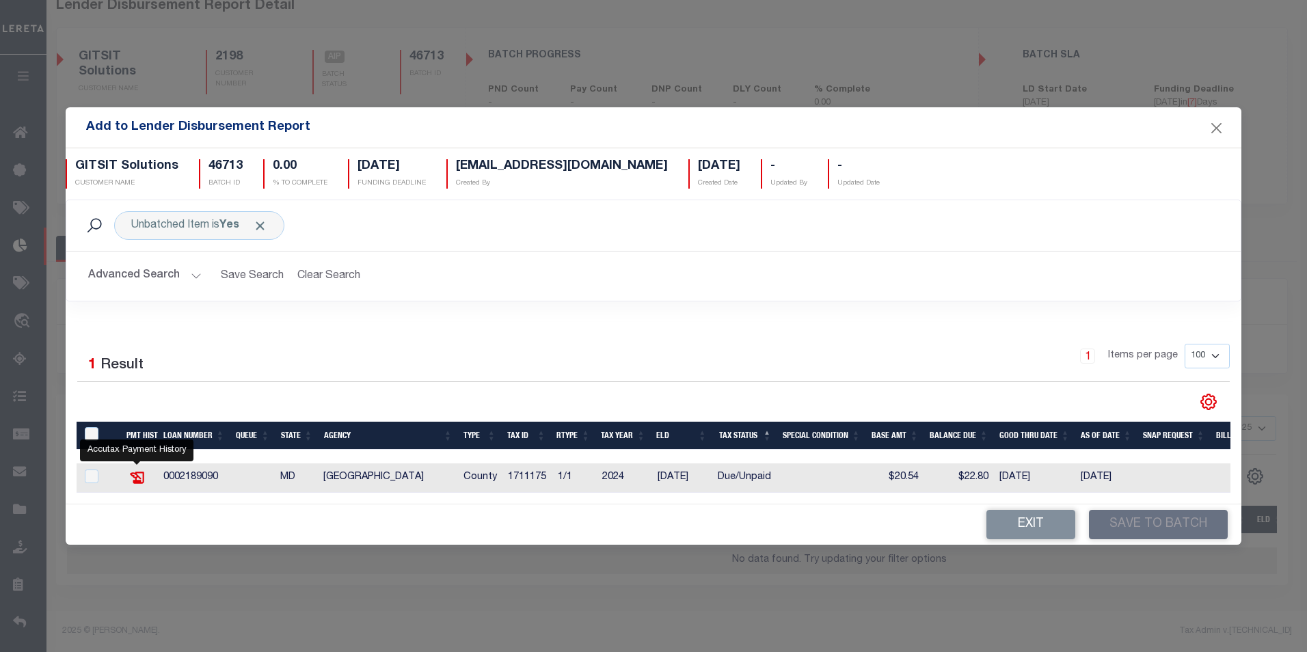
click at [135, 476] on icon at bounding box center [138, 478] width 18 height 18
checkbox input "true"
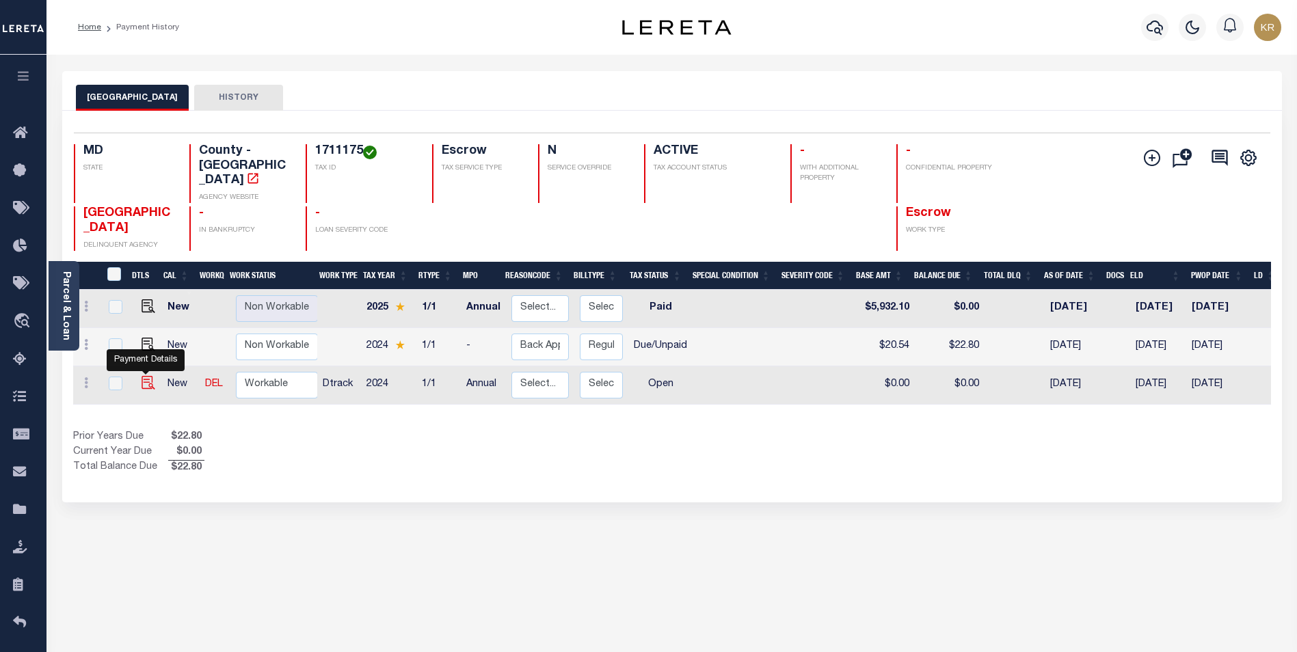
click at [148, 387] on img "" at bounding box center [148, 383] width 14 height 14
checkbox input "true"
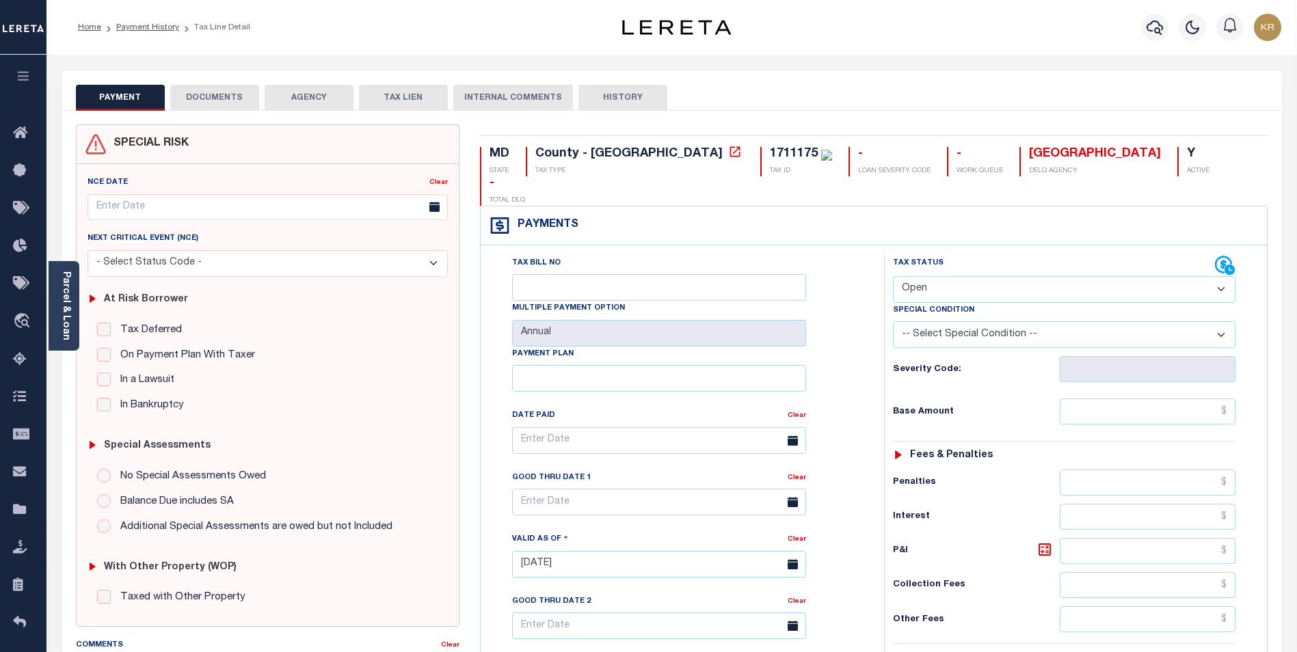
click at [954, 276] on select "- Select Status Code - Open Due/Unpaid Paid Incomplete No Tax Due Internal Refu…" at bounding box center [1064, 289] width 342 height 27
select select "PYD"
click at [893, 276] on select "- Select Status Code - Open Due/Unpaid Paid Incomplete No Tax Due Internal Refu…" at bounding box center [1064, 289] width 342 height 27
type input "[DATE]"
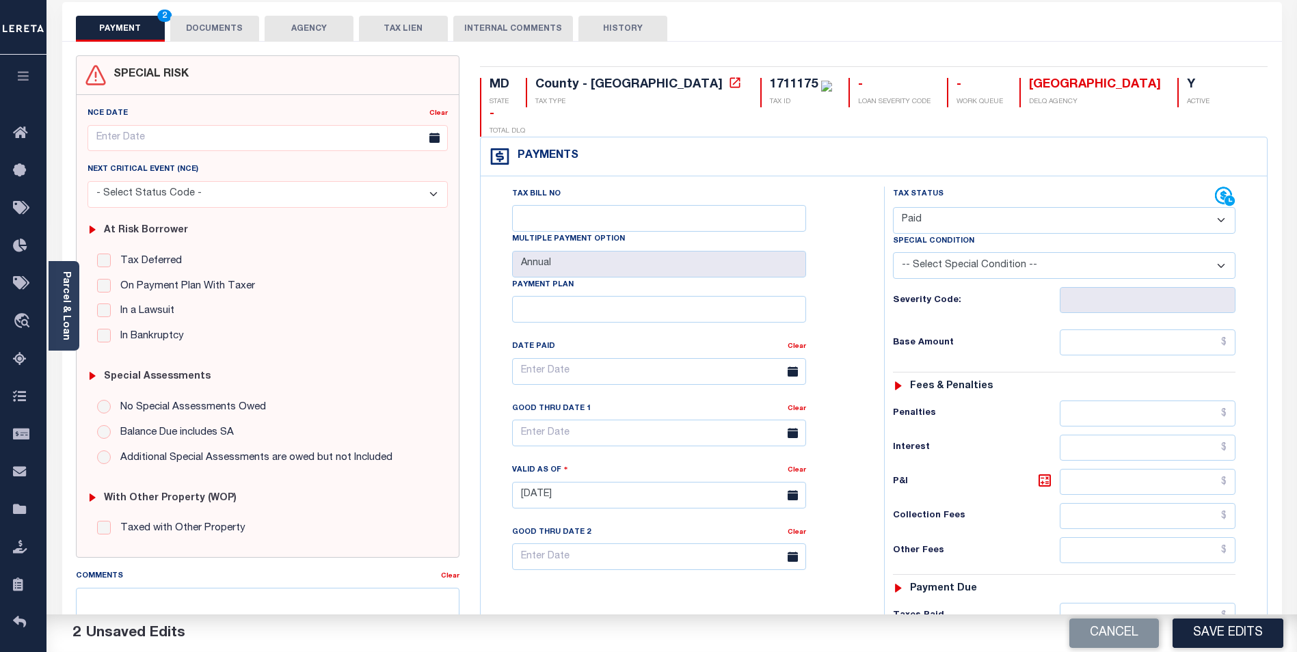
scroll to position [68, 0]
click at [1243, 634] on button "Save Edits" at bounding box center [1227, 633] width 111 height 29
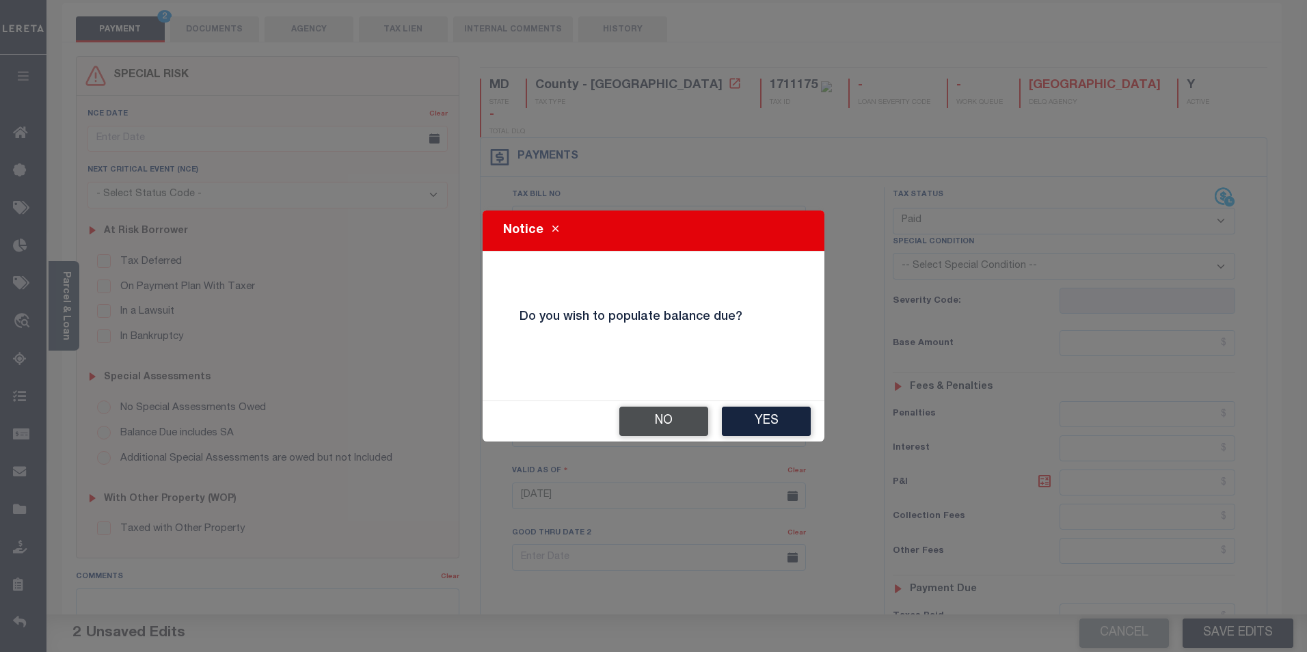
click at [671, 424] on button "No" at bounding box center [663, 421] width 89 height 29
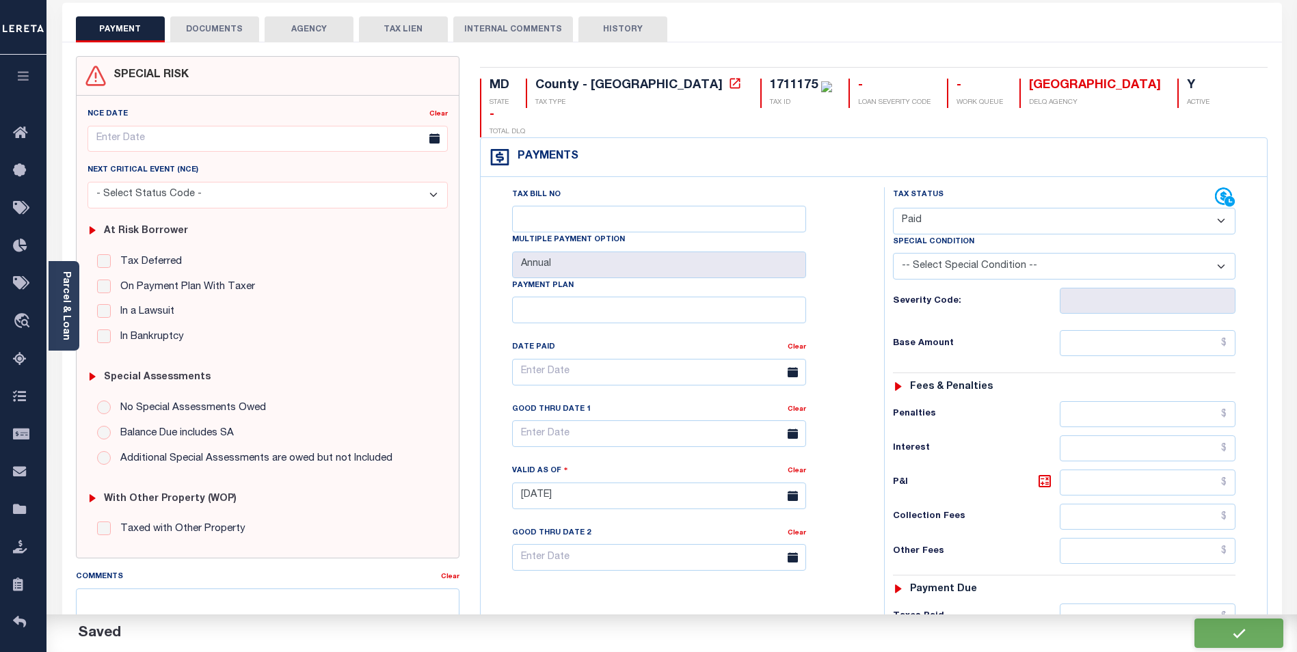
checkbox input "false"
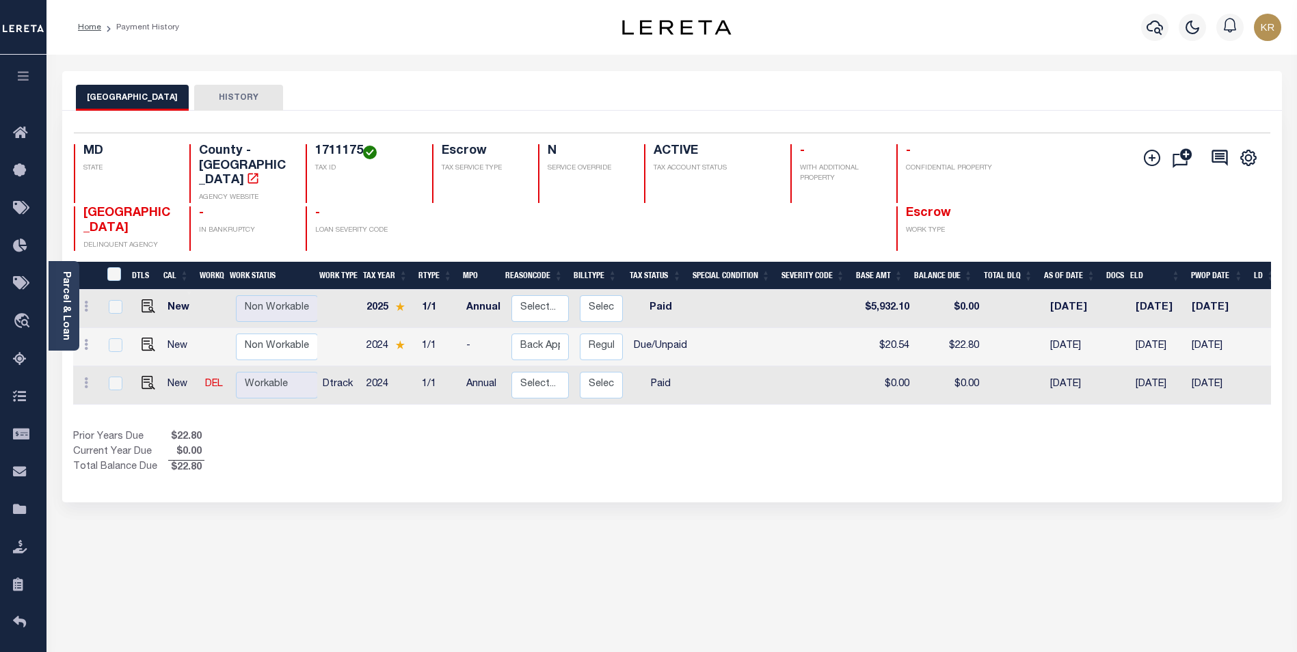
scroll to position [0, 156]
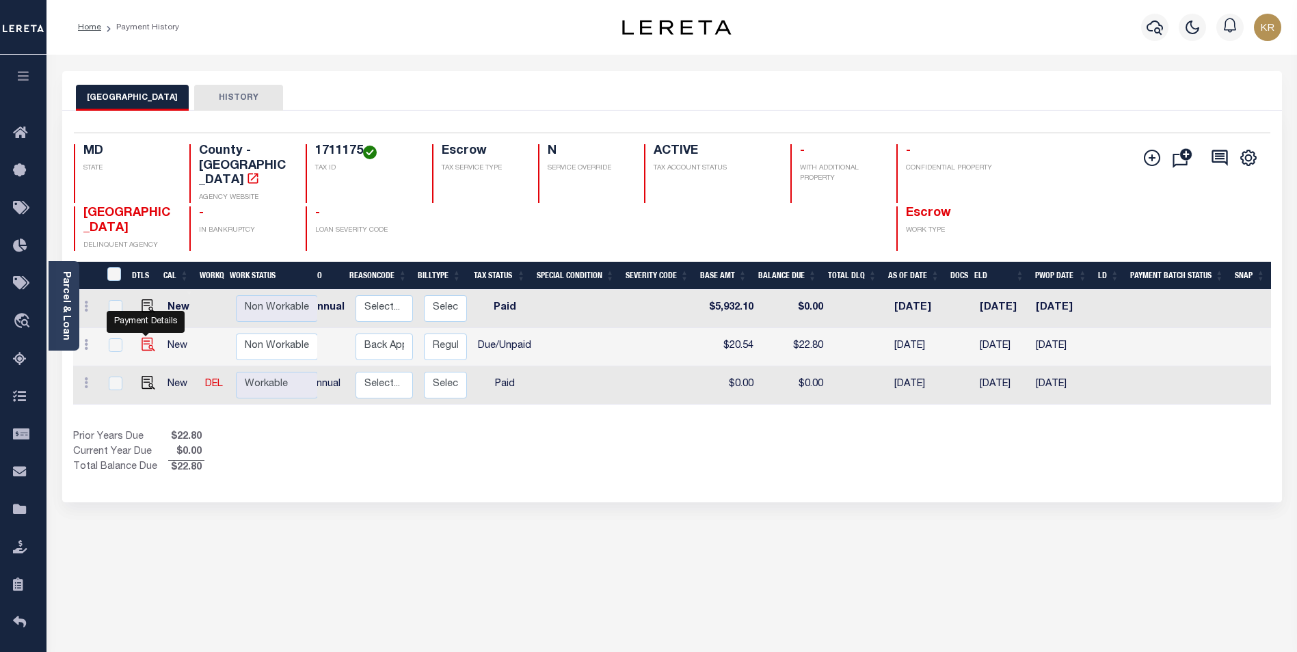
click at [141, 345] on img "" at bounding box center [148, 345] width 14 height 14
checkbox input "true"
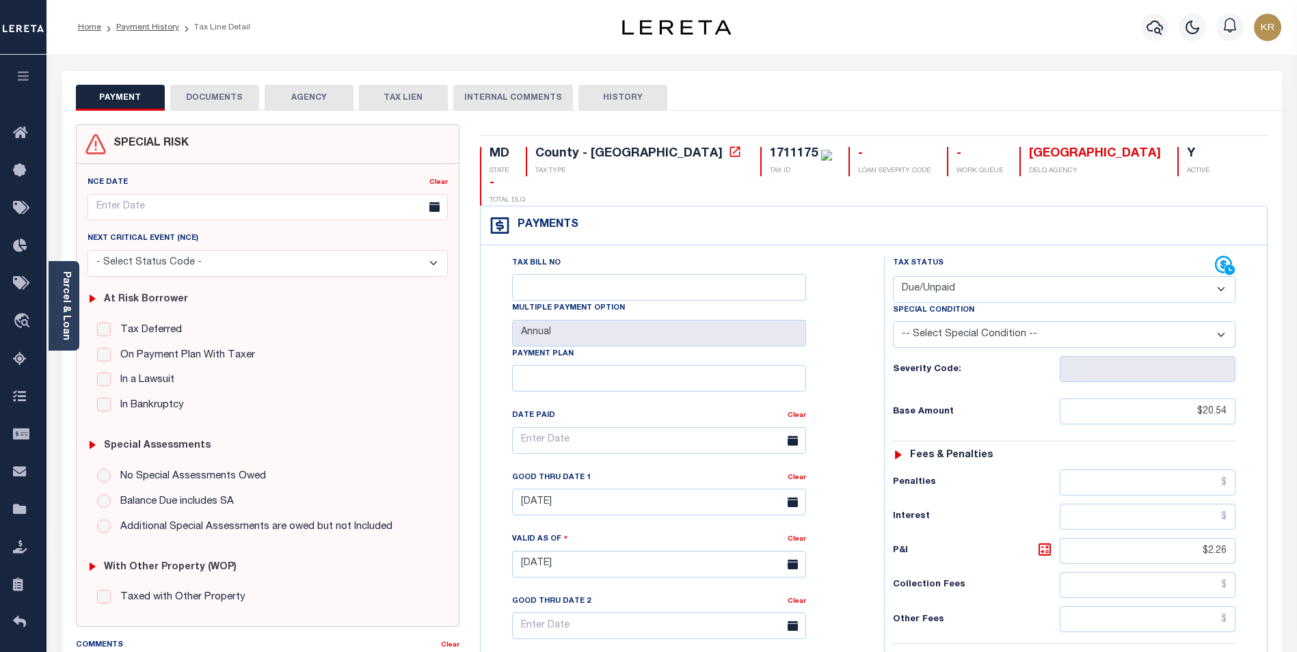
click at [990, 276] on select "- Select Status Code - Open Due/Unpaid Paid Incomplete No Tax Due Internal Refu…" at bounding box center [1064, 289] width 342 height 27
select select "PYD"
click at [893, 276] on select "- Select Status Code - Open Due/Unpaid Paid Incomplete No Tax Due Internal Refu…" at bounding box center [1064, 289] width 342 height 27
type input "[DATE]"
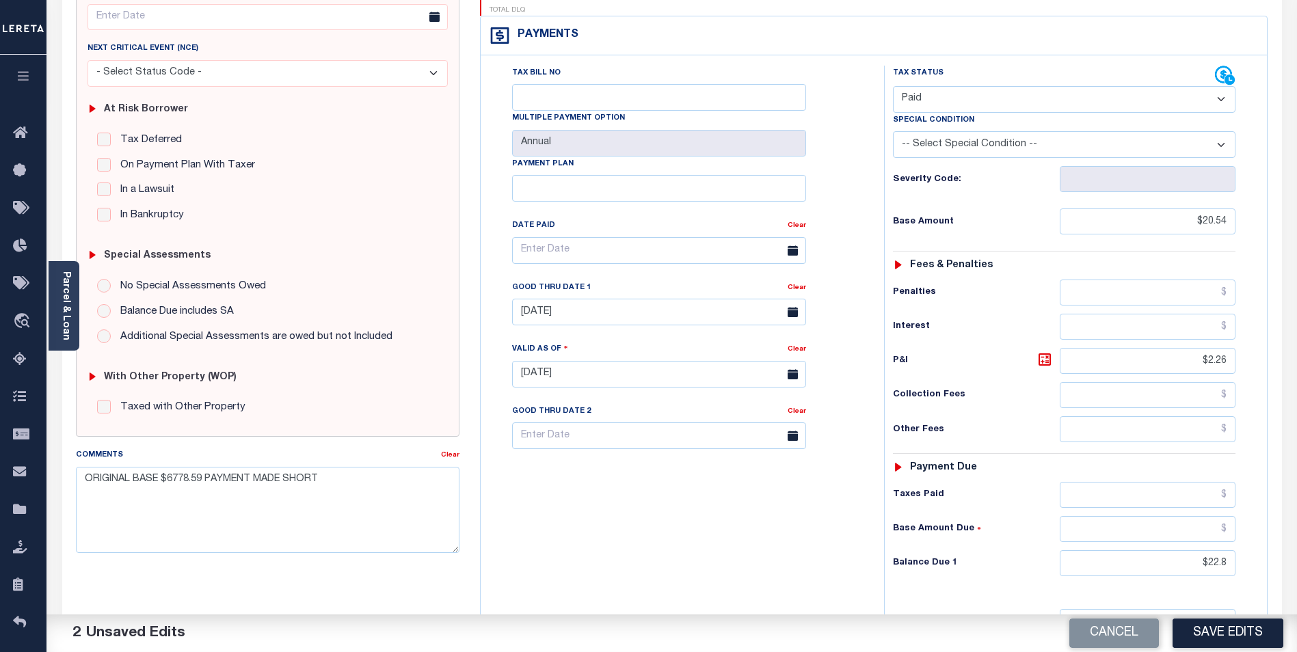
scroll to position [205, 0]
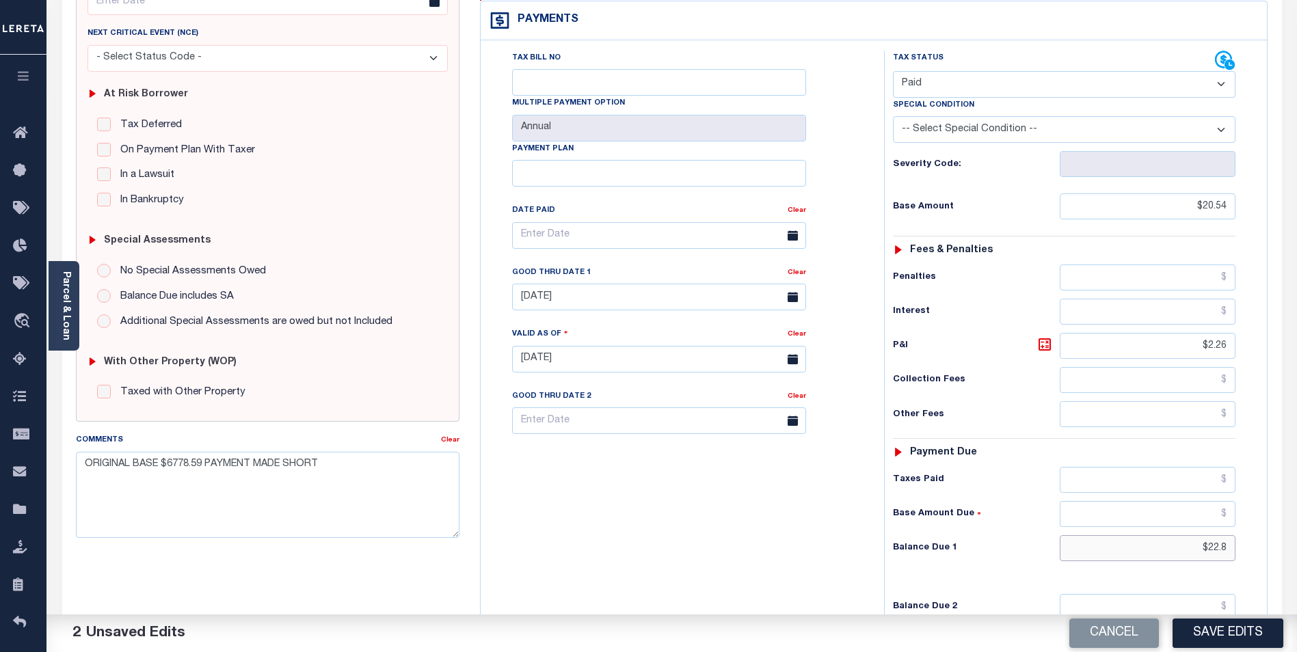
drag, startPoint x: 1187, startPoint y: 519, endPoint x: 1244, endPoint y: 513, distance: 57.0
click at [1244, 513] on div "Tax Status Status - Select Status Code -" at bounding box center [1068, 353] width 369 height 604
type input "$0.00"
drag, startPoint x: 1197, startPoint y: 315, endPoint x: 1268, endPoint y: 312, distance: 71.2
click at [1268, 312] on div "MD STATE County - MD TAX TYPE 1711175 TAX ID - LOAN SEVERITY CODE - WORK QUEUE …" at bounding box center [874, 358] width 809 height 878
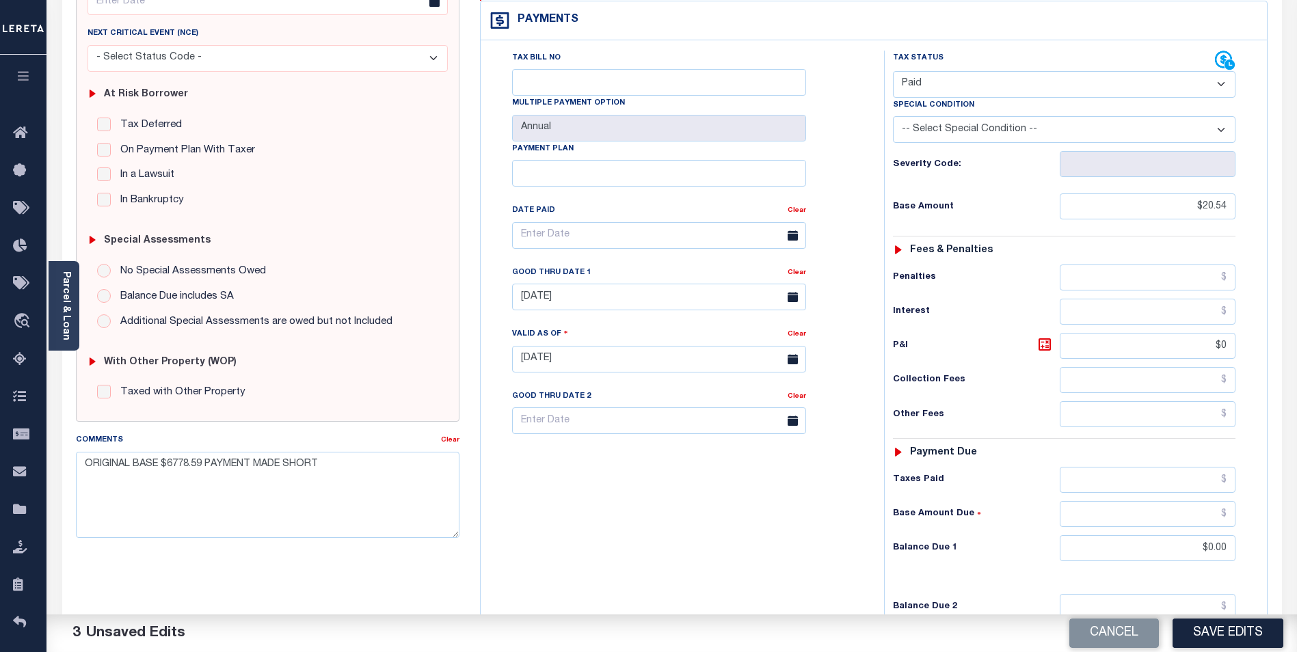
type input "$0.00"
click at [1009, 467] on div "Taxes Paid" at bounding box center [1064, 480] width 342 height 26
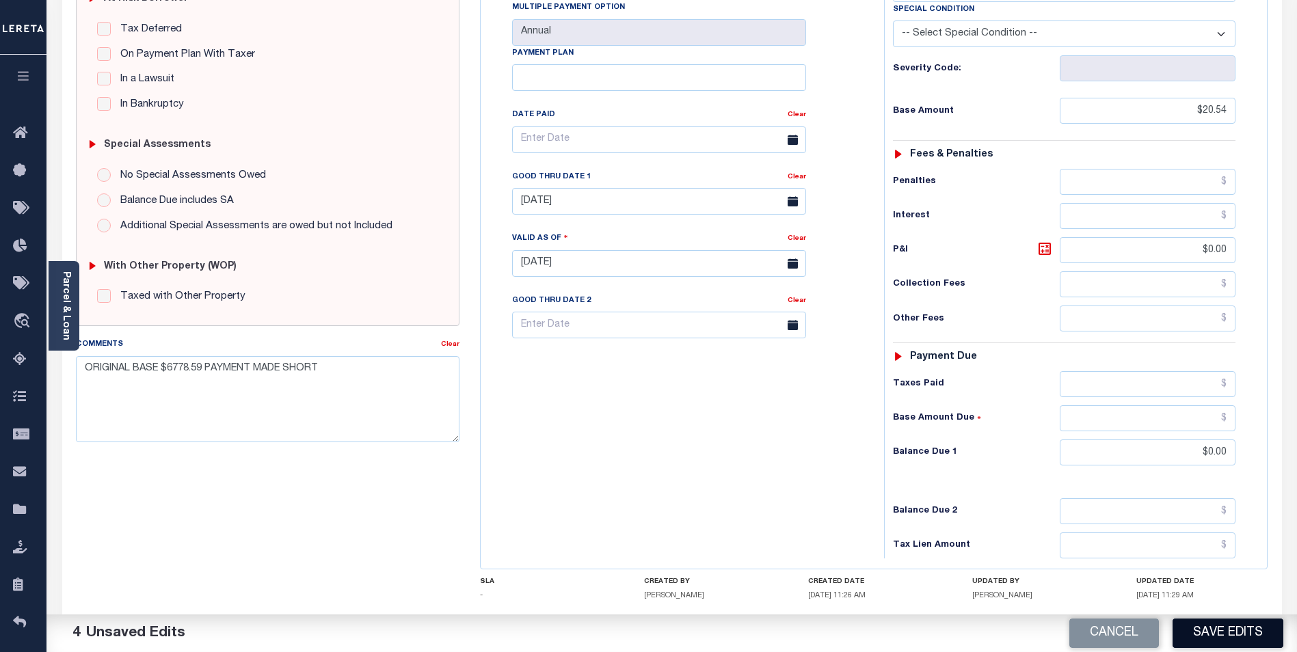
scroll to position [354, 0]
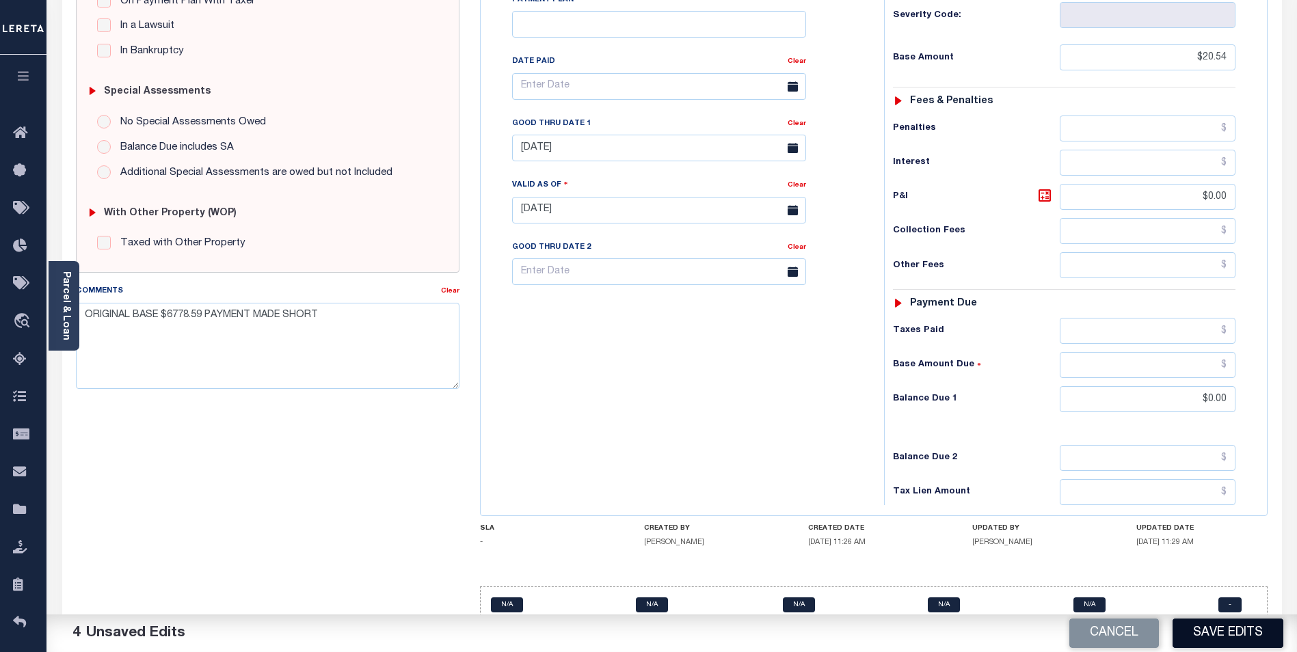
click at [1234, 636] on button "Save Edits" at bounding box center [1227, 633] width 111 height 29
checkbox input "false"
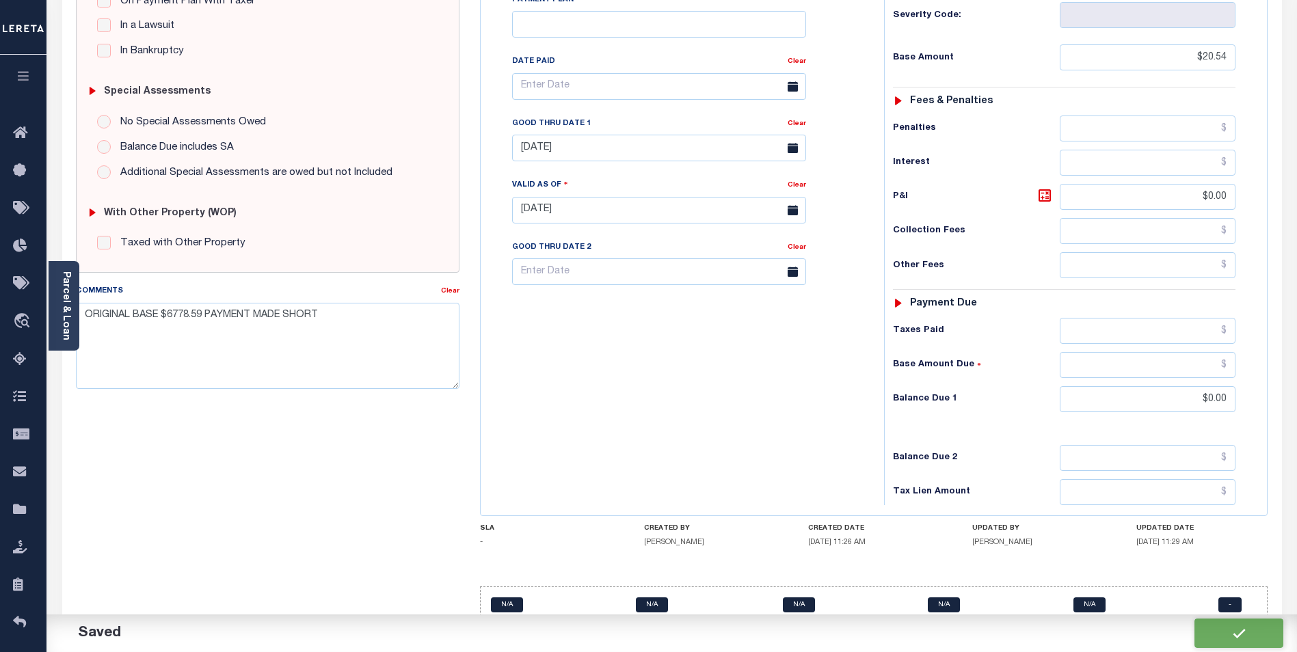
type input "$20.54"
type input "$0"
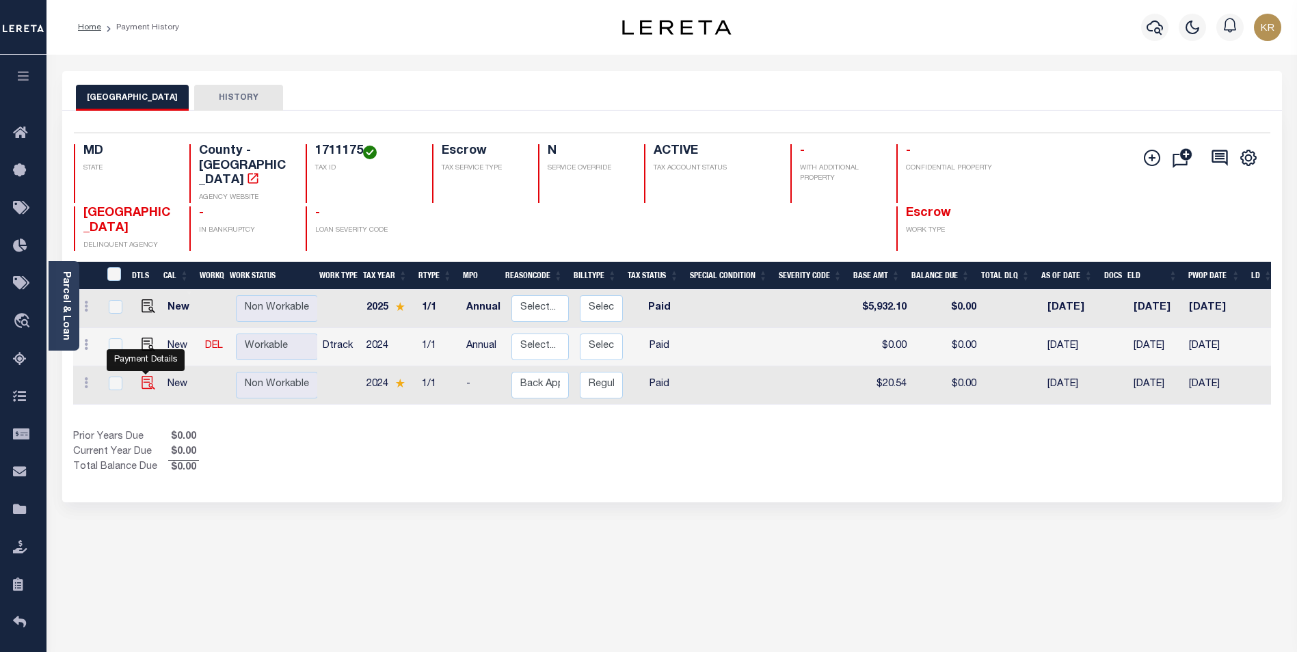
click at [141, 382] on img "" at bounding box center [148, 383] width 14 height 14
checkbox input "true"
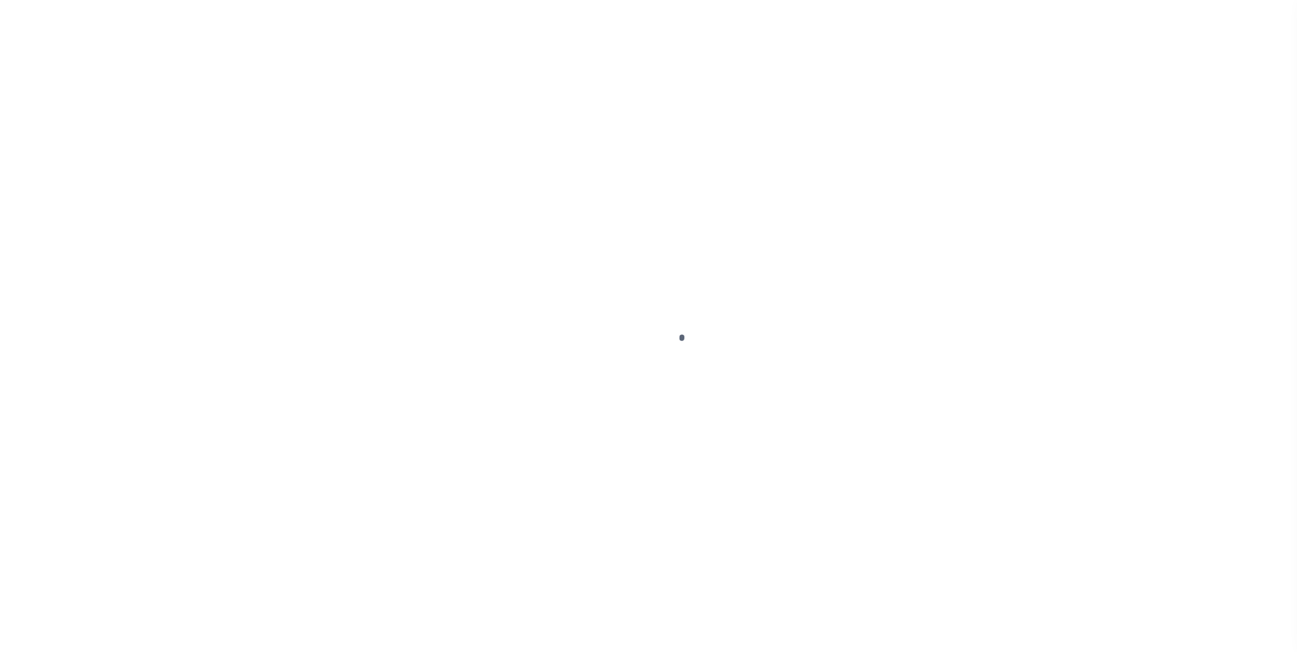
select select "PYD"
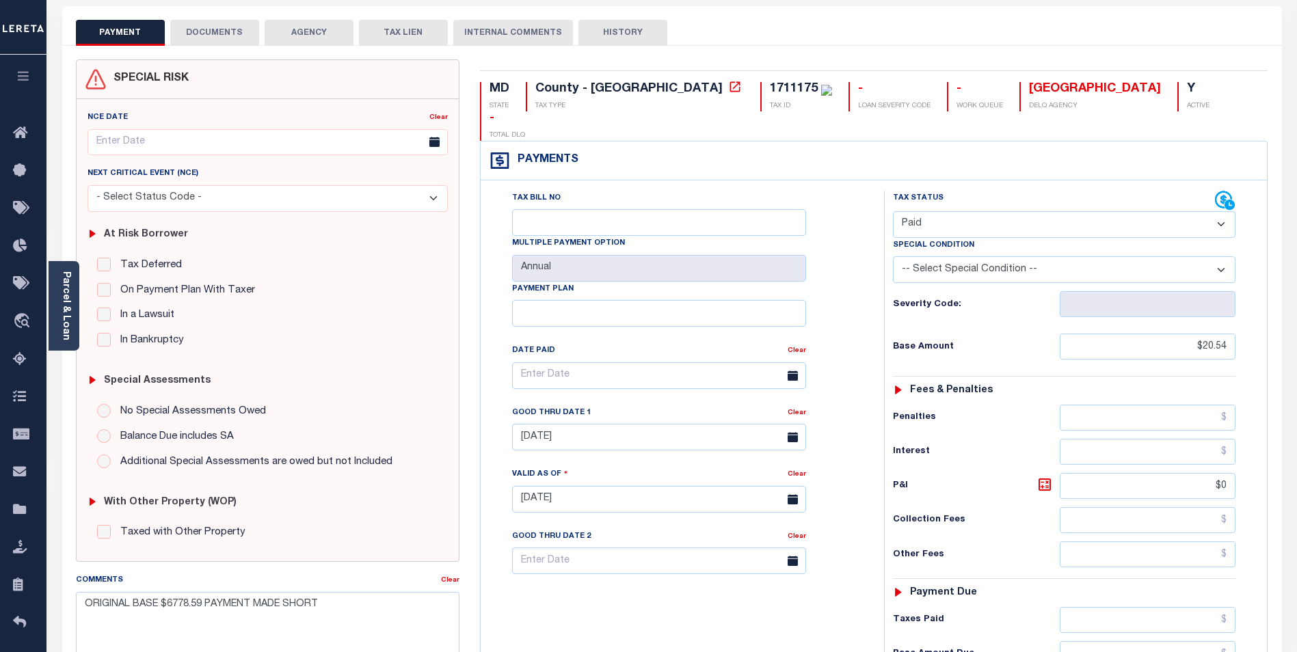
scroll to position [68, 0]
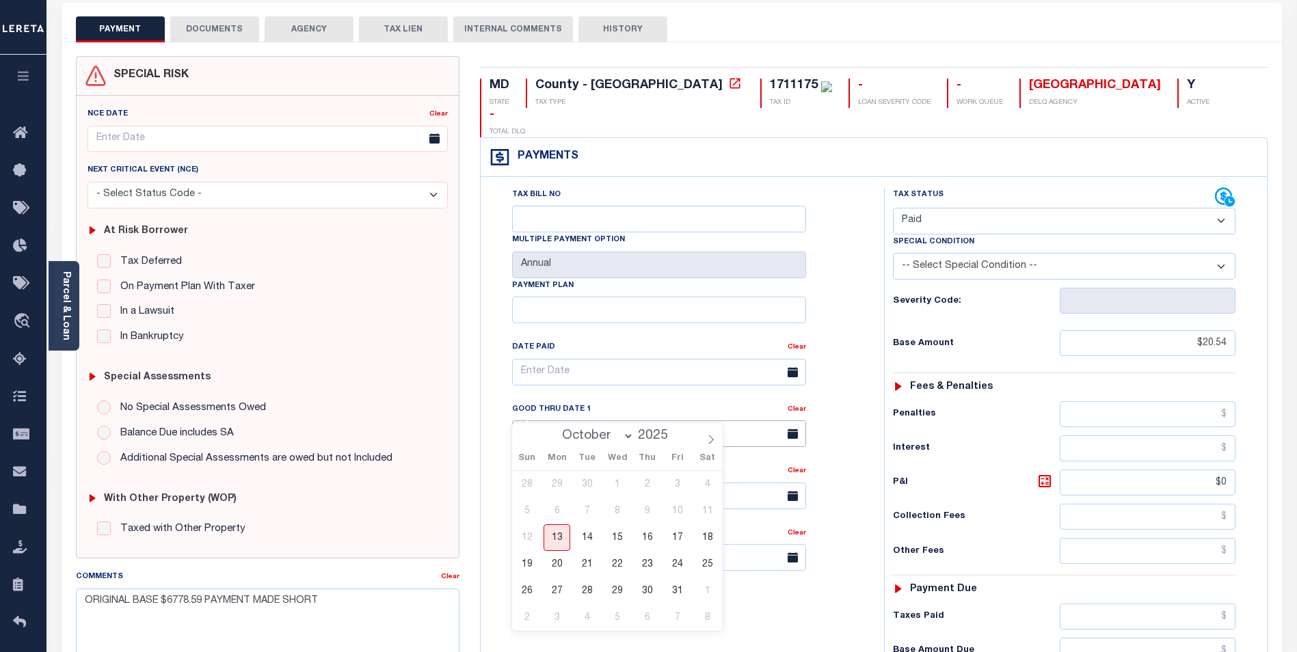
drag, startPoint x: 610, startPoint y: 399, endPoint x: 507, endPoint y: 410, distance: 104.5
click at [507, 410] on div "Tax Bill No Multiple Payment Option Annual Payment Plan Clear Clear [DATE] Vali…" at bounding box center [678, 378] width 369 height 383
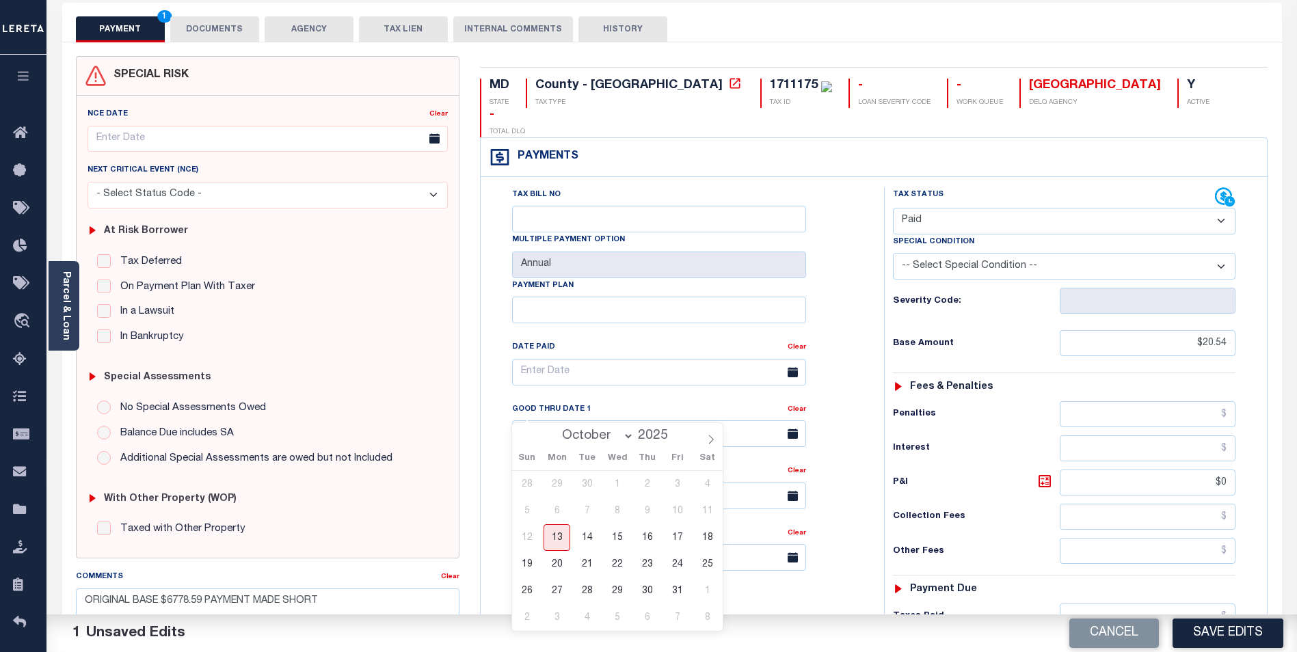
click at [649, 374] on div "Tax Bill No Multiple Payment Option Annual Payment Plan Clear Clear Valid as Of…" at bounding box center [678, 378] width 369 height 383
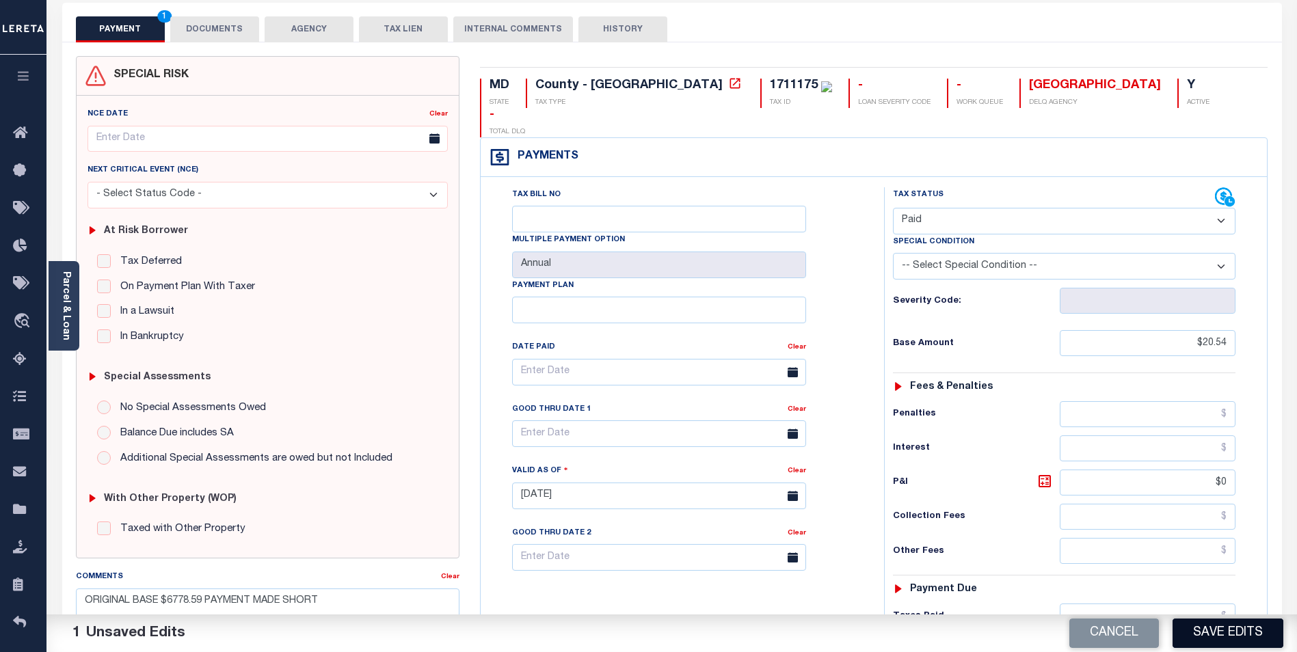
click at [1223, 629] on button "Save Edits" at bounding box center [1227, 633] width 111 height 29
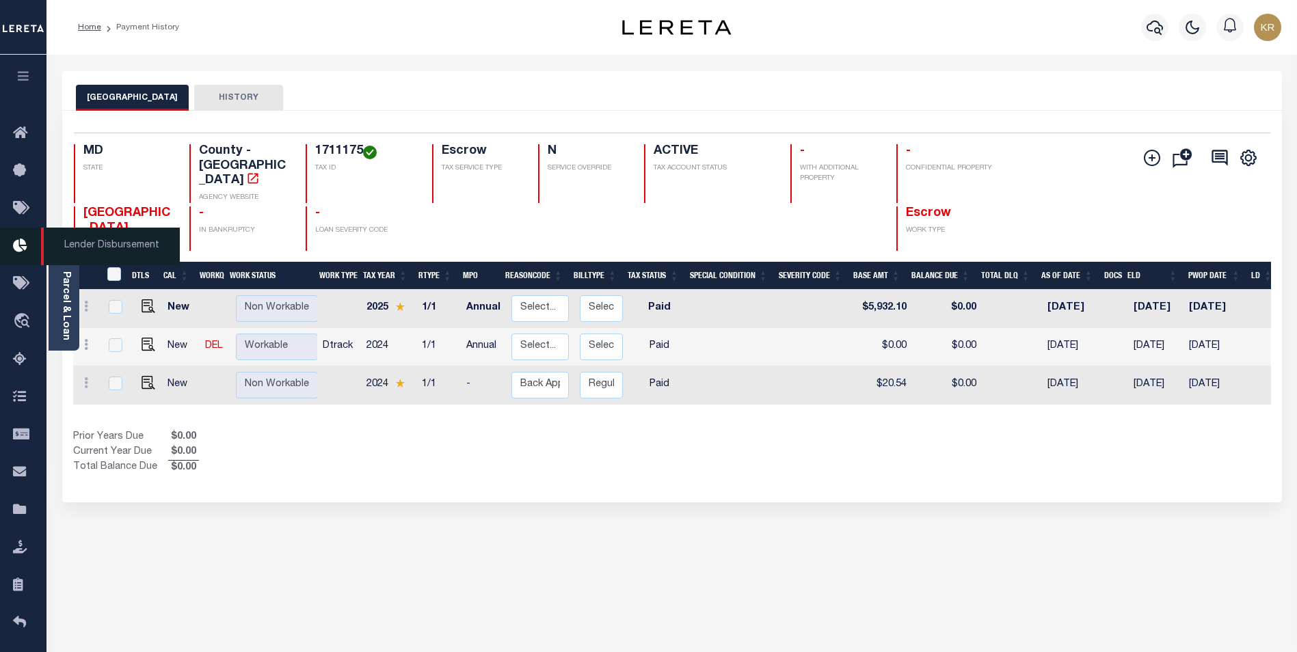
click at [20, 249] on icon at bounding box center [24, 246] width 22 height 17
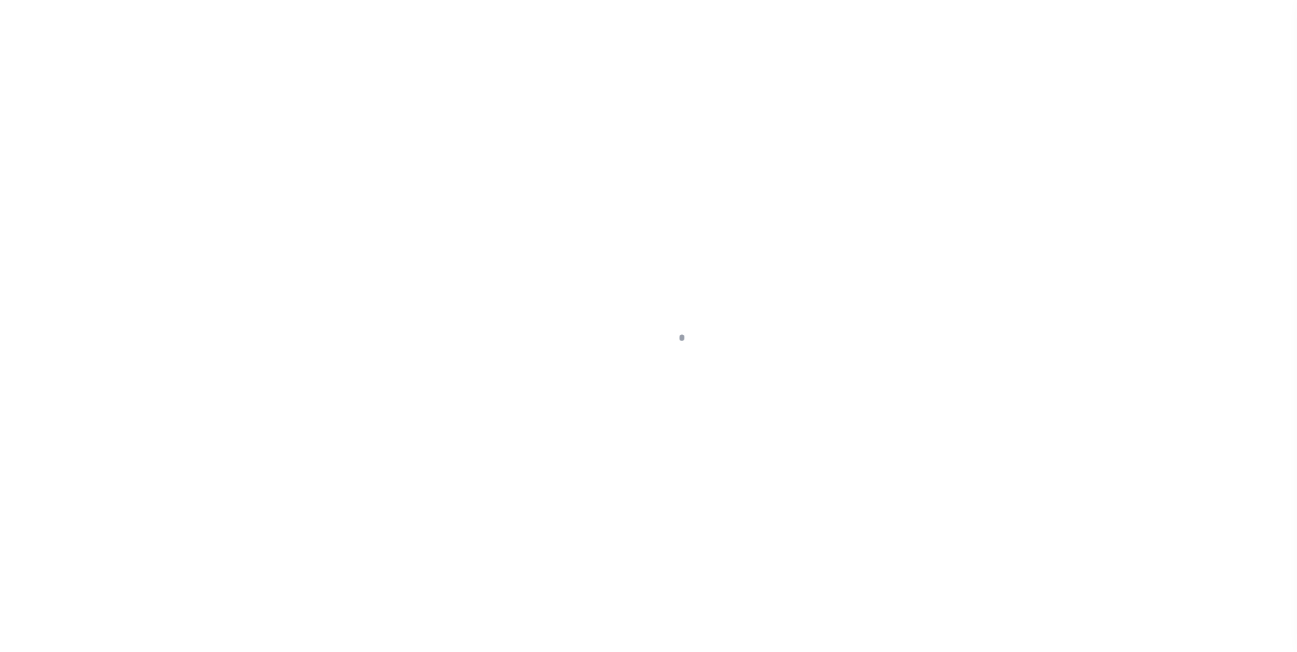
scroll to position [14, 0]
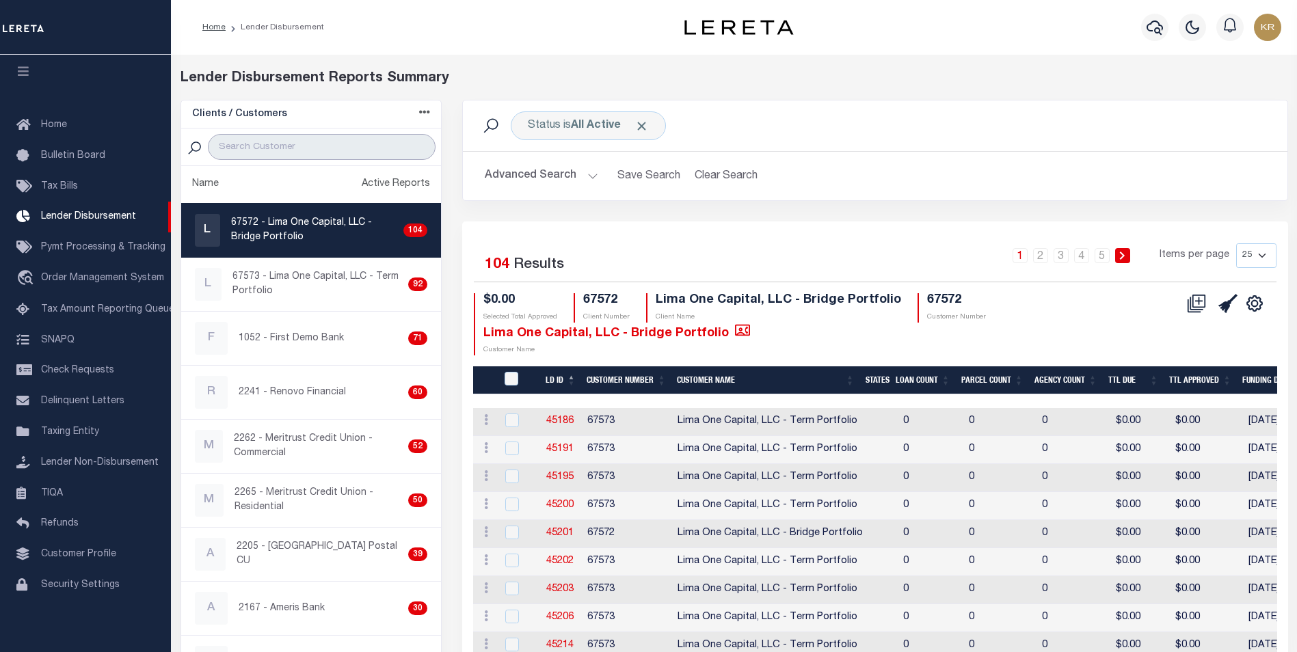
click at [269, 144] on input "search" at bounding box center [322, 147] width 228 height 26
type input "gi"
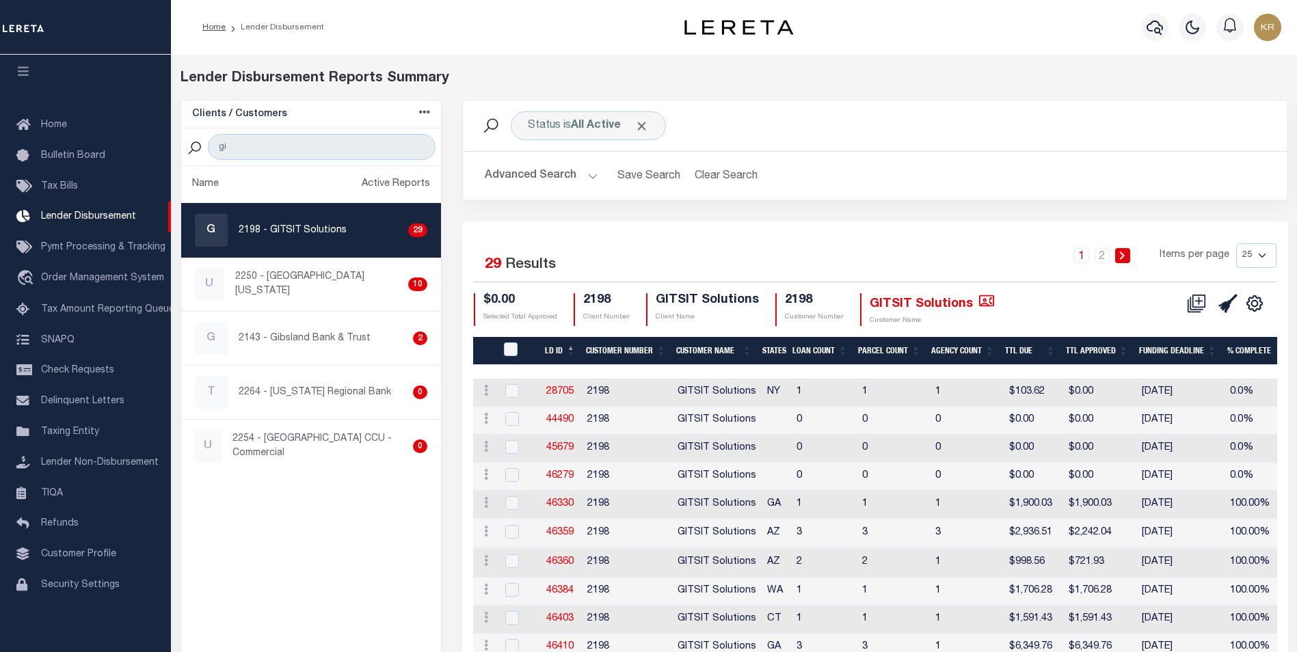
click at [336, 226] on p "2198 - GITSIT Solutions" at bounding box center [293, 231] width 108 height 14
checkbox input "true"
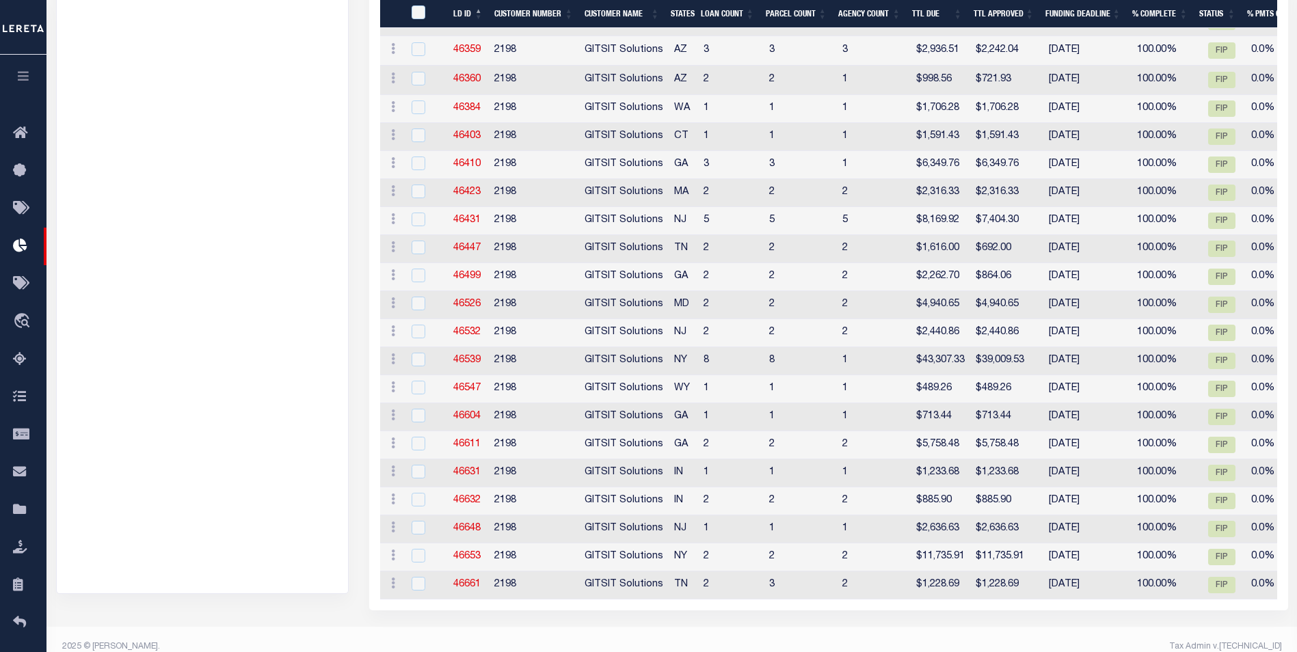
scroll to position [493, 0]
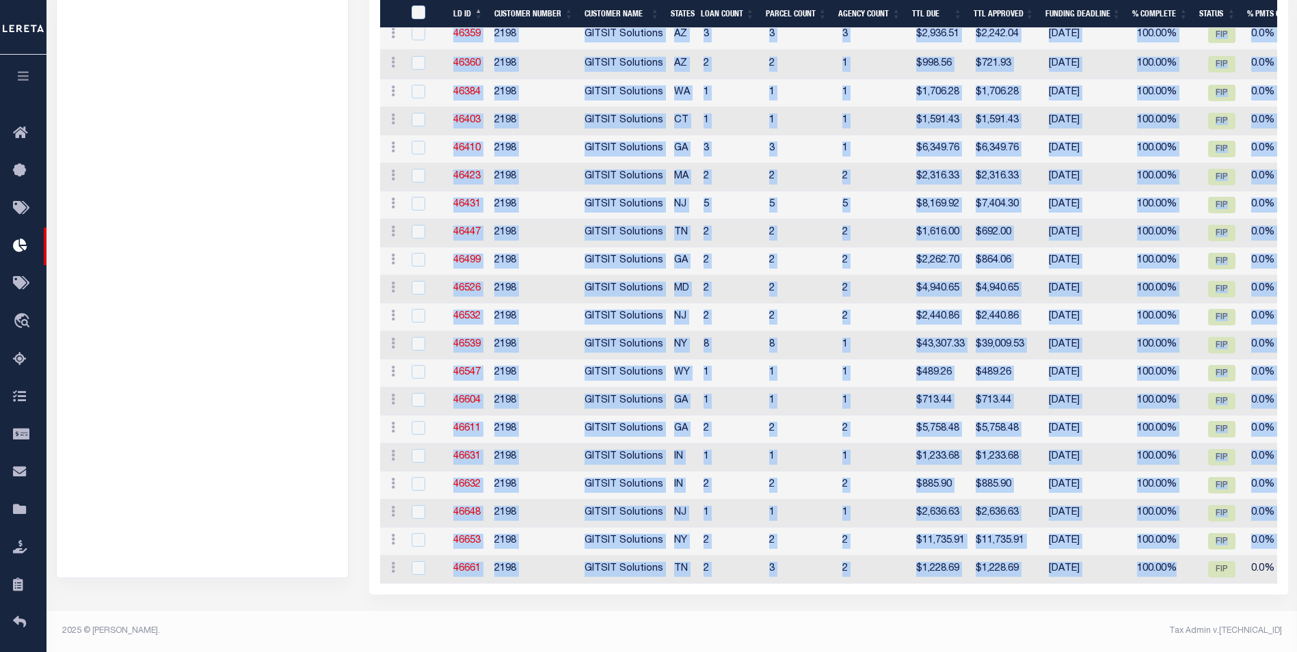
drag, startPoint x: 900, startPoint y: 585, endPoint x: 1206, endPoint y: 572, distance: 307.2
click at [1205, 573] on div "Selected 29 Results 1 2 Items per page 25 50 100 200 $0.00 2198" at bounding box center [828, 166] width 919 height 858
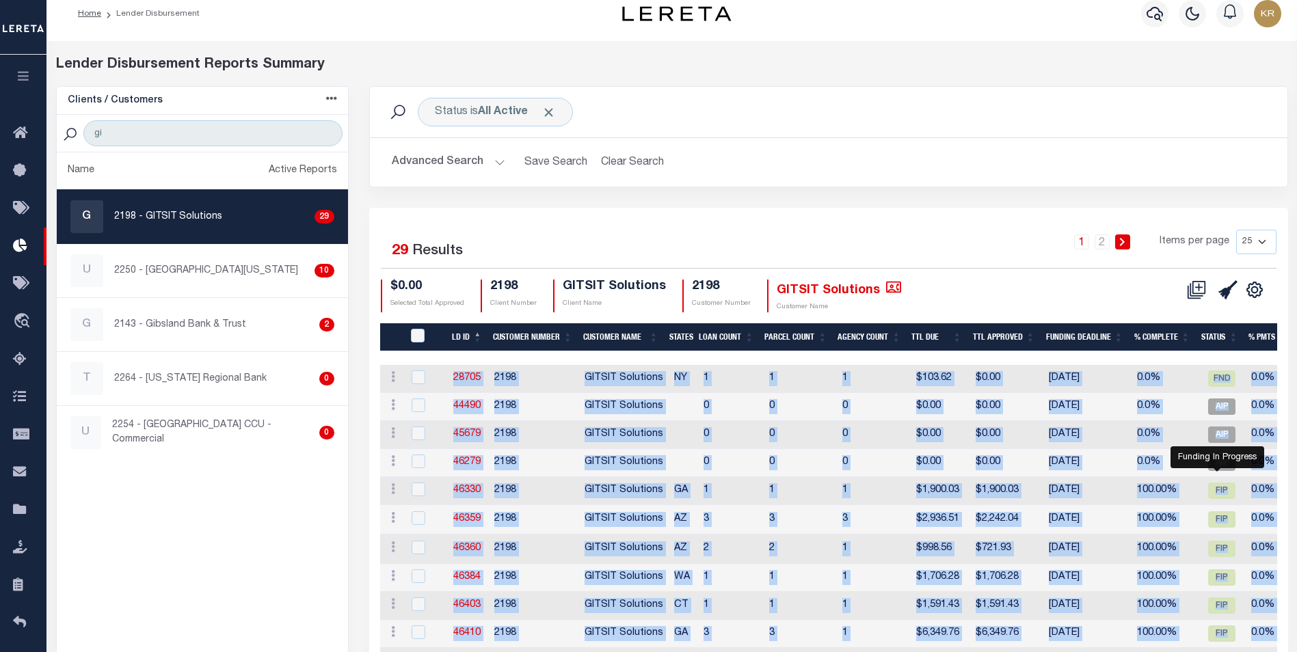
scroll to position [0, 0]
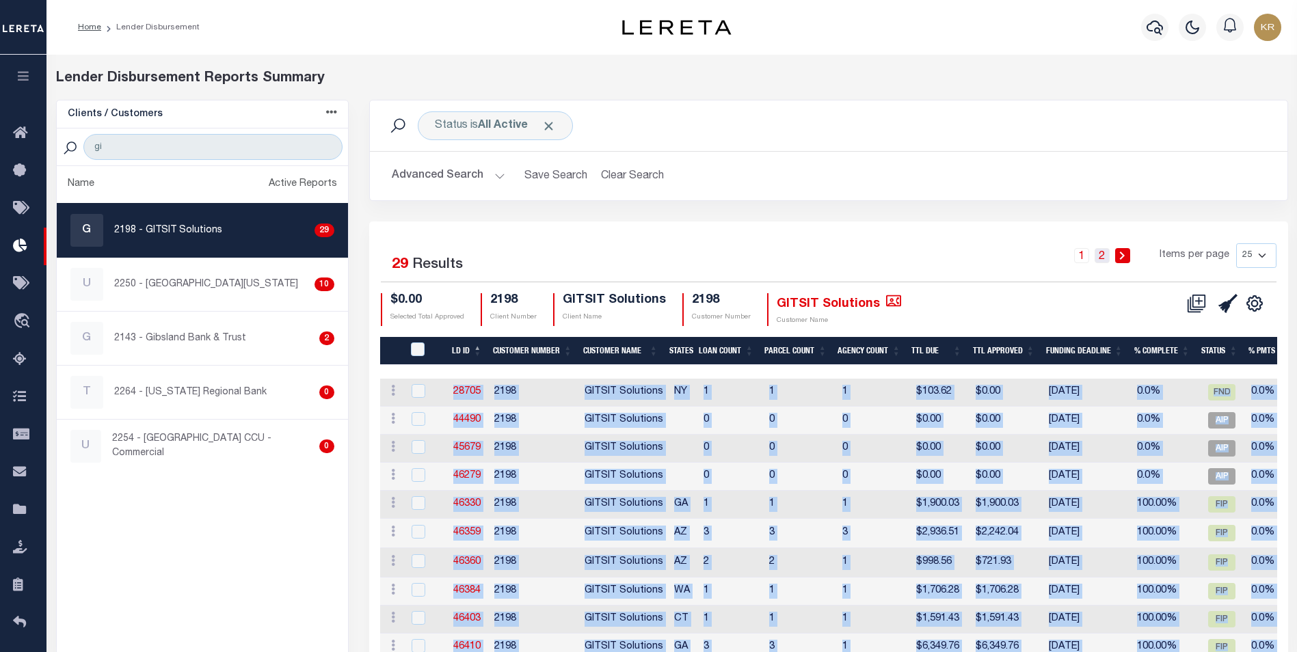
click at [1107, 260] on link "2" at bounding box center [1101, 255] width 15 height 15
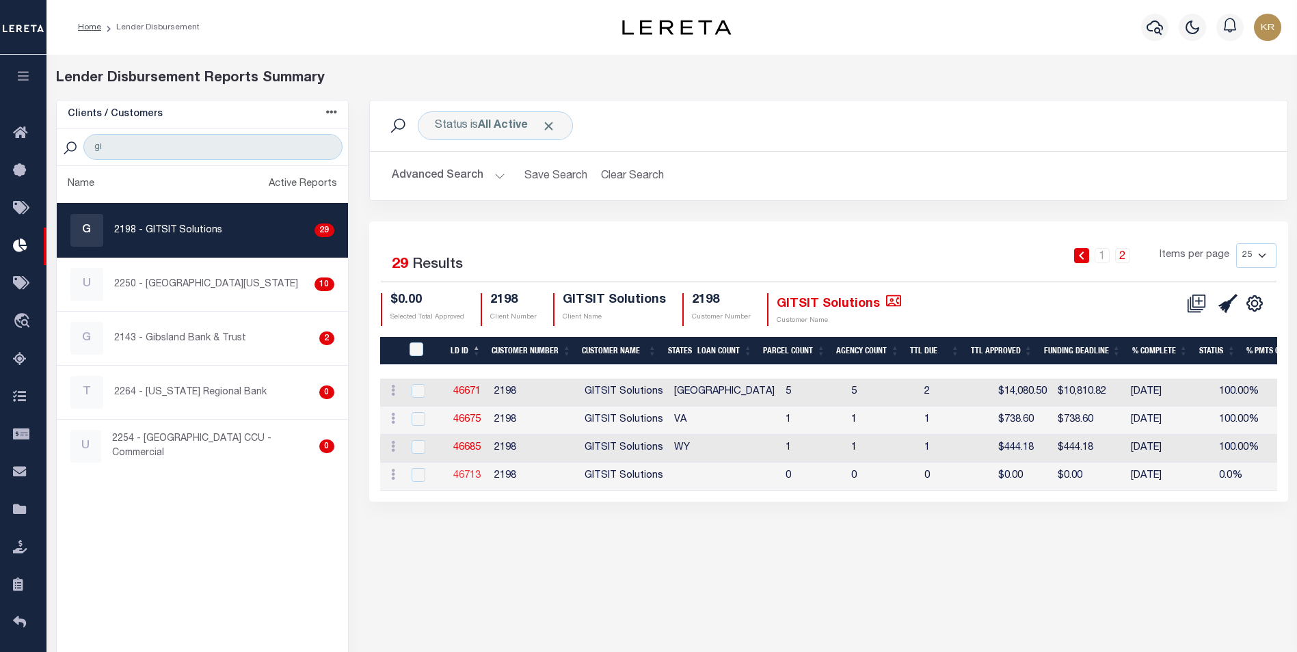
click at [465, 471] on link "46713" at bounding box center [466, 476] width 27 height 10
checkbox input "true"
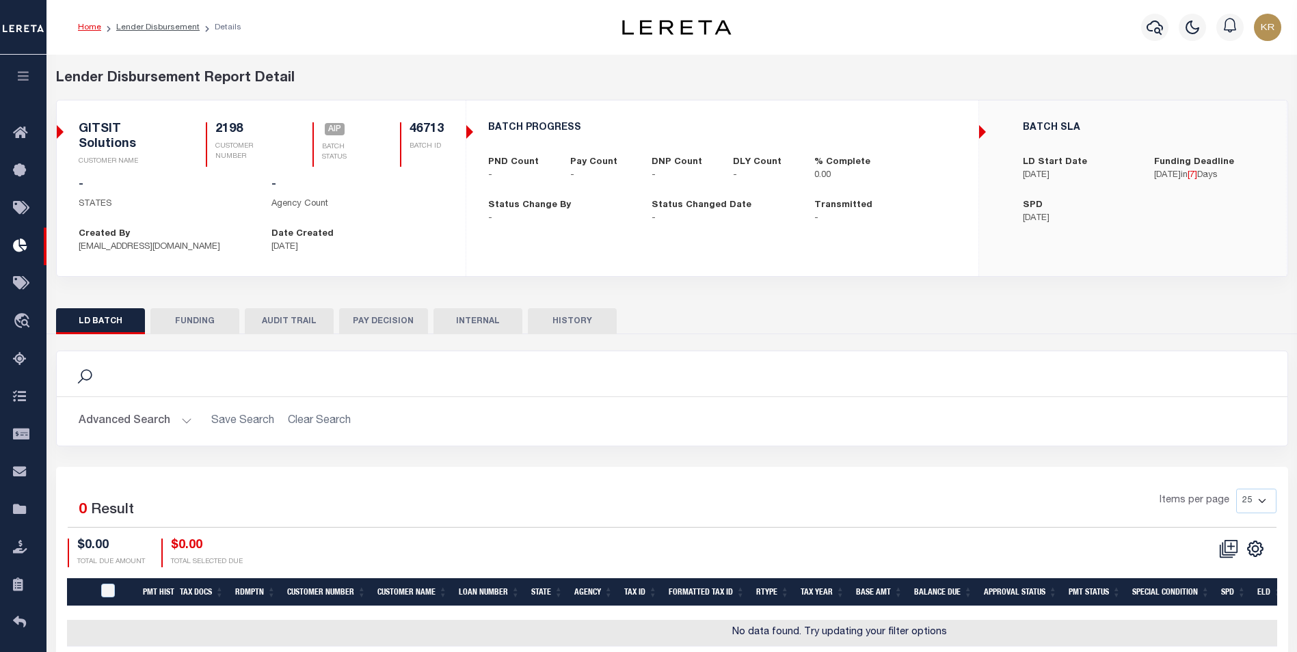
click at [126, 424] on button "Advanced Search" at bounding box center [135, 421] width 113 height 27
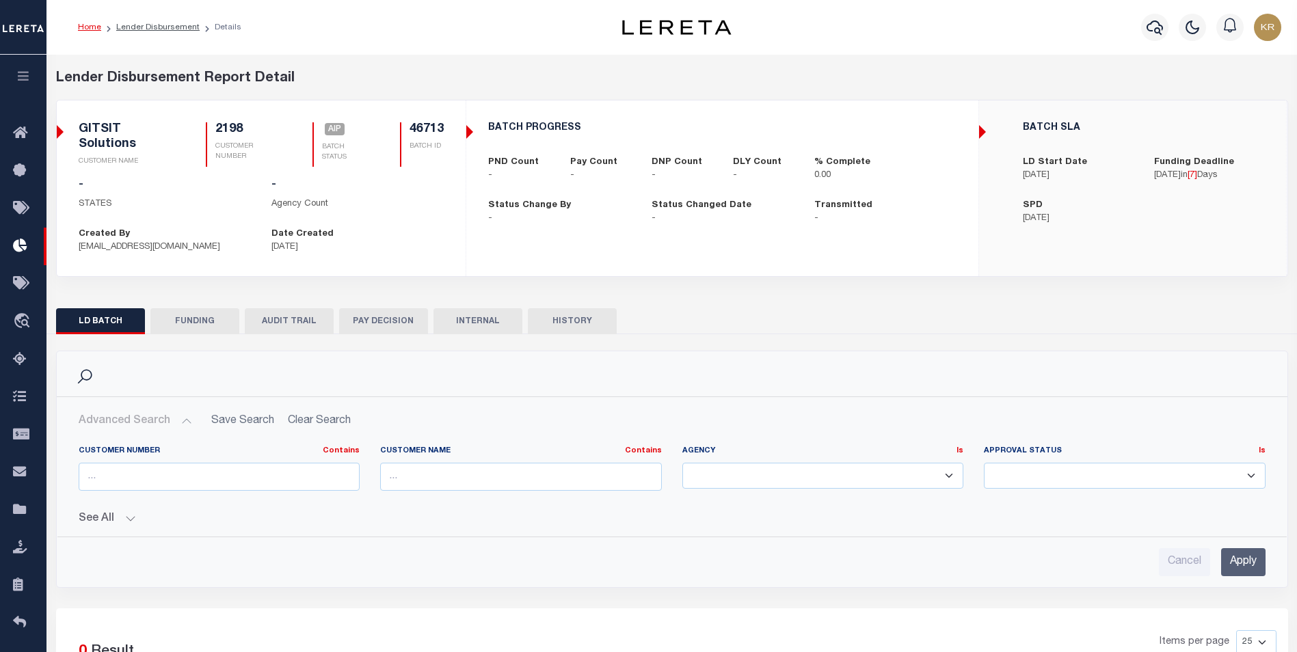
click at [160, 556] on div "Cancel Apply" at bounding box center [672, 562] width 1187 height 28
click at [148, 425] on button "Advanced Search" at bounding box center [135, 421] width 113 height 27
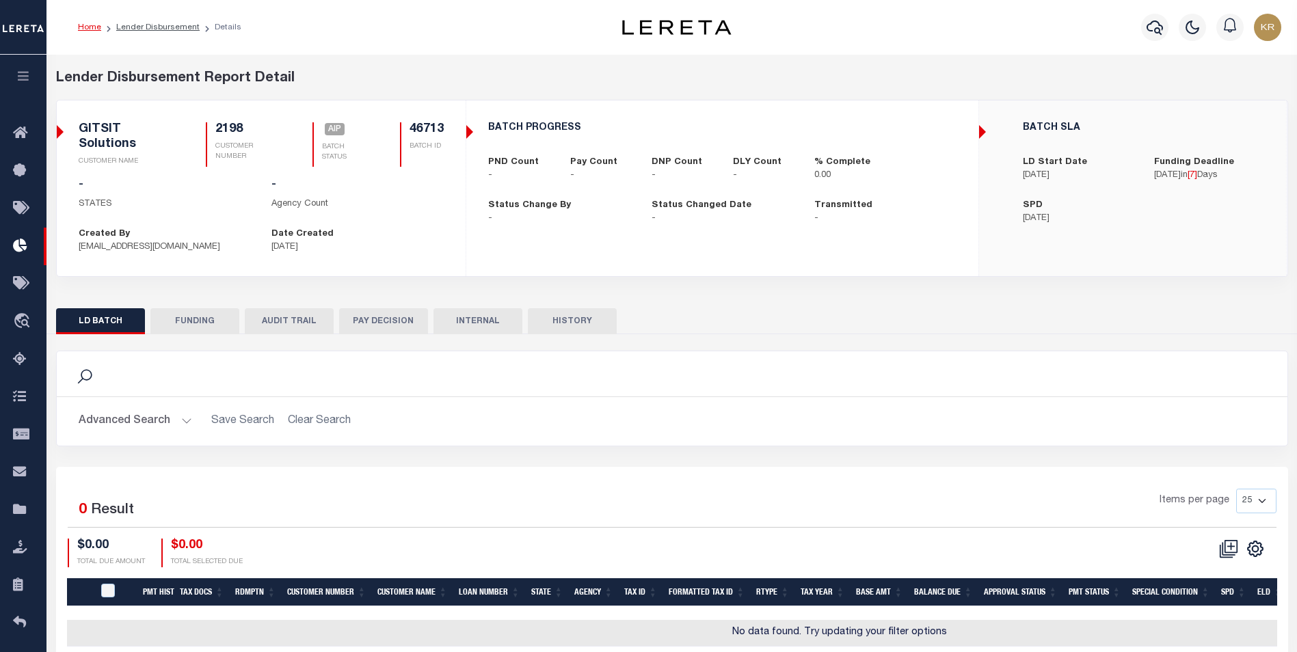
click at [148, 425] on button "Advanced Search" at bounding box center [135, 421] width 113 height 27
click at [150, 420] on button "Advanced Search" at bounding box center [135, 421] width 113 height 27
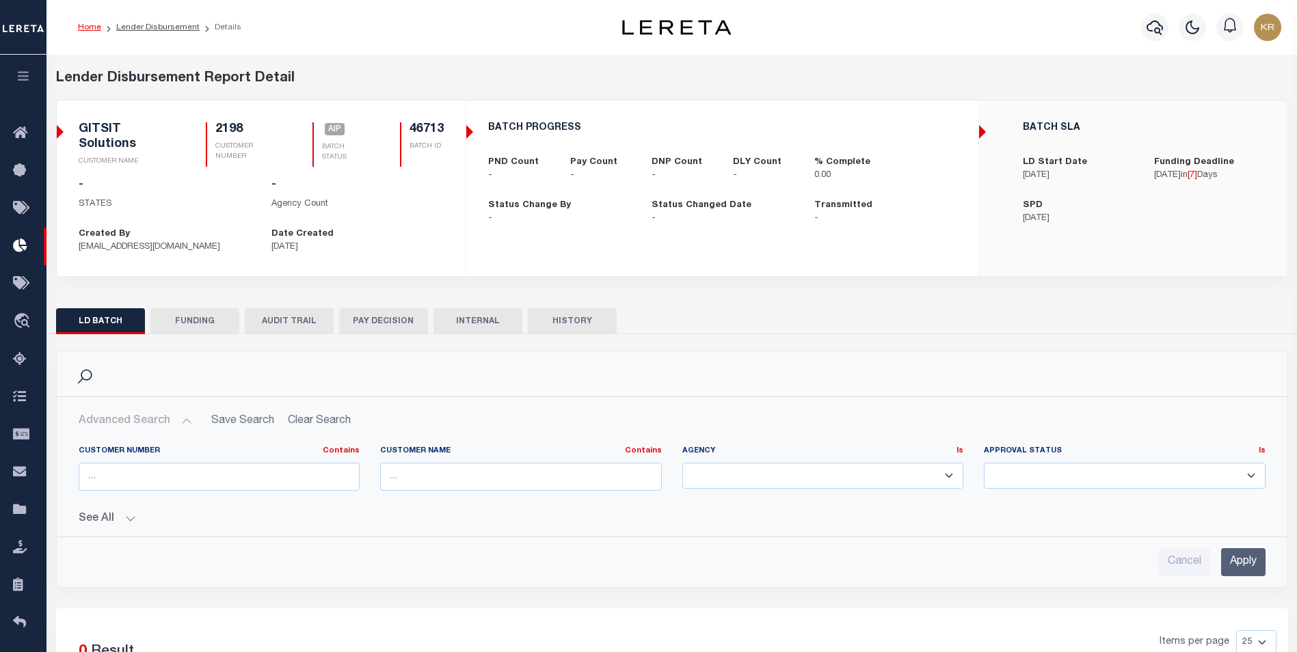
click at [122, 519] on button "See All" at bounding box center [672, 519] width 1187 height 13
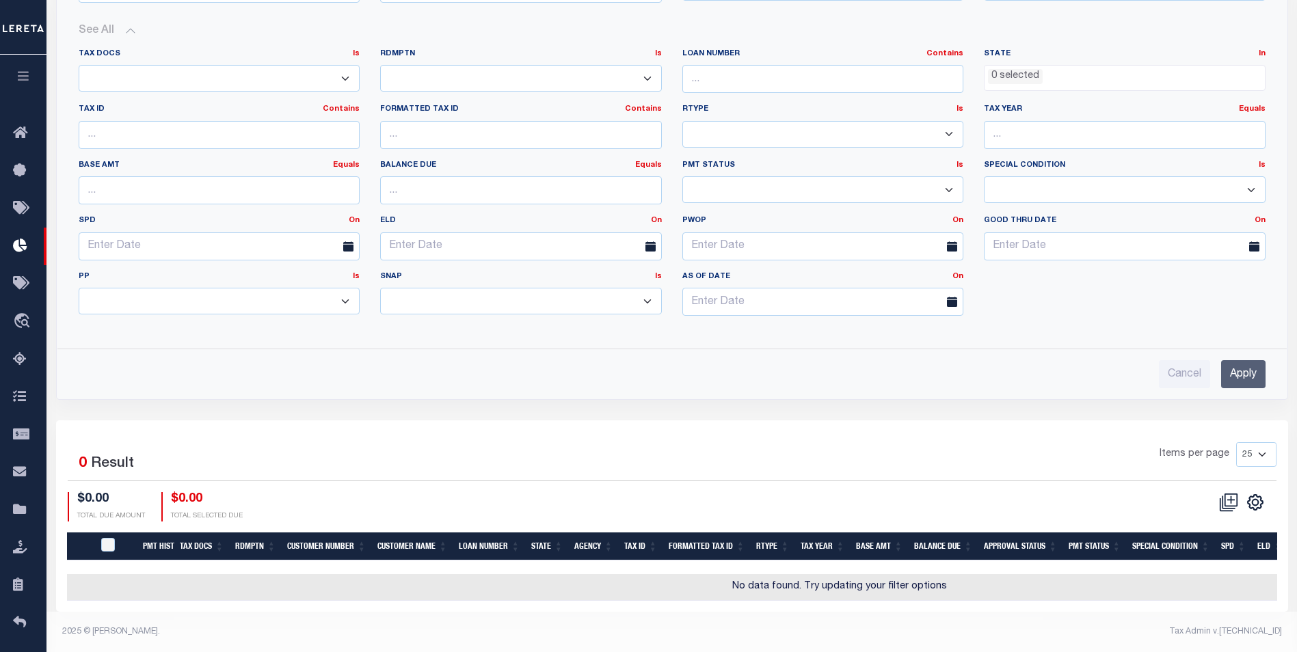
scroll to position [498, 0]
click at [1230, 496] on icon at bounding box center [1231, 500] width 8 height 8
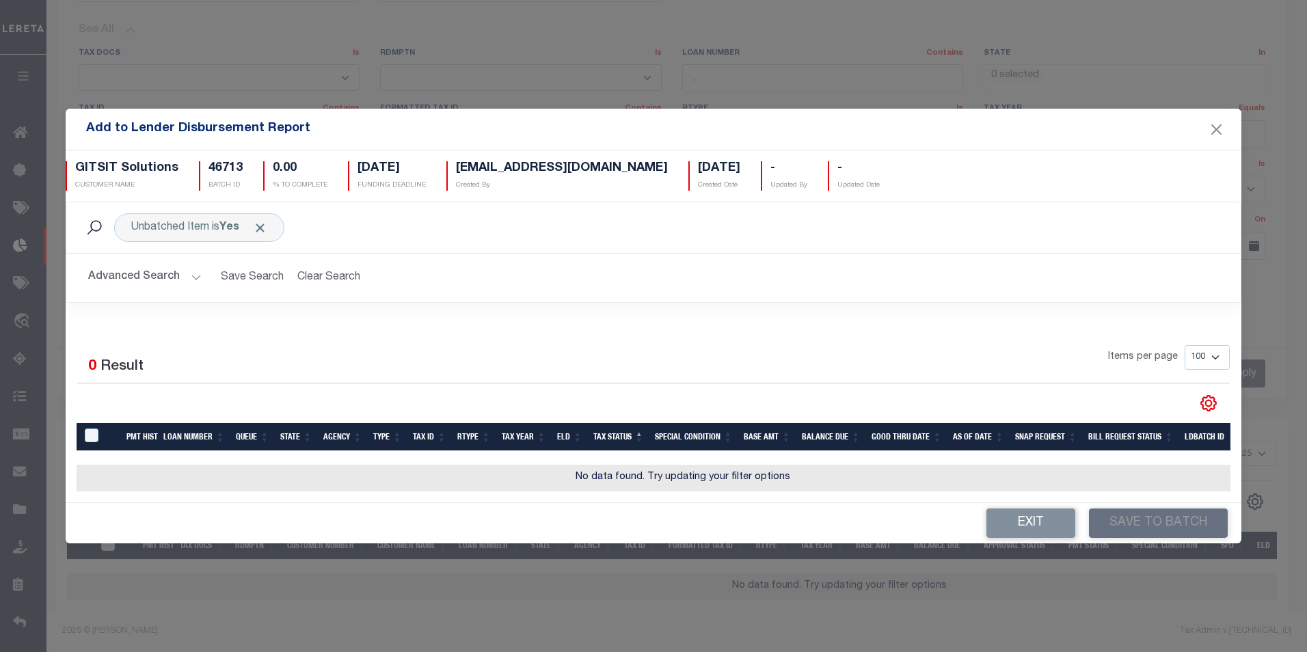
click at [129, 274] on button "Advanced Search" at bounding box center [144, 278] width 113 height 27
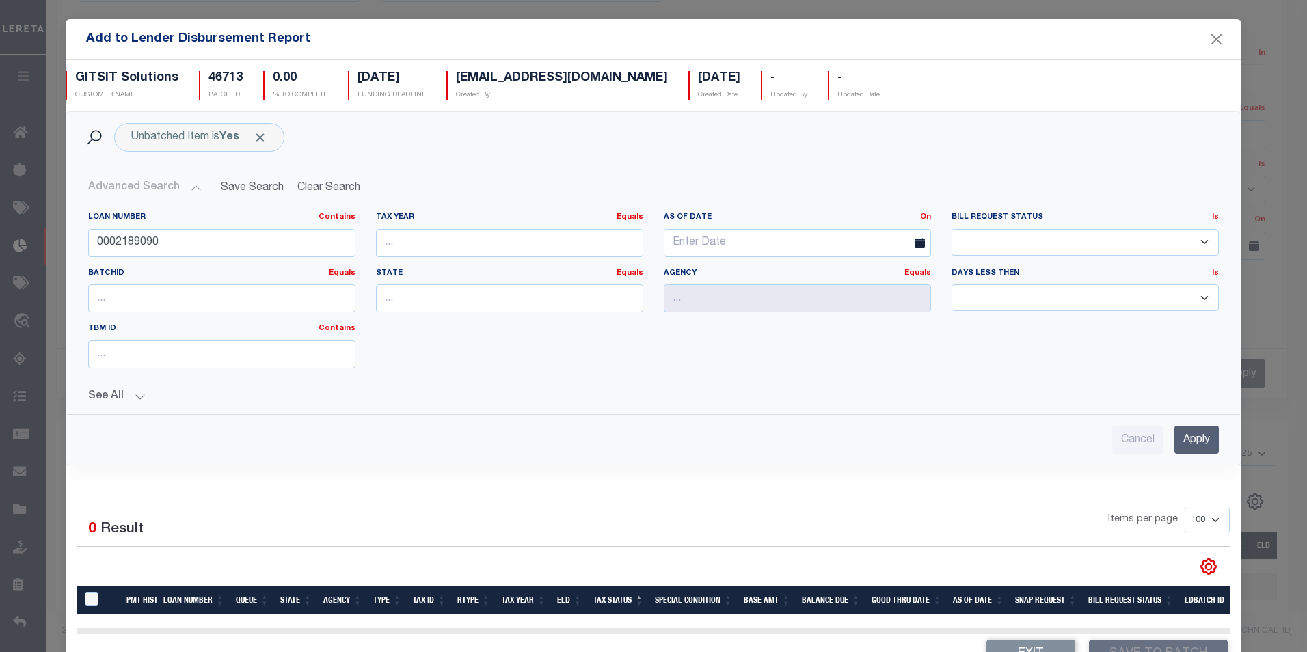
click at [1180, 441] on input "Apply" at bounding box center [1196, 440] width 44 height 28
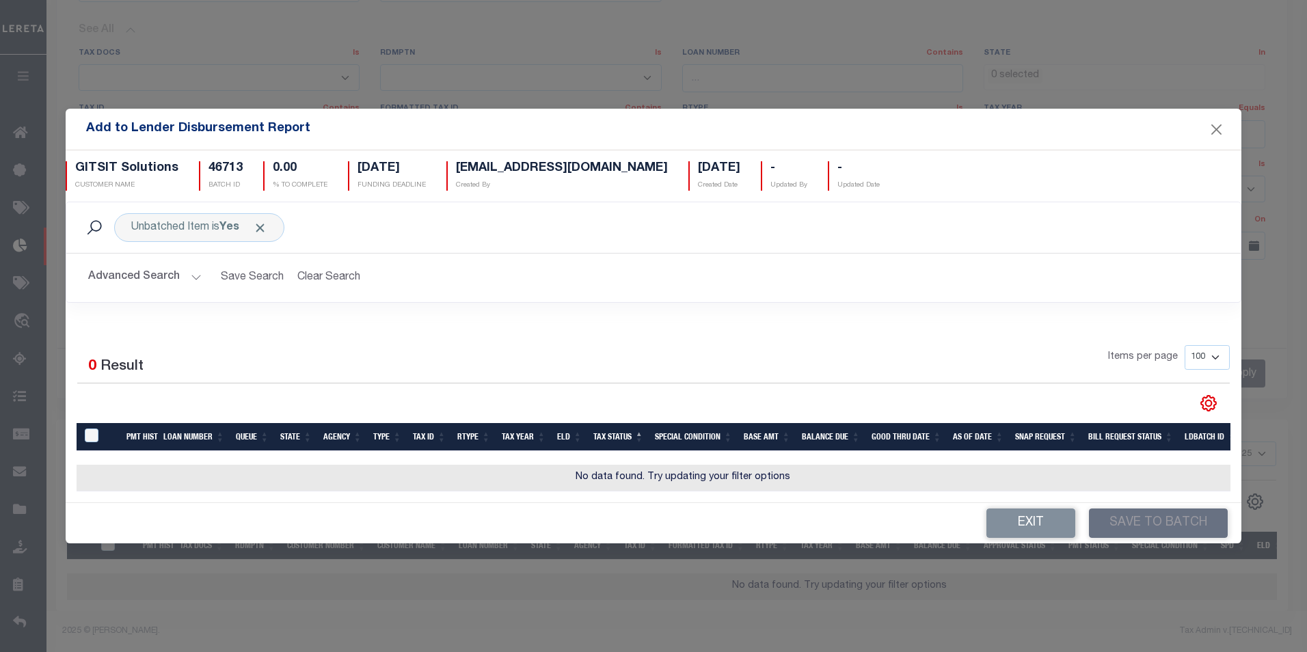
click at [128, 269] on button "Advanced Search" at bounding box center [144, 278] width 113 height 27
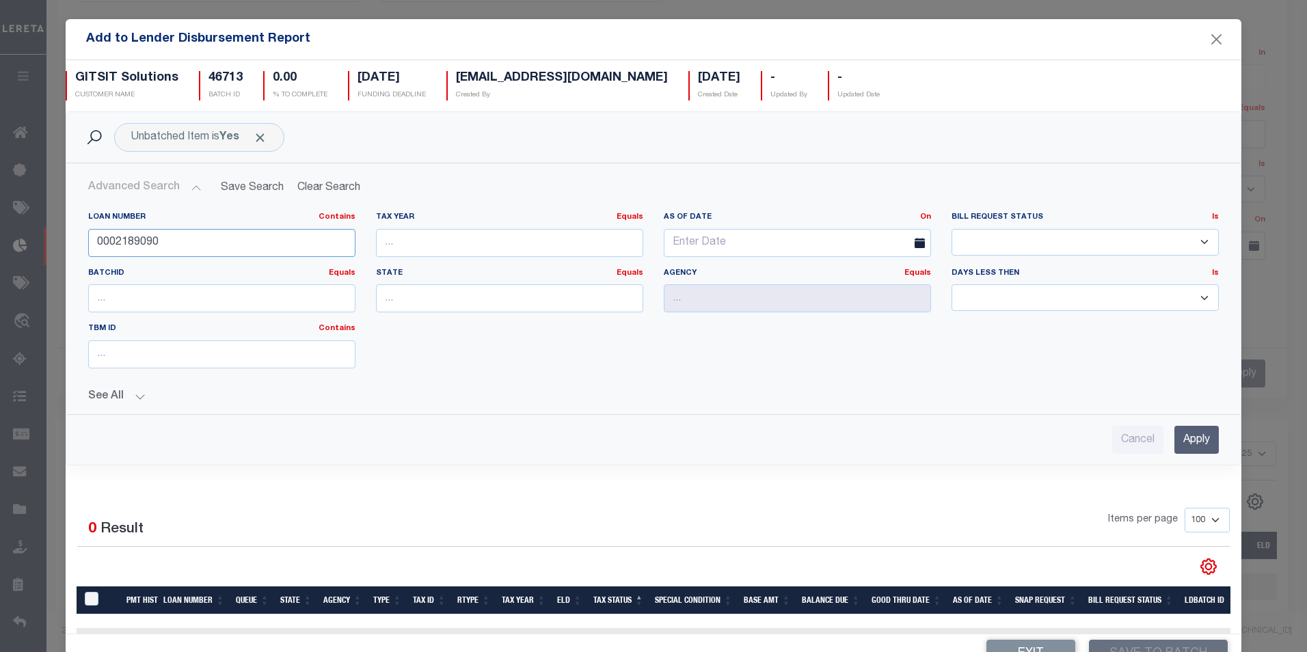
click at [168, 243] on input "0002189090" at bounding box center [221, 243] width 267 height 28
drag, startPoint x: 180, startPoint y: 242, endPoint x: 116, endPoint y: 247, distance: 65.1
click at [116, 247] on input "0002189090" at bounding box center [221, 243] width 267 height 28
click at [1175, 435] on input "Apply" at bounding box center [1196, 440] width 44 height 28
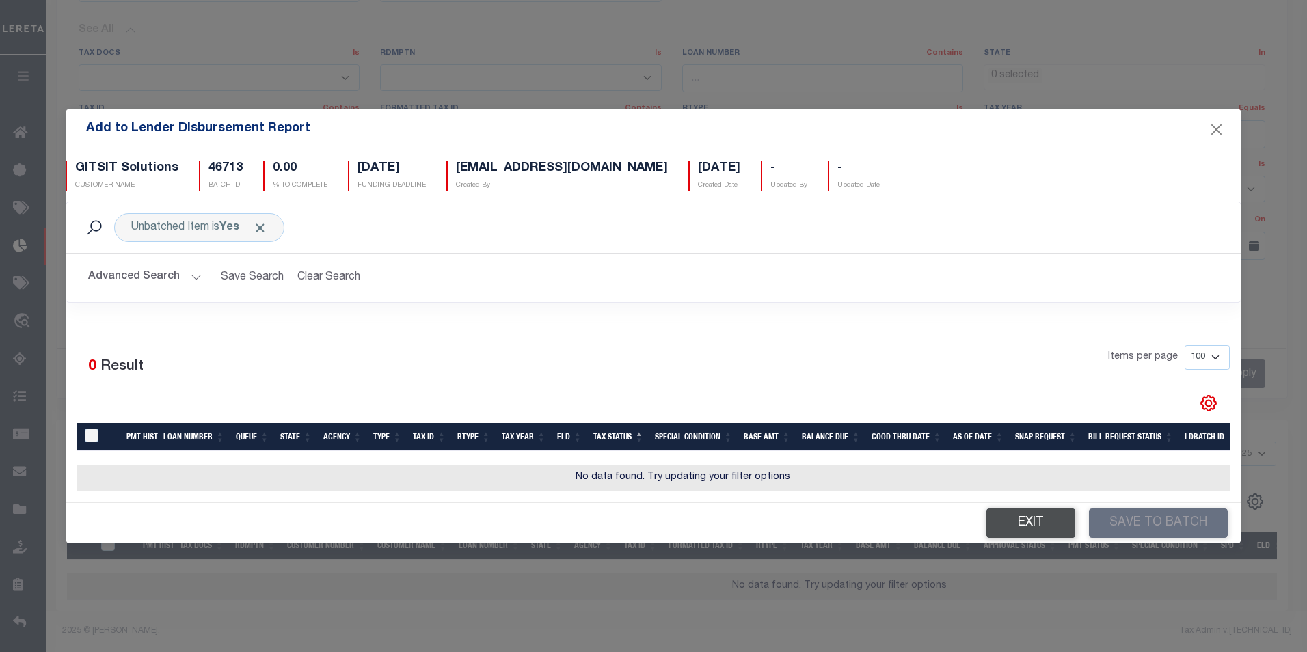
click at [1034, 522] on button "Exit" at bounding box center [1030, 523] width 89 height 29
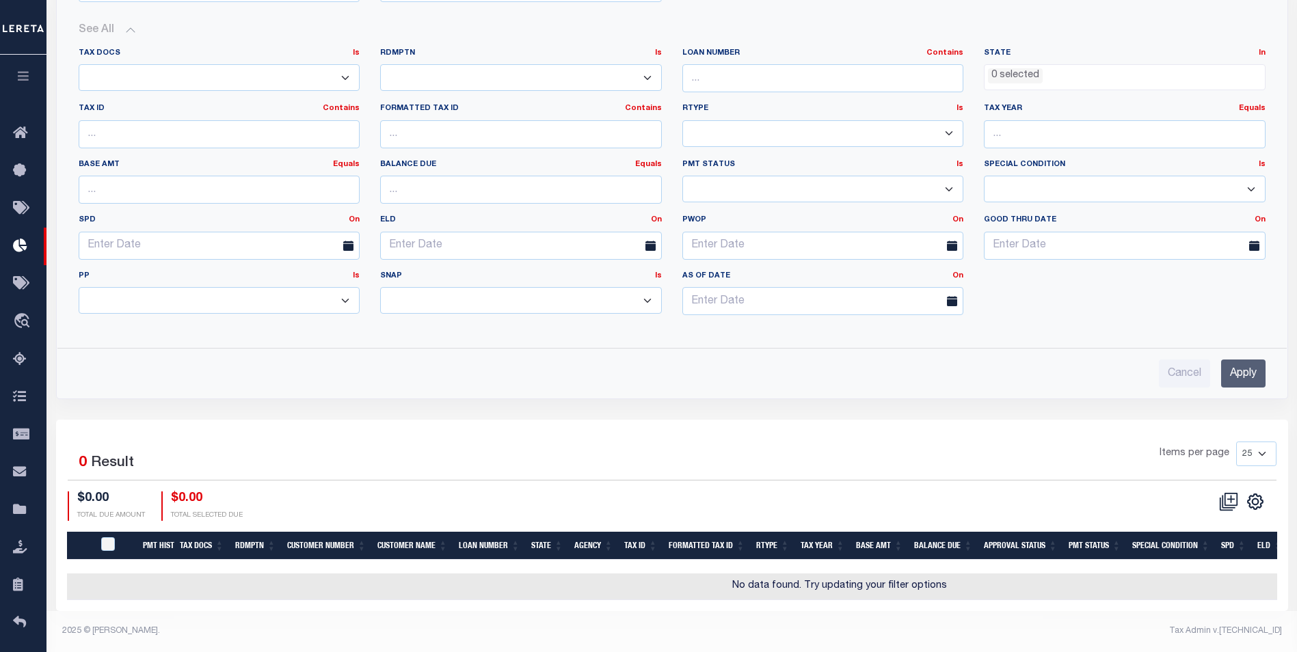
click at [1161, 303] on div "Tax Docs Is Is Contains Yes No Rdmptn Is Is Contains Yes No Contains Contains Is" at bounding box center [671, 187] width 1207 height 279
